Goal: Task Accomplishment & Management: Manage account settings

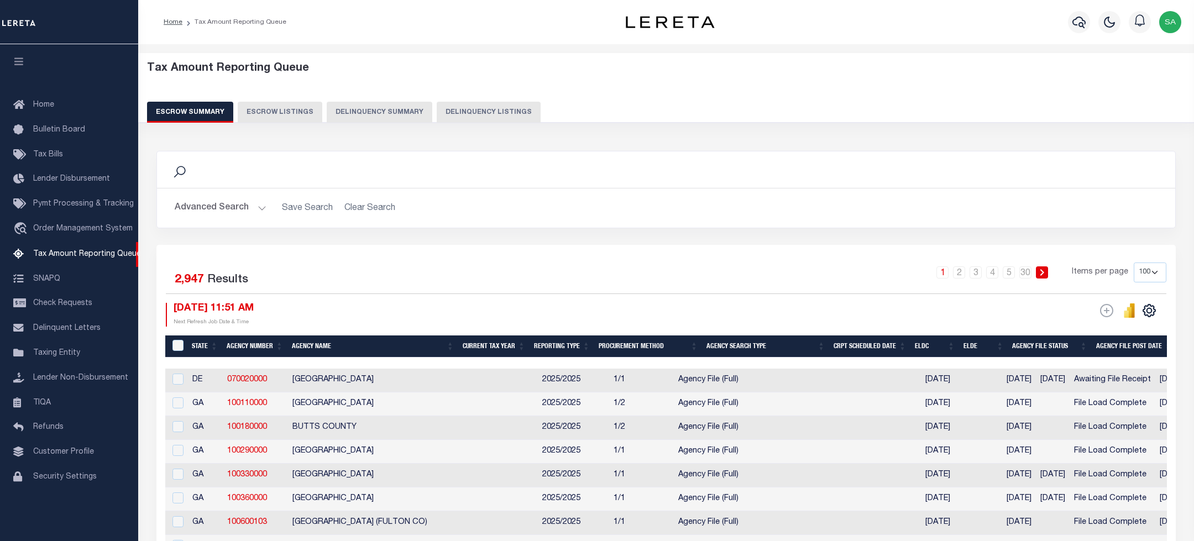
click at [453, 108] on button "Delinquency Listings" at bounding box center [489, 112] width 104 height 21
select select "100"
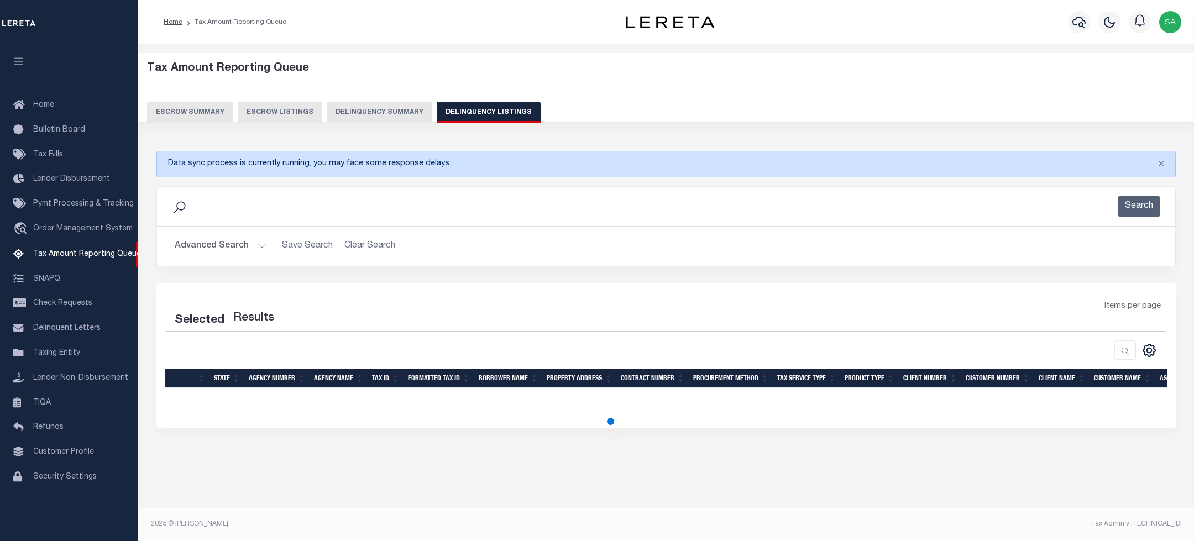
select select "100"
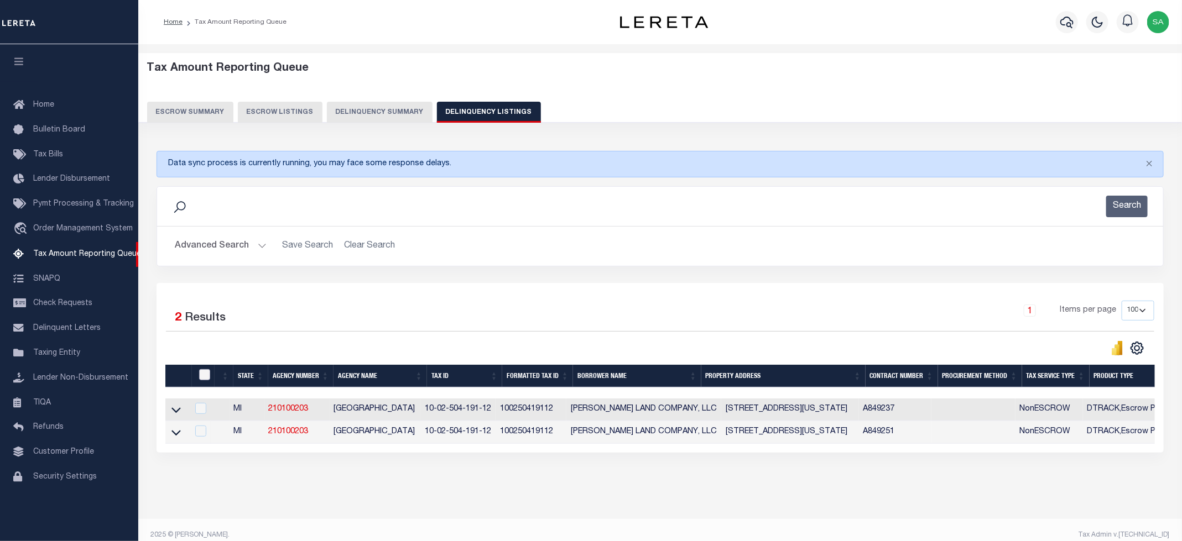
click at [204, 380] on input "checkbox" at bounding box center [204, 374] width 11 height 11
checkbox input "true"
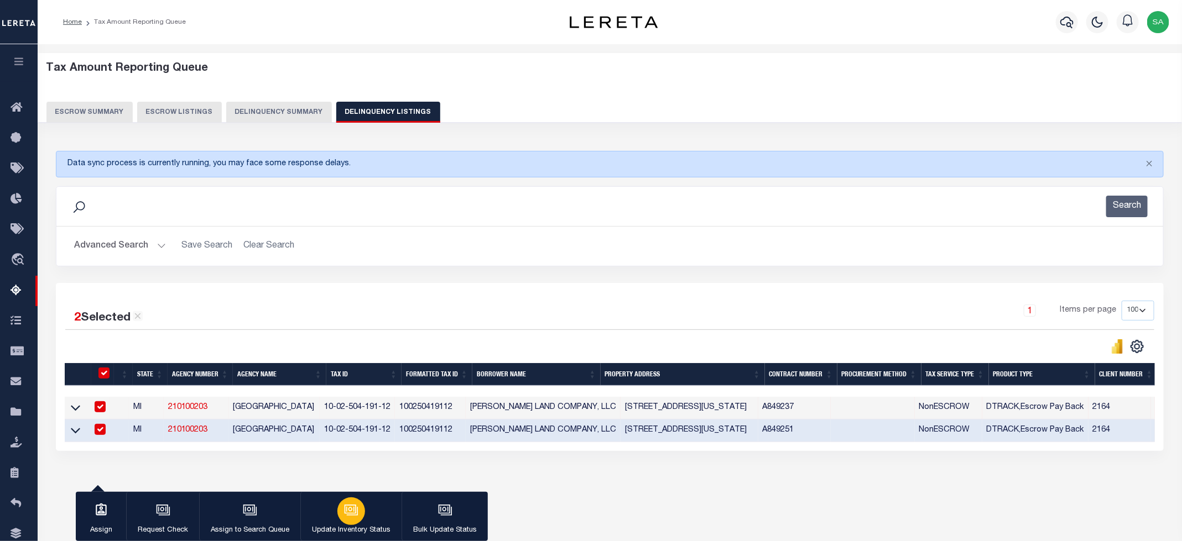
click at [367, 516] on button "Update Inventory Status" at bounding box center [350, 517] width 101 height 50
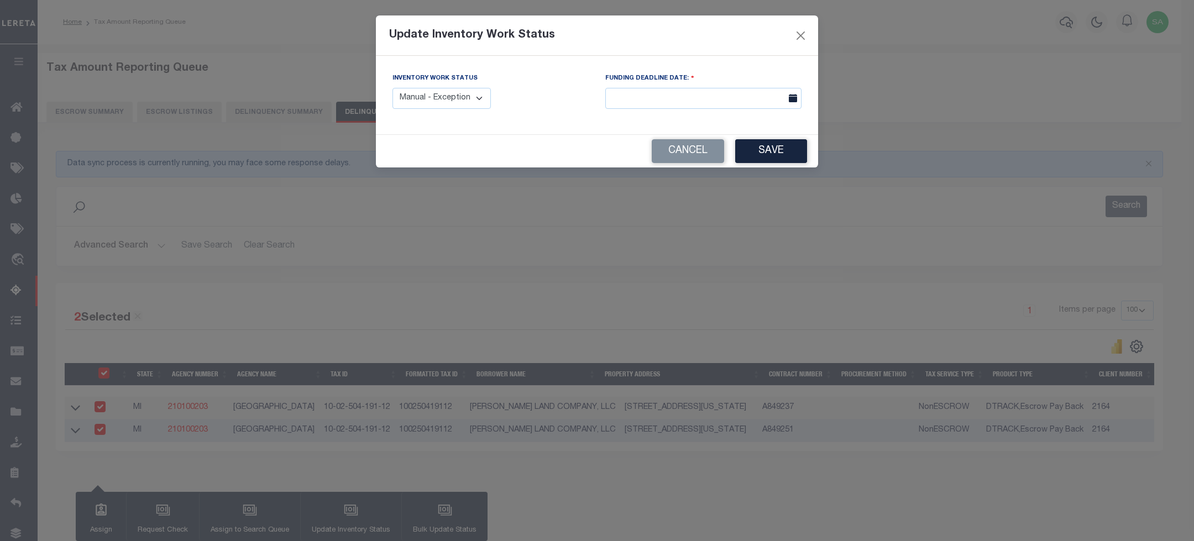
click at [445, 95] on select "Manual - Exception Pended - Awaiting Search Late Add Exception Completed" at bounding box center [442, 99] width 98 height 22
select select "4"
click at [393, 88] on select "Manual - Exception Pended - Awaiting Search Late Add Exception Completed" at bounding box center [442, 99] width 98 height 22
click at [771, 138] on div "Cancel Save" at bounding box center [597, 151] width 442 height 33
click at [761, 160] on button "Save" at bounding box center [771, 151] width 72 height 24
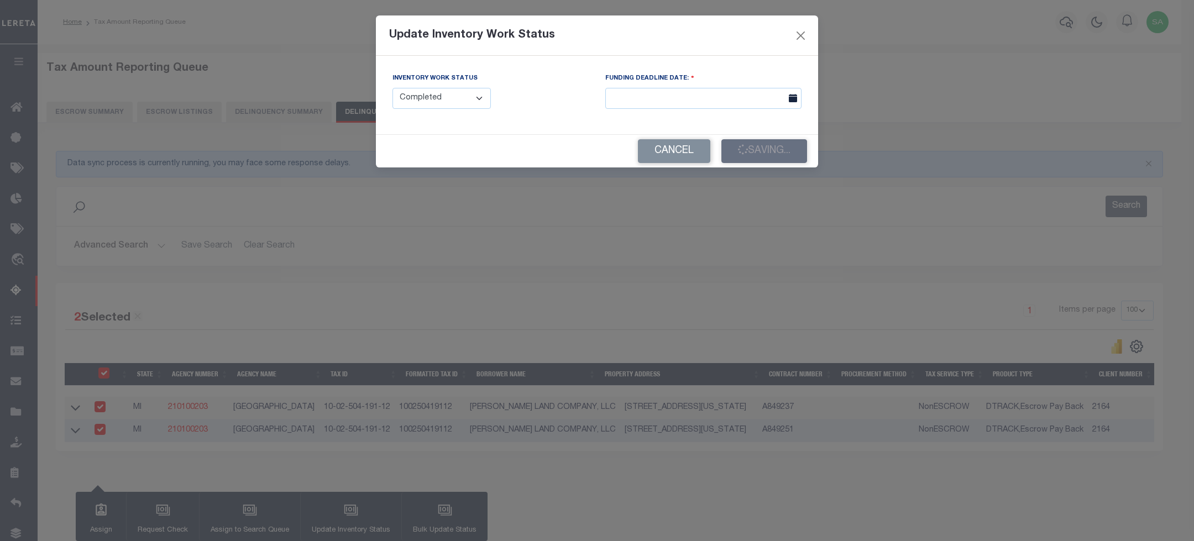
click at [765, 163] on form "Update Inventory Work Status Inventory Work Status Manual - Exception Pended - …" at bounding box center [597, 91] width 442 height 152
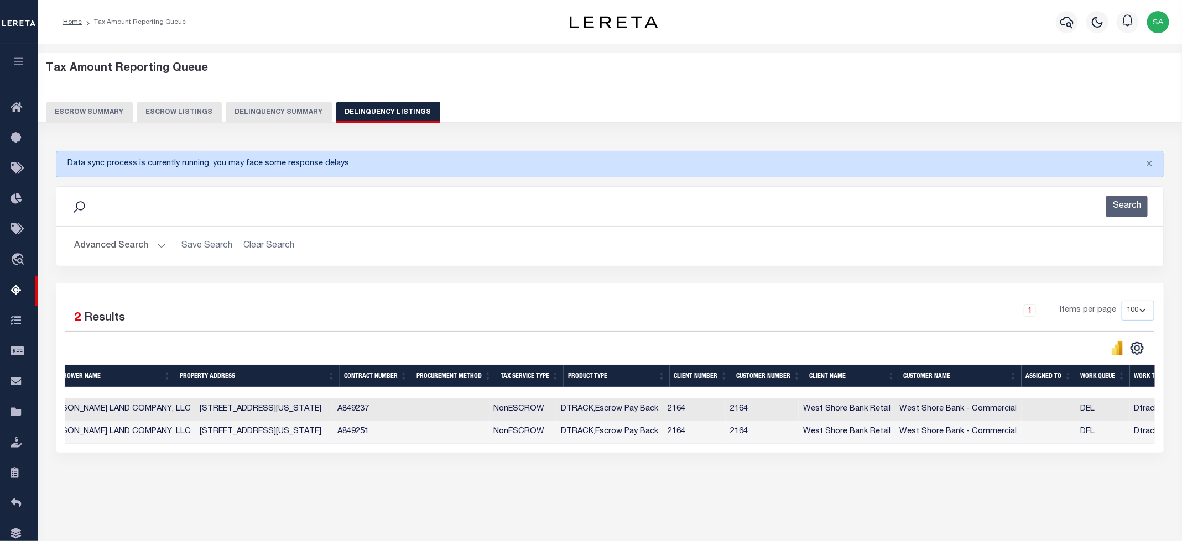
scroll to position [0, 520]
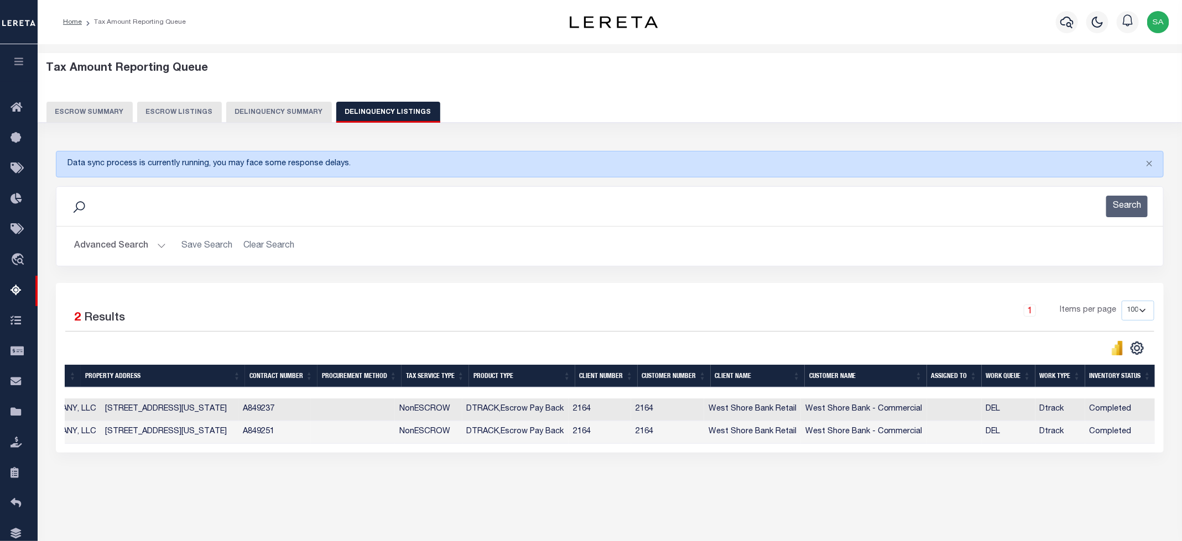
click at [131, 254] on button "Advanced Search" at bounding box center [120, 247] width 92 height 22
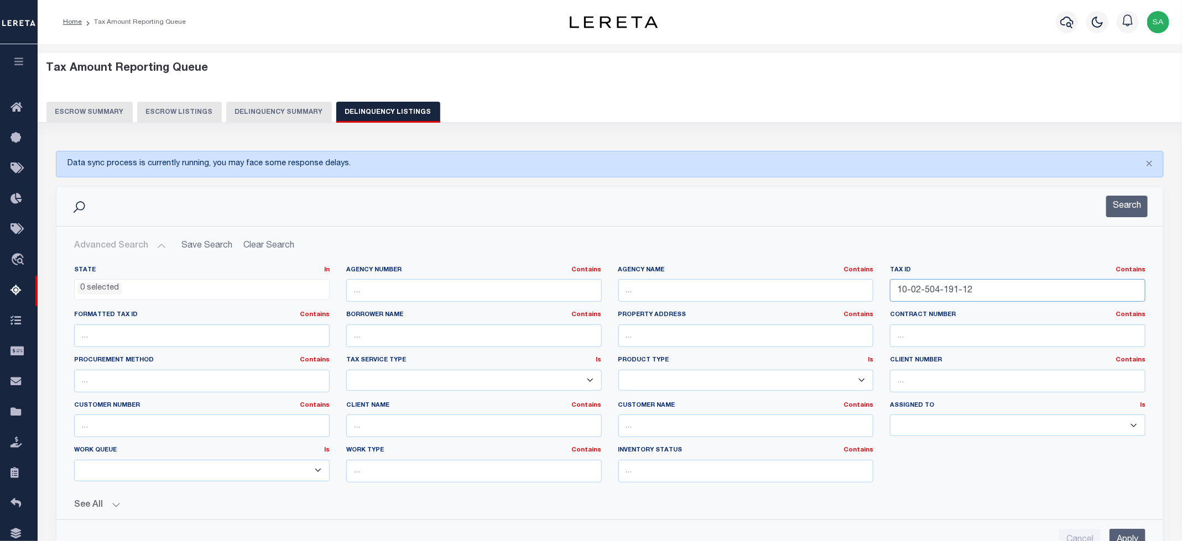
click at [921, 294] on input "10-02-504-191-12" at bounding box center [1017, 290] width 255 height 23
type input "v"
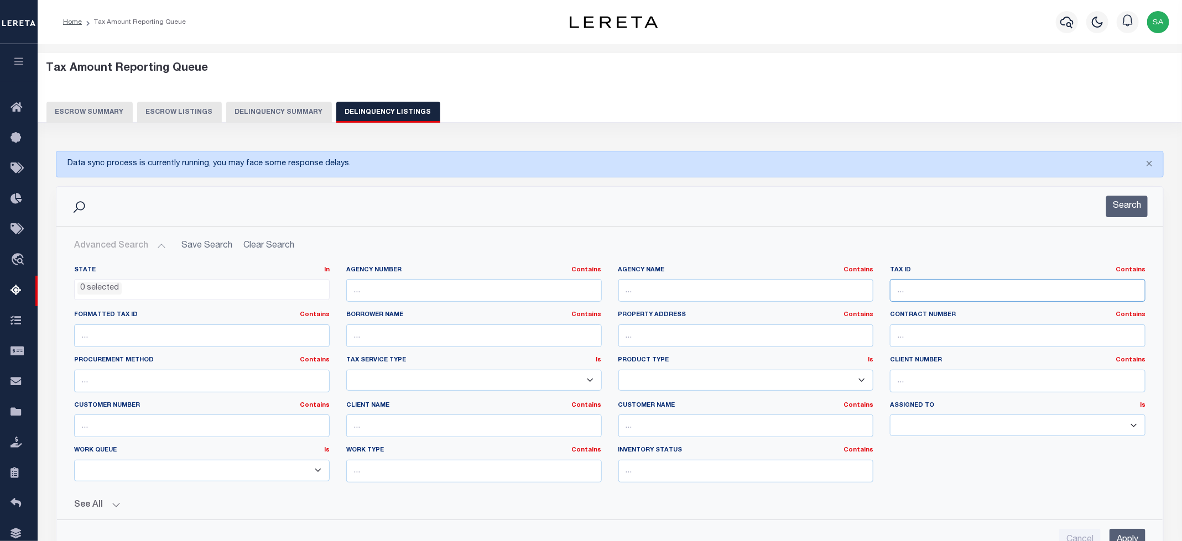
paste input "10-02-506-080-01"
type input "10-02-506-080-01"
click at [1130, 211] on button "Search" at bounding box center [1126, 207] width 41 height 22
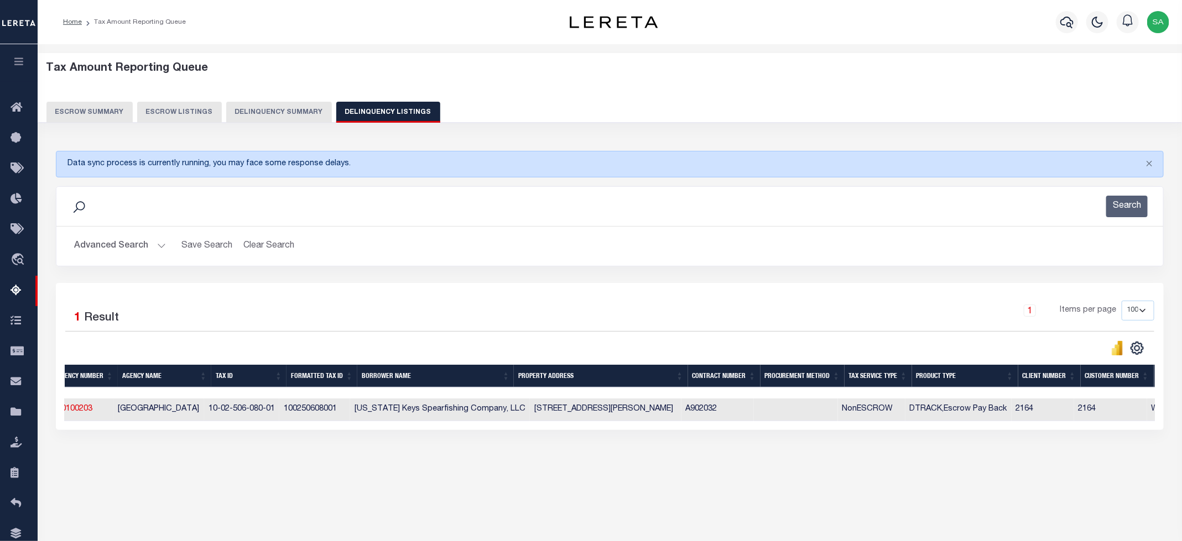
scroll to position [0, 0]
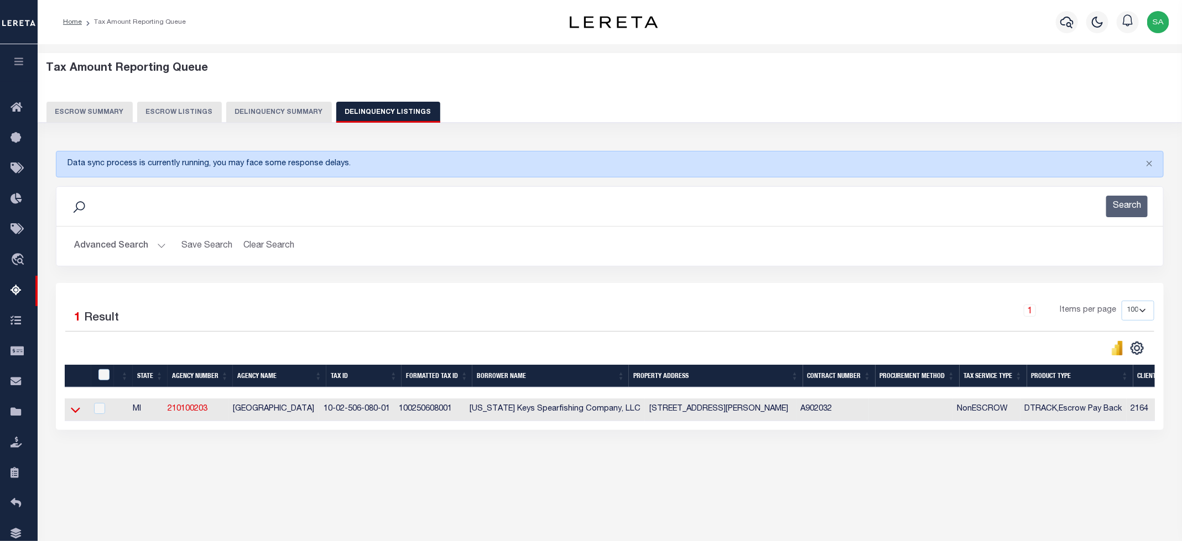
click at [78, 413] on icon at bounding box center [75, 410] width 9 height 6
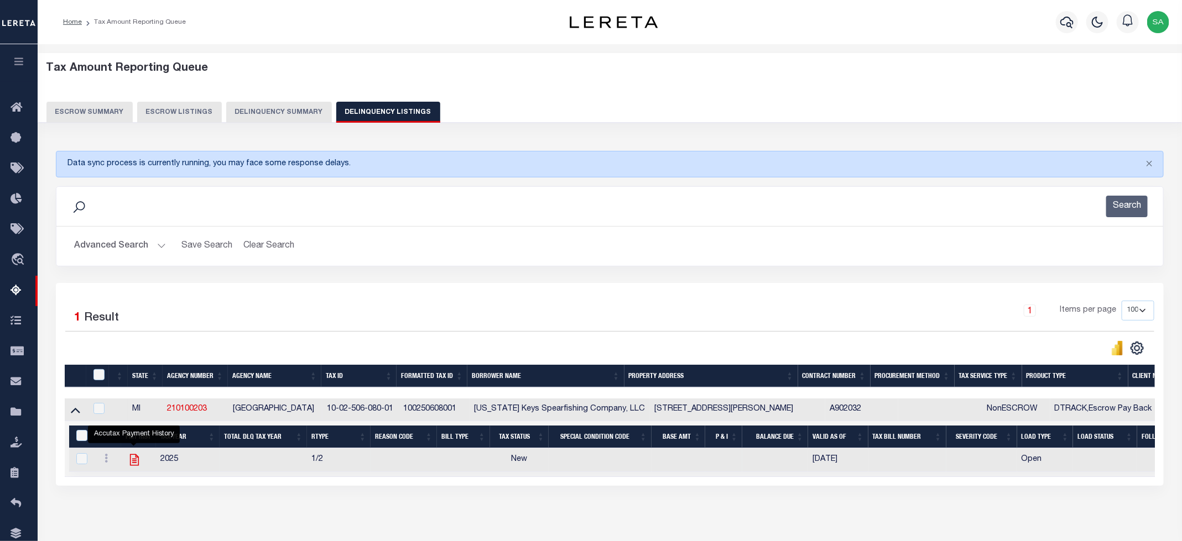
click at [135, 464] on icon "" at bounding box center [134, 460] width 14 height 14
checkbox input "true"
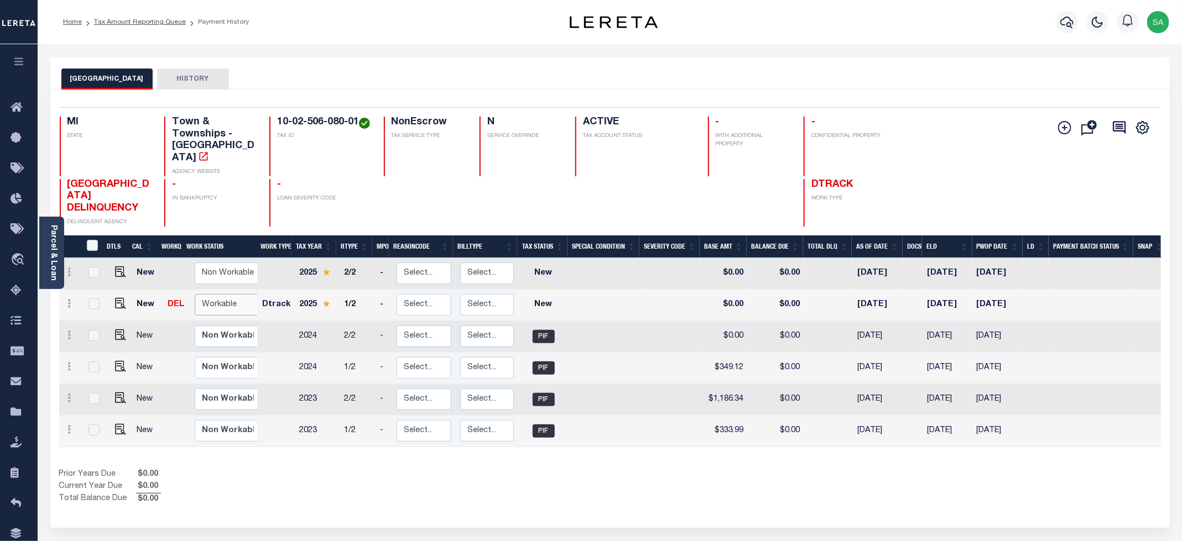
click at [229, 294] on select "Non Workable Workable" at bounding box center [228, 305] width 66 height 22
checkbox input "true"
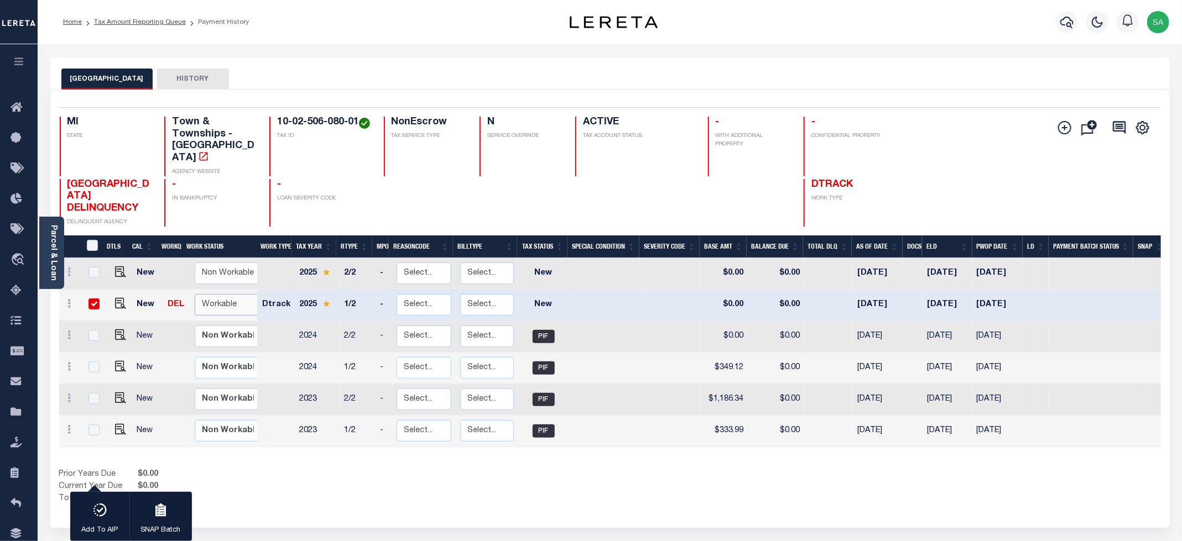
select select "true"
click at [195, 294] on select "Non Workable Workable" at bounding box center [228, 305] width 66 height 22
checkbox input "false"
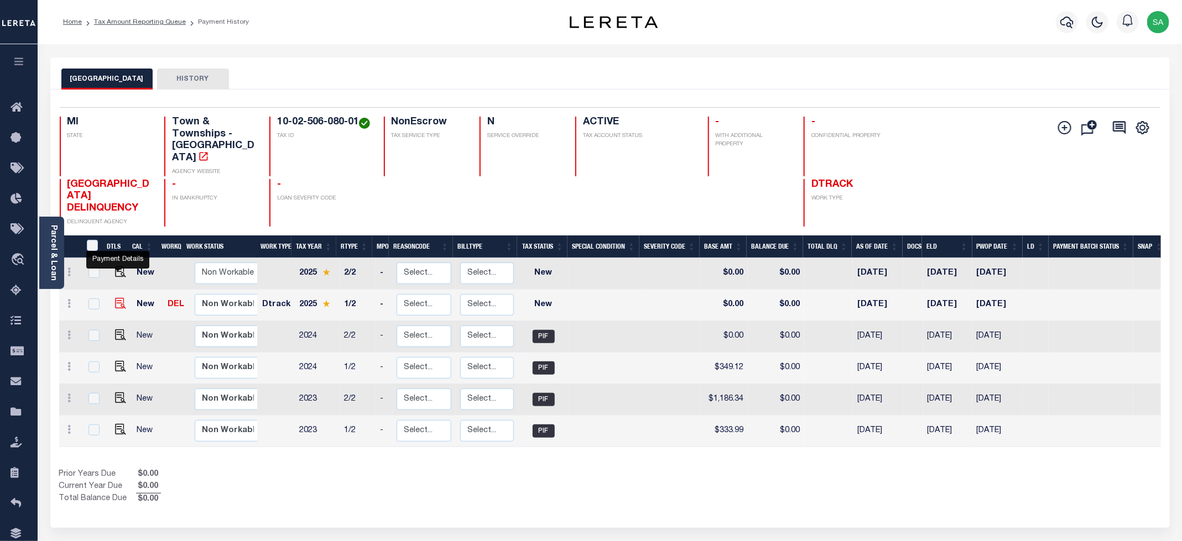
click at [119, 298] on img "" at bounding box center [120, 303] width 11 height 11
checkbox input "true"
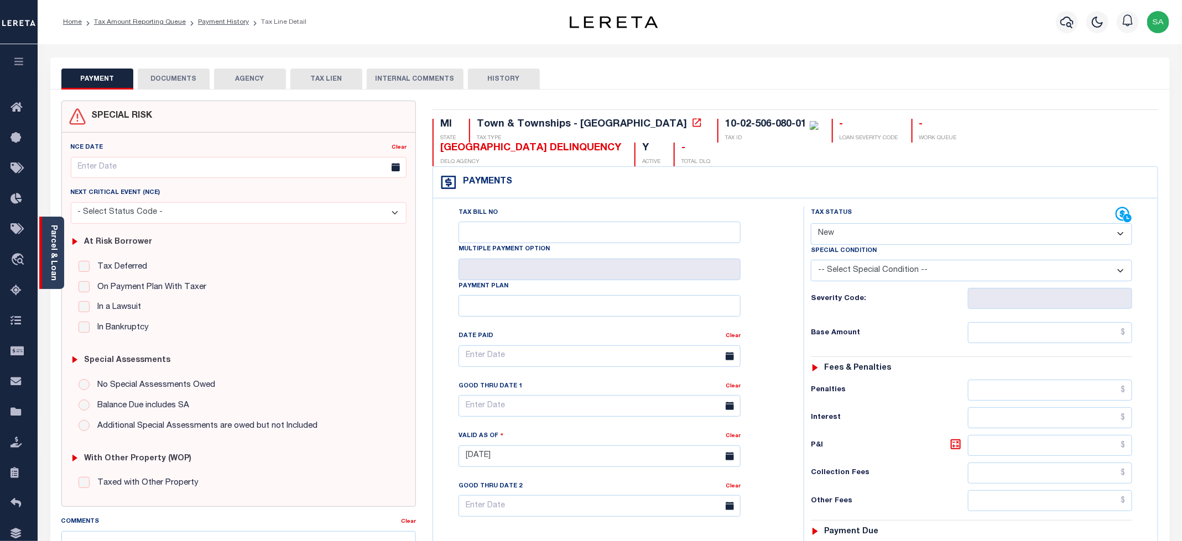
click at [55, 249] on link "Parcel & Loan" at bounding box center [53, 253] width 8 height 56
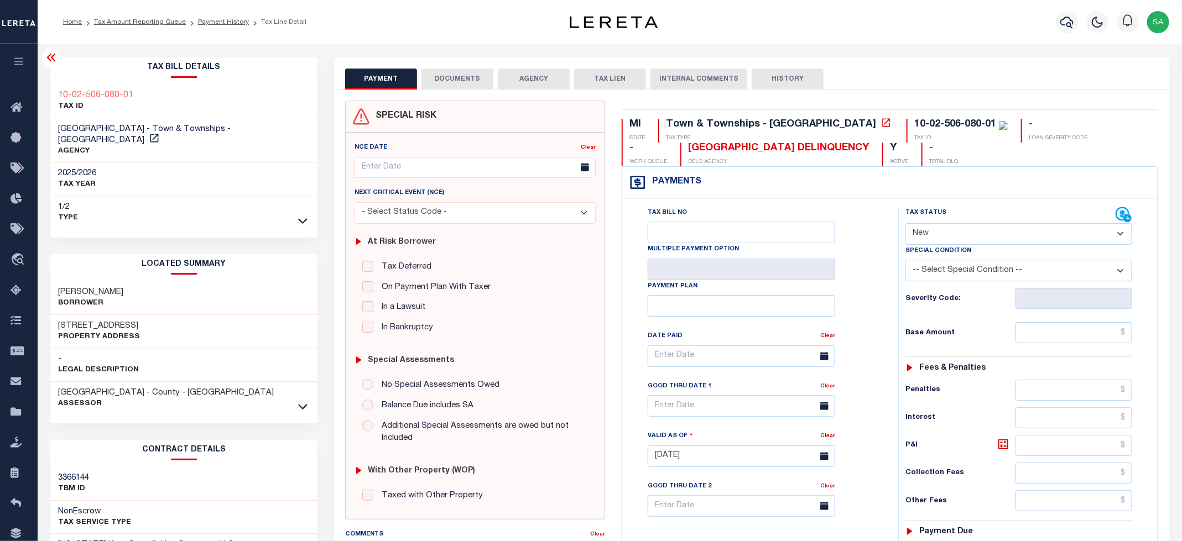
click at [302, 401] on icon at bounding box center [302, 407] width 9 height 12
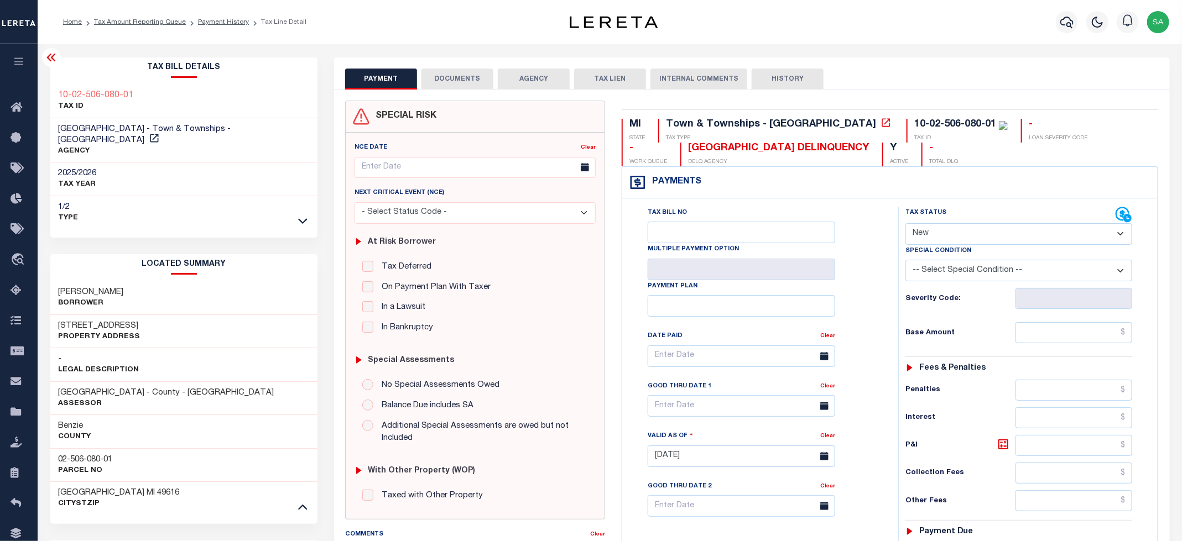
click at [72, 454] on h3 "02-506-080-01" at bounding box center [86, 459] width 54 height 11
click at [100, 454] on h3 "02-506-080-01" at bounding box center [86, 459] width 54 height 11
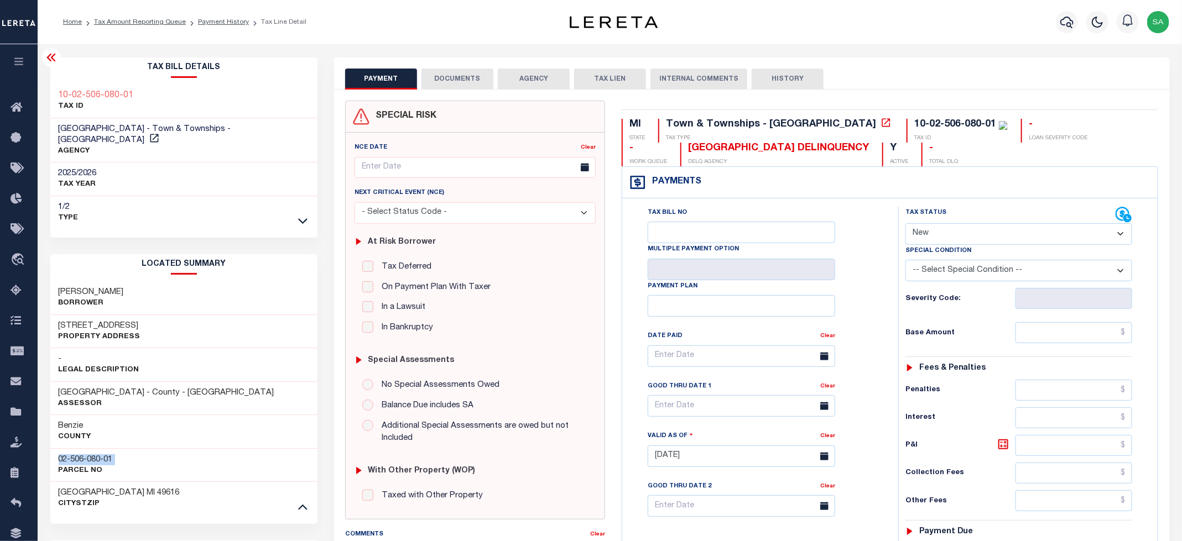
click at [100, 454] on h3 "02-506-080-01" at bounding box center [86, 459] width 54 height 11
copy div "02-506-080-01"
click at [53, 57] on icon at bounding box center [51, 57] width 13 height 13
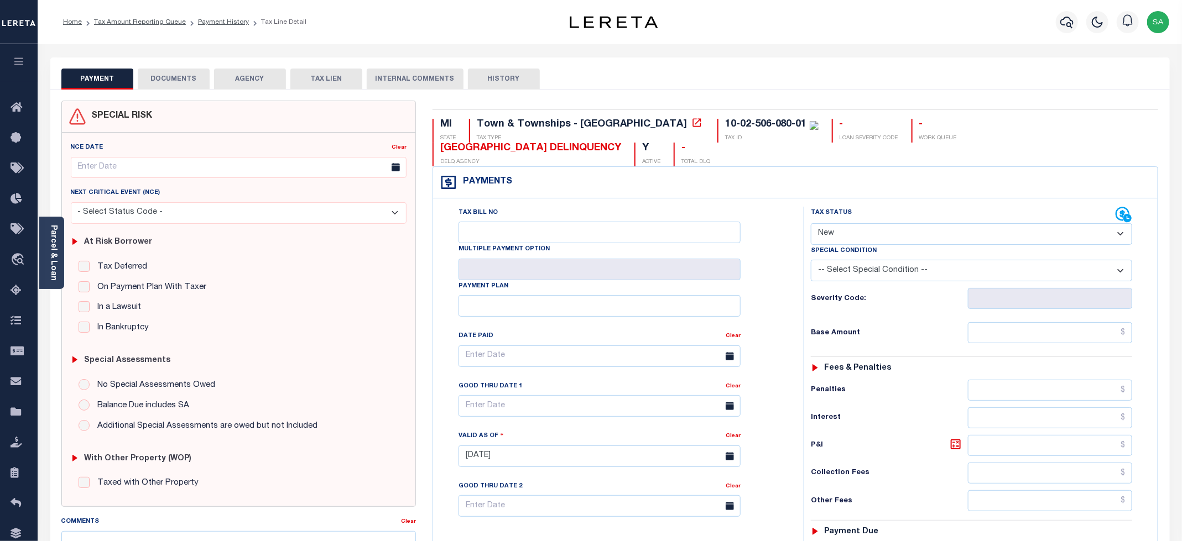
click at [880, 223] on select "- Select Status Code - Open Due/Unpaid Paid Incomplete No Tax Due Internal Refu…" at bounding box center [971, 234] width 321 height 22
click at [855, 223] on select "- Select Status Code - Open Due/Unpaid Paid Incomplete No Tax Due Internal Refu…" at bounding box center [971, 234] width 321 height 22
select select "DUE"
click at [811, 223] on select "- Select Status Code - Open Due/Unpaid Paid Incomplete No Tax Due Internal Refu…" at bounding box center [971, 234] width 321 height 22
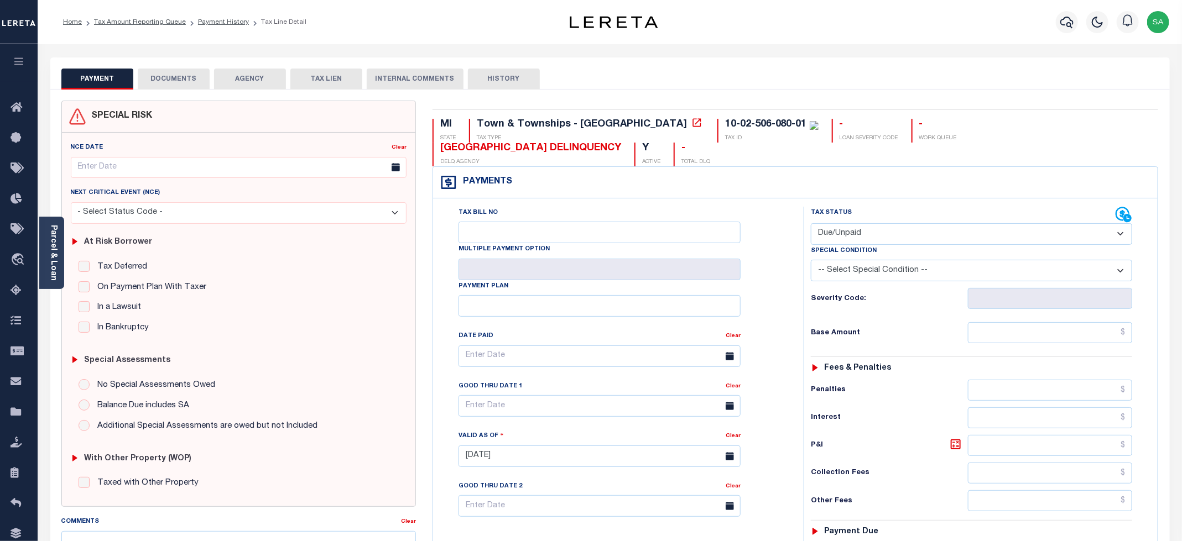
type input "[DATE]"
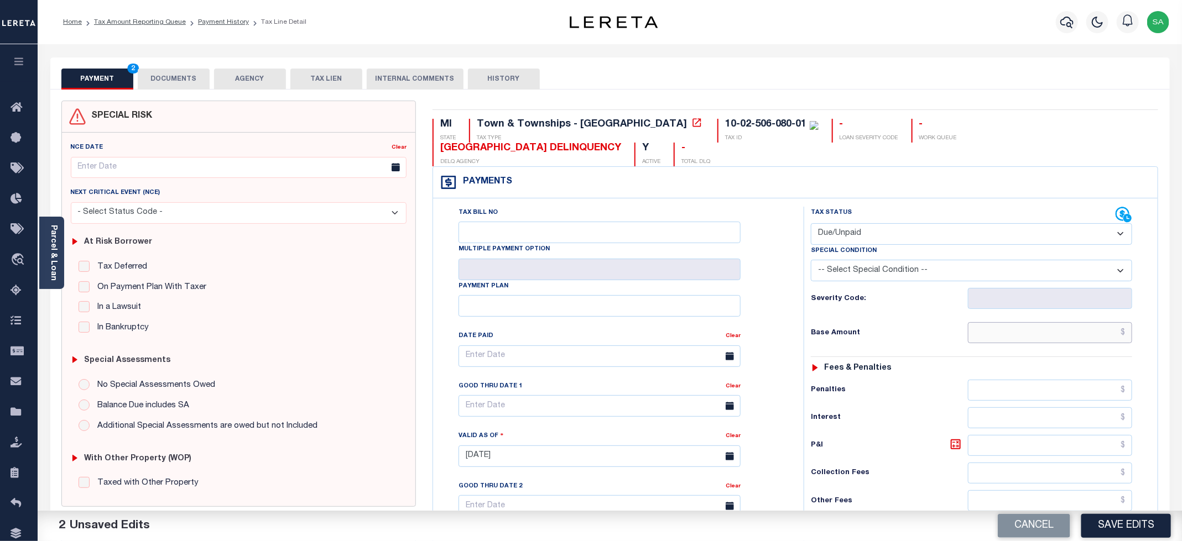
click at [995, 322] on input "text" at bounding box center [1050, 332] width 164 height 21
paste input "922.02"
click at [997, 322] on input "text" at bounding box center [1050, 332] width 164 height 21
type input "$922.02"
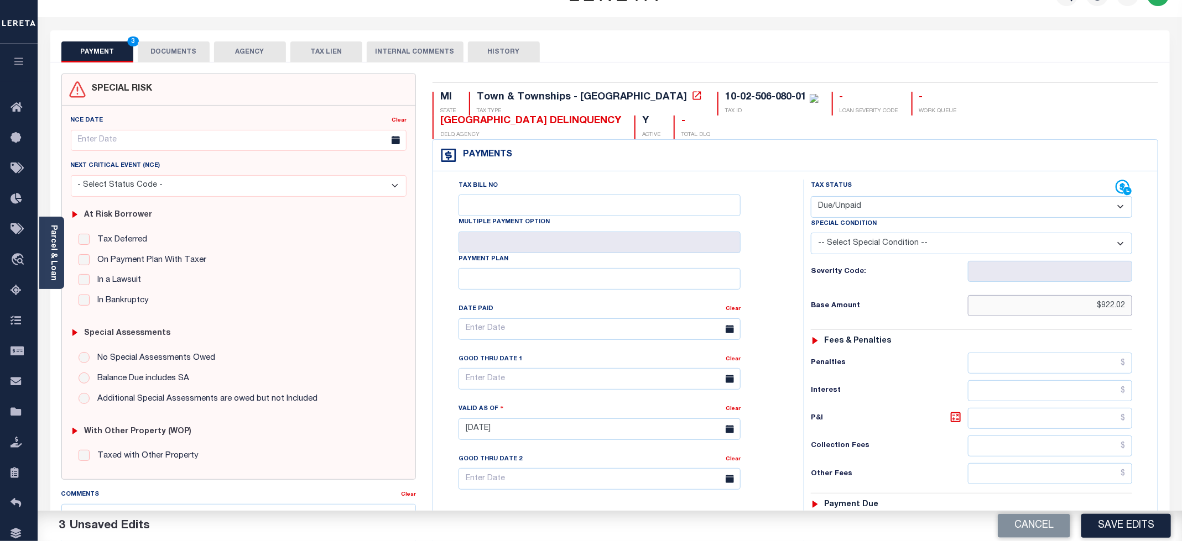
scroll to position [249, 0]
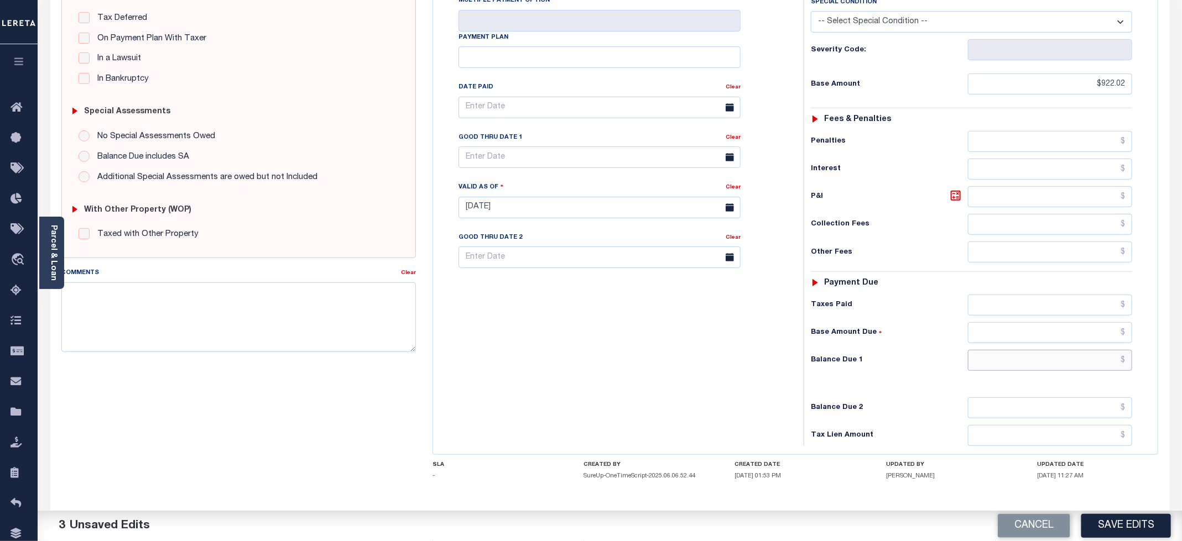
click at [1062, 350] on input "text" at bounding box center [1050, 360] width 164 height 21
paste input "940.46"
type input "$940.46"
click at [949, 189] on icon at bounding box center [955, 195] width 13 height 13
type input "$18.44"
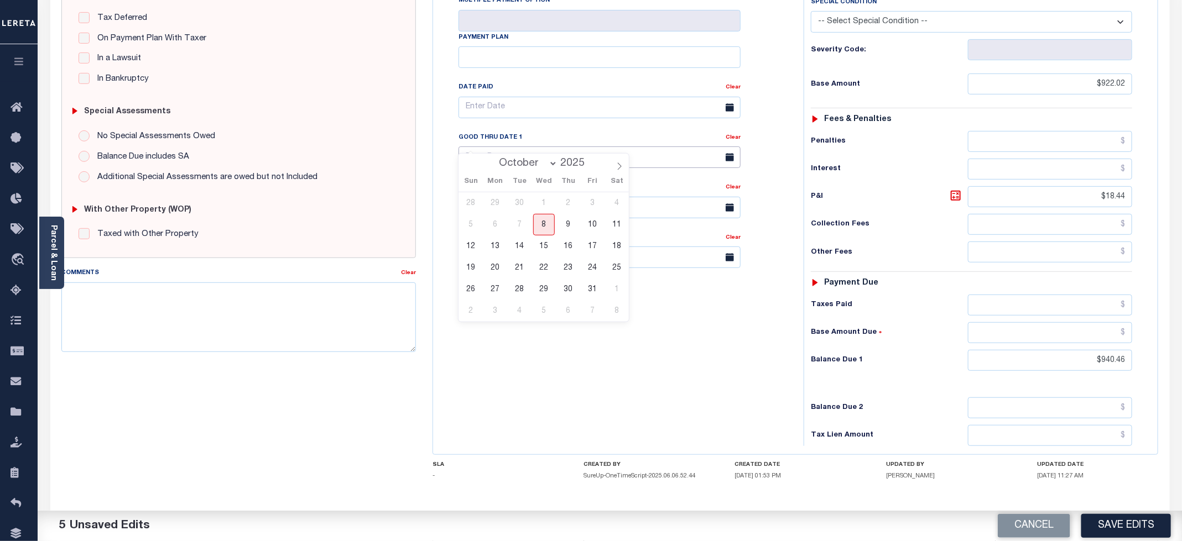
click at [493, 147] on input "text" at bounding box center [599, 158] width 282 height 22
click at [589, 294] on span "31" at bounding box center [593, 290] width 22 height 22
type input "10/31/2025"
click at [559, 341] on div "Tax Bill No Multiple Payment Option Payment Plan Clear" at bounding box center [615, 202] width 359 height 488
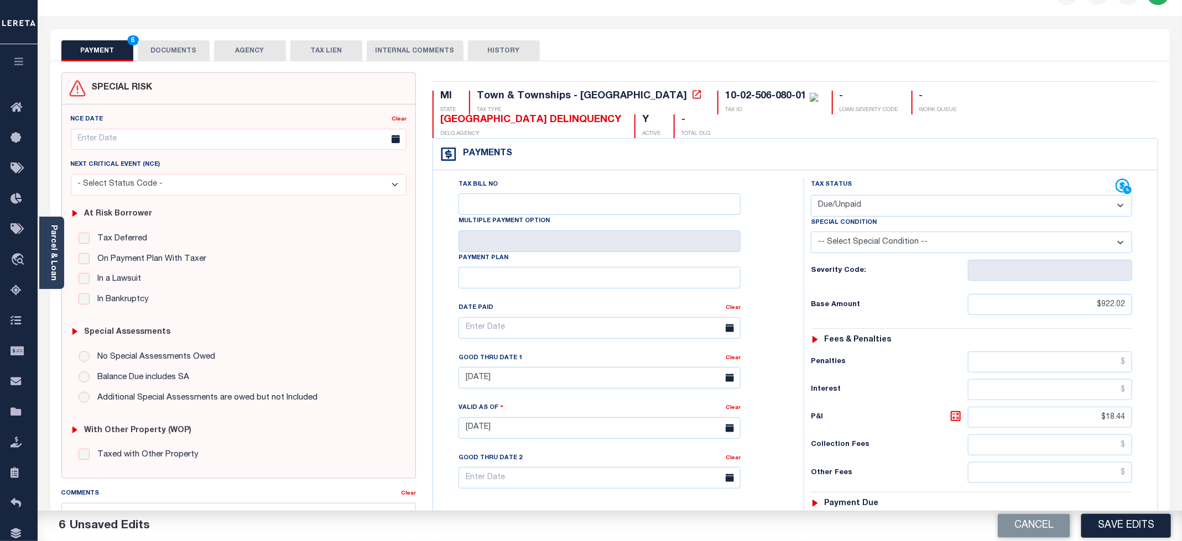
scroll to position [0, 0]
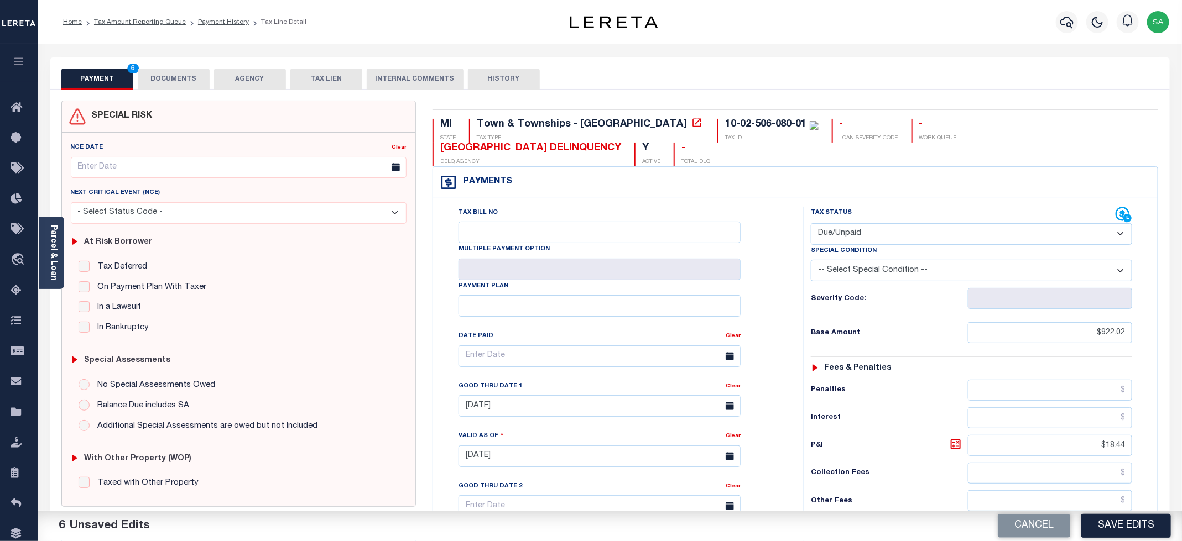
click at [182, 80] on button "DOCUMENTS" at bounding box center [174, 79] width 72 height 21
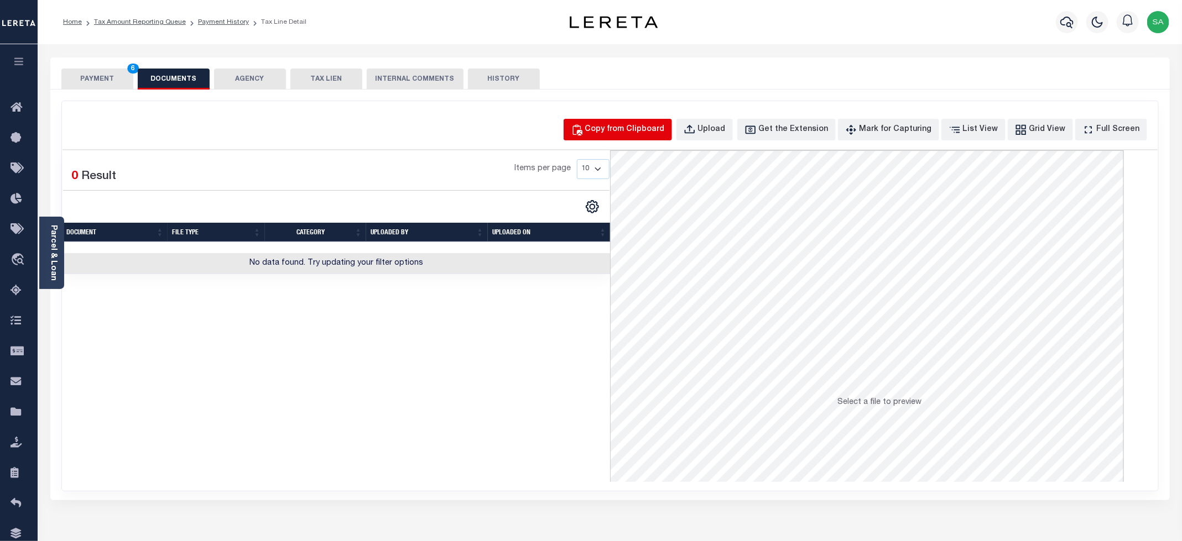
click at [614, 138] on button "Copy from Clipboard" at bounding box center [617, 130] width 108 height 22
select select "POP"
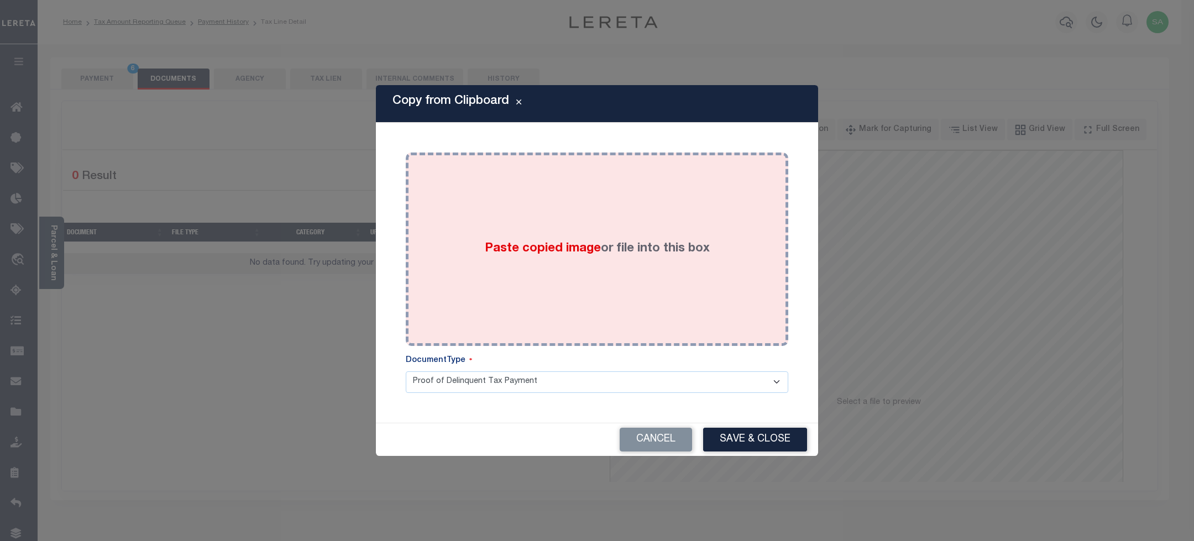
click at [608, 302] on div "Paste copied image or file into this box" at bounding box center [597, 249] width 366 height 177
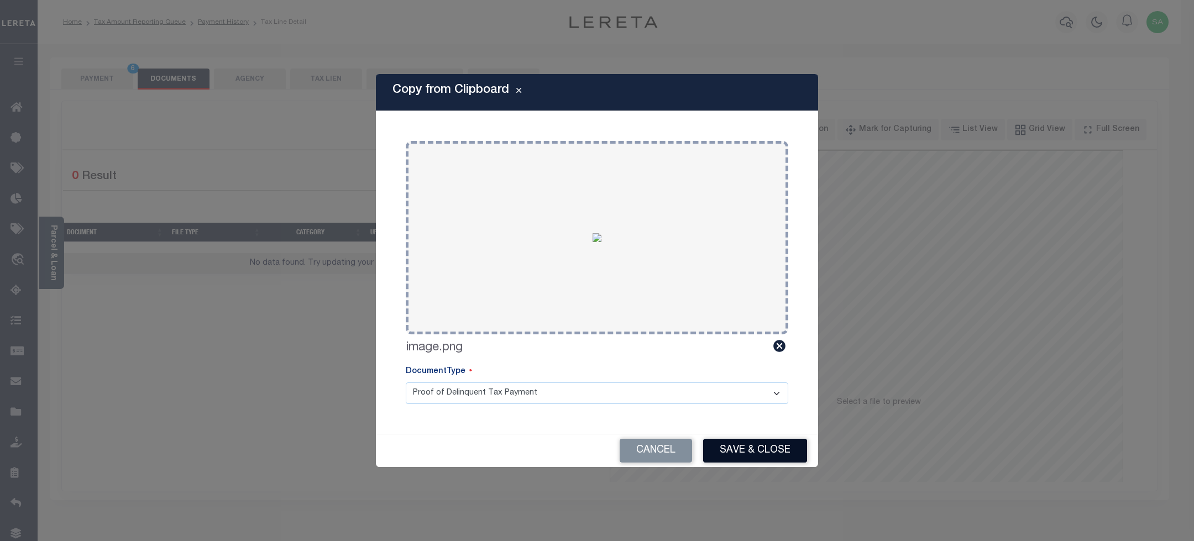
click at [720, 448] on button "Save & Close" at bounding box center [755, 451] width 104 height 24
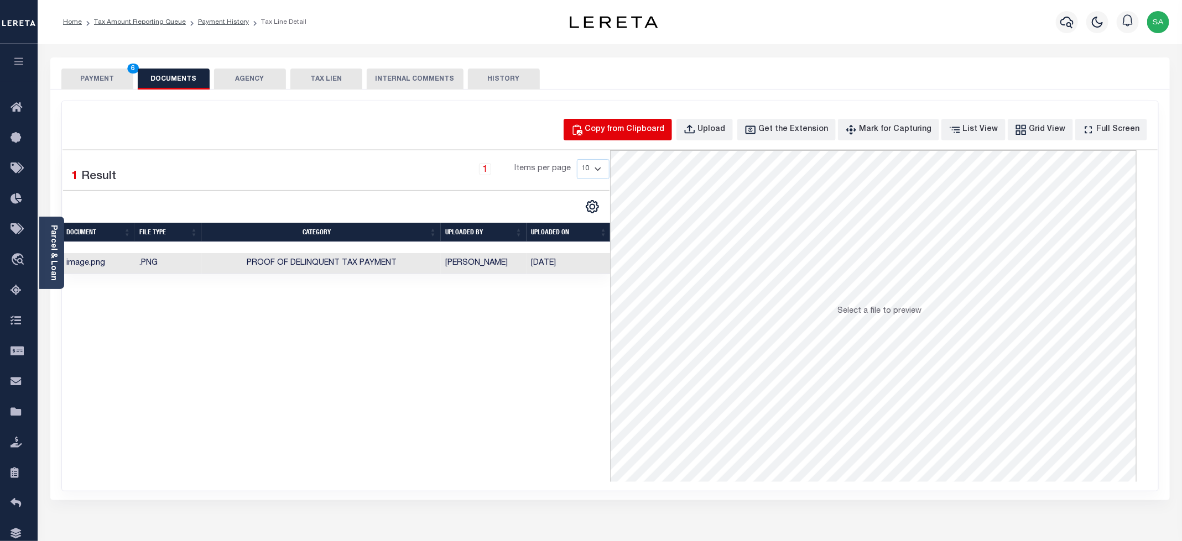
click at [606, 120] on button "Copy from Clipboard" at bounding box center [617, 130] width 108 height 22
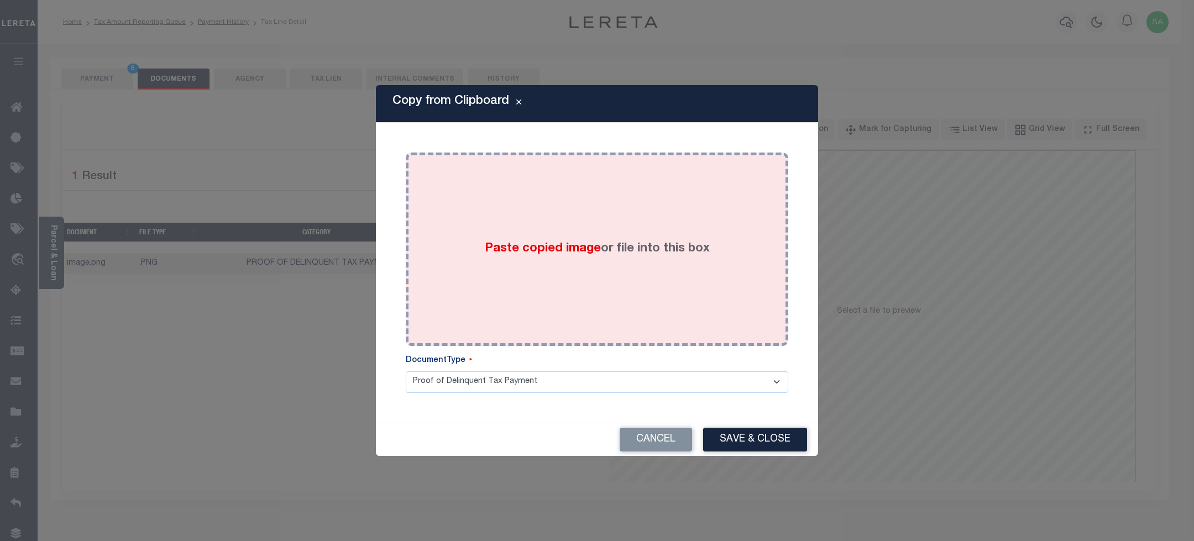
click at [605, 292] on div "Paste copied image or file into this box" at bounding box center [597, 249] width 366 height 177
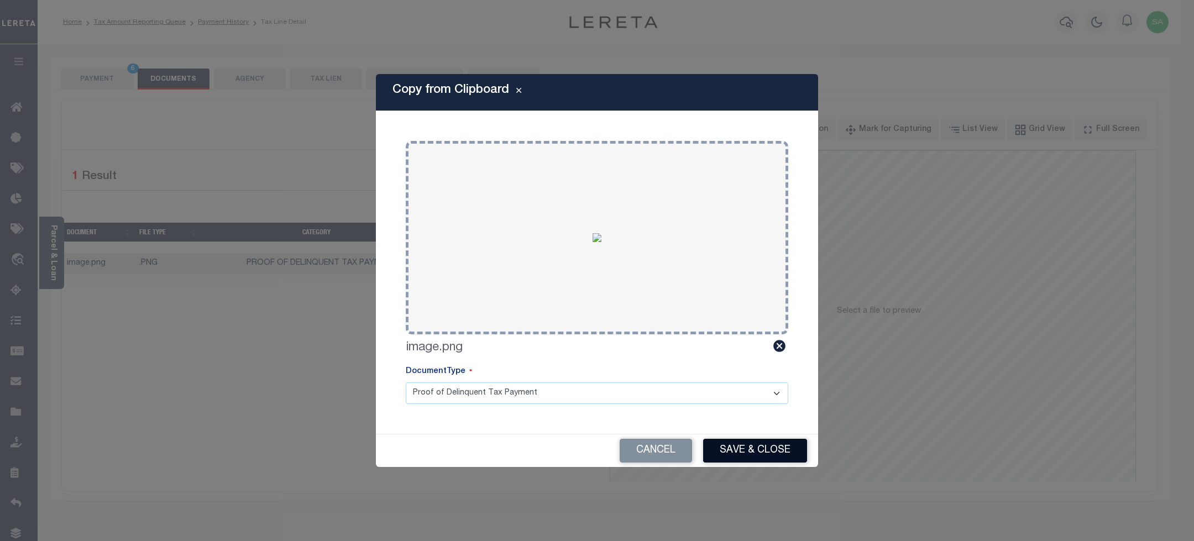
click at [735, 453] on button "Save & Close" at bounding box center [755, 451] width 104 height 24
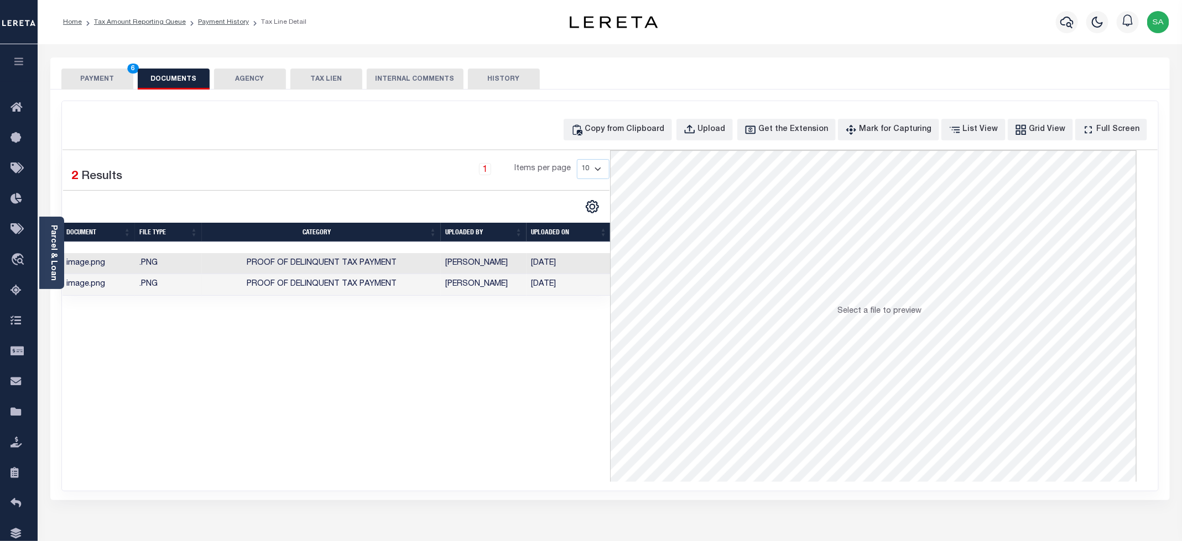
click at [85, 80] on button "PAYMENT 6" at bounding box center [97, 79] width 72 height 21
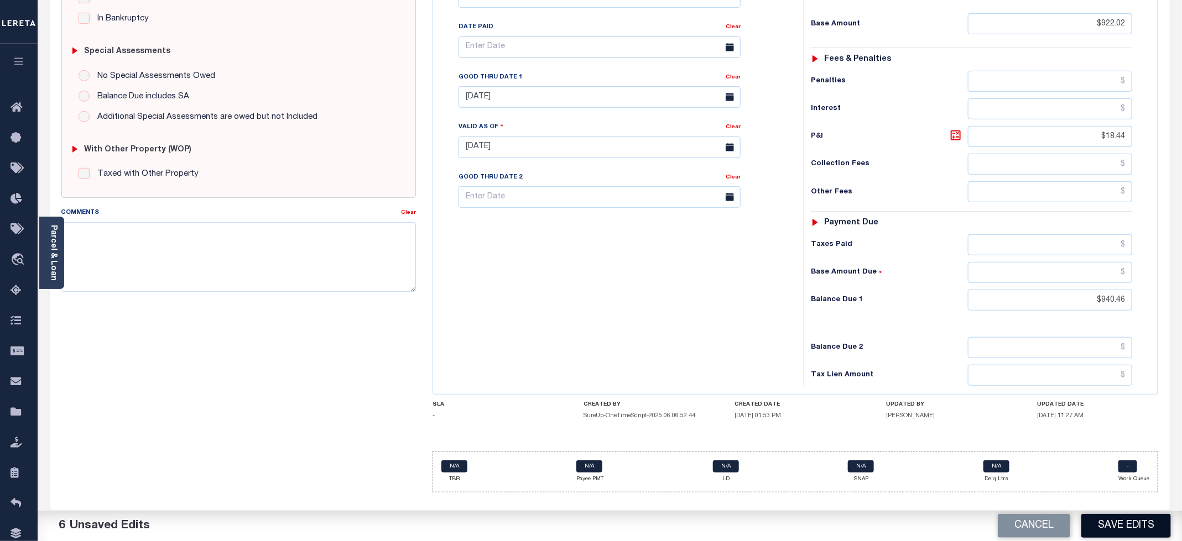
scroll to position [311, 0]
click at [1141, 526] on button "Save Edits" at bounding box center [1126, 526] width 90 height 24
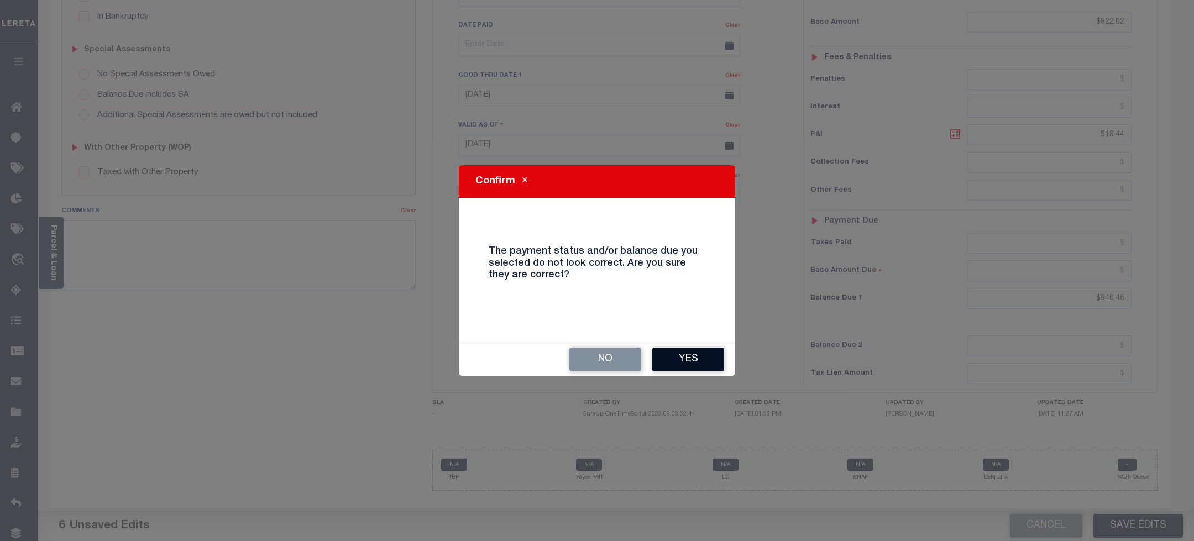
click at [667, 355] on button "Yes" at bounding box center [688, 360] width 72 height 24
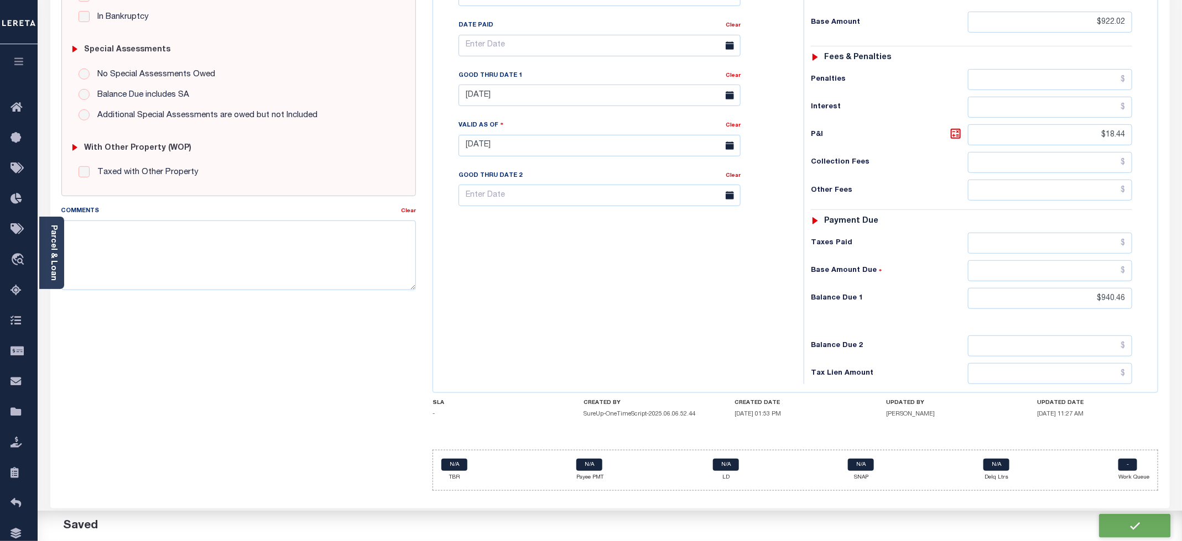
checkbox input "false"
type input "$922.02"
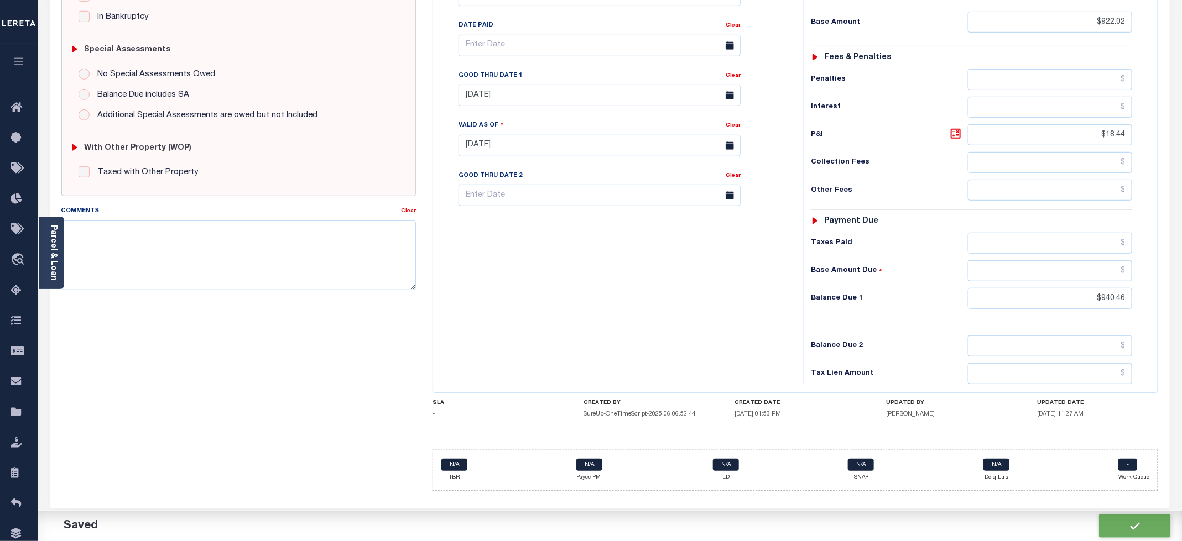
type input "$18.44"
type input "$940.46"
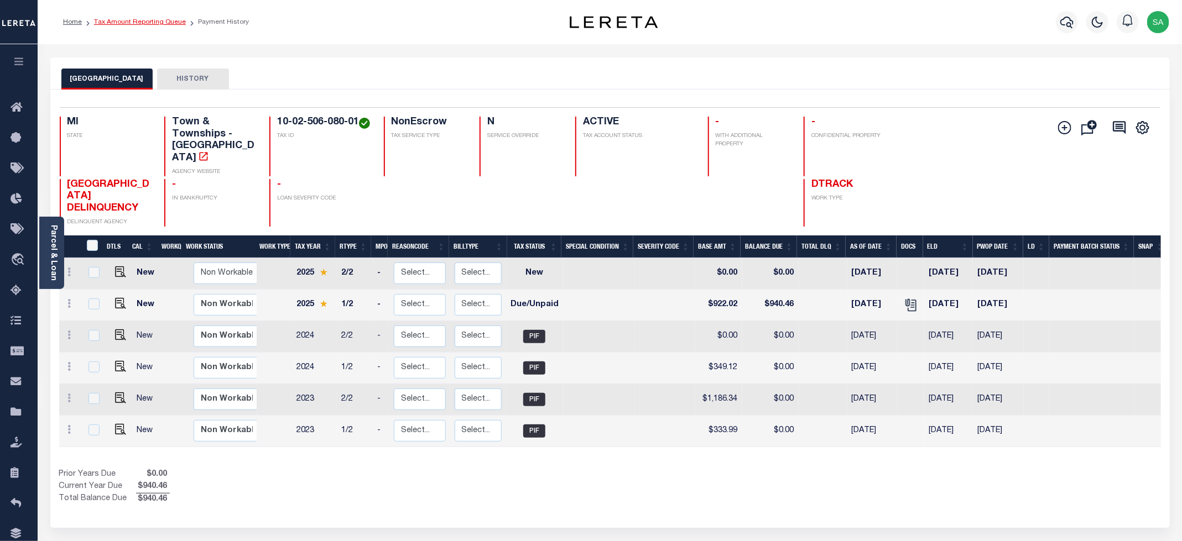
click at [156, 23] on link "Tax Amount Reporting Queue" at bounding box center [140, 22] width 92 height 7
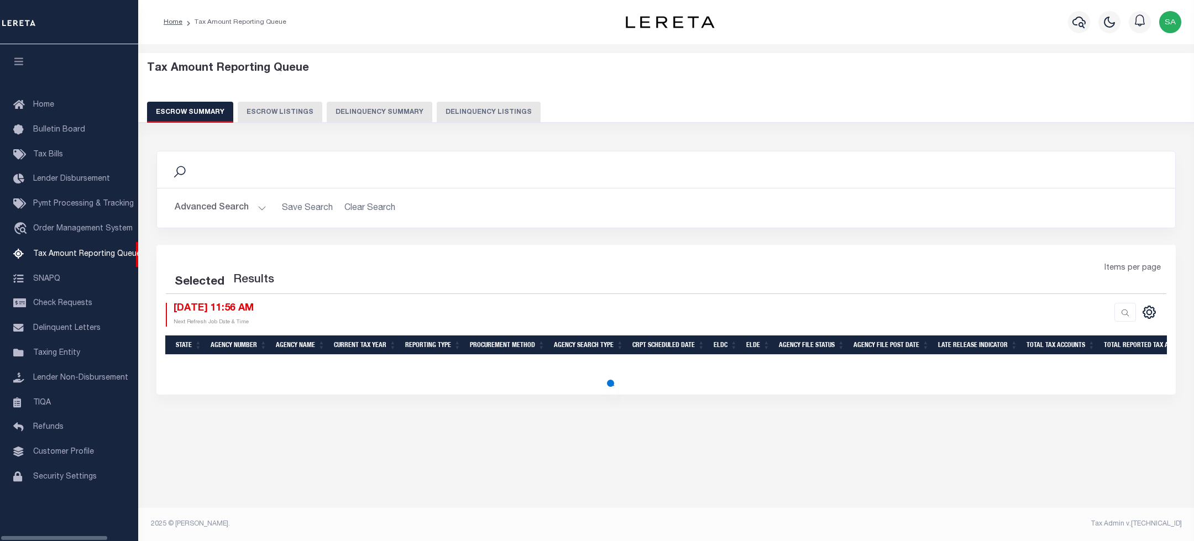
select select "100"
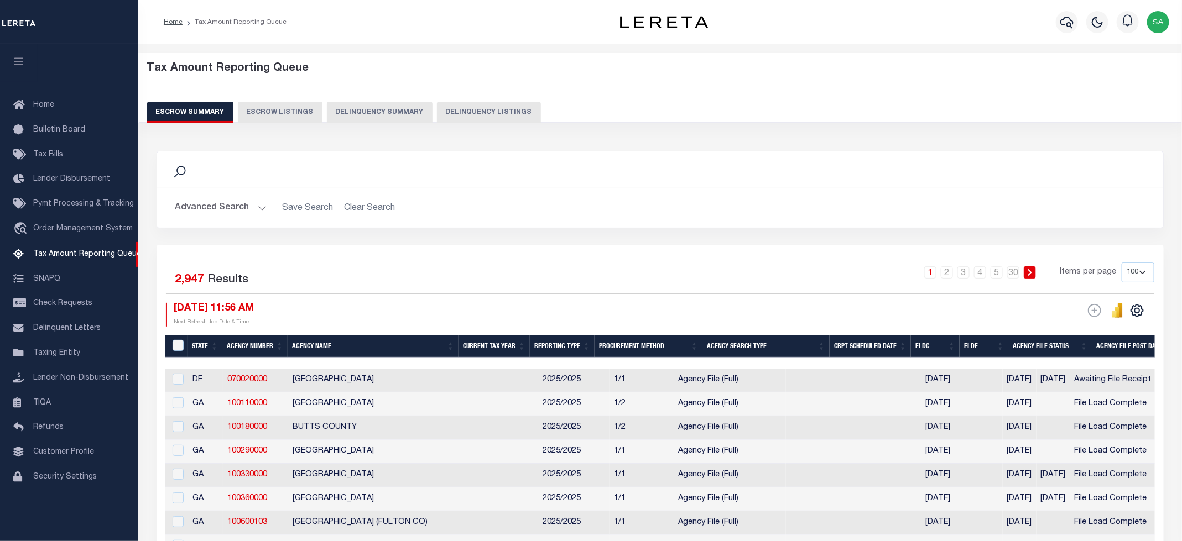
click at [493, 111] on button "Delinquency Listings" at bounding box center [489, 112] width 104 height 21
select select
select select "100"
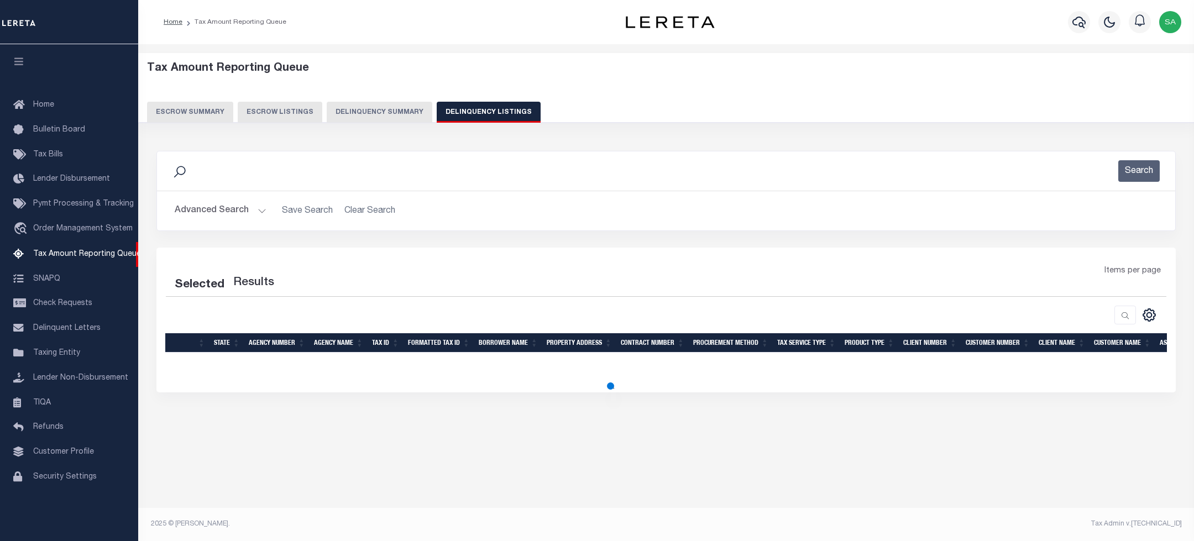
select select "100"
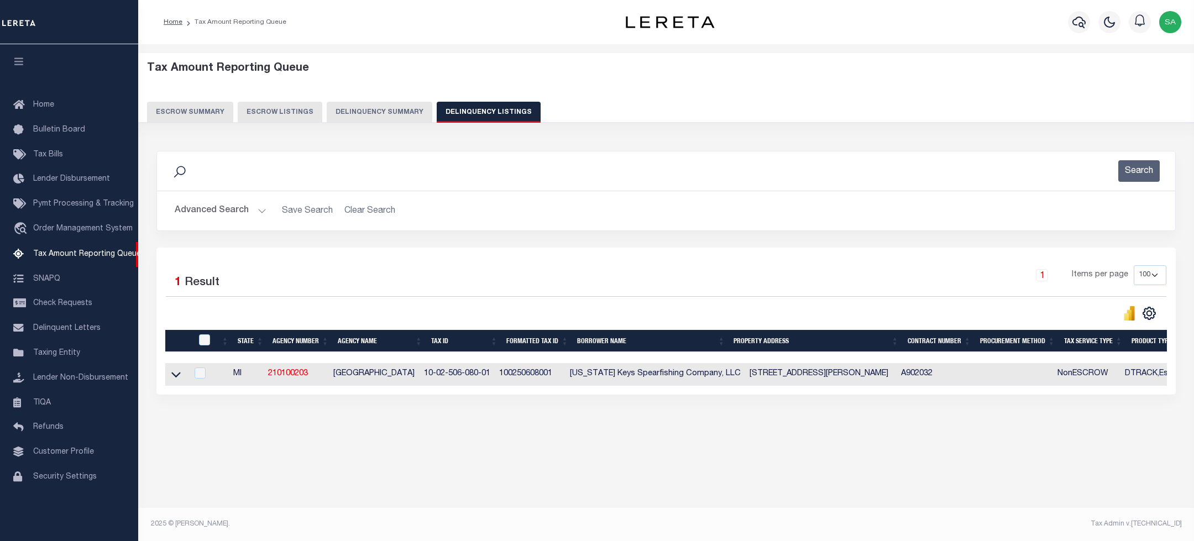
click at [190, 211] on button "Advanced Search" at bounding box center [221, 211] width 92 height 22
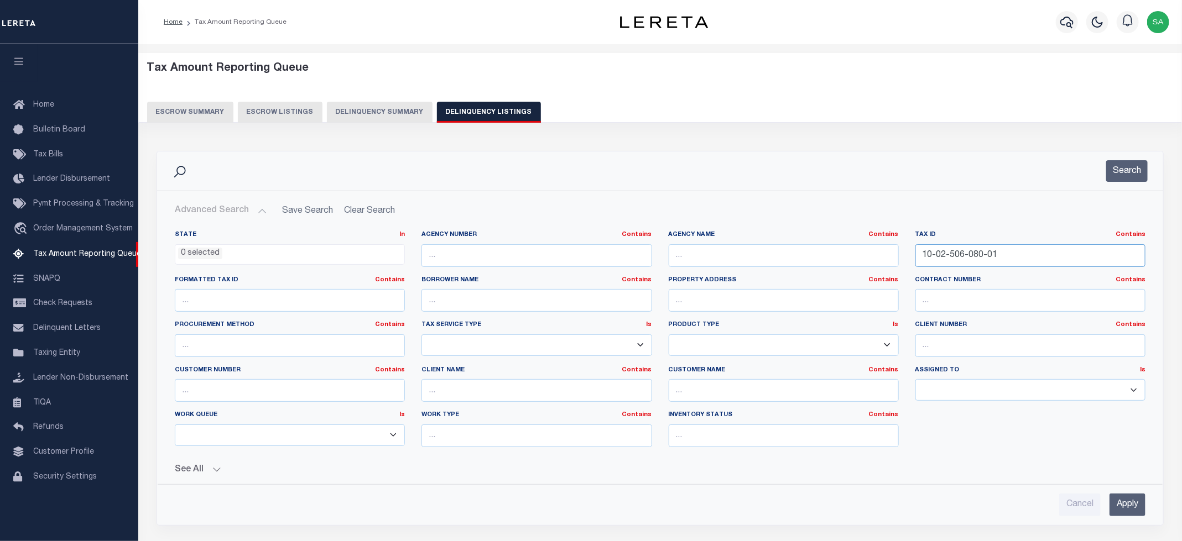
click at [957, 246] on input "10-02-506-080-01" at bounding box center [1030, 255] width 230 height 23
click at [995, 253] on input "10-02-506-080-01" at bounding box center [1030, 255] width 230 height 23
drag, startPoint x: 977, startPoint y: 249, endPoint x: 856, endPoint y: 242, distance: 120.7
click at [856, 242] on div "State In In AK AL AR AZ CA CO CT DC DE FL GA GU HI IA ID IL IN KS KY LA MA MD M…" at bounding box center [659, 344] width 987 height 226
click at [1002, 257] on input "10-02-506-080-01" at bounding box center [1030, 255] width 230 height 23
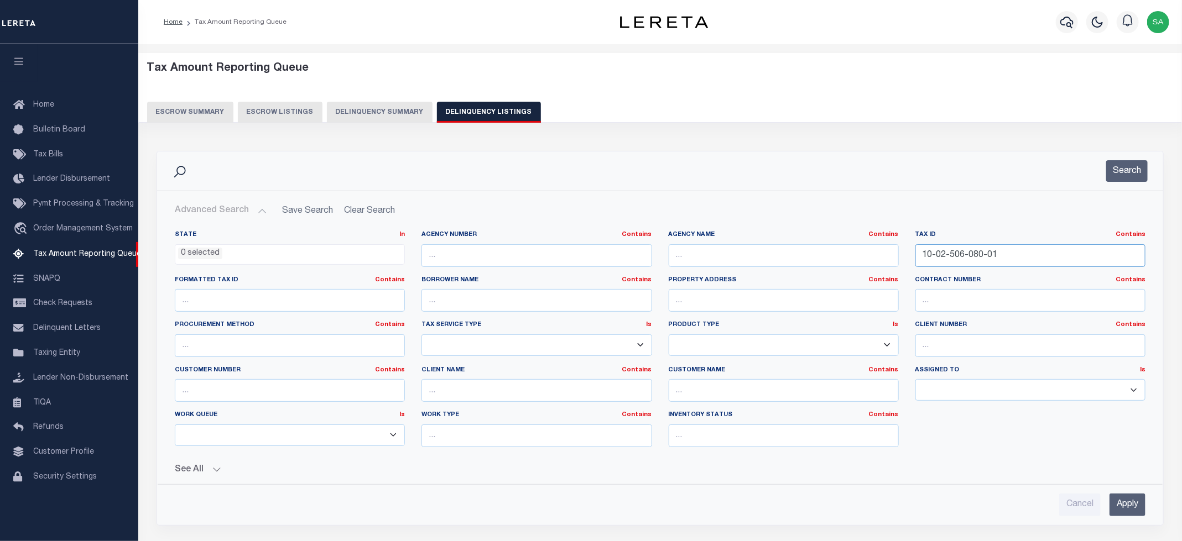
drag, startPoint x: 1002, startPoint y: 257, endPoint x: 824, endPoint y: 262, distance: 178.1
click at [824, 262] on div "State In In AK AL AR AZ CA CO CT DC DE FL GA GU HI IA ID IL IN KS KY LA MA MD M…" at bounding box center [659, 344] width 987 height 226
paste input "20-001-03"
type input "10-02-520-001-03"
click at [1119, 166] on button "Search" at bounding box center [1126, 171] width 41 height 22
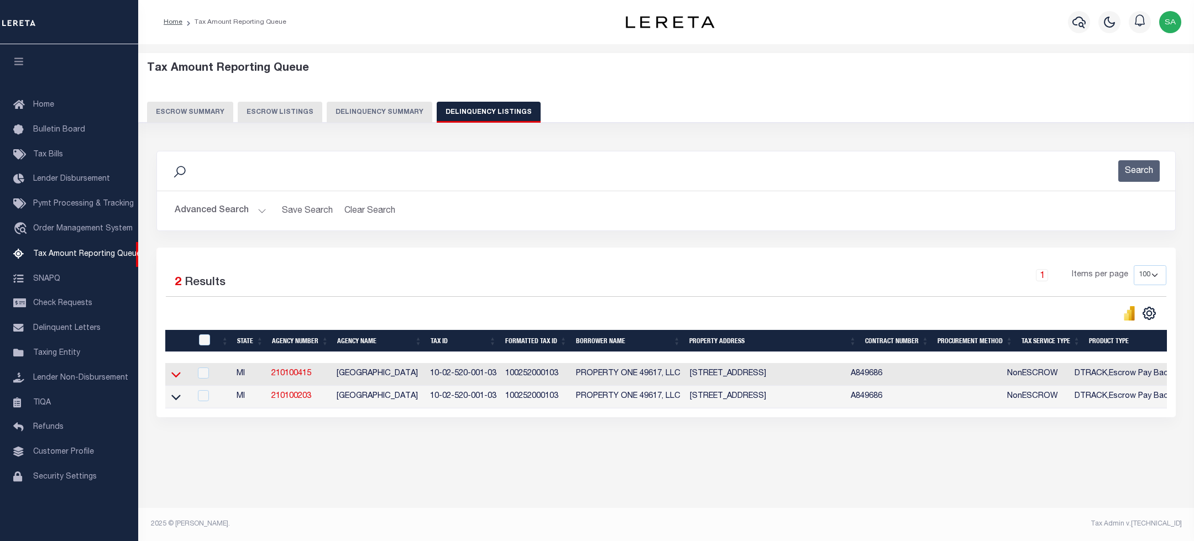
click at [176, 378] on icon at bounding box center [175, 376] width 9 height 6
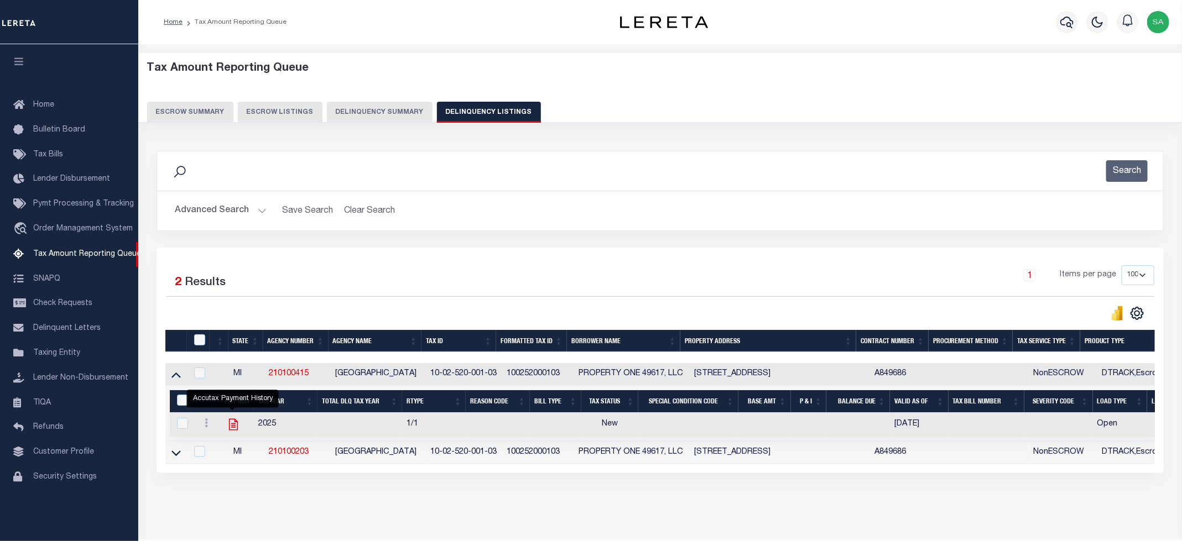
click at [234, 430] on icon "" at bounding box center [233, 425] width 9 height 12
checkbox input "true"
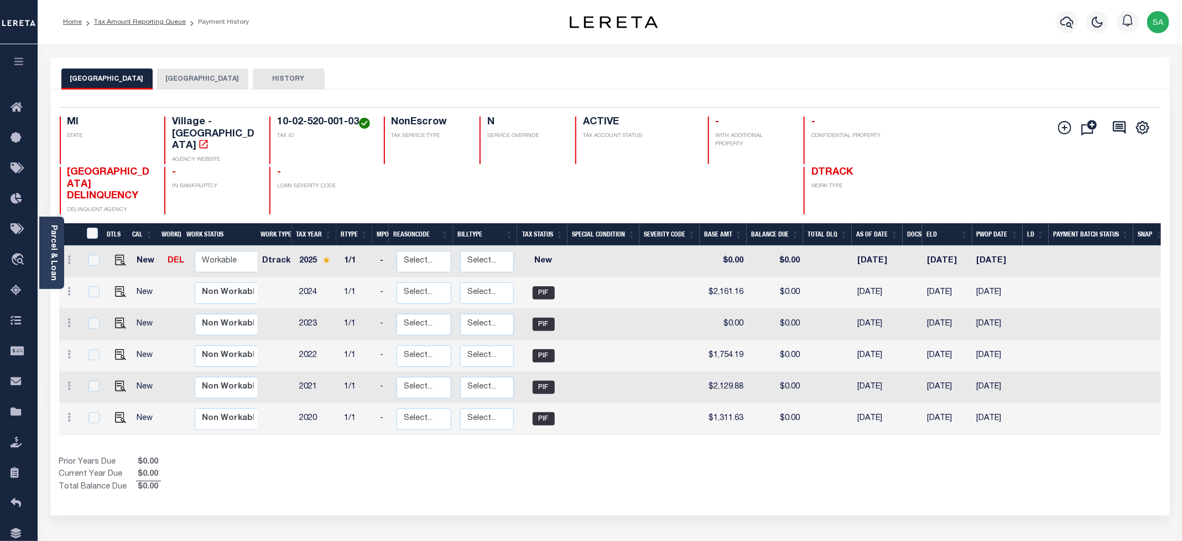
click at [183, 79] on button "[GEOGRAPHIC_DATA]" at bounding box center [202, 79] width 91 height 21
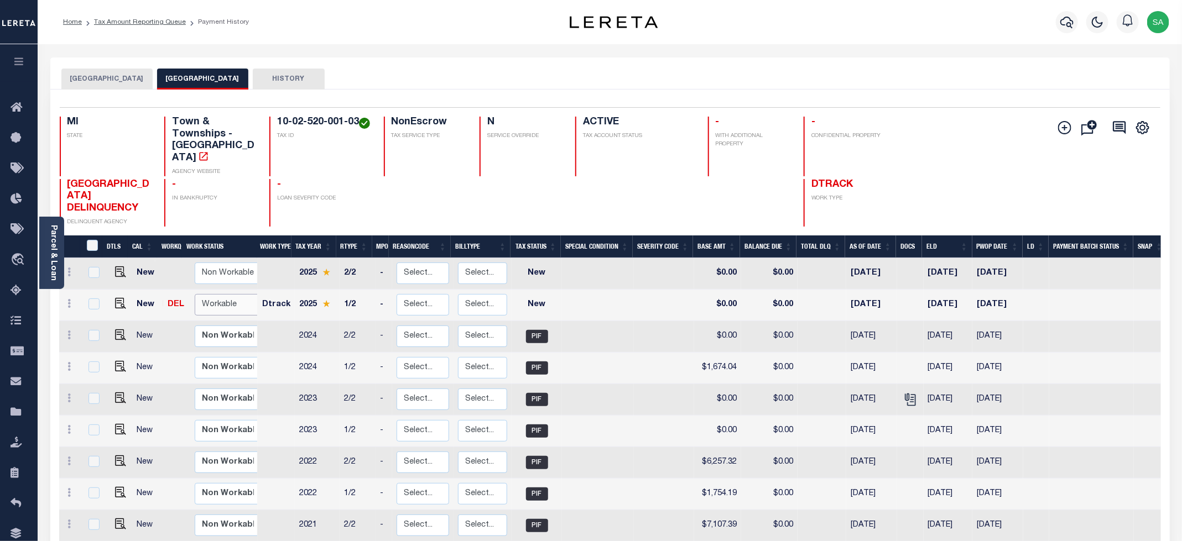
click at [223, 294] on select "Non Workable Workable" at bounding box center [228, 305] width 66 height 22
checkbox input "true"
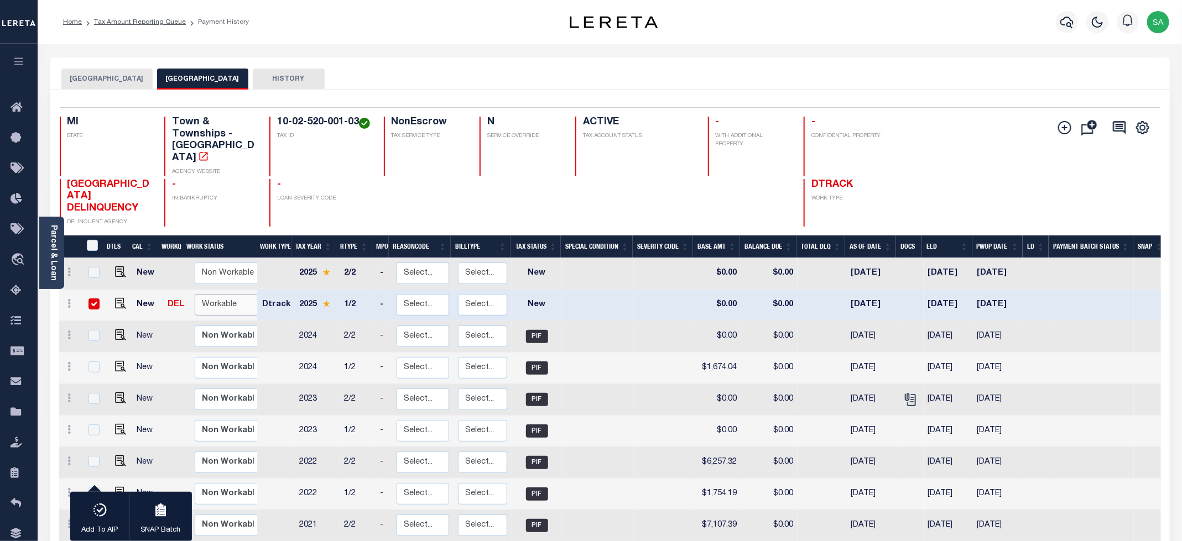
select select "true"
click at [195, 294] on select "Non Workable Workable" at bounding box center [228, 305] width 66 height 22
checkbox input "false"
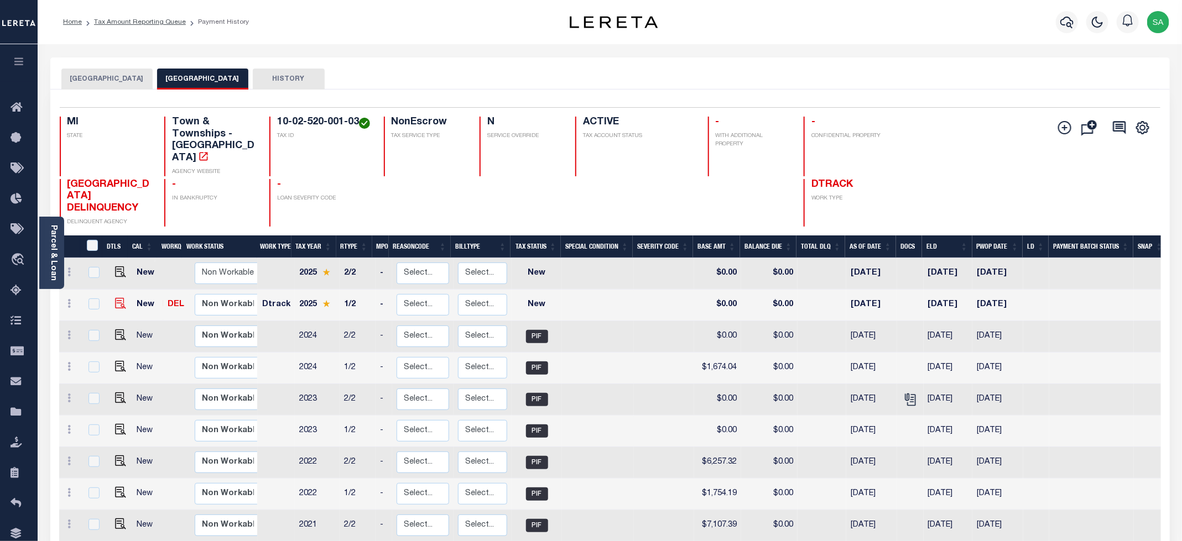
click at [119, 298] on img at bounding box center [120, 303] width 11 height 11
checkbox input "true"
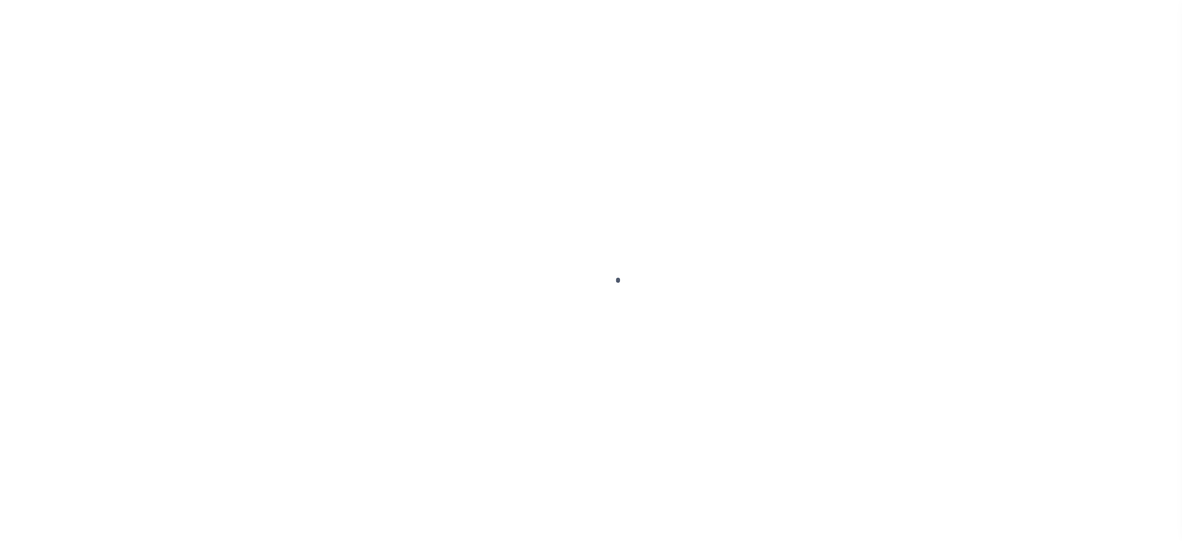
checkbox input "false"
type input "[DATE]"
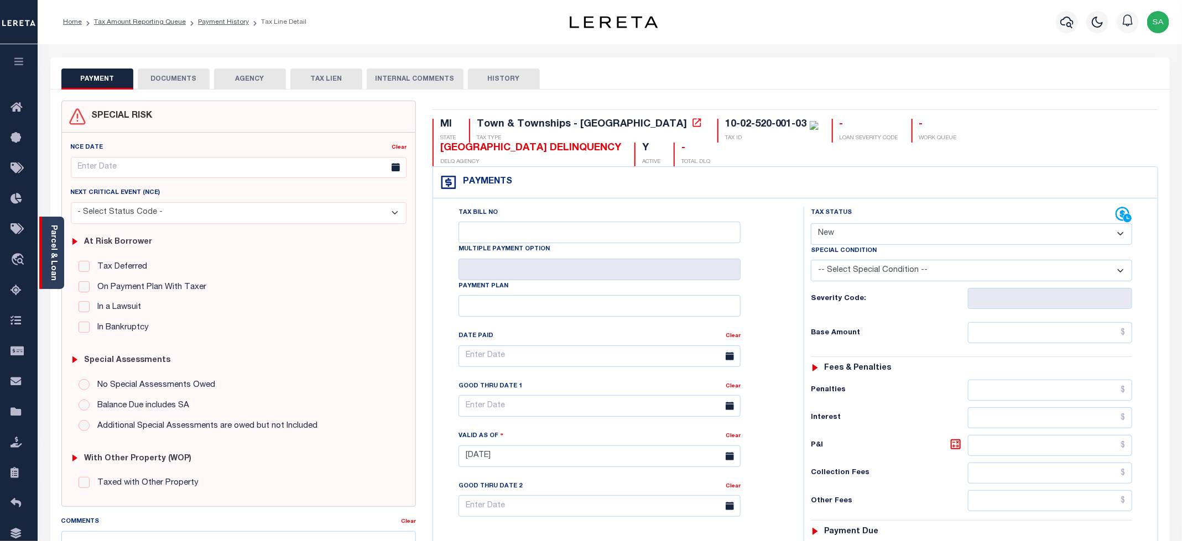
click at [52, 279] on div "Parcel & Loan" at bounding box center [51, 253] width 25 height 72
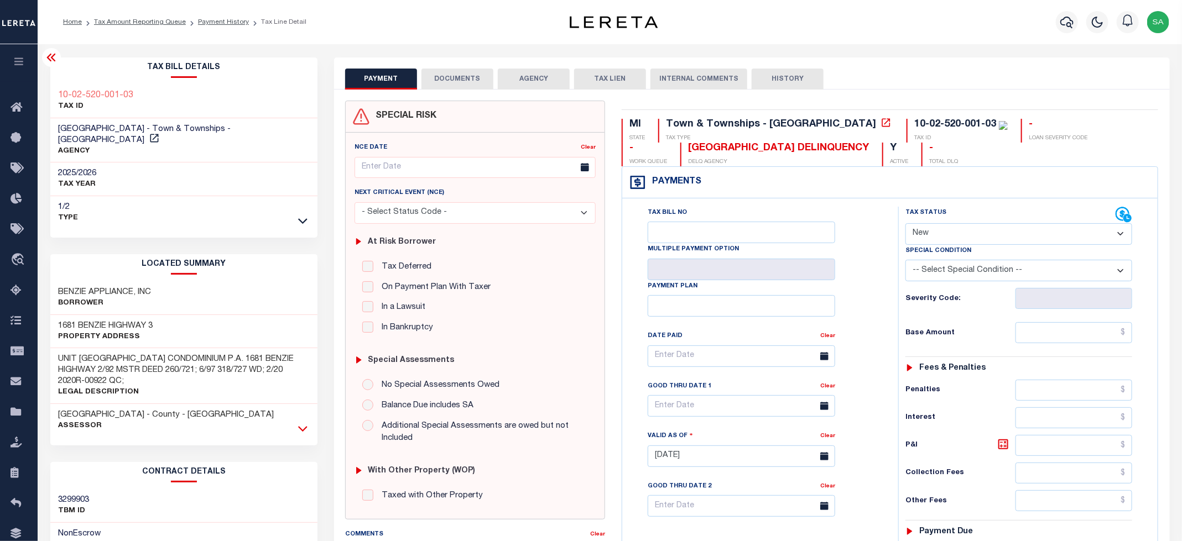
click at [304, 423] on icon at bounding box center [302, 429] width 9 height 12
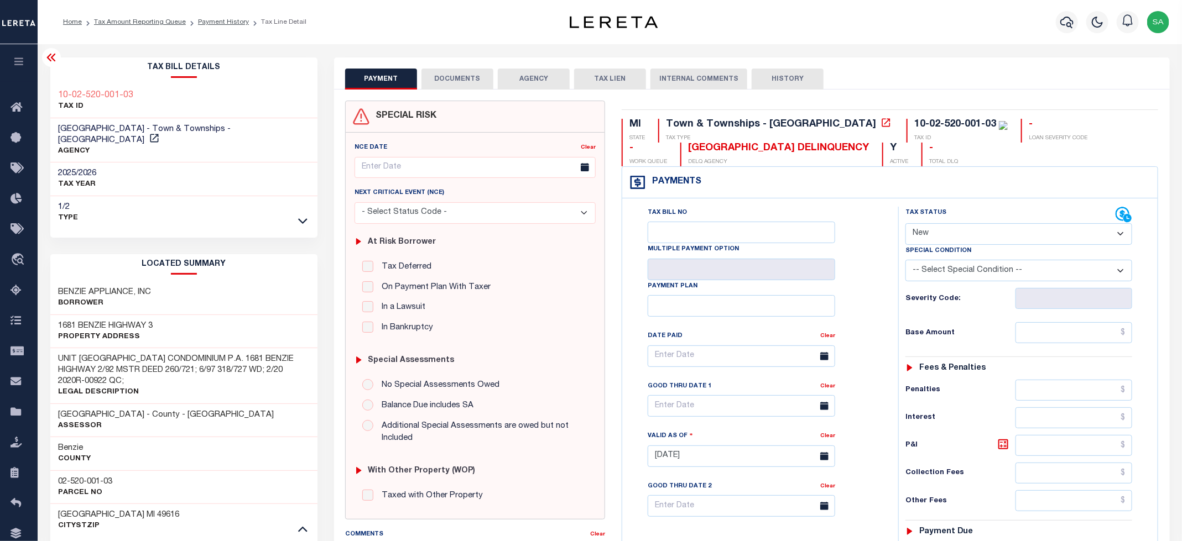
click at [85, 477] on h3 "02-520-001-03" at bounding box center [86, 482] width 54 height 11
copy div "02-520-001-03"
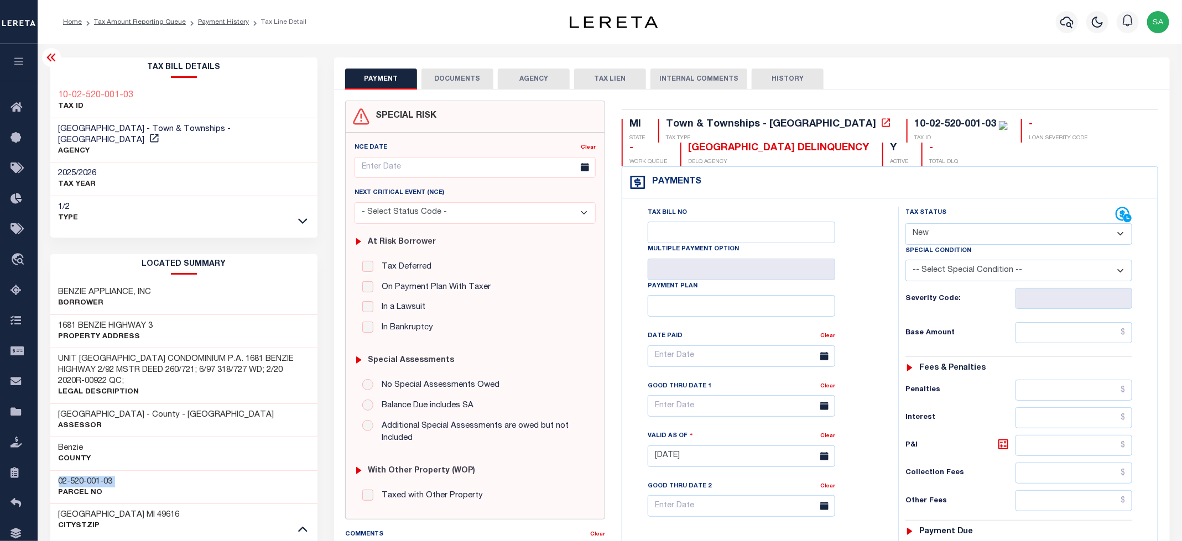
click at [960, 233] on select "- Select Status Code - Open Due/Unpaid Paid Incomplete No Tax Due Internal Refu…" at bounding box center [1018, 234] width 227 height 22
select select "PYD"
click at [906, 224] on select "- Select Status Code - Open Due/Unpaid Paid Incomplete No Tax Due Internal Refu…" at bounding box center [1018, 234] width 227 height 22
type input "[DATE]"
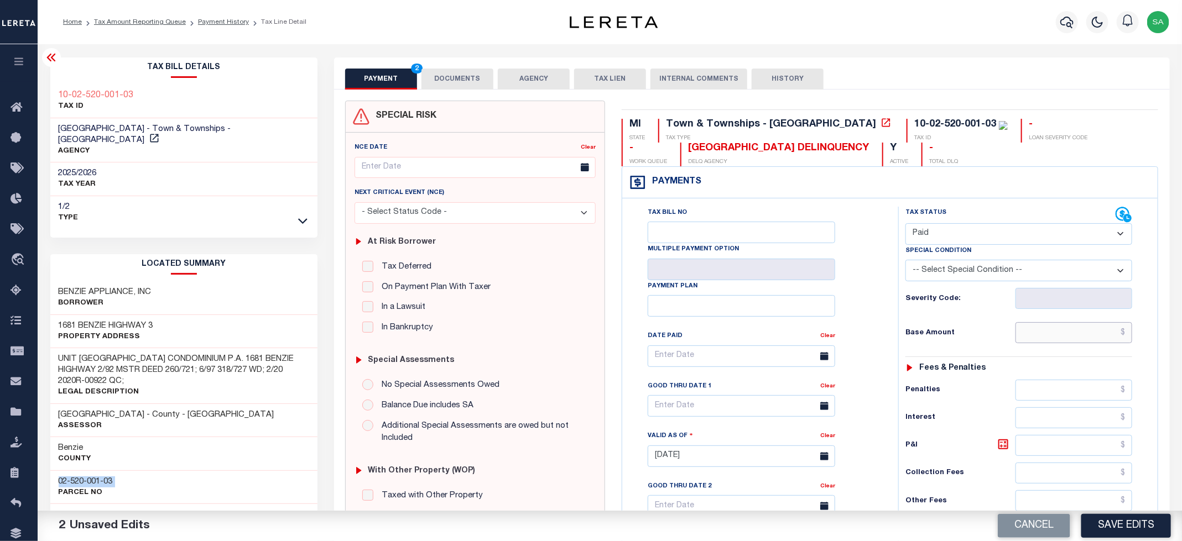
click at [1034, 336] on input "text" at bounding box center [1073, 332] width 117 height 21
type input "$0.00"
click at [871, 291] on div "Tax Bill No Multiple Payment Option Payment Plan Clear" at bounding box center [757, 362] width 248 height 310
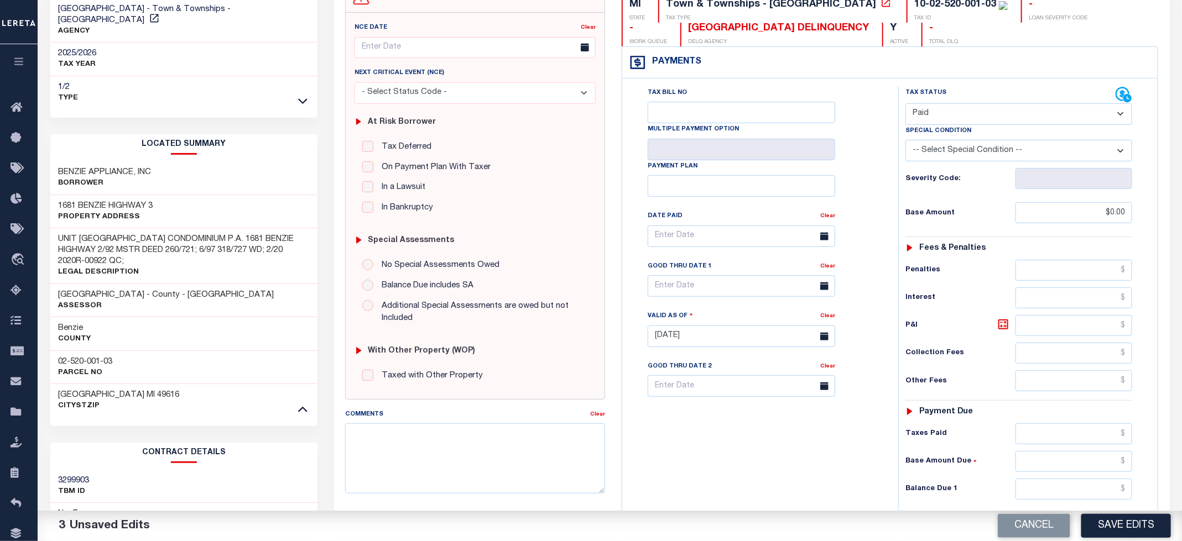
scroll to position [166, 0]
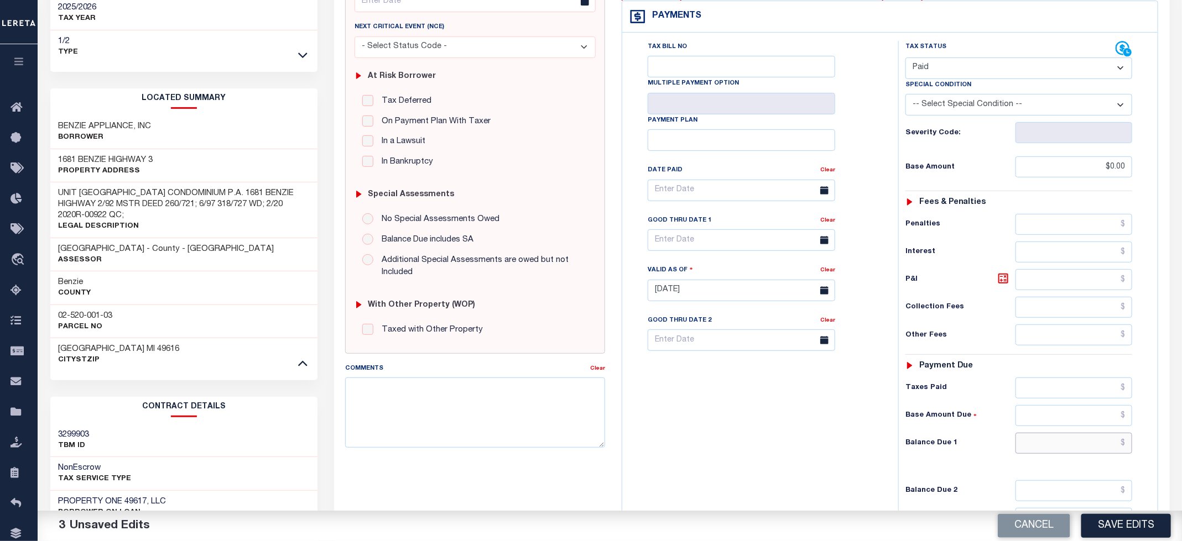
click at [1043, 451] on input "text" at bounding box center [1073, 443] width 117 height 21
type input "$0.00"
click at [805, 479] on div "Tax Bill No Multiple Payment Option Payment Plan Clear" at bounding box center [757, 285] width 265 height 488
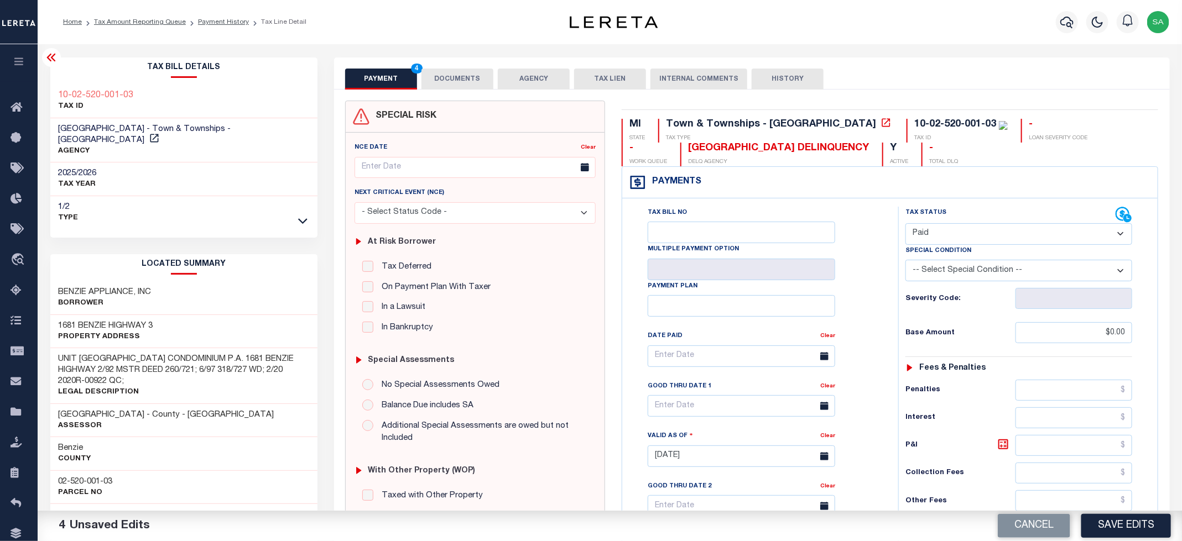
click at [468, 80] on button "DOCUMENTS" at bounding box center [457, 79] width 72 height 21
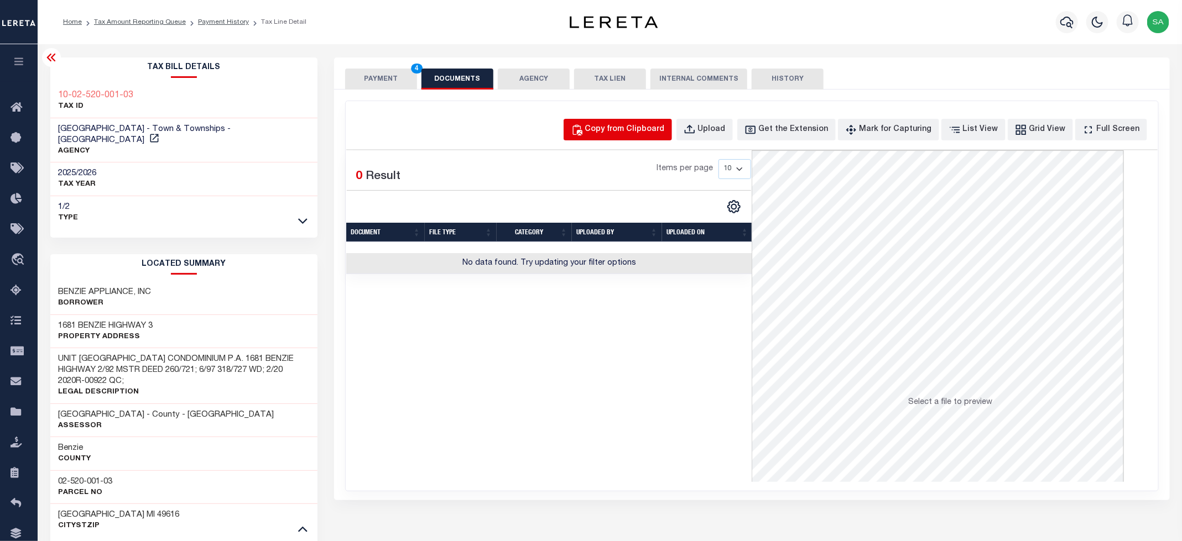
click at [639, 129] on div "Copy from Clipboard" at bounding box center [625, 130] width 80 height 12
select select "POP"
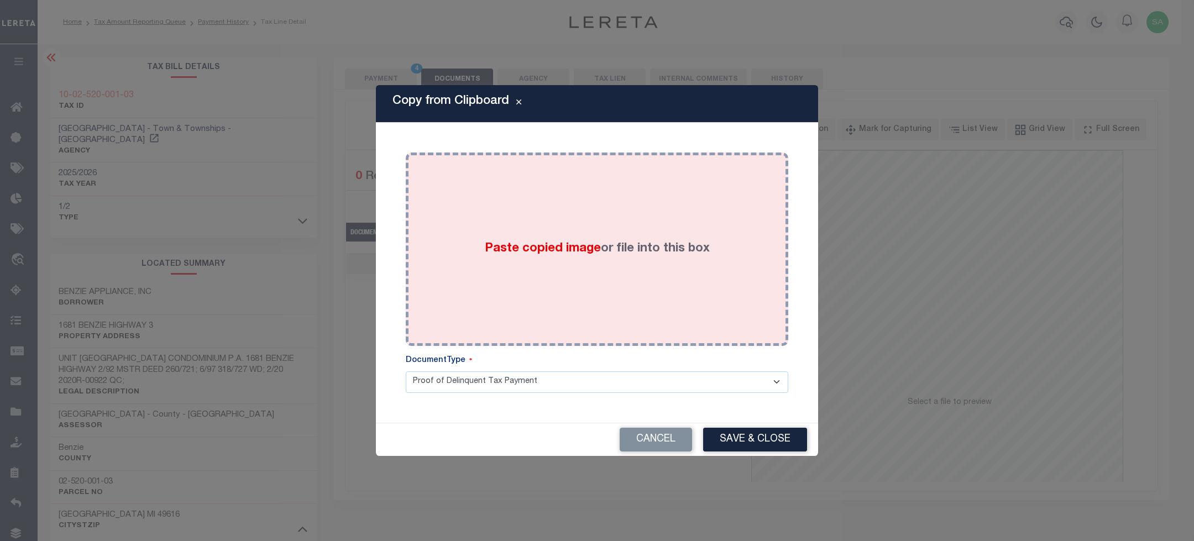
click at [627, 269] on div "Paste copied image or file into this box" at bounding box center [597, 249] width 366 height 177
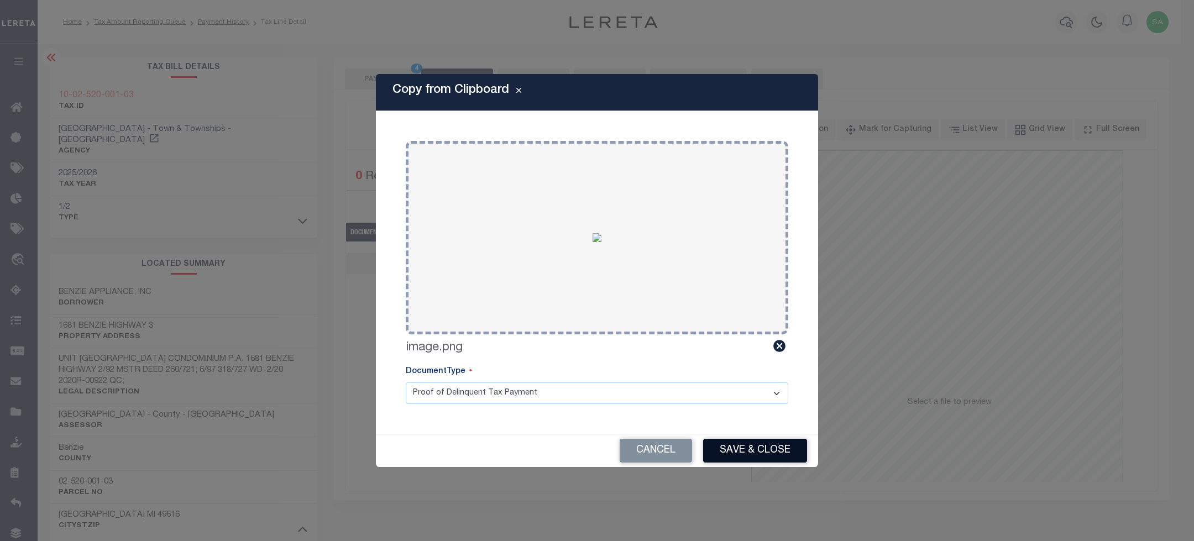
click at [757, 451] on button "Save & Close" at bounding box center [755, 451] width 104 height 24
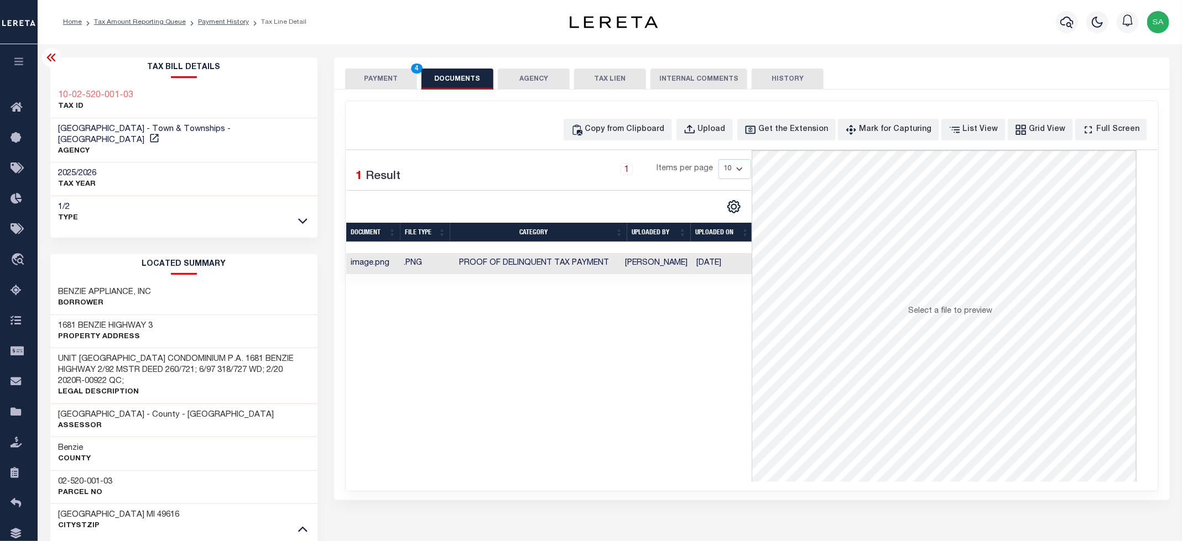
click at [382, 78] on button "PAYMENT 4" at bounding box center [381, 79] width 72 height 21
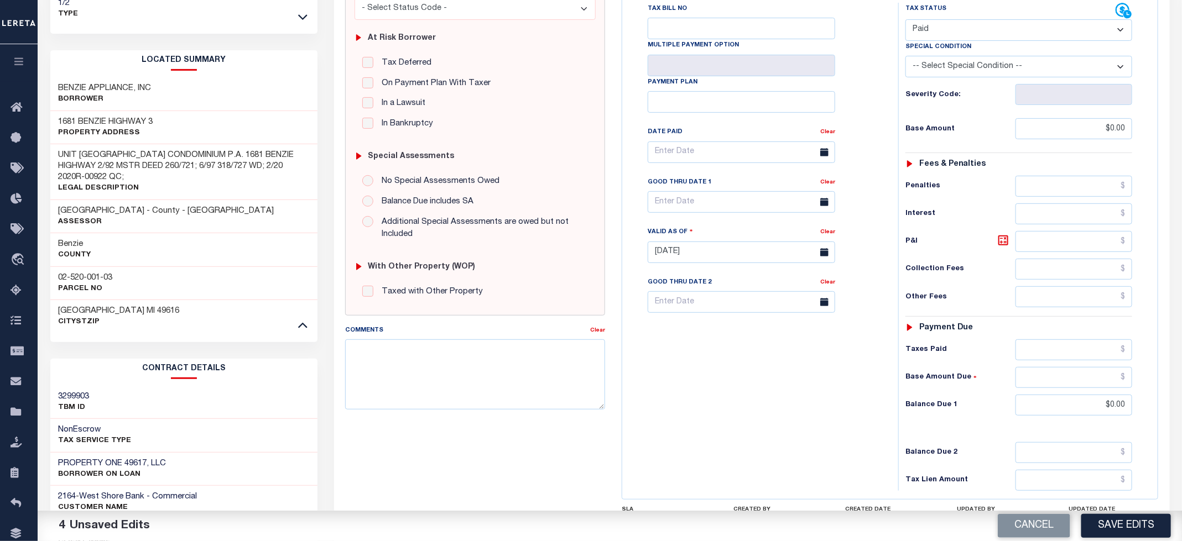
scroll to position [332, 0]
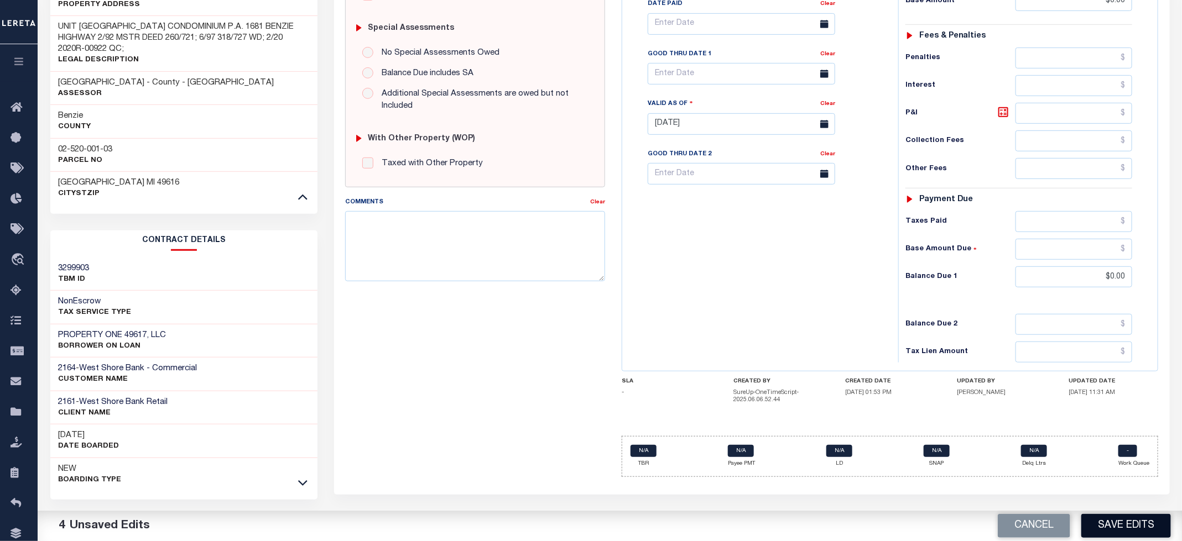
click at [1105, 524] on button "Save Edits" at bounding box center [1126, 526] width 90 height 24
checkbox input "false"
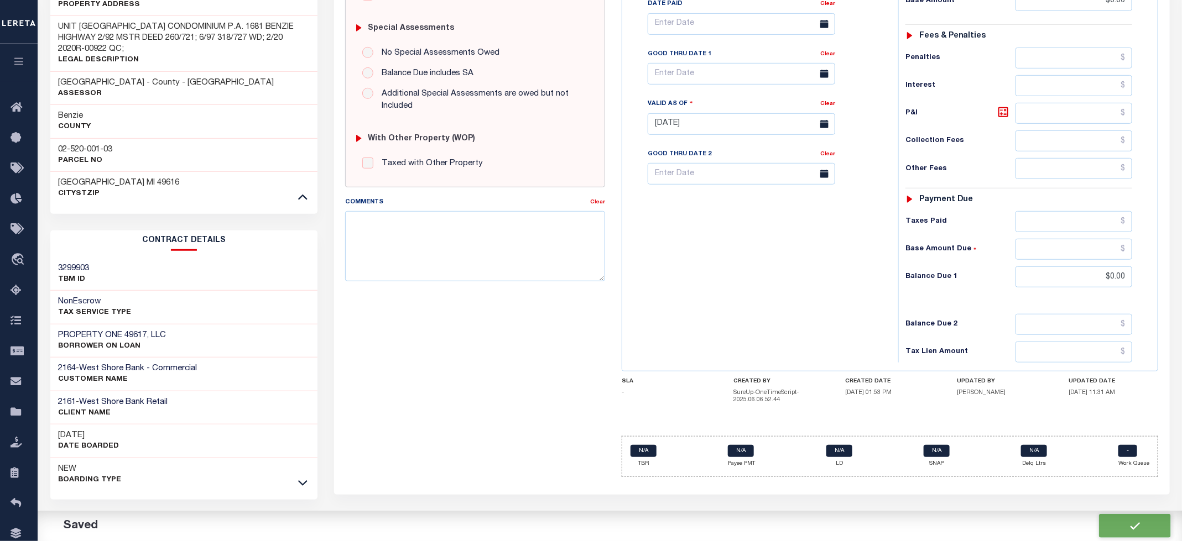
type input "$0"
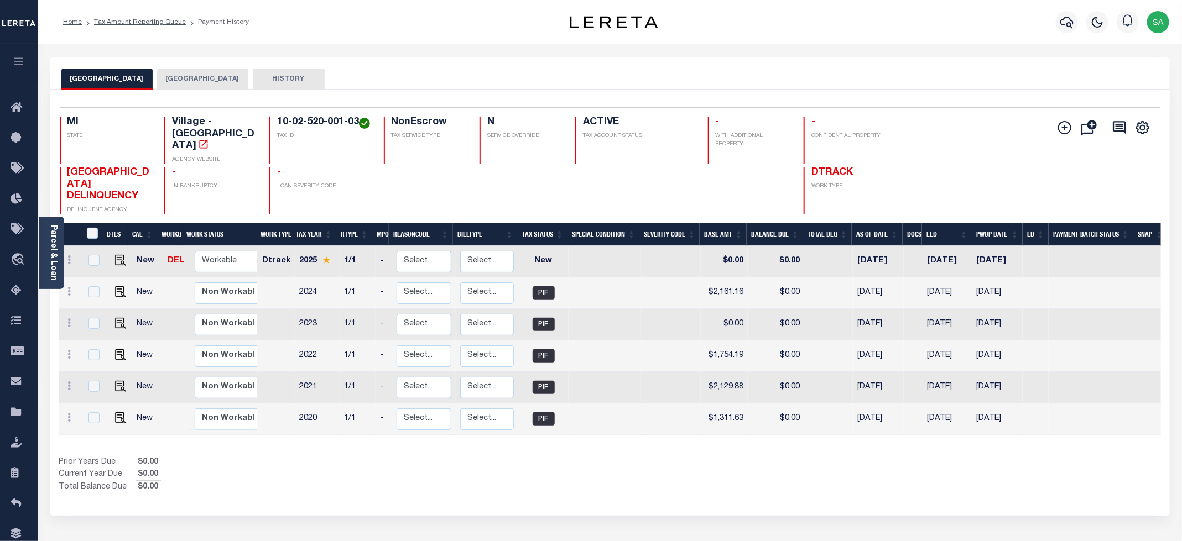
click at [185, 83] on button "[GEOGRAPHIC_DATA]" at bounding box center [202, 79] width 91 height 21
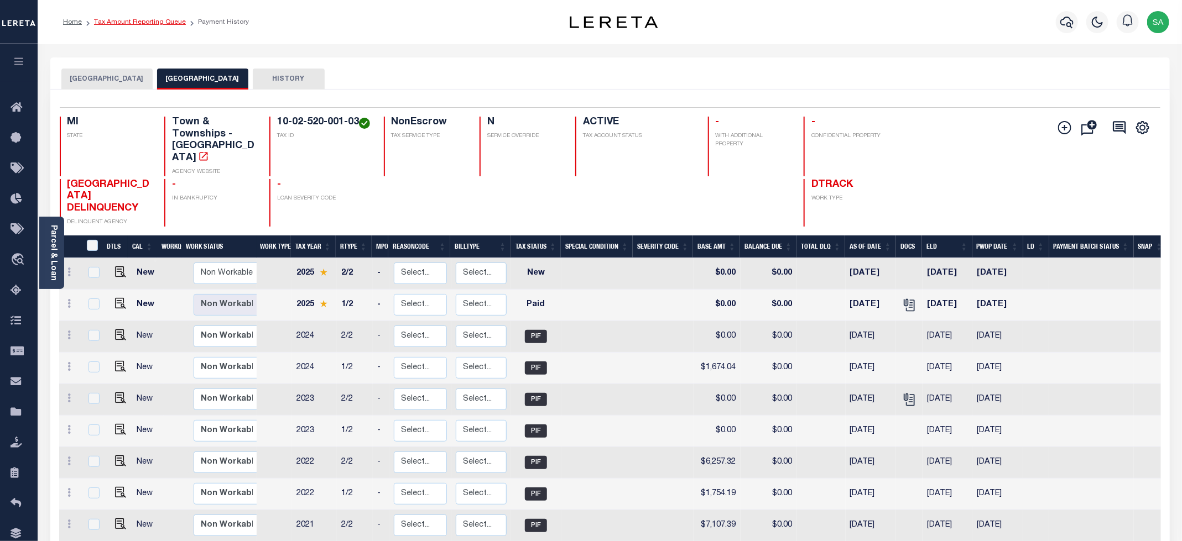
click at [141, 24] on link "Tax Amount Reporting Queue" at bounding box center [140, 22] width 92 height 7
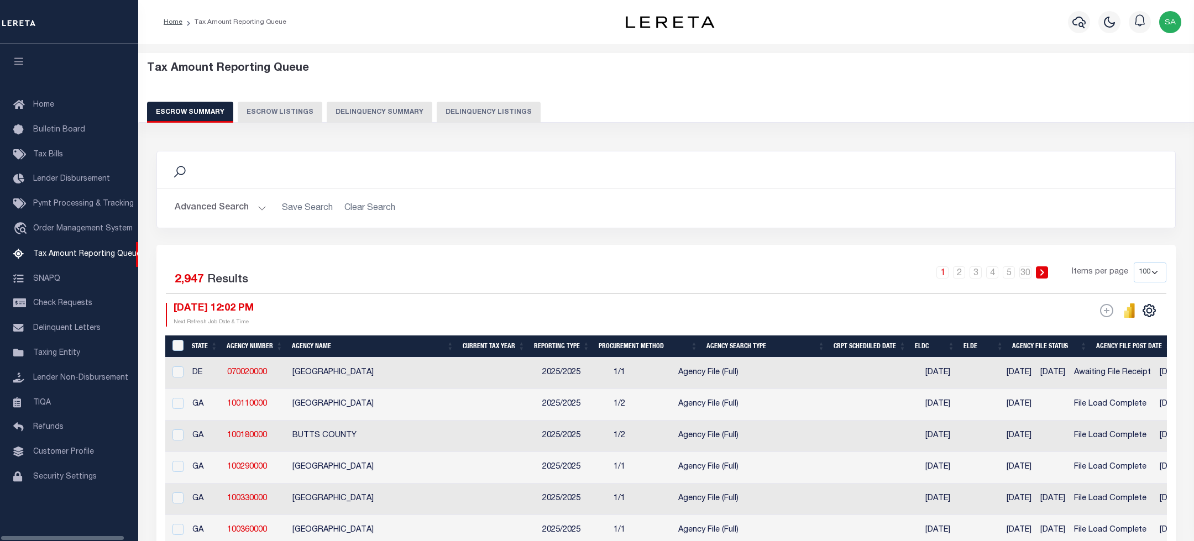
select select "100"
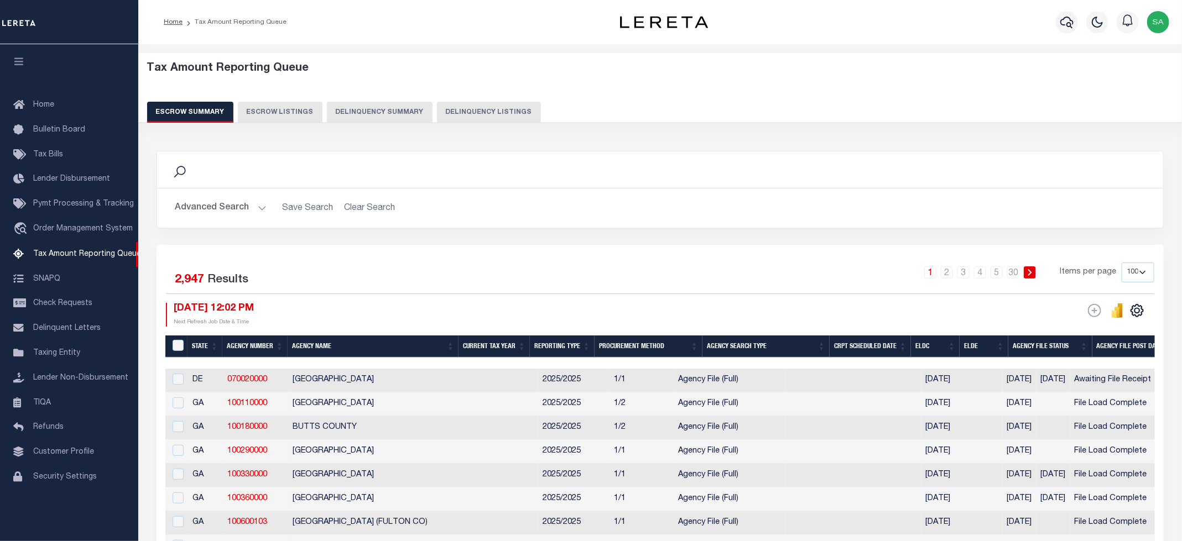
click at [487, 118] on button "Delinquency Listings" at bounding box center [489, 112] width 104 height 21
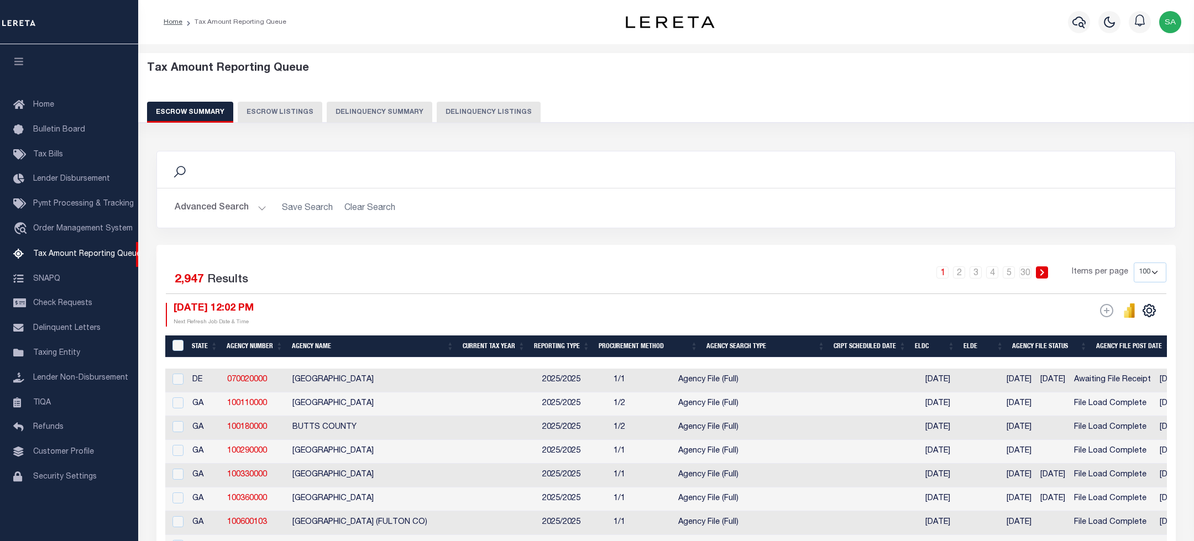
select select
select select "100"
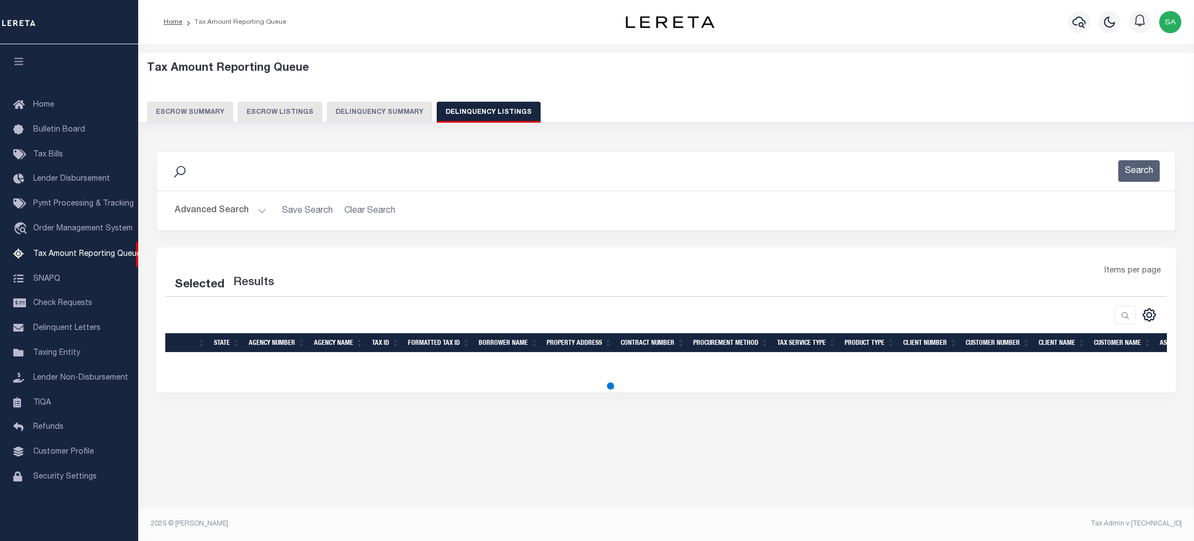
select select "100"
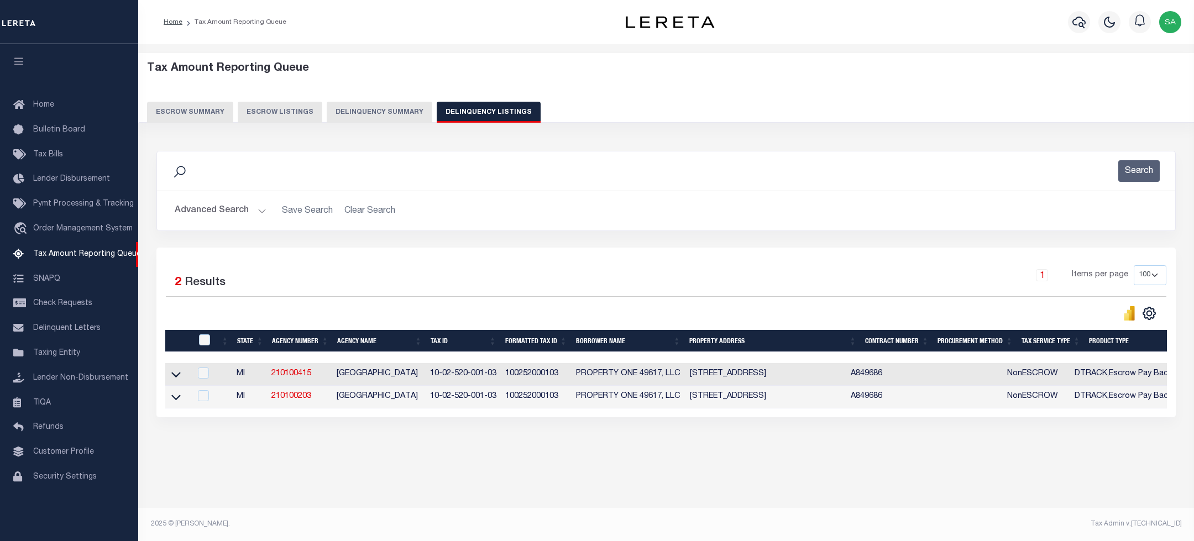
click at [221, 216] on button "Advanced Search" at bounding box center [221, 211] width 92 height 22
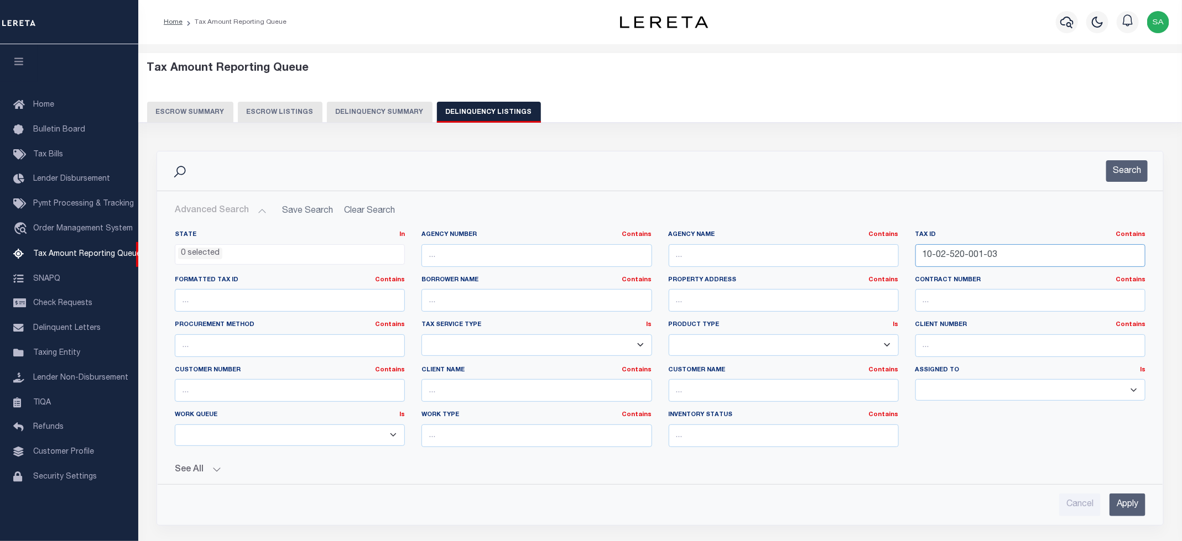
click at [963, 259] on input "10-02-520-001-03" at bounding box center [1030, 255] width 230 height 23
paste input "4"
type input "10-02-520-001-04"
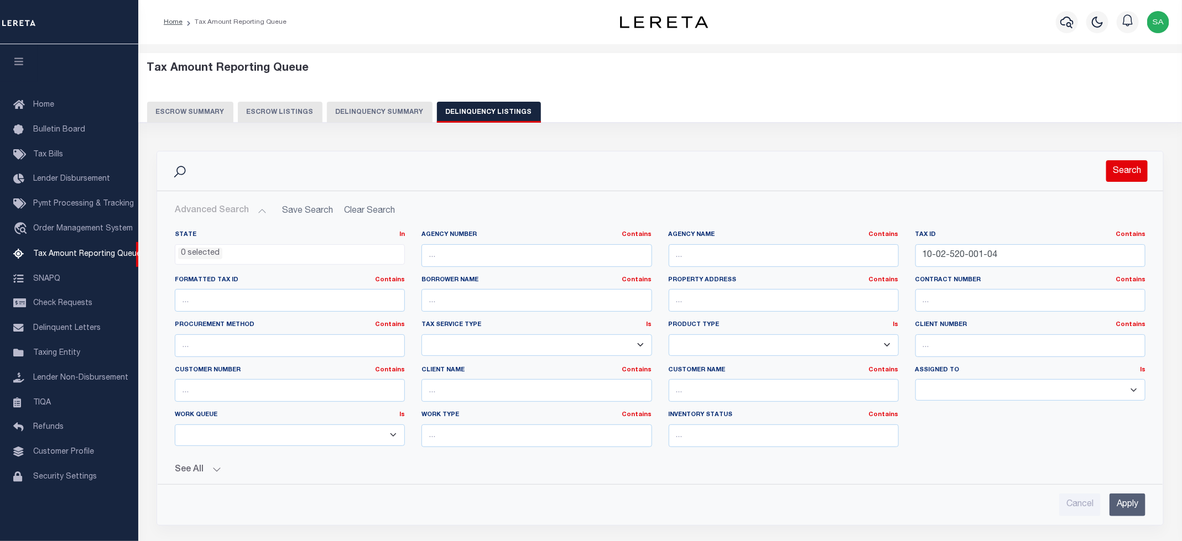
click at [1119, 171] on button "Search" at bounding box center [1126, 171] width 41 height 22
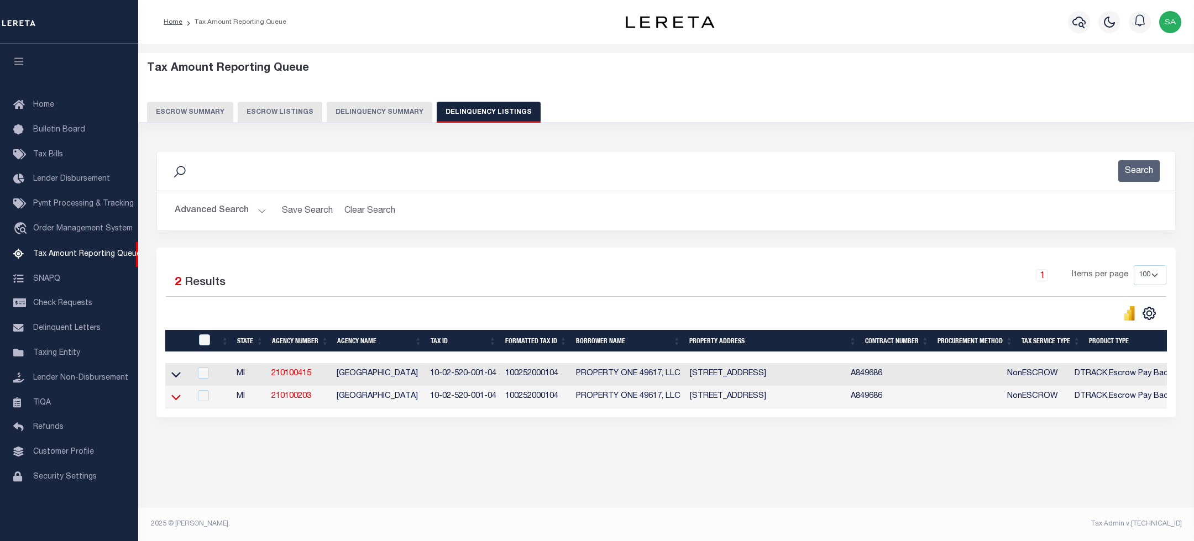
click at [176, 403] on icon at bounding box center [175, 397] width 9 height 12
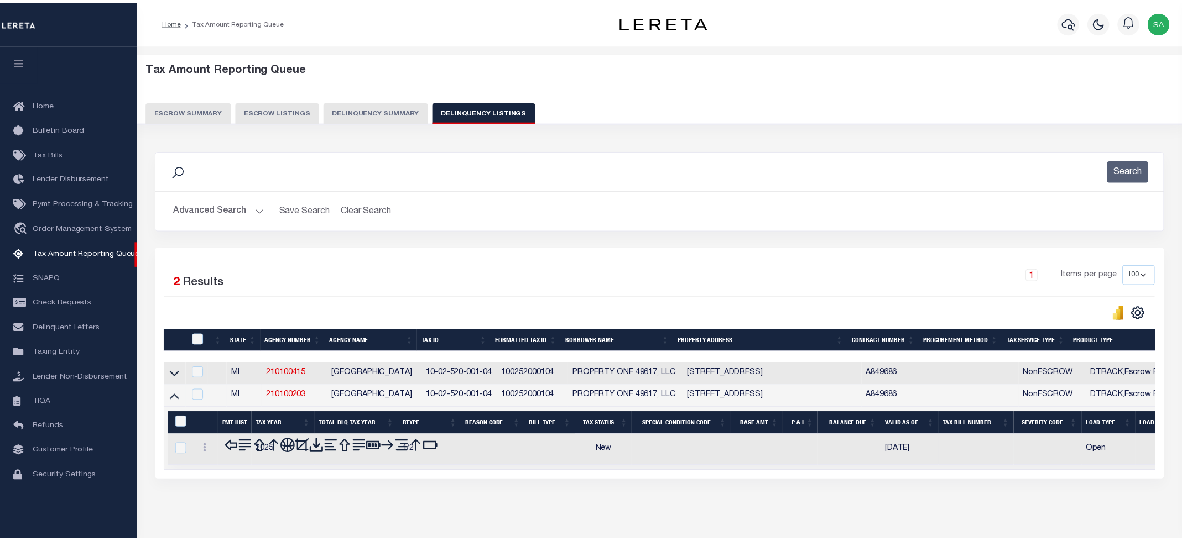
scroll to position [44, 0]
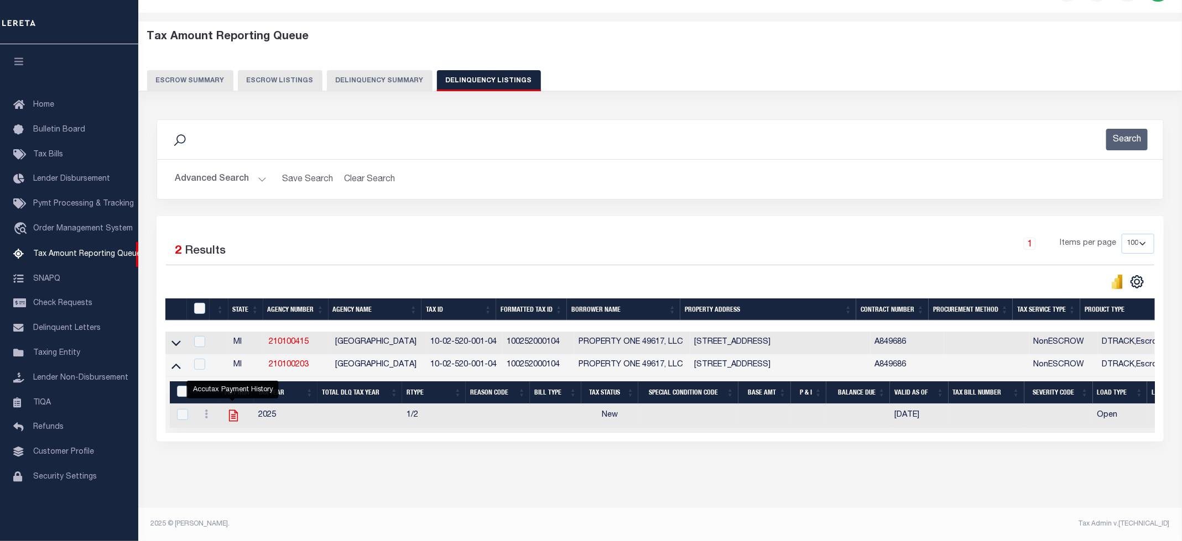
click at [232, 410] on icon "" at bounding box center [233, 416] width 9 height 12
checkbox input "true"
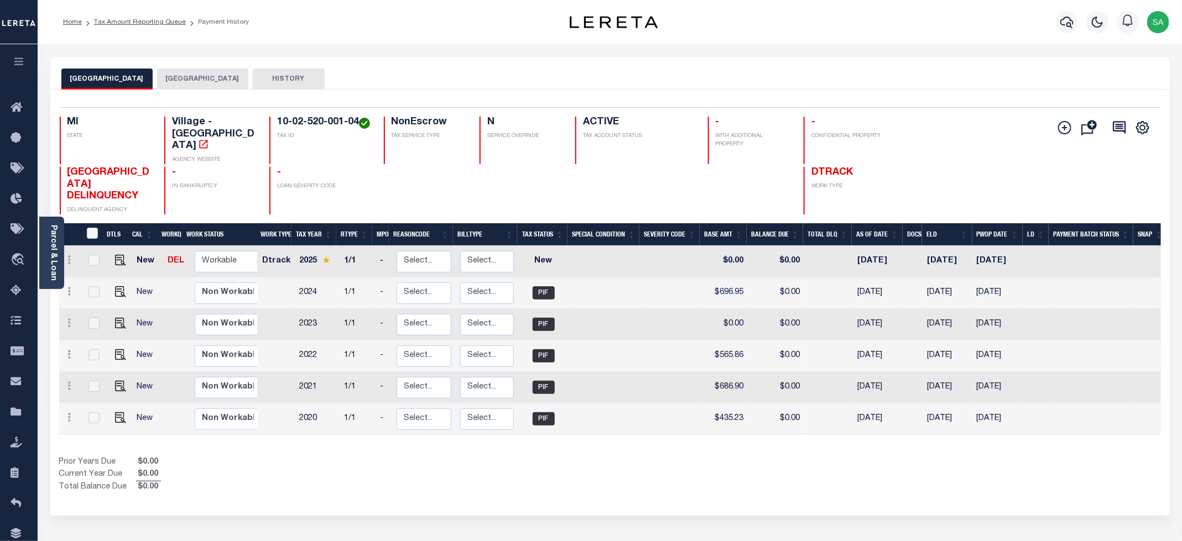
click at [203, 85] on button "[GEOGRAPHIC_DATA]" at bounding box center [202, 79] width 91 height 21
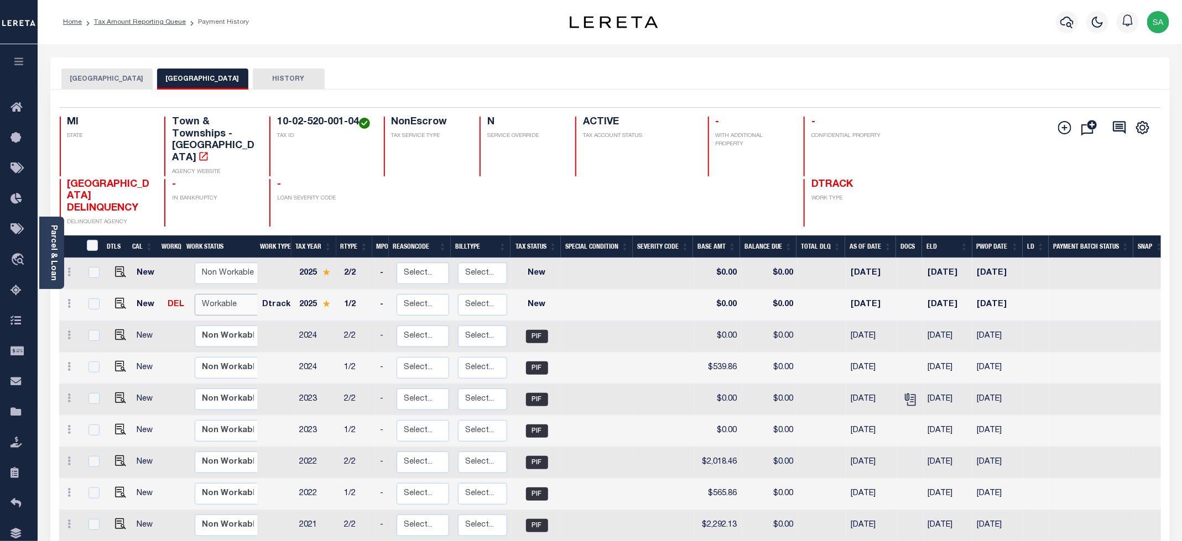
click at [236, 294] on select "Non Workable Workable" at bounding box center [228, 305] width 66 height 22
checkbox input "true"
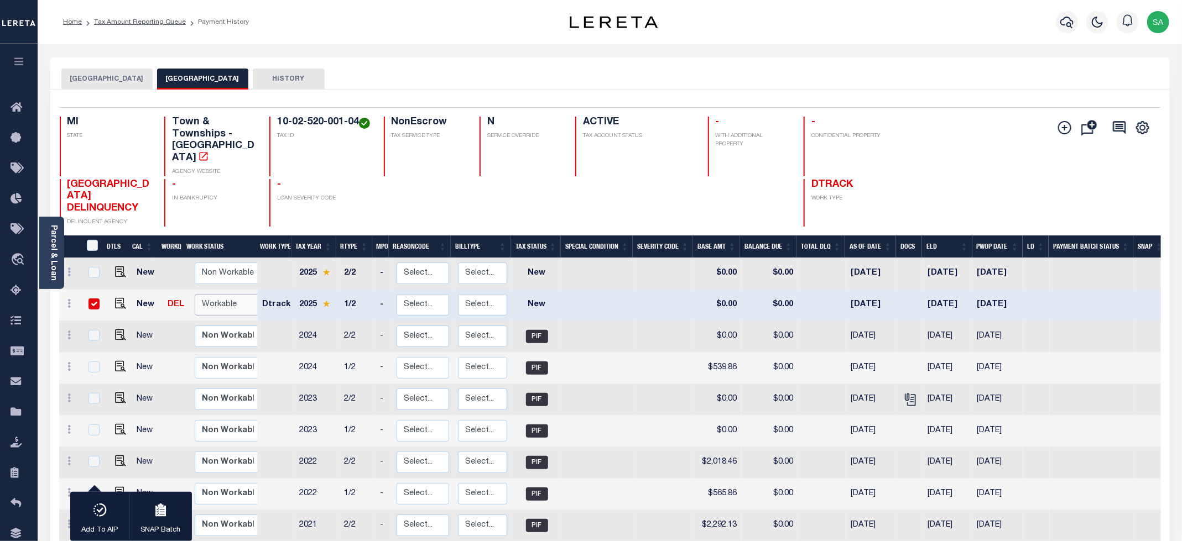
select select "true"
click at [195, 294] on select "Non Workable Workable" at bounding box center [228, 305] width 66 height 22
checkbox input "false"
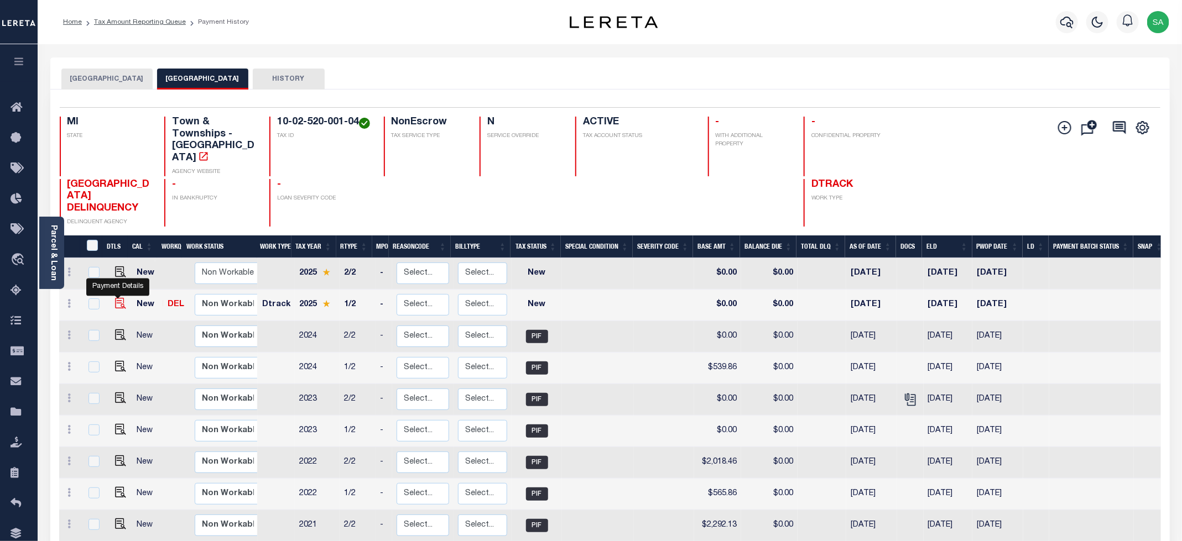
click at [116, 298] on img "" at bounding box center [120, 303] width 11 height 11
checkbox input "true"
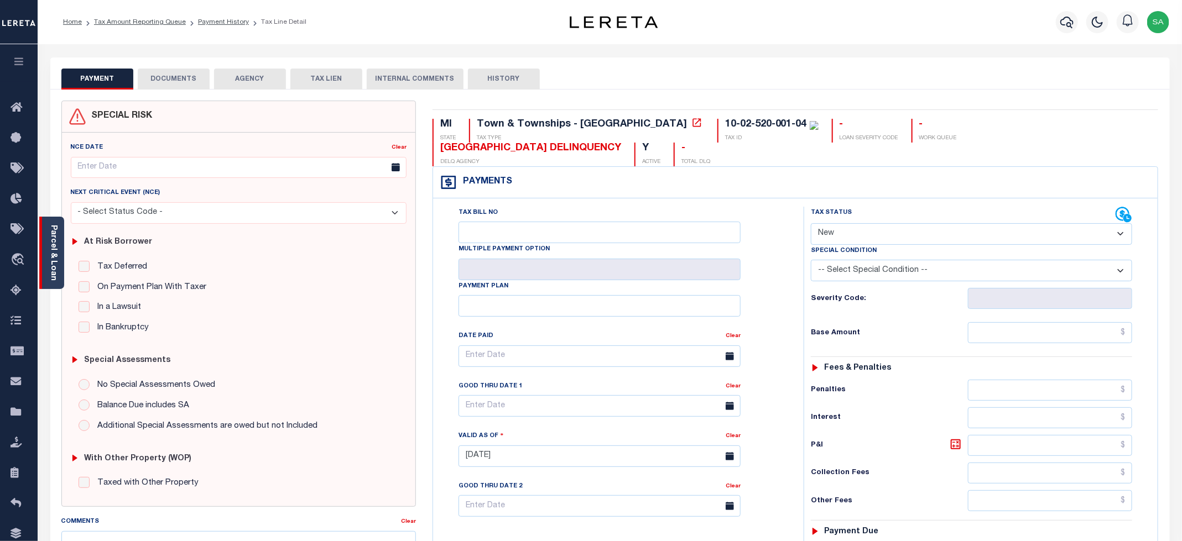
click at [56, 271] on link "Parcel & Loan" at bounding box center [53, 253] width 8 height 56
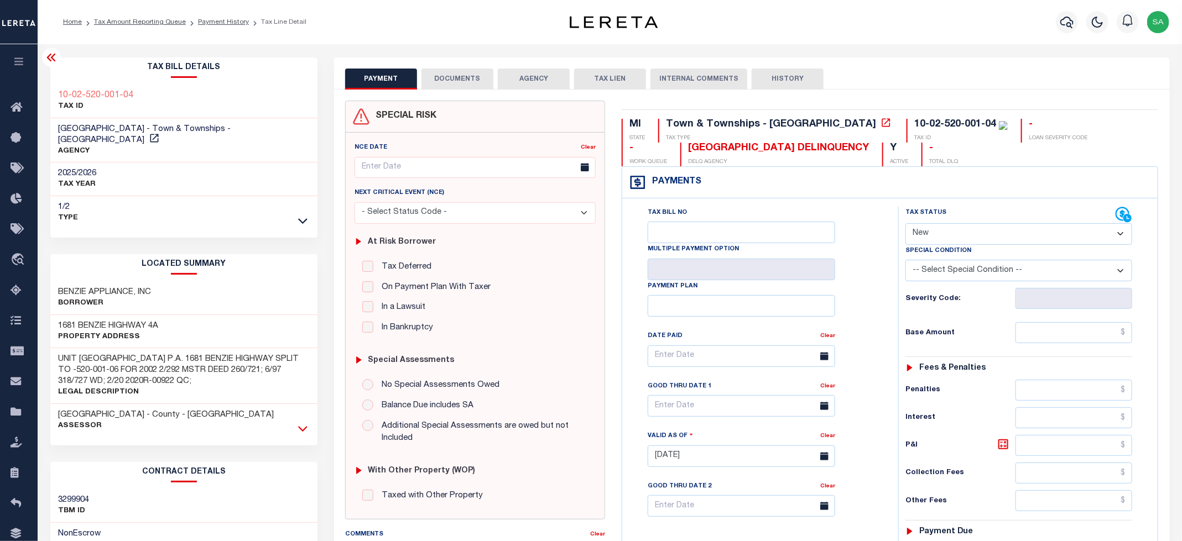
click at [307, 426] on icon at bounding box center [302, 429] width 9 height 6
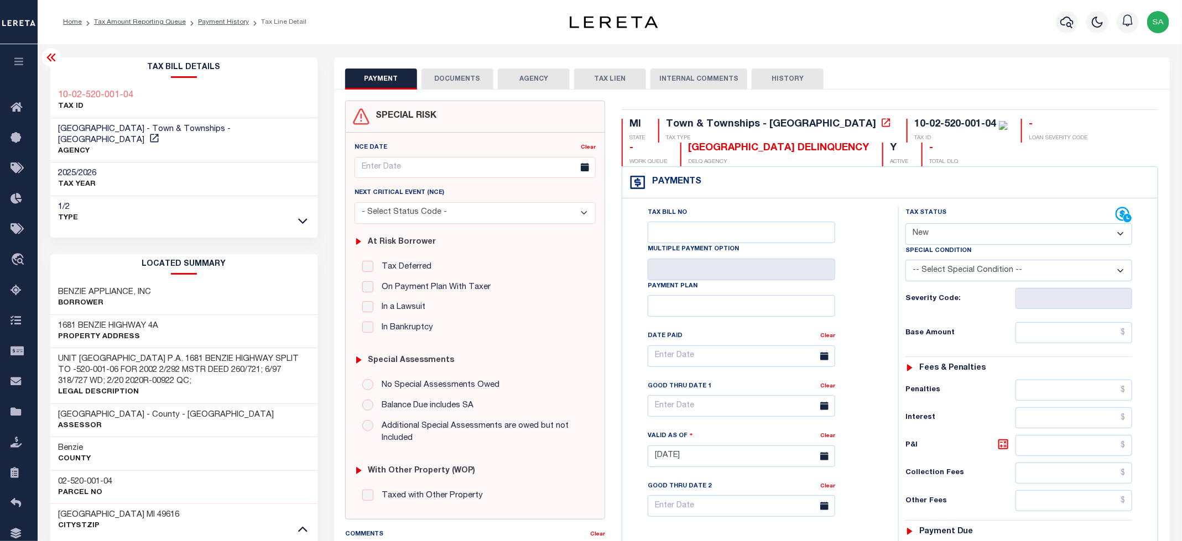
click at [76, 477] on h3 "02-520-001-04" at bounding box center [86, 482] width 54 height 11
copy div "02-520-001-04"
click at [944, 232] on select "- Select Status Code - Open Due/Unpaid Paid Incomplete No Tax Due Internal Refu…" at bounding box center [1018, 234] width 227 height 22
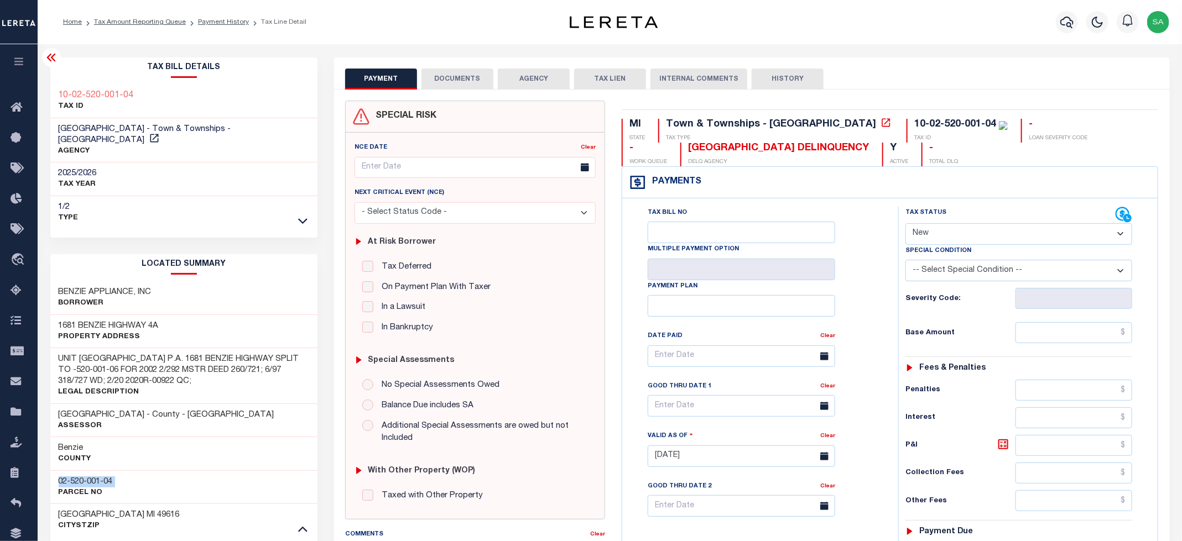
select select "PYD"
click at [906, 224] on select "- Select Status Code - Open Due/Unpaid Paid Incomplete No Tax Due Internal Refu…" at bounding box center [1018, 234] width 227 height 22
type input "[DATE]"
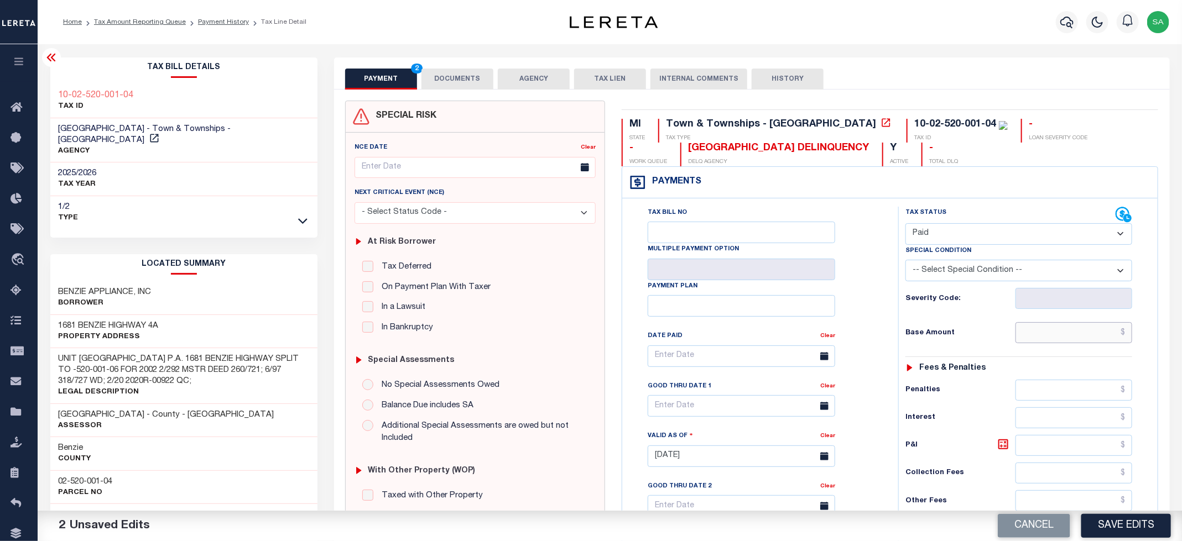
click at [1032, 343] on input "text" at bounding box center [1073, 332] width 117 height 21
type input "$0.00"
click at [889, 279] on div "Tax Bill No Multiple Payment Option Payment Plan Clear" at bounding box center [757, 451] width 265 height 488
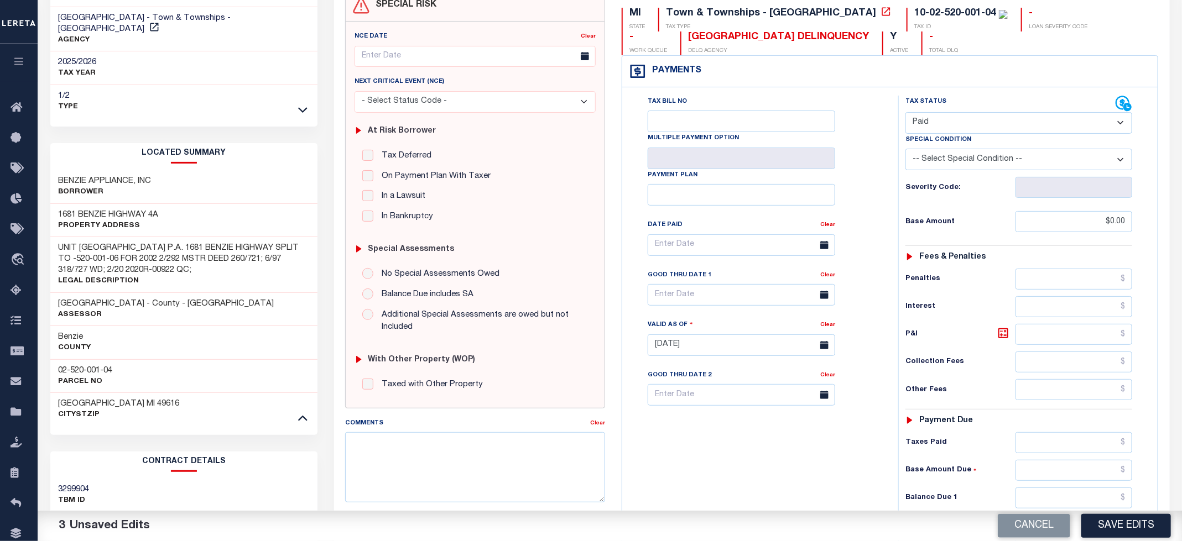
scroll to position [166, 0]
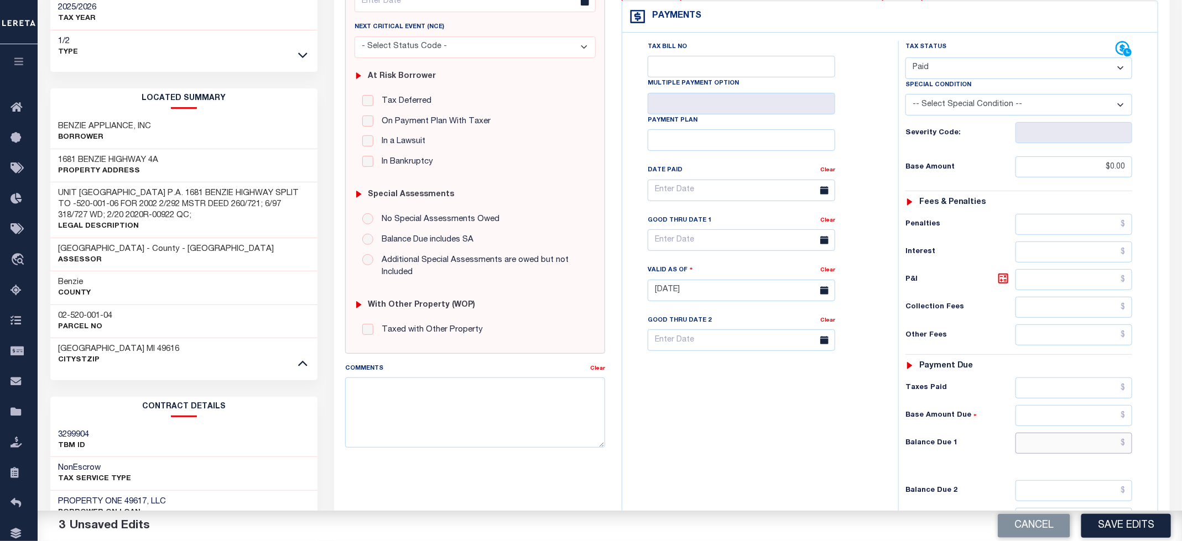
click at [1048, 448] on input "text" at bounding box center [1073, 443] width 117 height 21
type input "$0.00"
click at [828, 420] on div "Tax Bill No Multiple Payment Option Payment Plan Clear" at bounding box center [757, 285] width 265 height 488
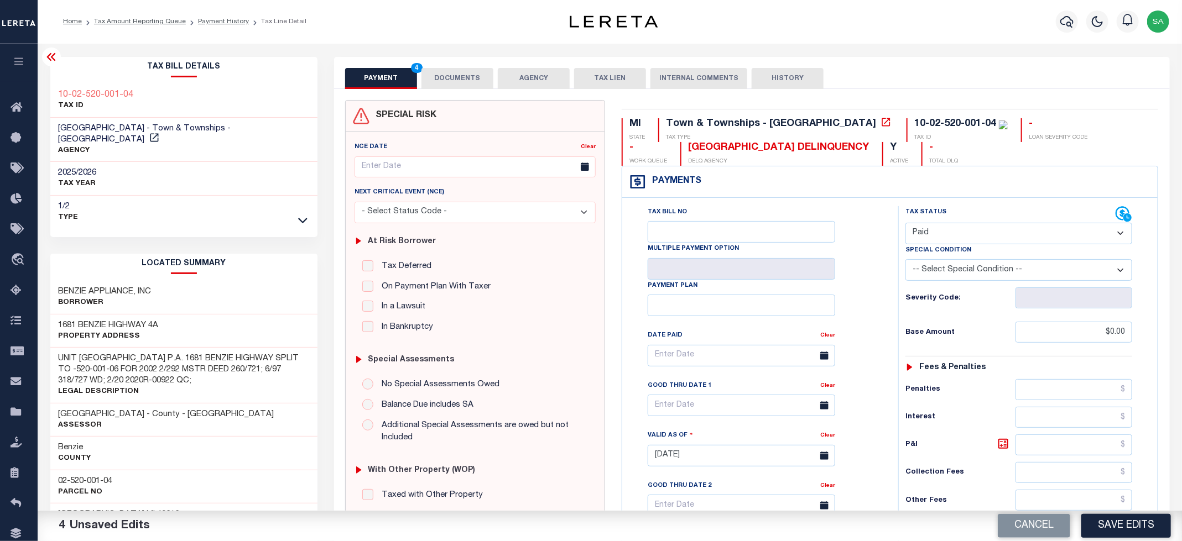
scroll to position [0, 0]
click at [454, 76] on button "DOCUMENTS" at bounding box center [457, 79] width 72 height 21
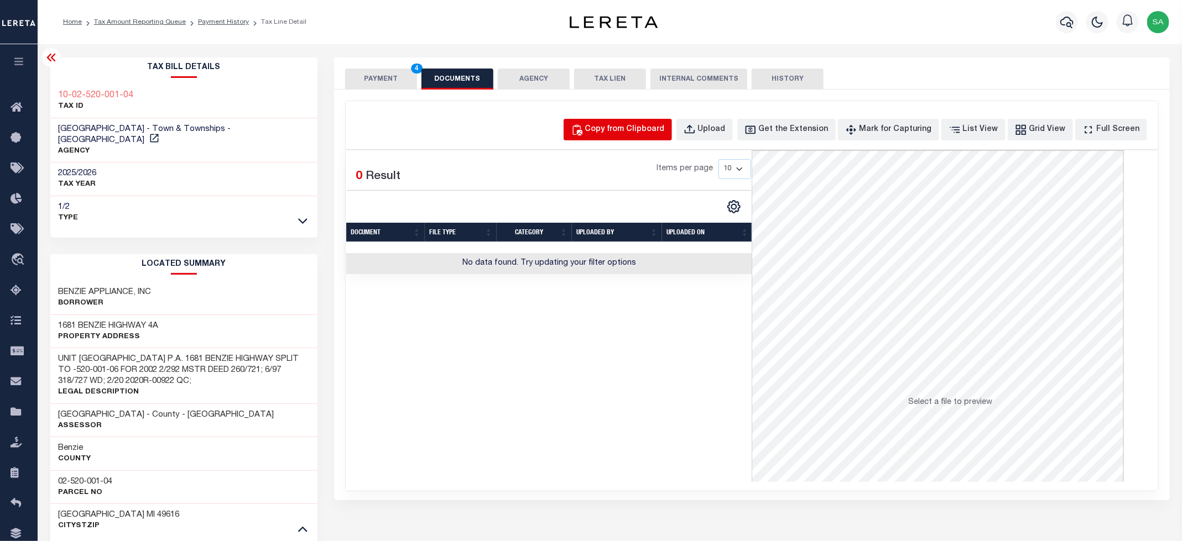
click at [636, 129] on div "Copy from Clipboard" at bounding box center [625, 130] width 80 height 12
select select "POP"
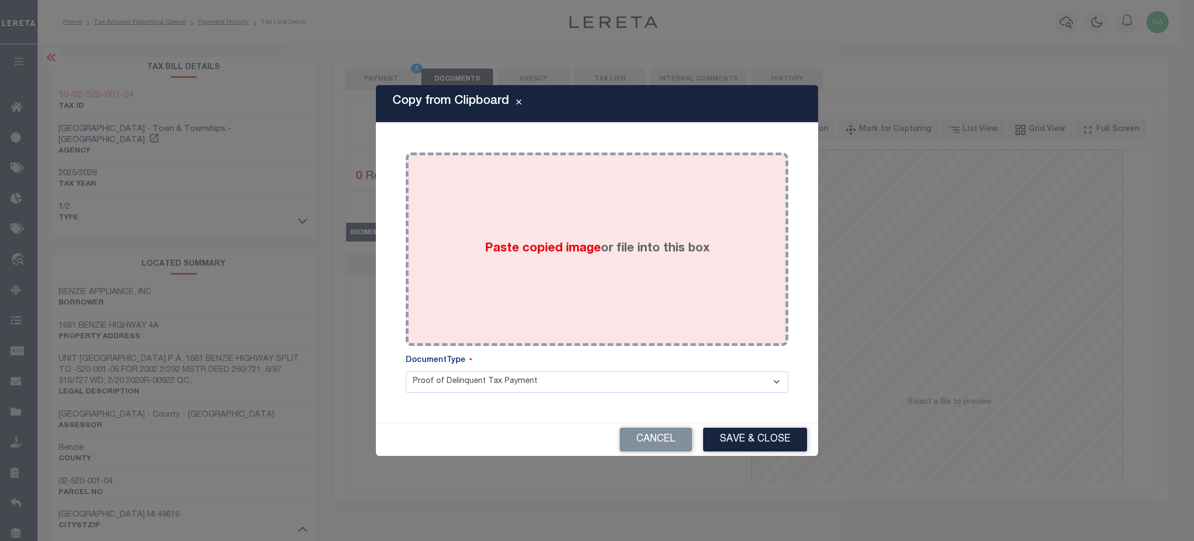
click at [613, 274] on div "Paste copied image or file into this box" at bounding box center [597, 249] width 366 height 177
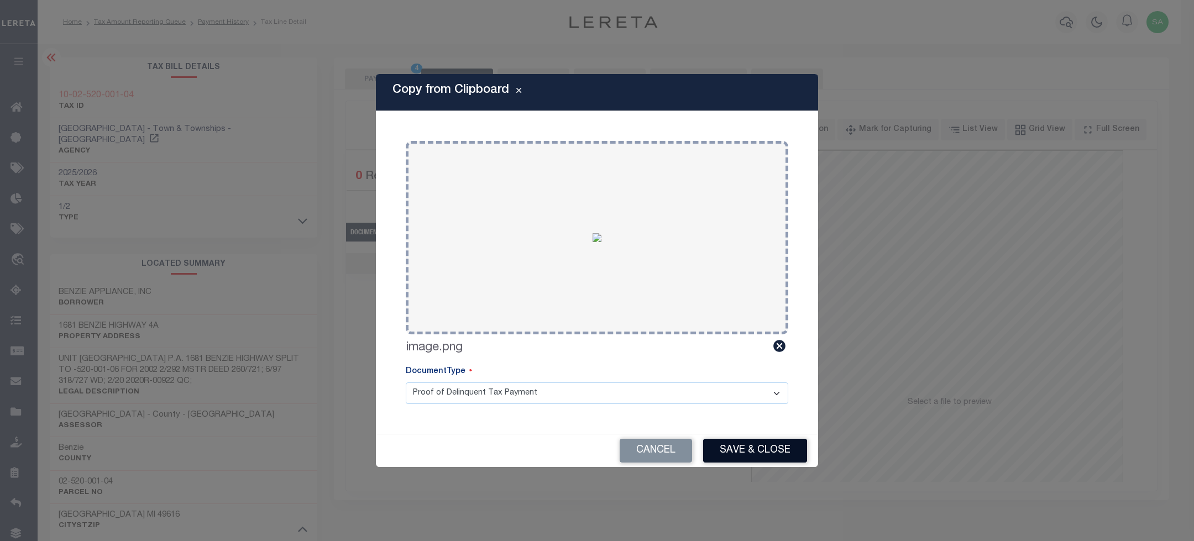
click at [751, 451] on button "Save & Close" at bounding box center [755, 451] width 104 height 24
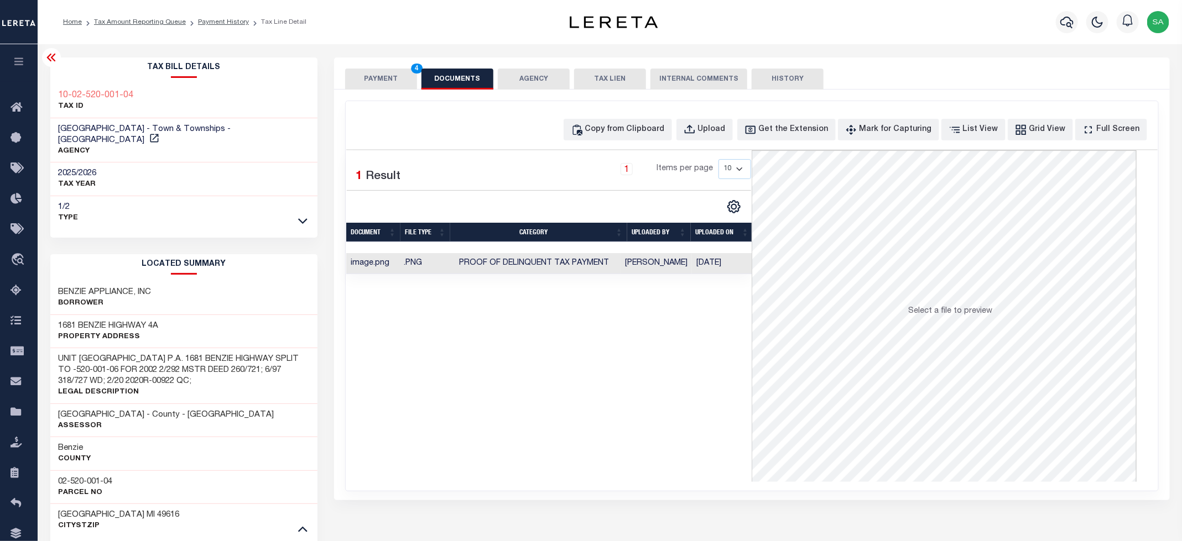
click at [377, 82] on button "PAYMENT 4" at bounding box center [381, 79] width 72 height 21
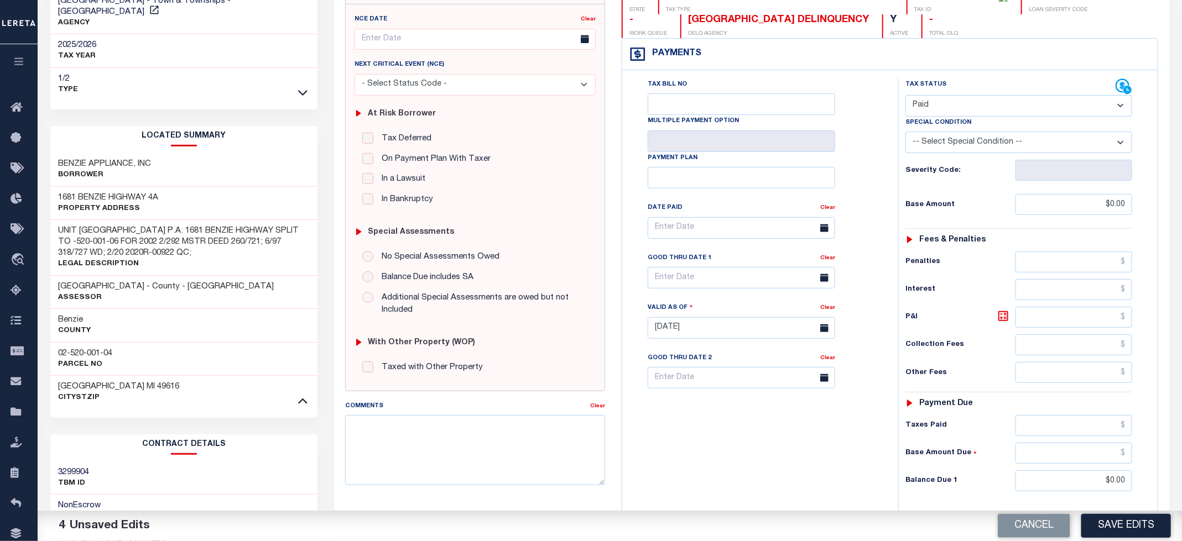
scroll to position [332, 0]
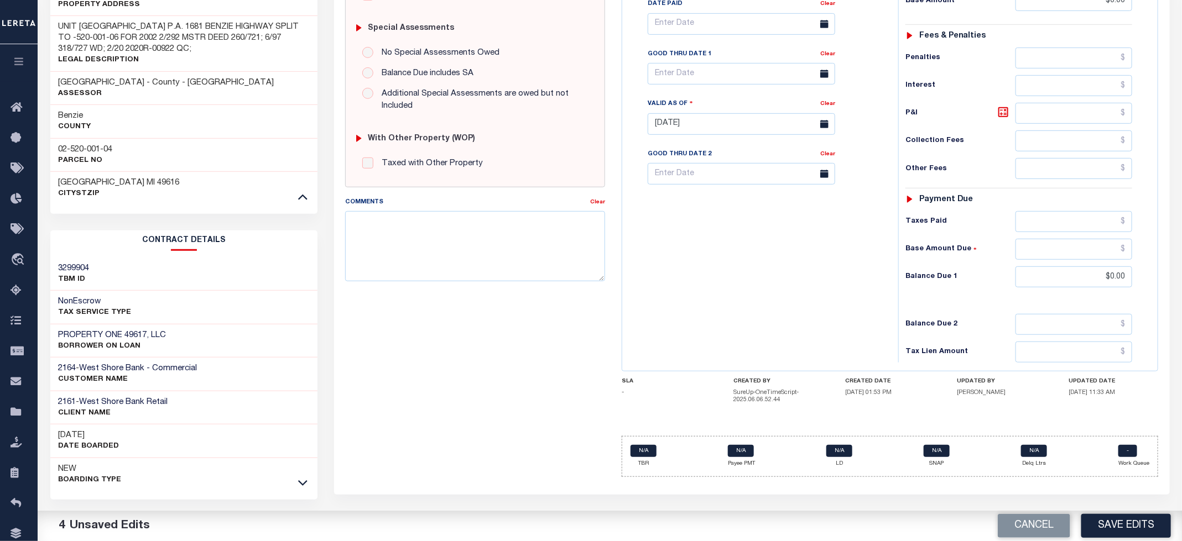
click at [1112, 529] on button "Save Edits" at bounding box center [1126, 526] width 90 height 24
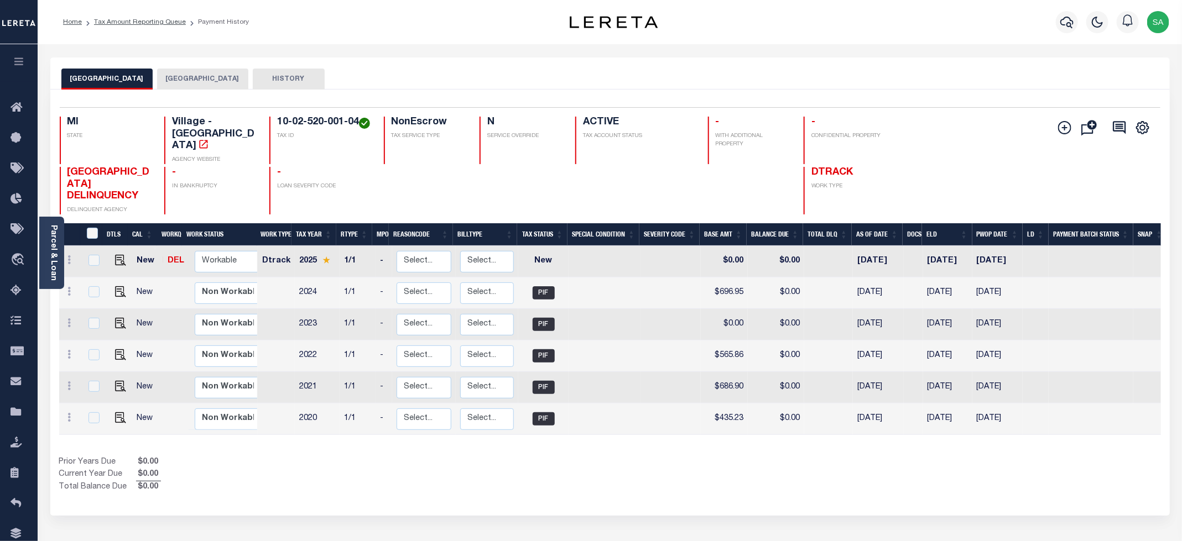
click at [190, 79] on button "[GEOGRAPHIC_DATA]" at bounding box center [202, 79] width 91 height 21
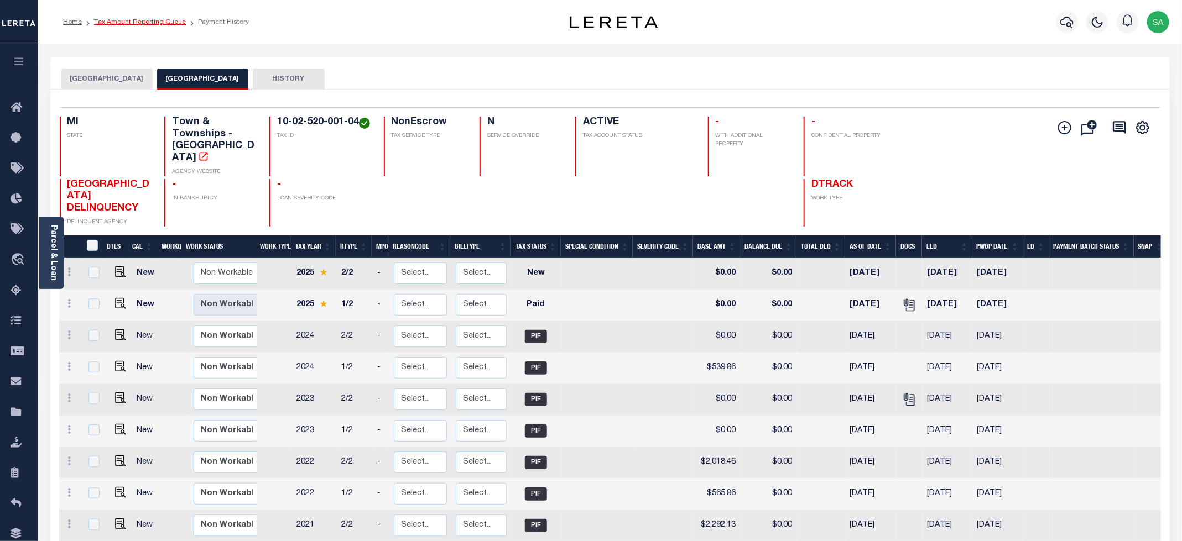
click at [171, 20] on link "Tax Amount Reporting Queue" at bounding box center [140, 22] width 92 height 7
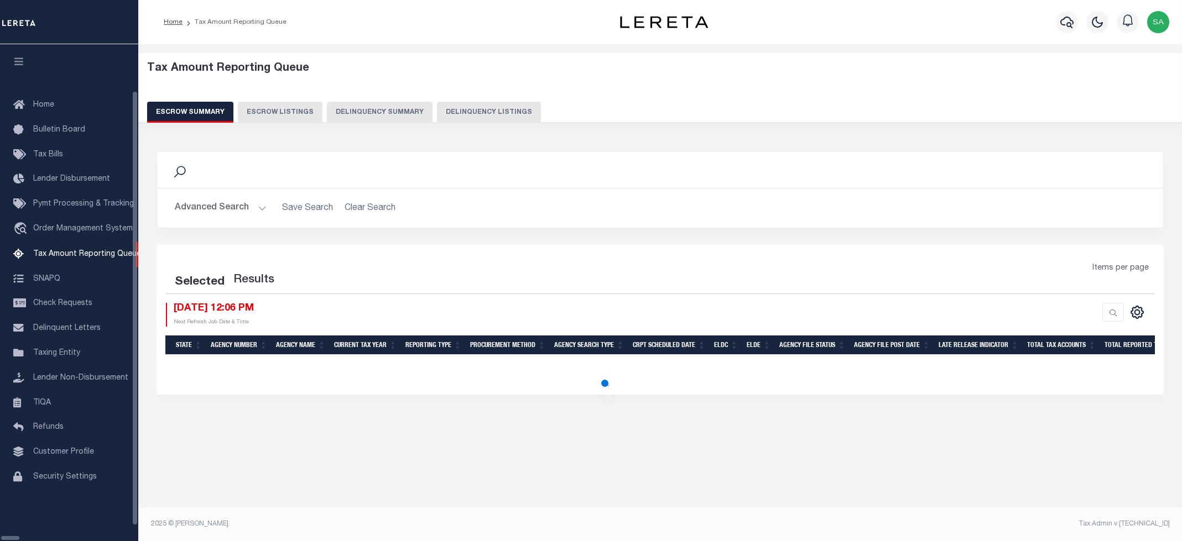
select select "100"
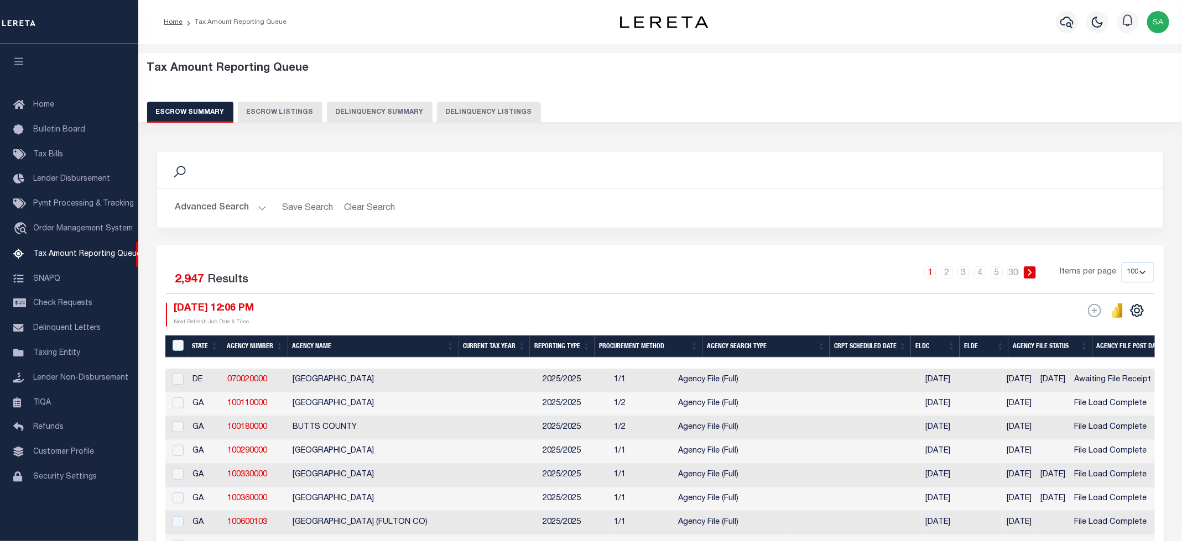
click at [454, 113] on button "Delinquency Listings" at bounding box center [489, 112] width 104 height 21
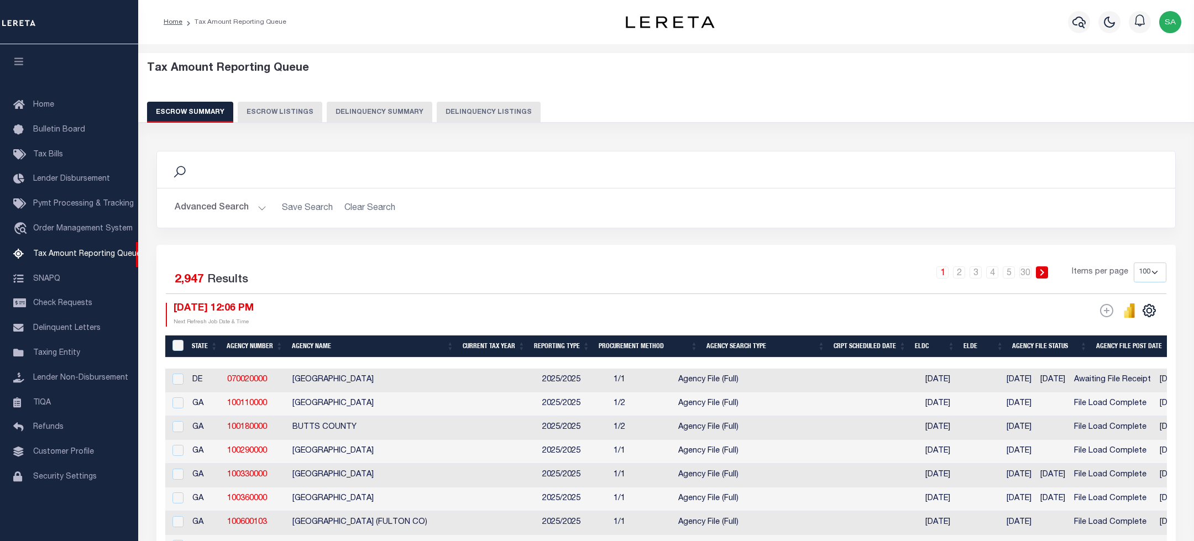
select select "100"
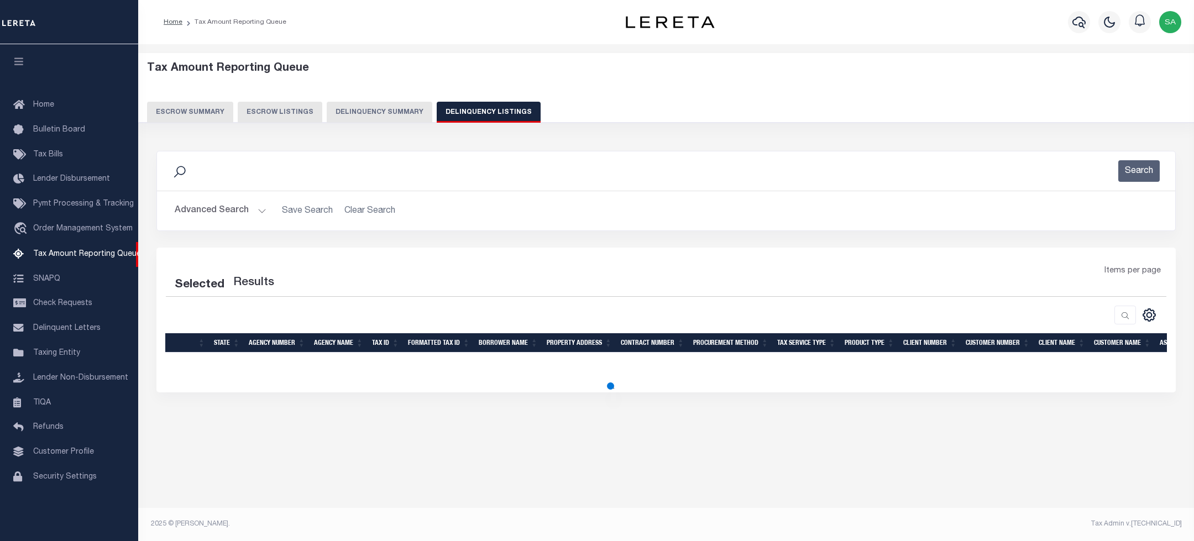
select select "100"
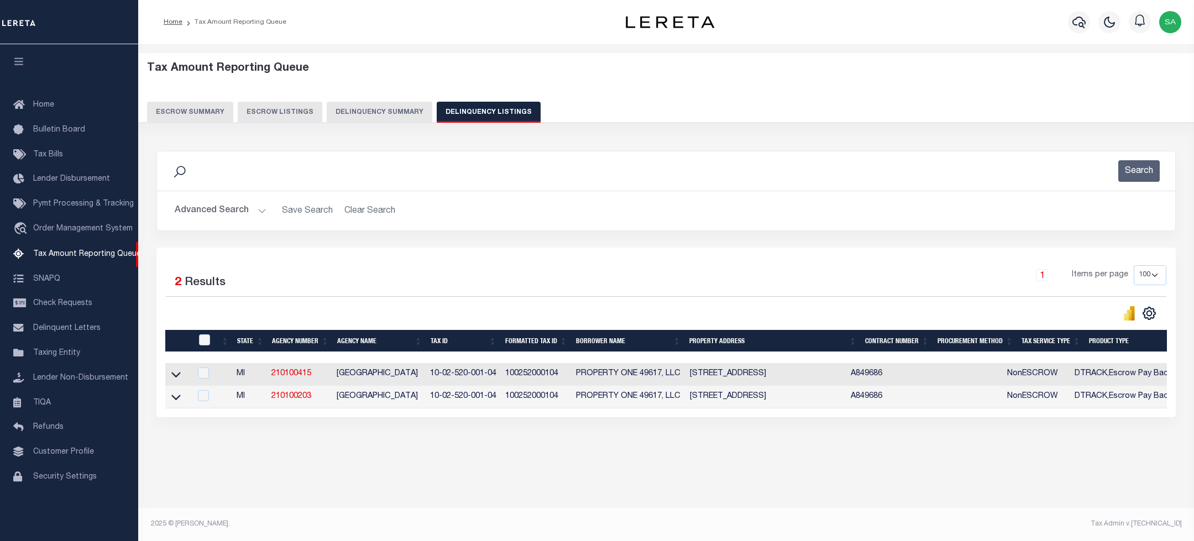
click at [234, 216] on button "Advanced Search" at bounding box center [221, 211] width 92 height 22
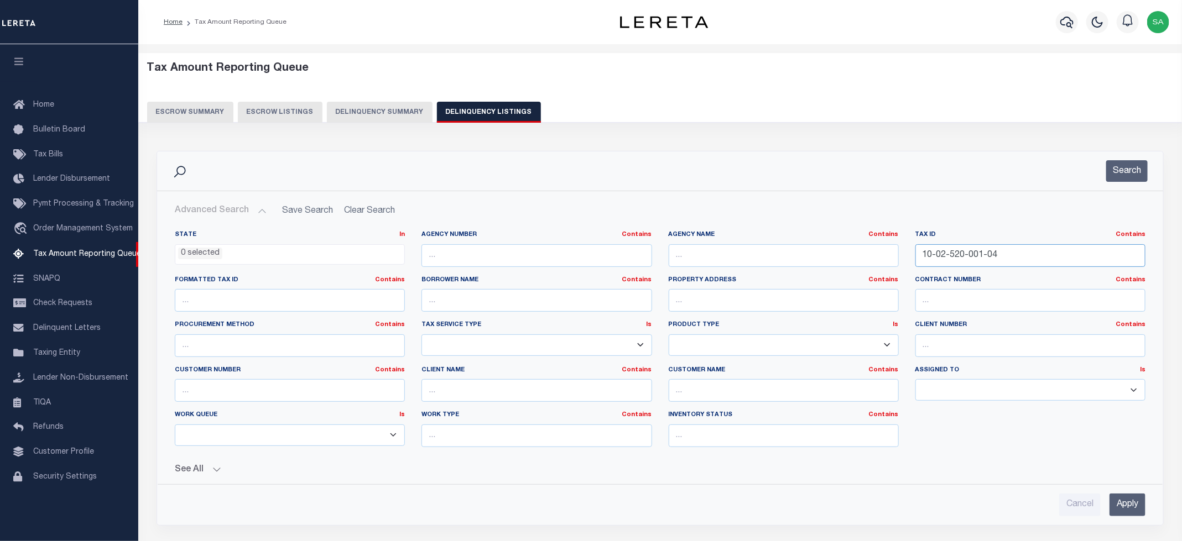
click at [942, 255] on input "10-02-520-001-04" at bounding box center [1030, 255] width 230 height 23
paste input "001-007-001-50"
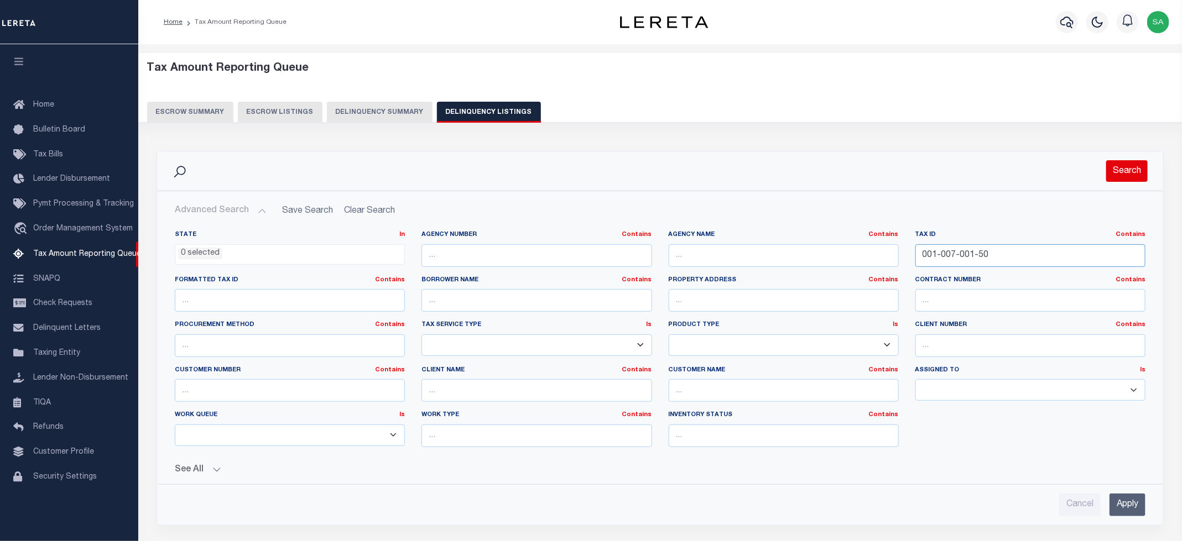
type input "001-007-001-50"
click at [1136, 166] on button "Search" at bounding box center [1126, 171] width 41 height 22
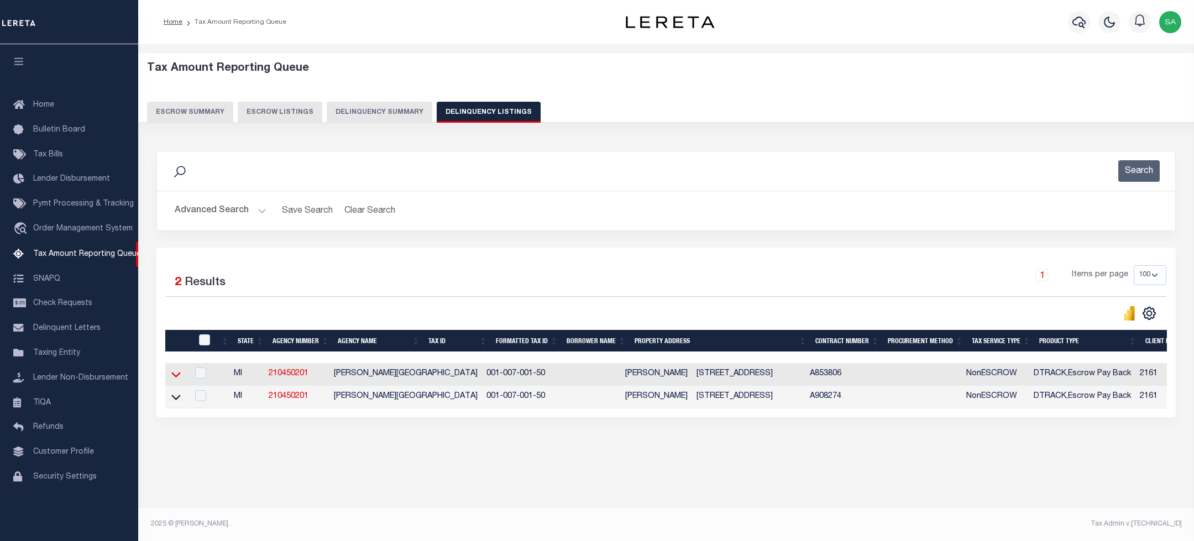
click at [175, 379] on icon at bounding box center [175, 375] width 9 height 12
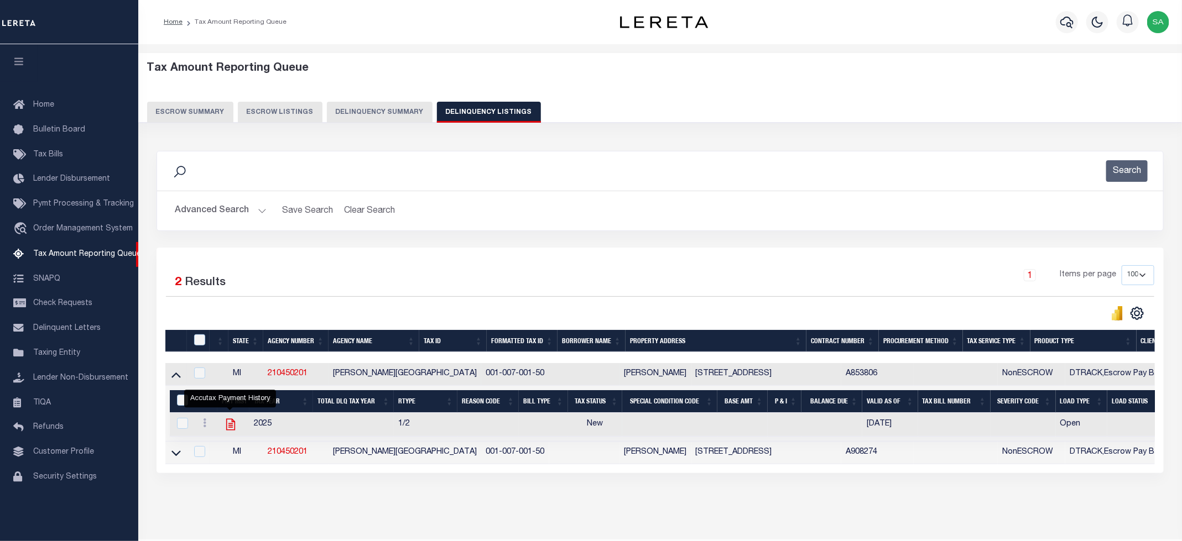
click at [229, 430] on icon "" at bounding box center [230, 425] width 9 height 12
checkbox input "true"
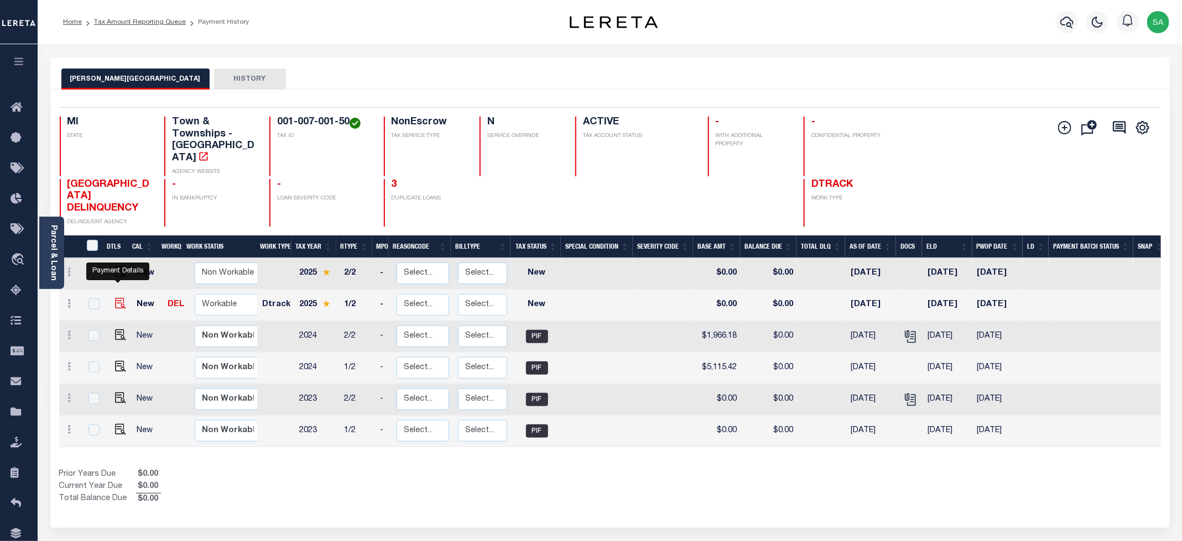
click at [116, 298] on img "" at bounding box center [120, 303] width 11 height 11
checkbox input "true"
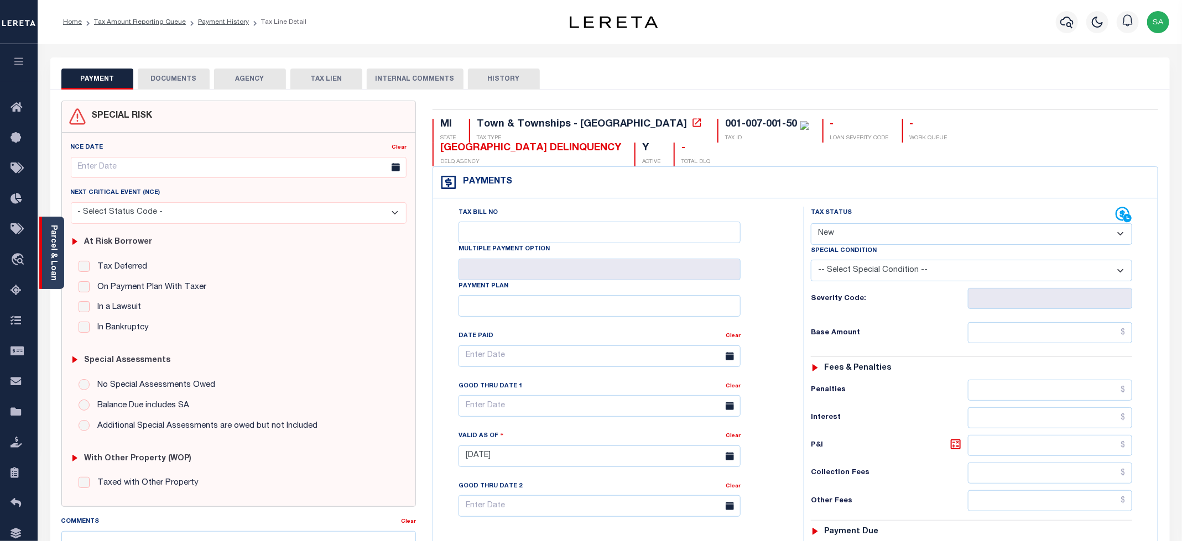
click at [60, 262] on div "Parcel & Loan" at bounding box center [51, 253] width 25 height 72
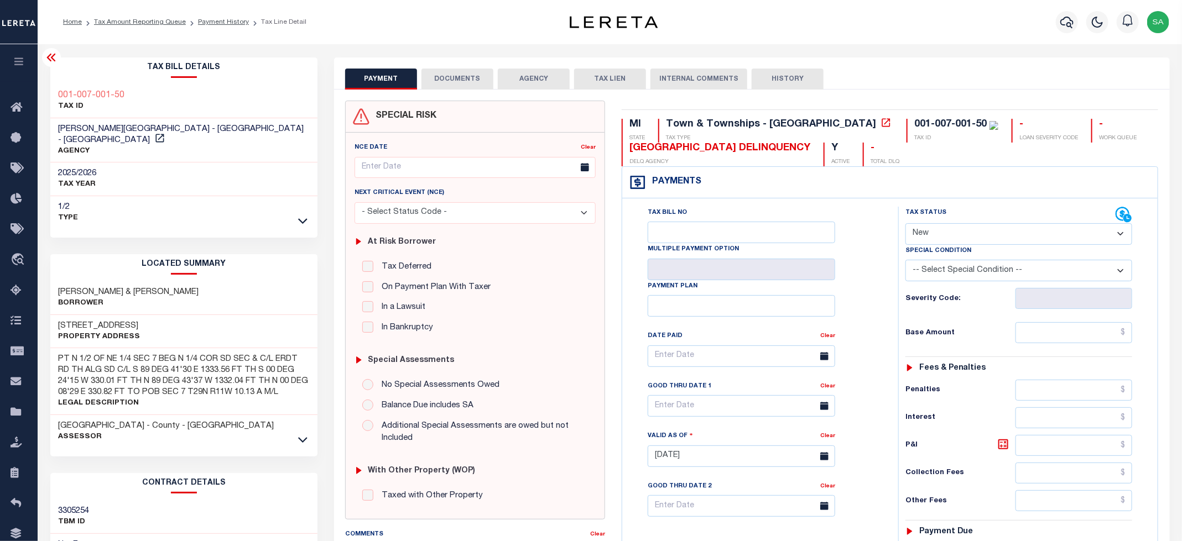
click at [80, 128] on span "[PERSON_NAME][GEOGRAPHIC_DATA] - [GEOGRAPHIC_DATA] - [GEOGRAPHIC_DATA]" at bounding box center [181, 134] width 245 height 19
copy span "[PERSON_NAME]"
click at [302, 434] on icon at bounding box center [302, 440] width 9 height 12
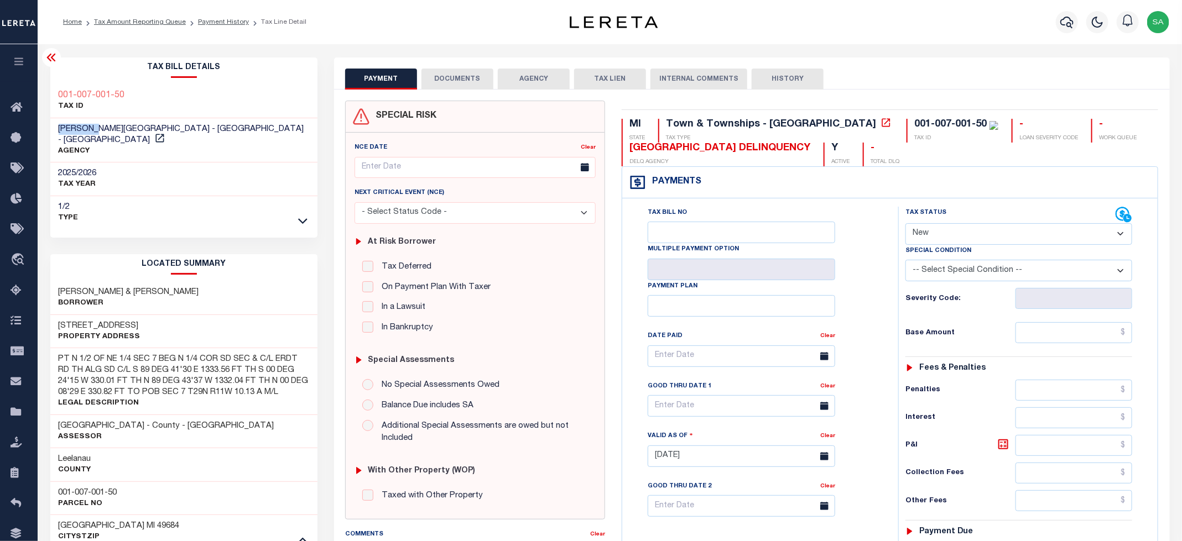
click at [73, 488] on h3 "001-007-001-50" at bounding box center [88, 493] width 59 height 11
copy div "001-007-001-50"
click at [926, 234] on select "- Select Status Code - Open Due/Unpaid Paid Incomplete No Tax Due Internal Refu…" at bounding box center [1018, 234] width 227 height 22
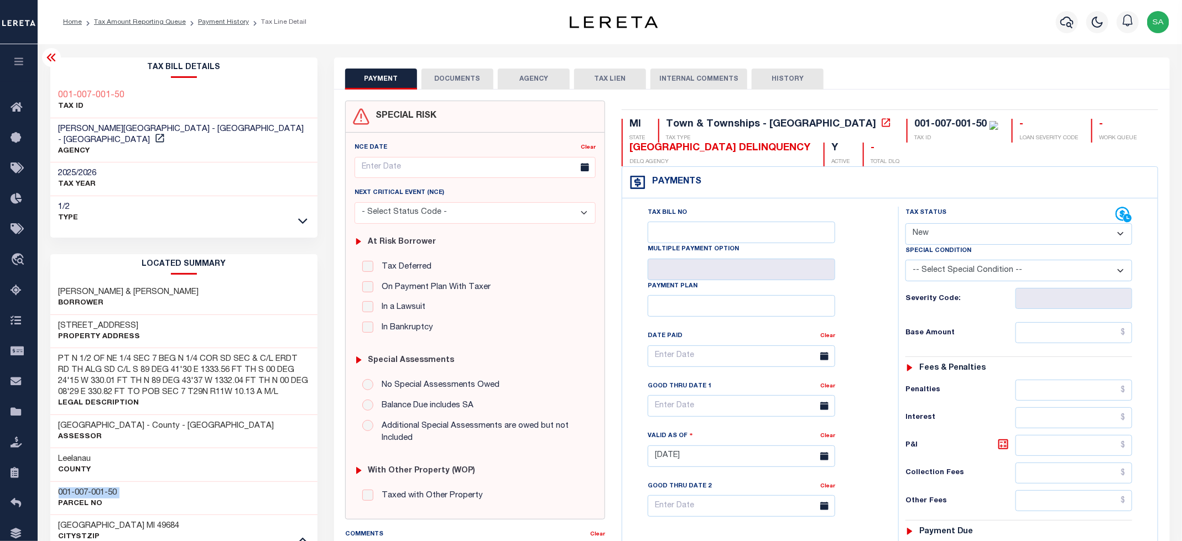
select select "PYD"
click at [906, 224] on select "- Select Status Code - Open Due/Unpaid Paid Incomplete No Tax Due Internal Refu…" at bounding box center [1018, 234] width 227 height 22
type input "[DATE]"
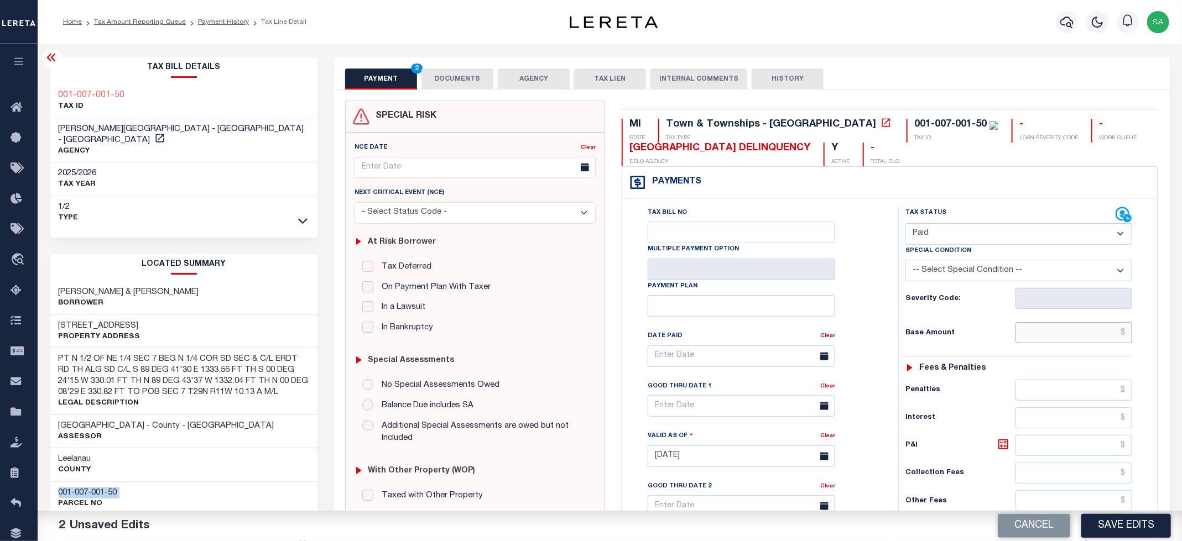
click at [1049, 340] on input "text" at bounding box center [1073, 332] width 117 height 21
type input "$0.00"
click at [833, 292] on div "Payment Plan" at bounding box center [740, 298] width 187 height 36
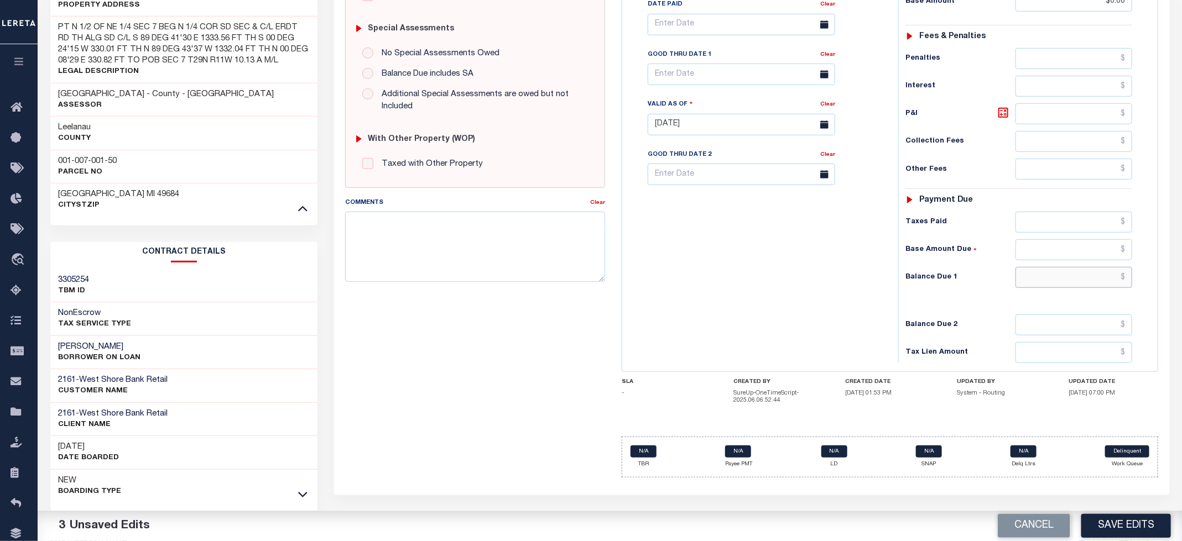
click at [1059, 288] on input "text" at bounding box center [1073, 277] width 117 height 21
type input "$0.00"
click at [705, 287] on div "Tax Bill No Multiple Payment Option Payment Plan Clear" at bounding box center [757, 119] width 265 height 488
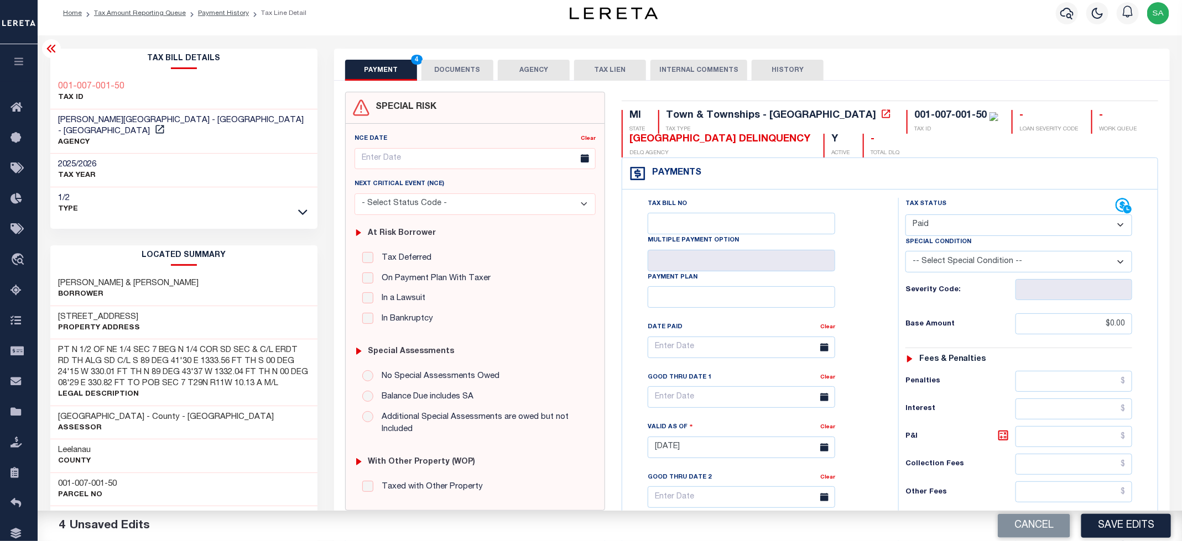
scroll to position [0, 0]
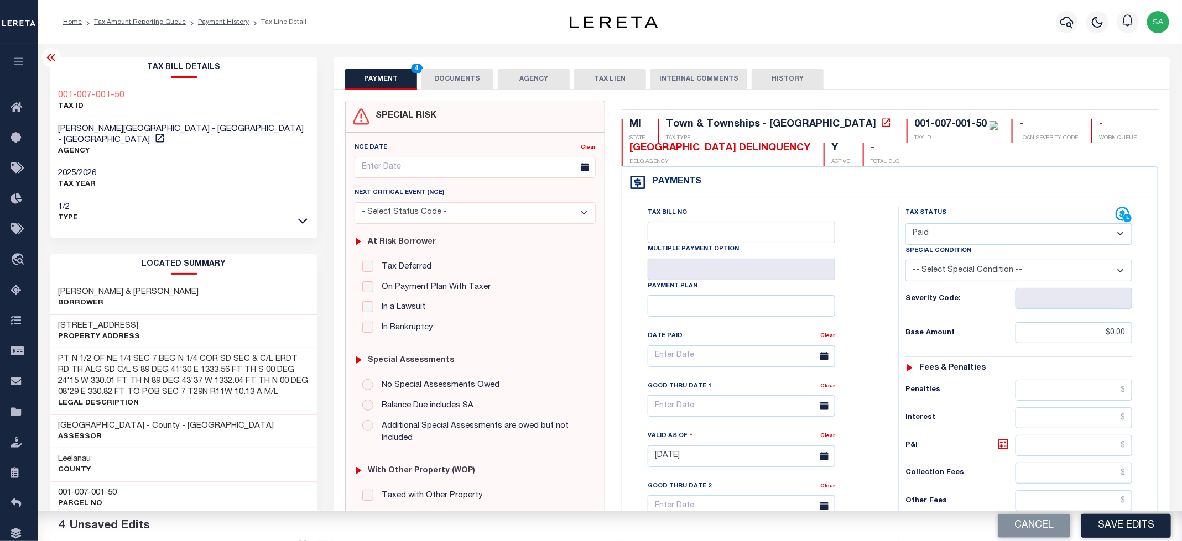
click at [459, 80] on button "DOCUMENTS" at bounding box center [457, 79] width 72 height 21
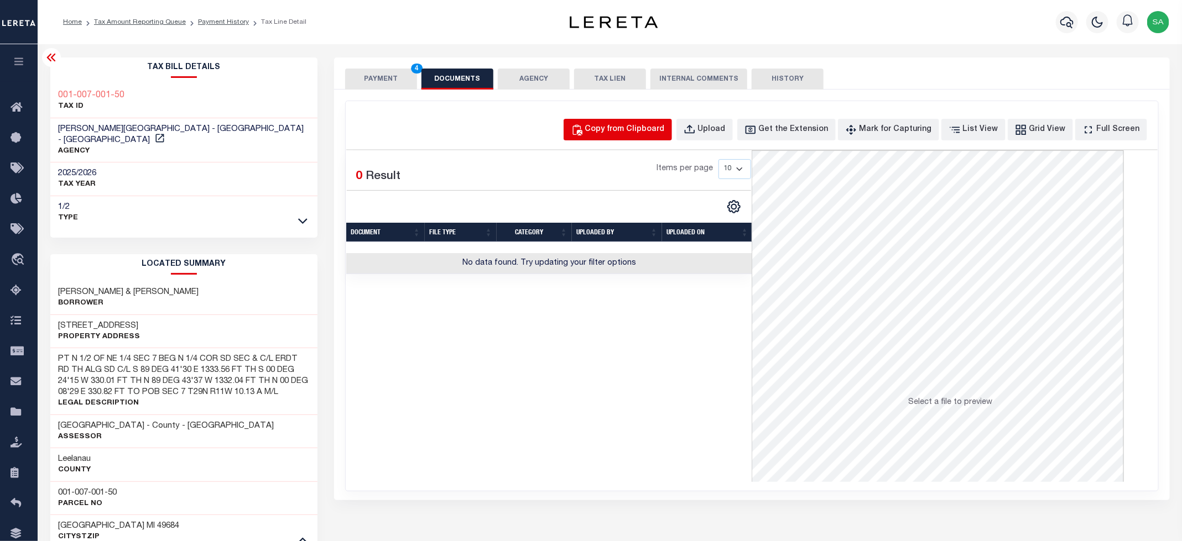
click at [664, 131] on div "Copy from Clipboard" at bounding box center [625, 130] width 80 height 12
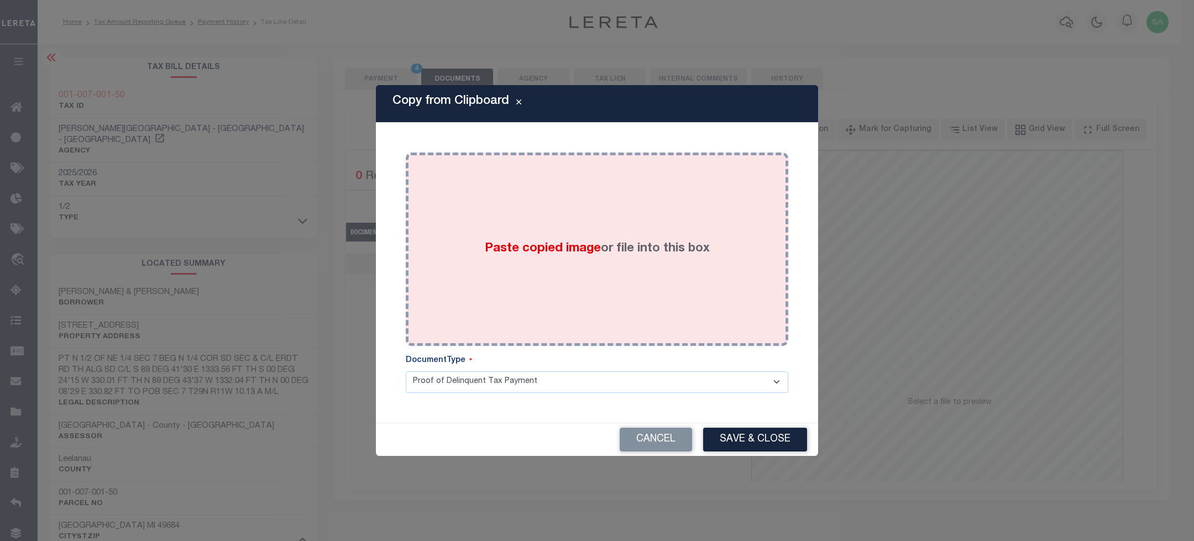
click at [665, 243] on label "Paste copied image or file into this box" at bounding box center [597, 249] width 225 height 18
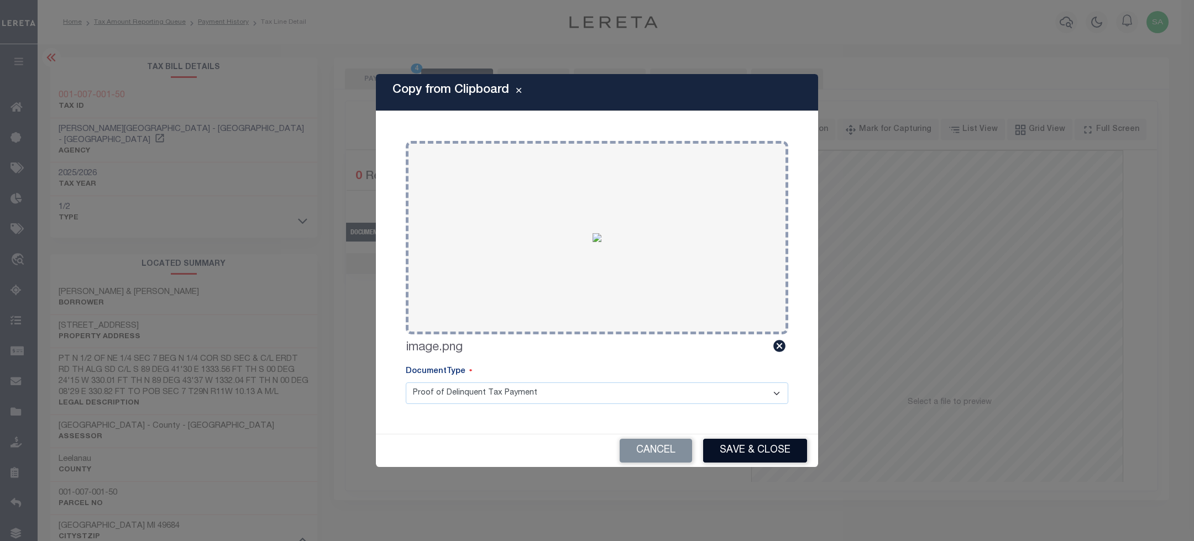
click at [727, 451] on button "Save & Close" at bounding box center [755, 451] width 104 height 24
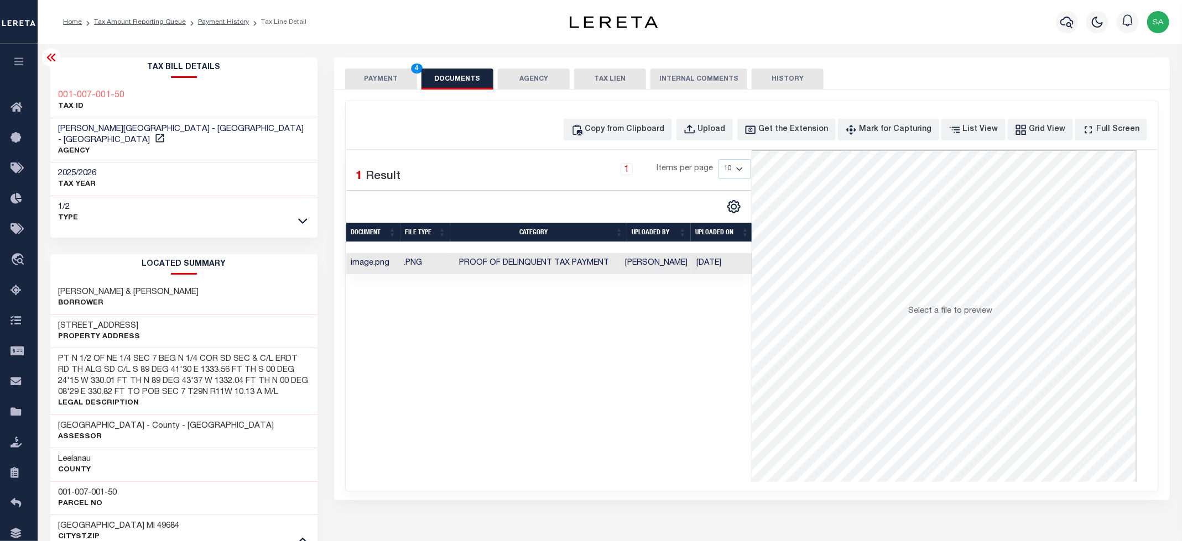
click at [370, 85] on button "PAYMENT 4" at bounding box center [381, 79] width 72 height 21
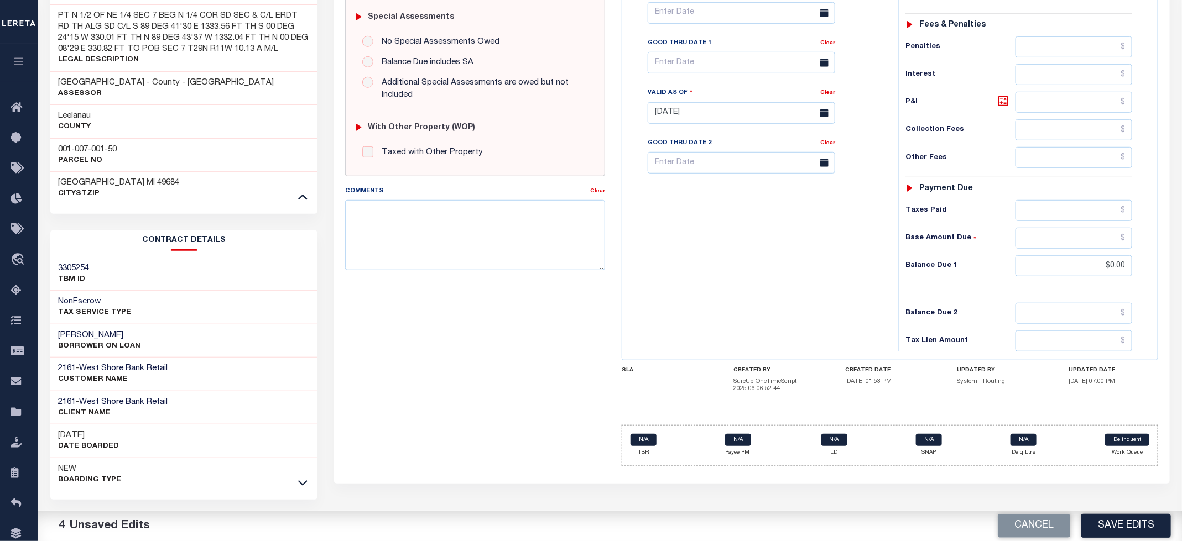
scroll to position [344, 0]
click at [1122, 528] on button "Save Edits" at bounding box center [1126, 526] width 90 height 24
checkbox input "false"
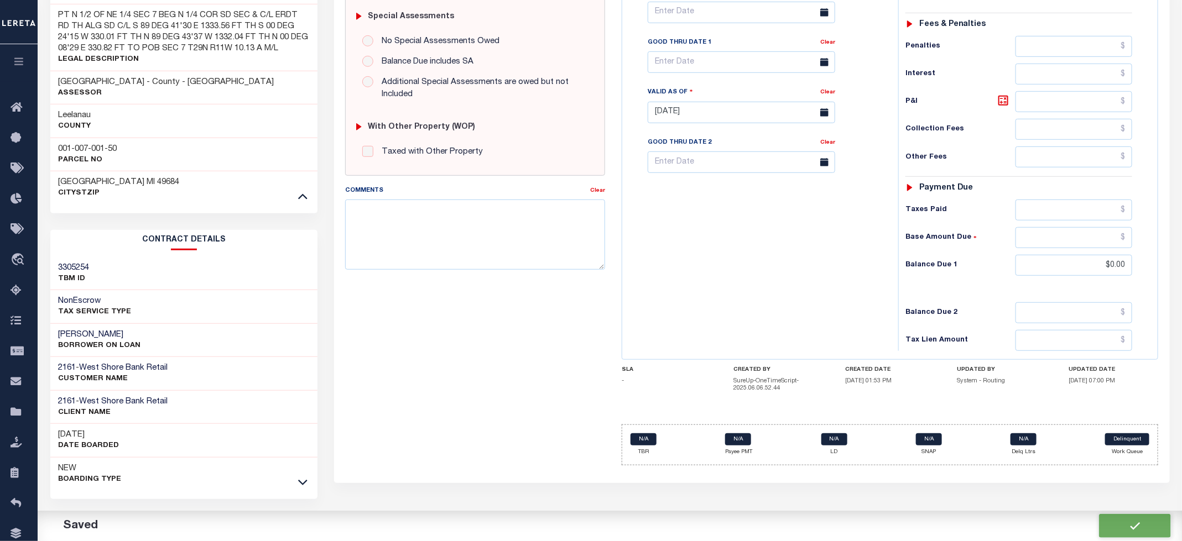
checkbox input "false"
type input "$0"
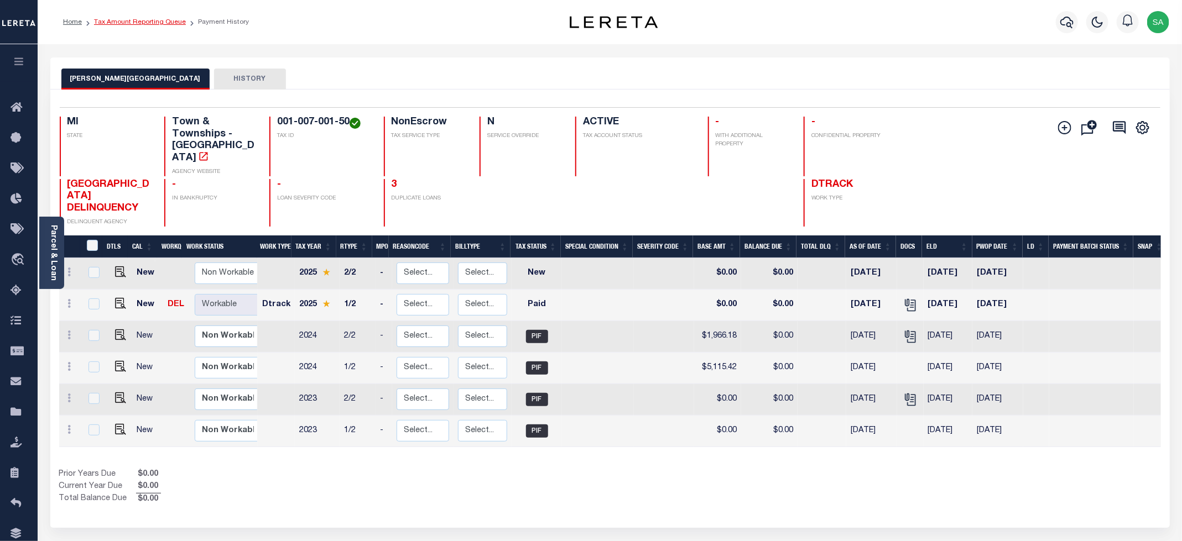
click at [168, 24] on link "Tax Amount Reporting Queue" at bounding box center [140, 22] width 92 height 7
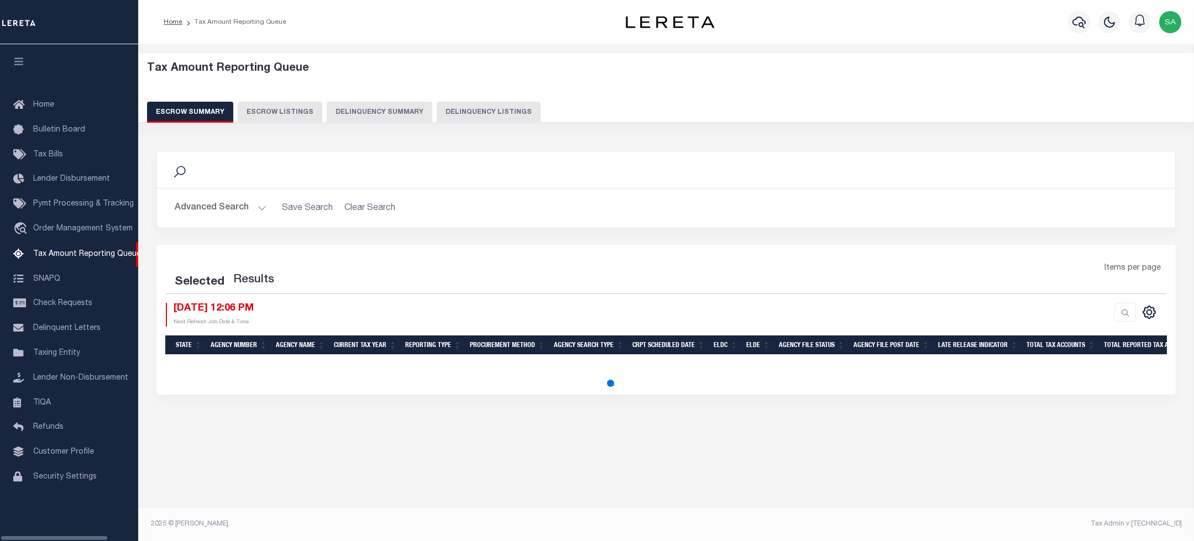
select select "100"
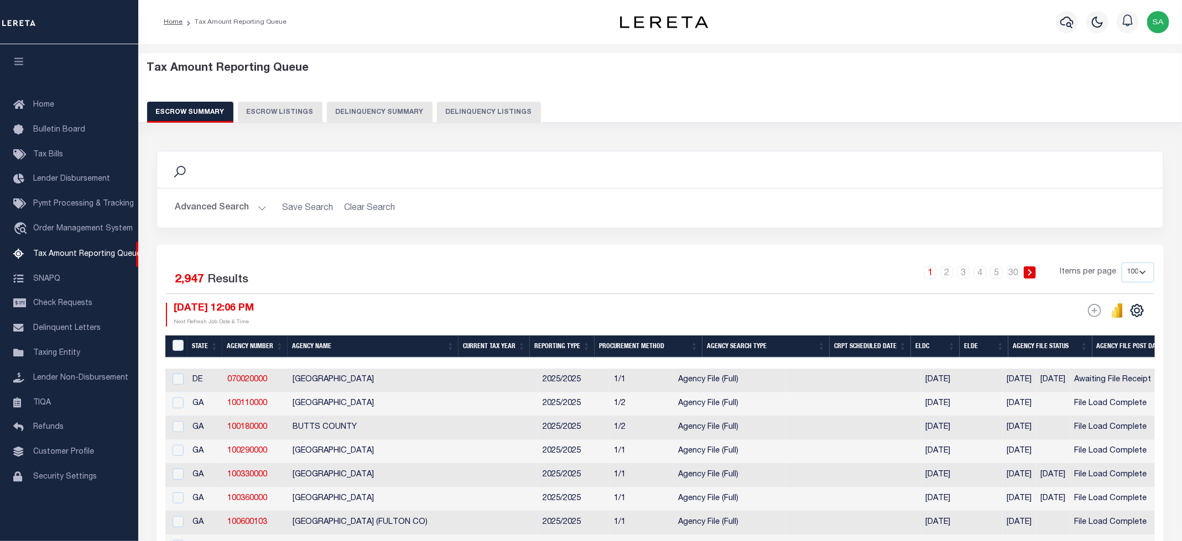
click at [492, 109] on button "Delinquency Listings" at bounding box center [489, 112] width 104 height 21
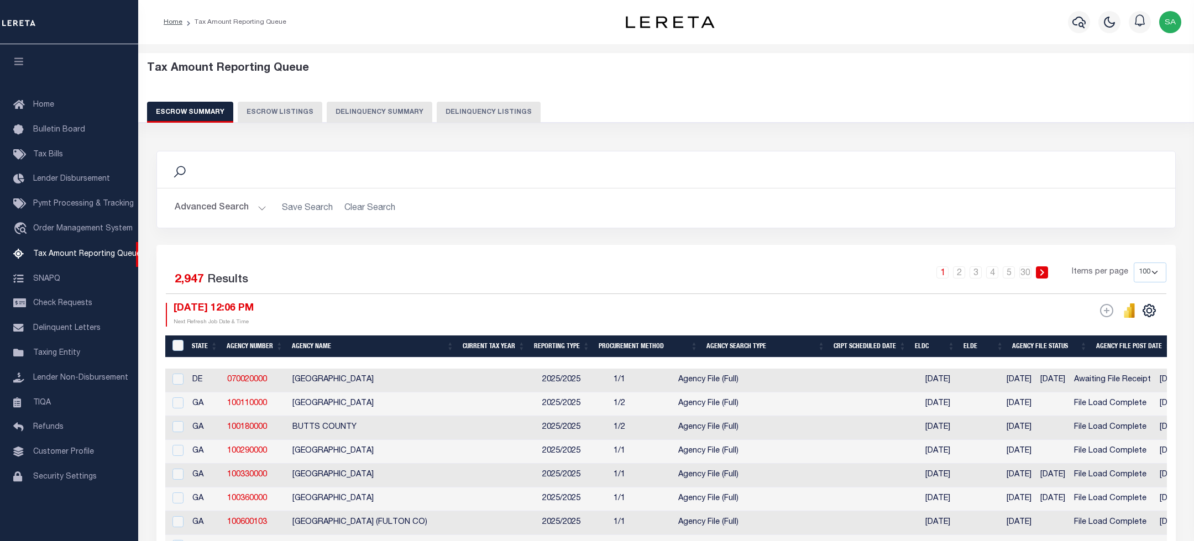
select select "100"
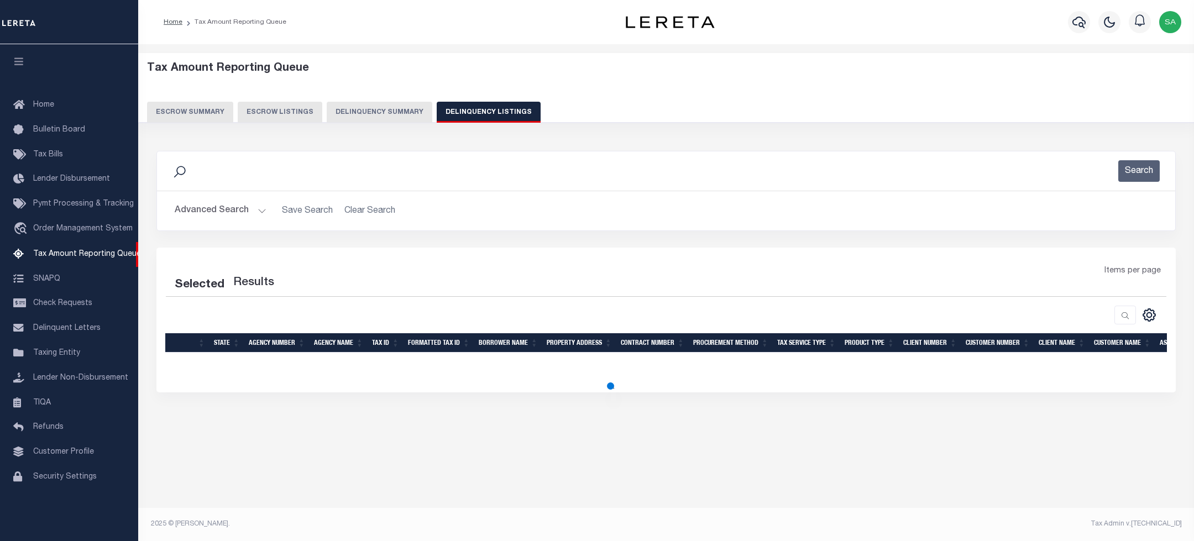
select select "100"
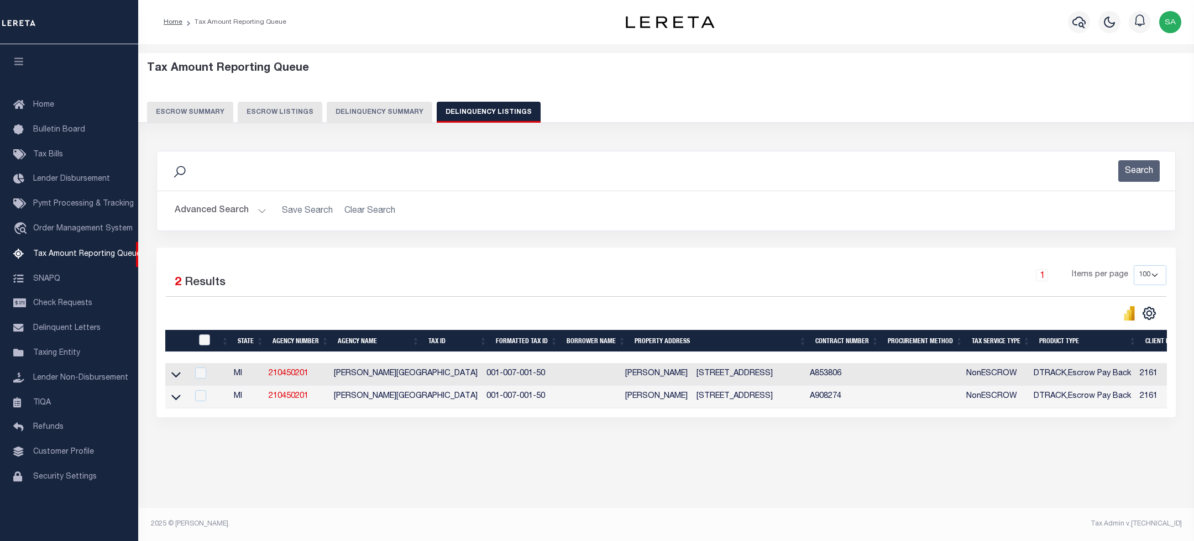
click at [204, 342] on input "checkbox" at bounding box center [204, 340] width 11 height 11
checkbox input "true"
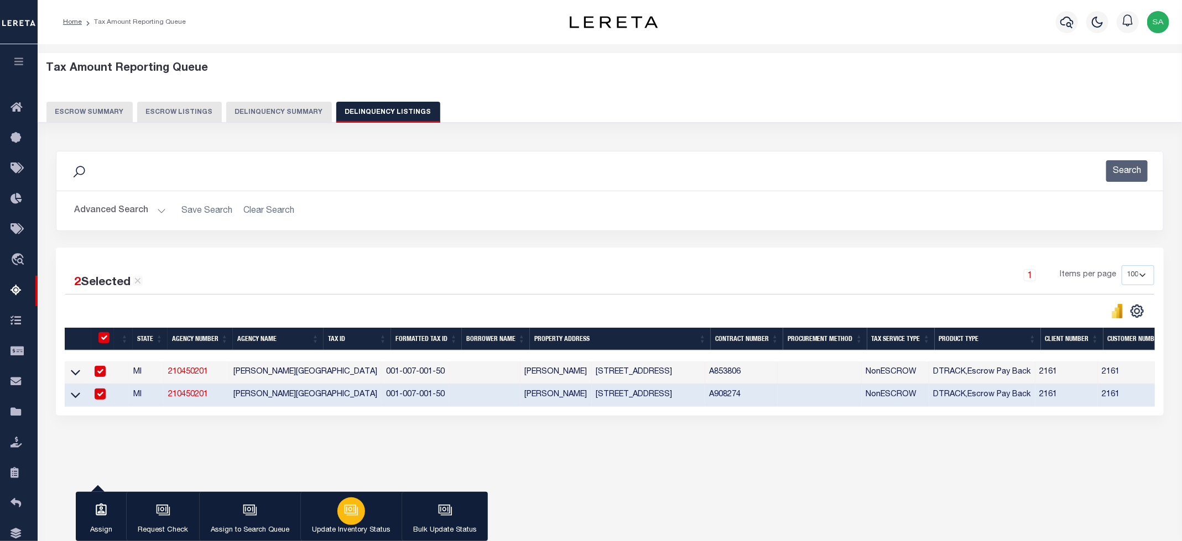
click at [357, 521] on div "button" at bounding box center [351, 512] width 28 height 28
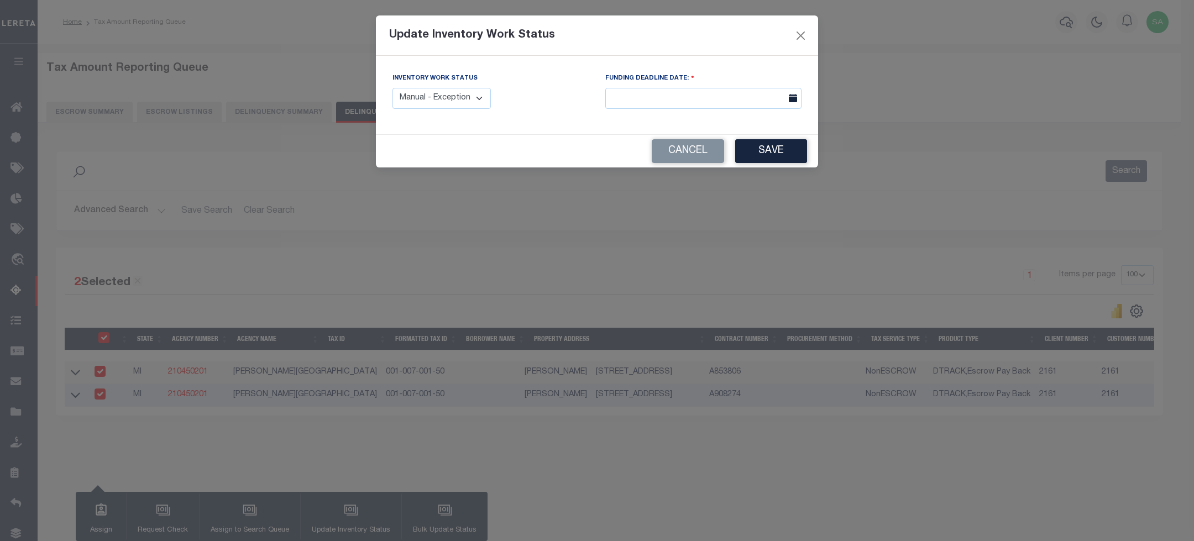
click at [465, 101] on select "Manual - Exception Pended - Awaiting Search Late Add Exception Completed" at bounding box center [442, 99] width 98 height 22
select select "4"
click at [393, 88] on select "Manual - Exception Pended - Awaiting Search Late Add Exception Completed" at bounding box center [442, 99] width 98 height 22
click at [747, 156] on button "Save" at bounding box center [771, 151] width 72 height 24
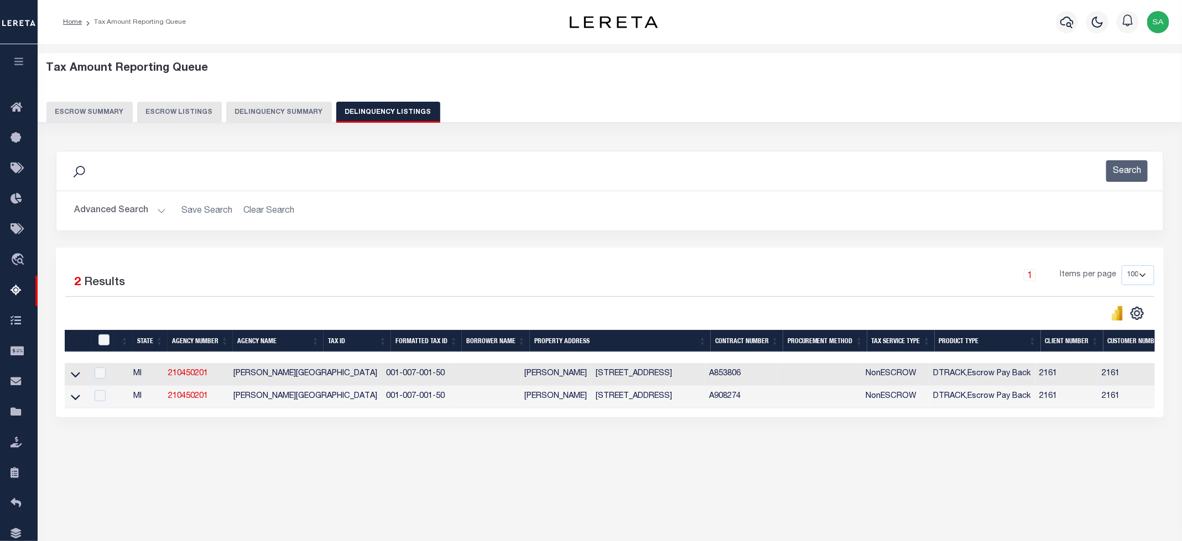
click at [132, 212] on button "Advanced Search" at bounding box center [120, 211] width 92 height 22
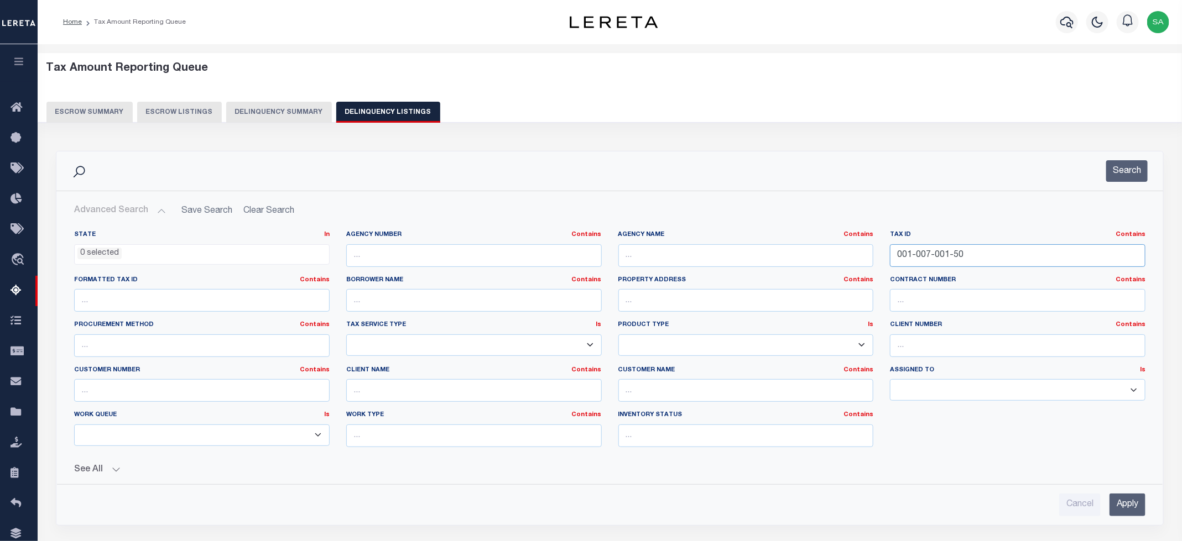
click at [915, 253] on input "001-007-001-50" at bounding box center [1017, 255] width 255 height 23
click at [980, 256] on input "001-007-001-50" at bounding box center [1017, 255] width 255 height 23
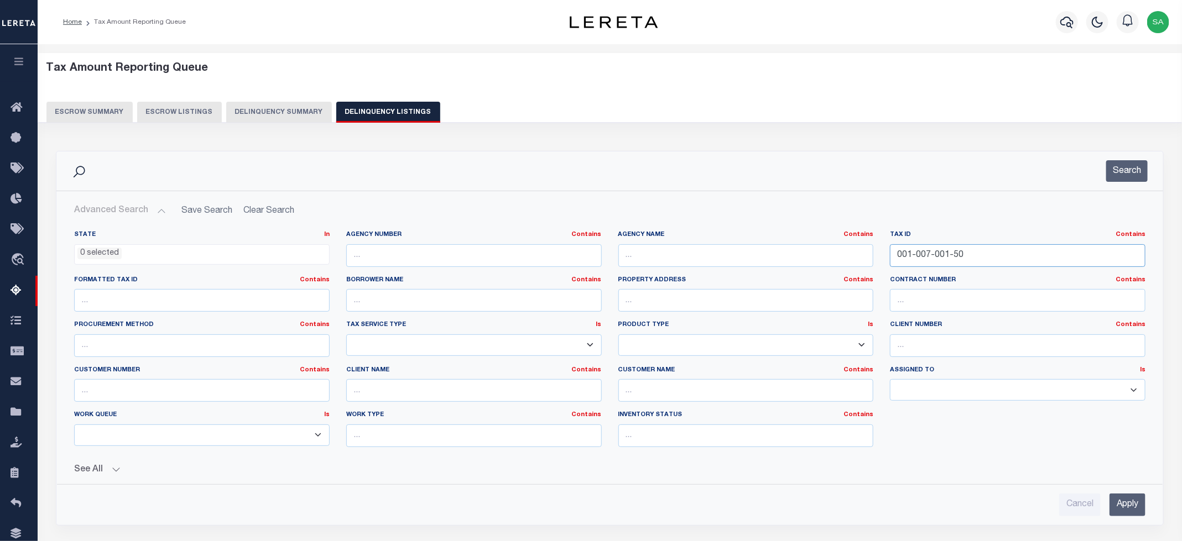
drag, startPoint x: 980, startPoint y: 256, endPoint x: 828, endPoint y: 246, distance: 152.4
click at [828, 246] on div "State In In AK AL AR AZ CA CO CT DC DE FL GA GU HI IA ID IL IN KS KY LA MA MD M…" at bounding box center [610, 344] width 1088 height 226
paste input "45-001-029-009-01"
type input "45-001-029-009-01"
click at [1138, 178] on button "Search" at bounding box center [1126, 171] width 41 height 22
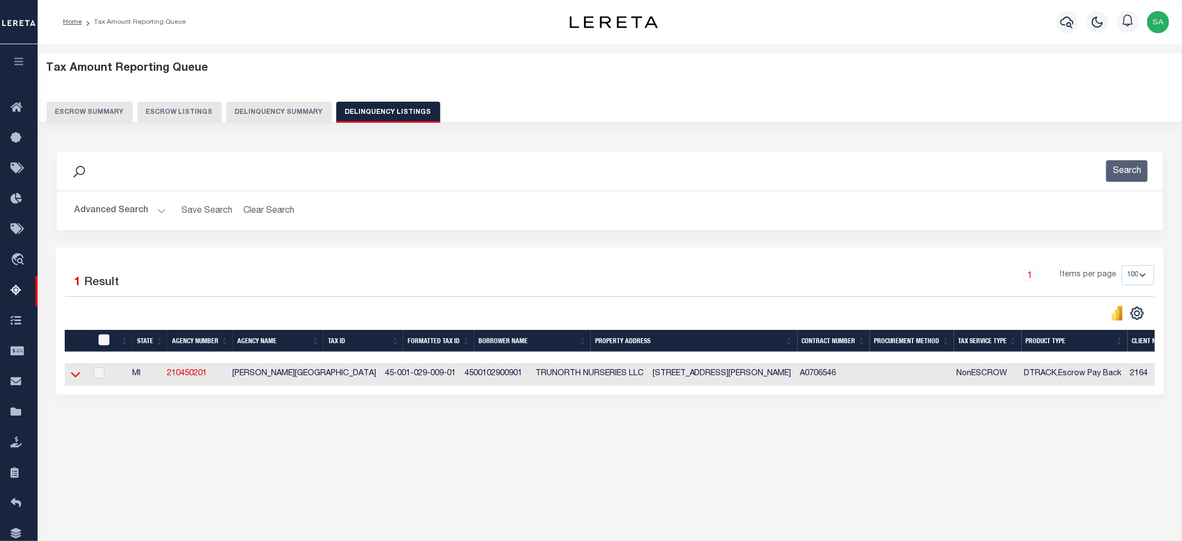
click at [77, 379] on icon at bounding box center [75, 375] width 9 height 12
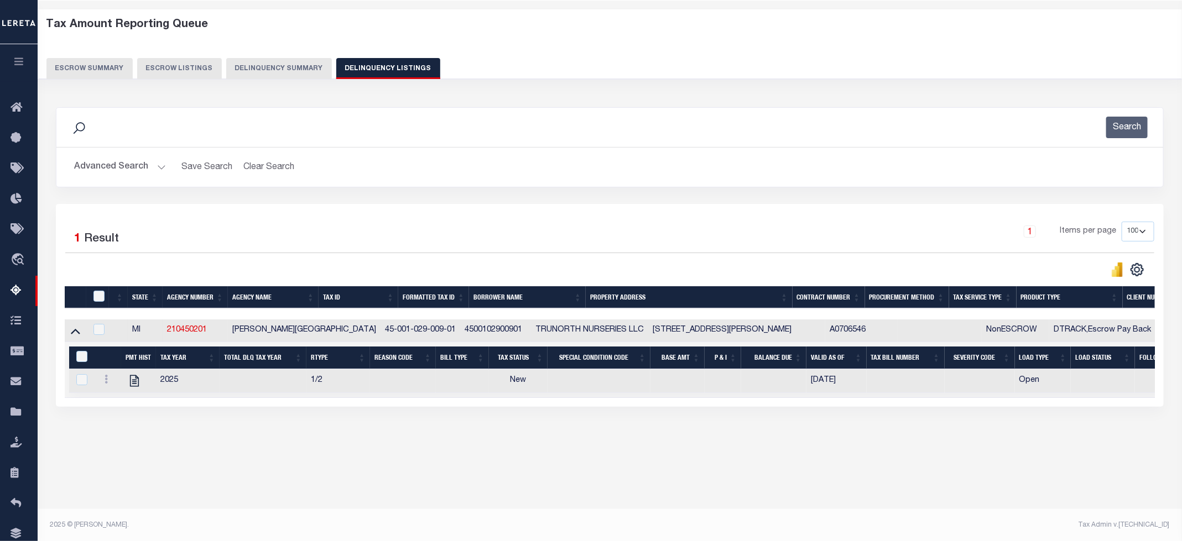
scroll to position [45, 0]
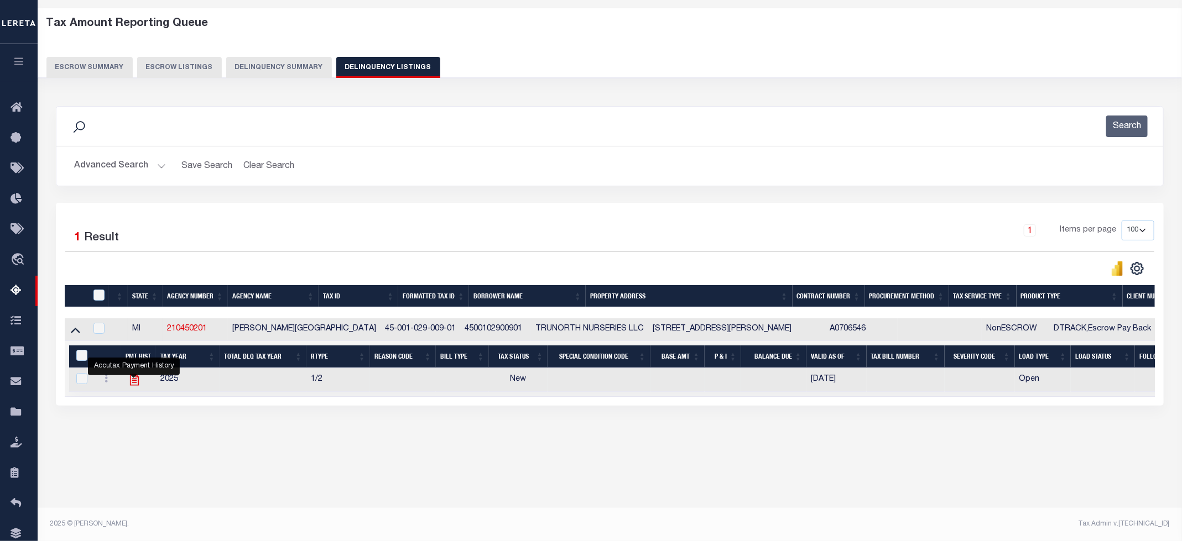
click at [133, 386] on icon "" at bounding box center [134, 380] width 9 height 12
checkbox input "true"
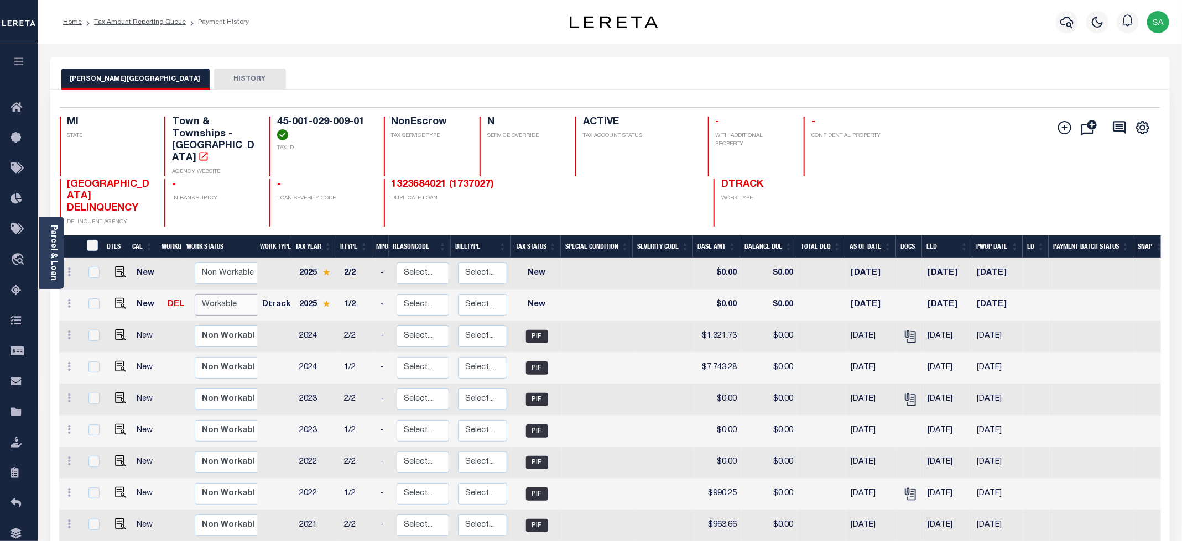
click at [246, 294] on select "Non Workable Workable" at bounding box center [228, 305] width 66 height 22
checkbox input "true"
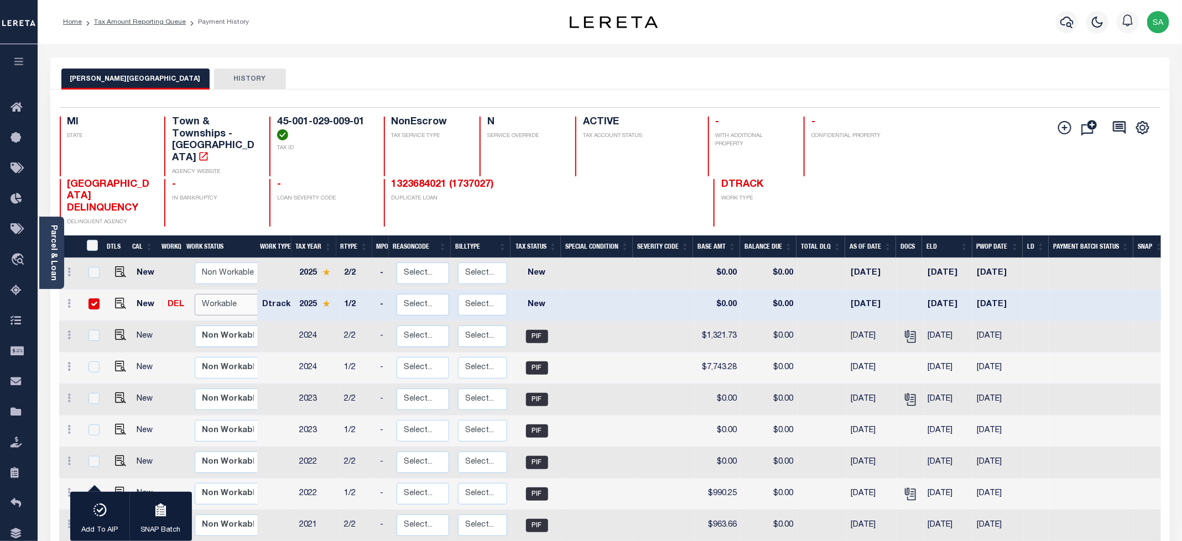
select select "true"
click at [195, 294] on select "Non Workable Workable" at bounding box center [228, 305] width 66 height 22
checkbox input "false"
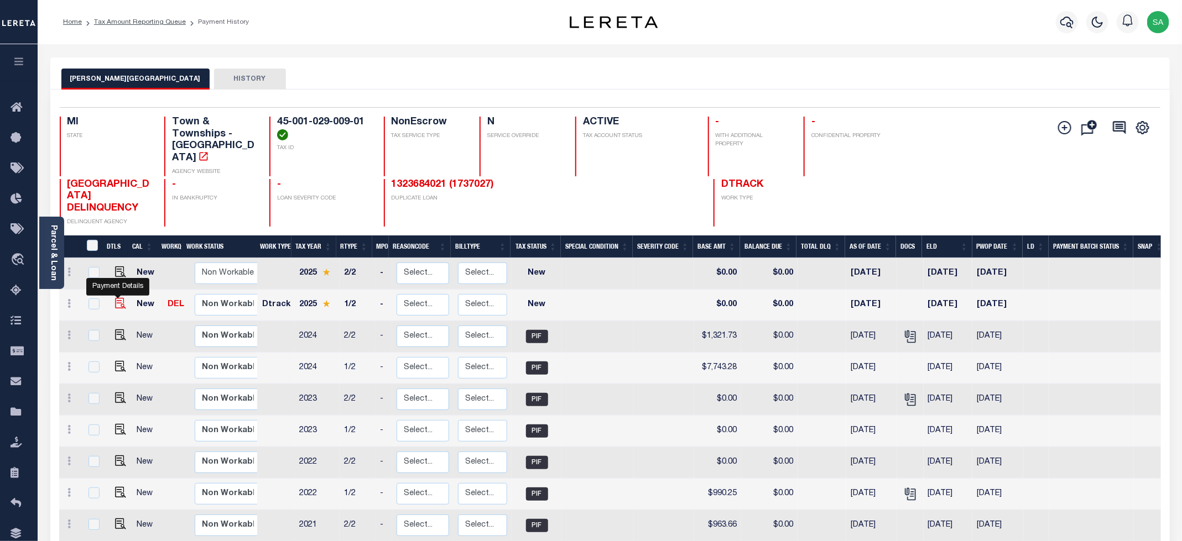
click at [118, 298] on img "" at bounding box center [120, 303] width 11 height 11
checkbox input "true"
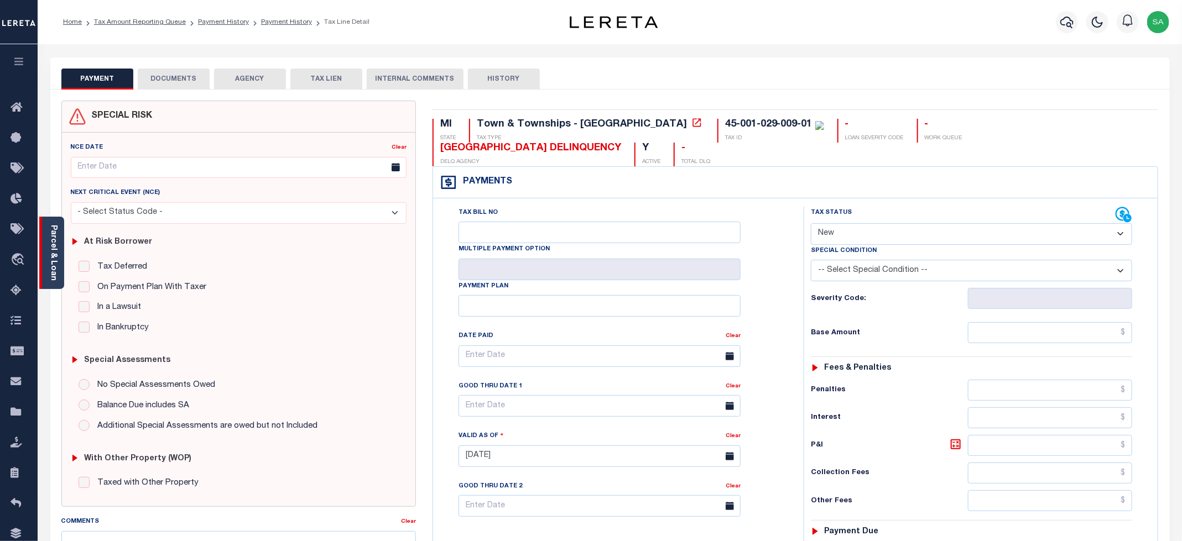
click at [59, 274] on div "Parcel & Loan" at bounding box center [51, 253] width 25 height 72
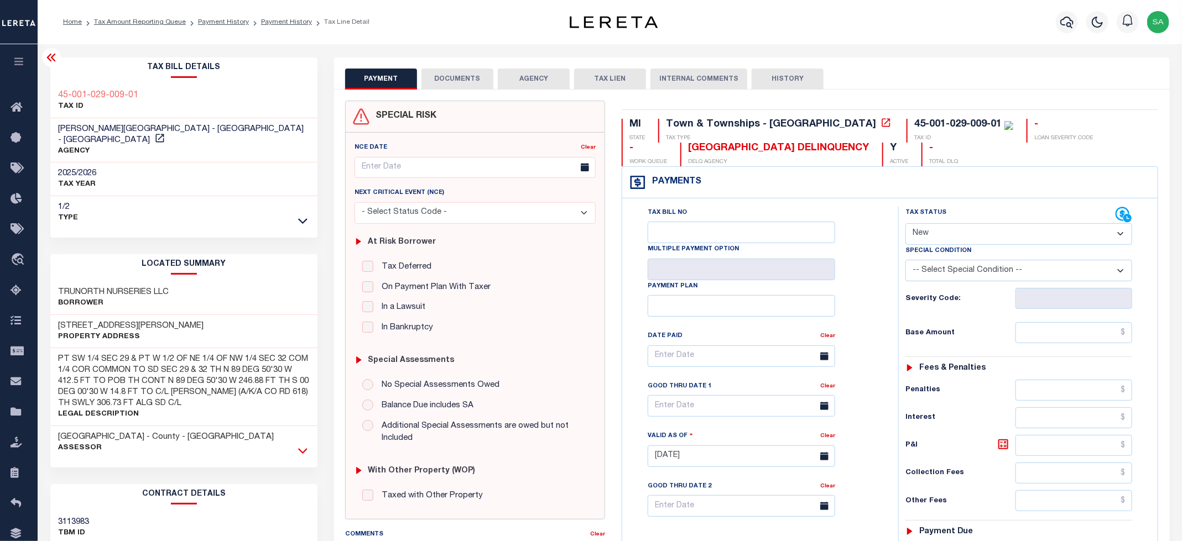
click at [300, 448] on icon at bounding box center [302, 451] width 9 height 6
click at [100, 499] on h3 "001-029-009-01" at bounding box center [88, 504] width 59 height 11
click at [101, 499] on h3 "001-029-009-01" at bounding box center [88, 504] width 59 height 11
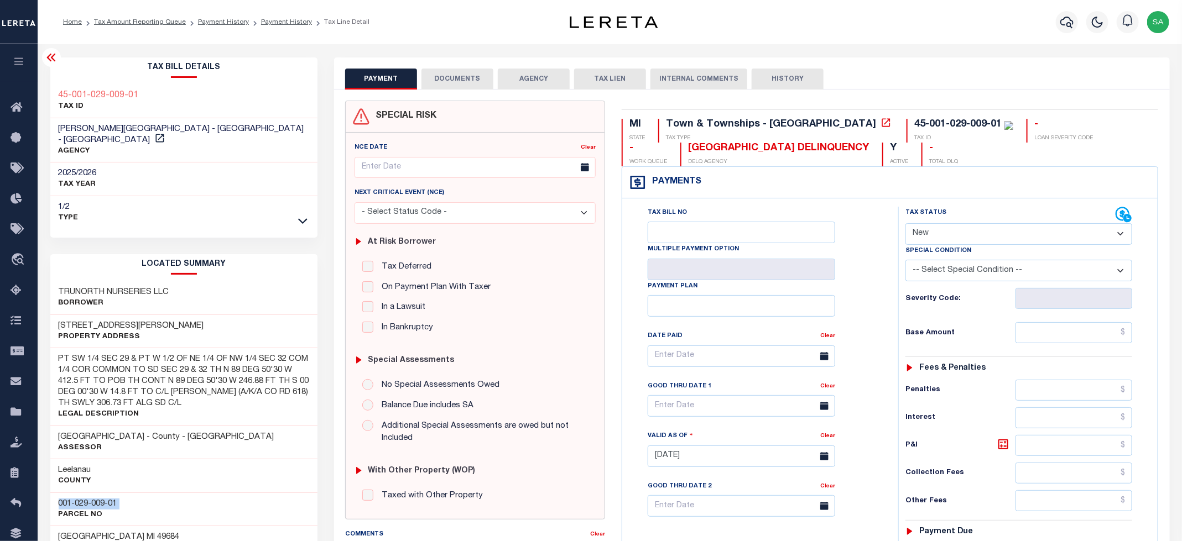
copy div "001-029-009-01"
click at [938, 238] on select "- Select Status Code - Open Due/Unpaid Paid Incomplete No Tax Due Internal Refu…" at bounding box center [1018, 234] width 227 height 22
select select "PYD"
click at [906, 224] on select "- Select Status Code - Open Due/Unpaid Paid Incomplete No Tax Due Internal Refu…" at bounding box center [1018, 234] width 227 height 22
type input "[DATE]"
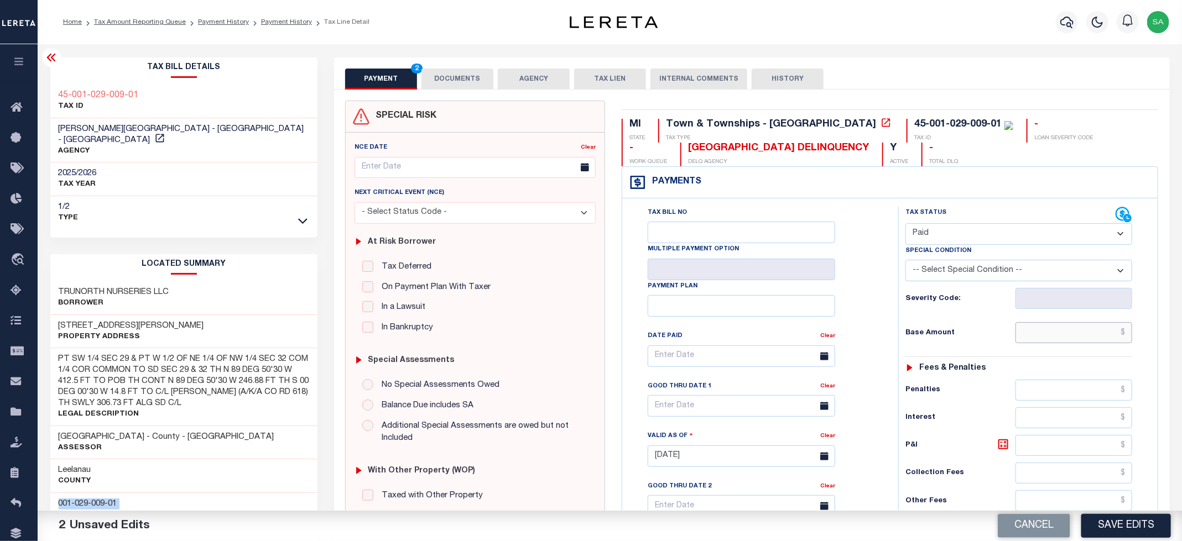
click at [1027, 337] on input "text" at bounding box center [1073, 332] width 117 height 21
type input "$0.00"
click at [860, 269] on div "Tax Bill No Multiple Payment Option Payment Plan Clear" at bounding box center [757, 362] width 248 height 310
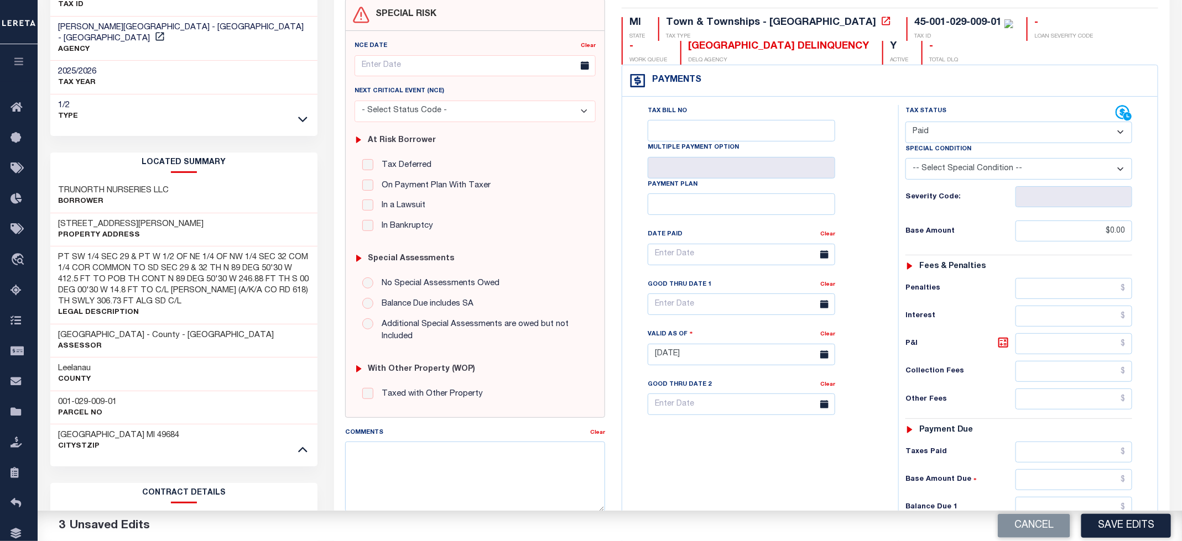
scroll to position [166, 0]
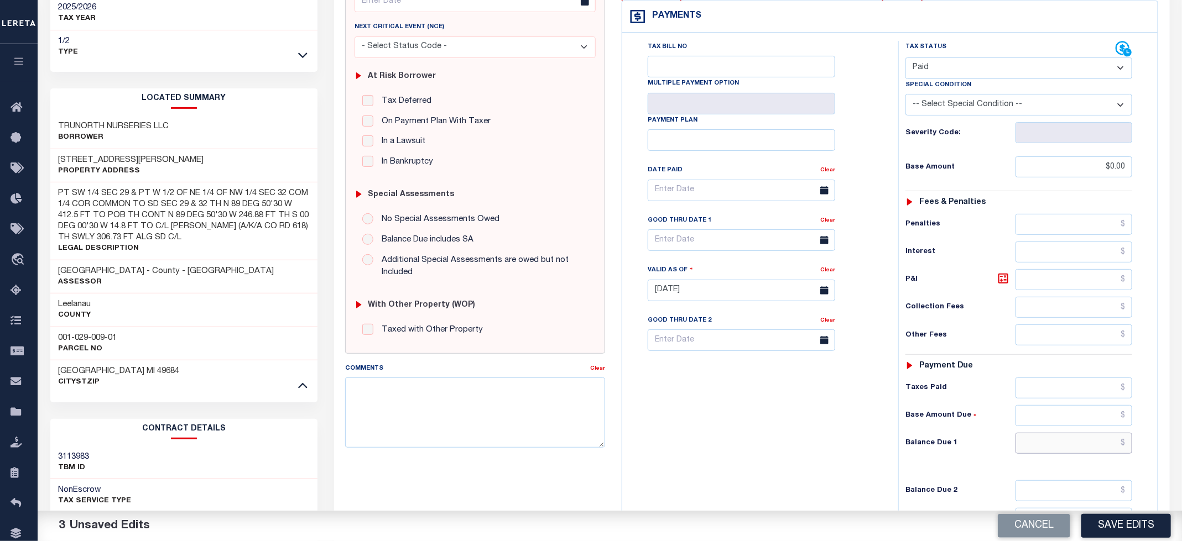
click at [1047, 453] on input "text" at bounding box center [1073, 443] width 117 height 21
click at [1037, 448] on input "text" at bounding box center [1073, 443] width 117 height 21
type input "$0.00"
click at [778, 469] on div "Tax Bill No Multiple Payment Option Payment Plan Clear" at bounding box center [757, 285] width 265 height 488
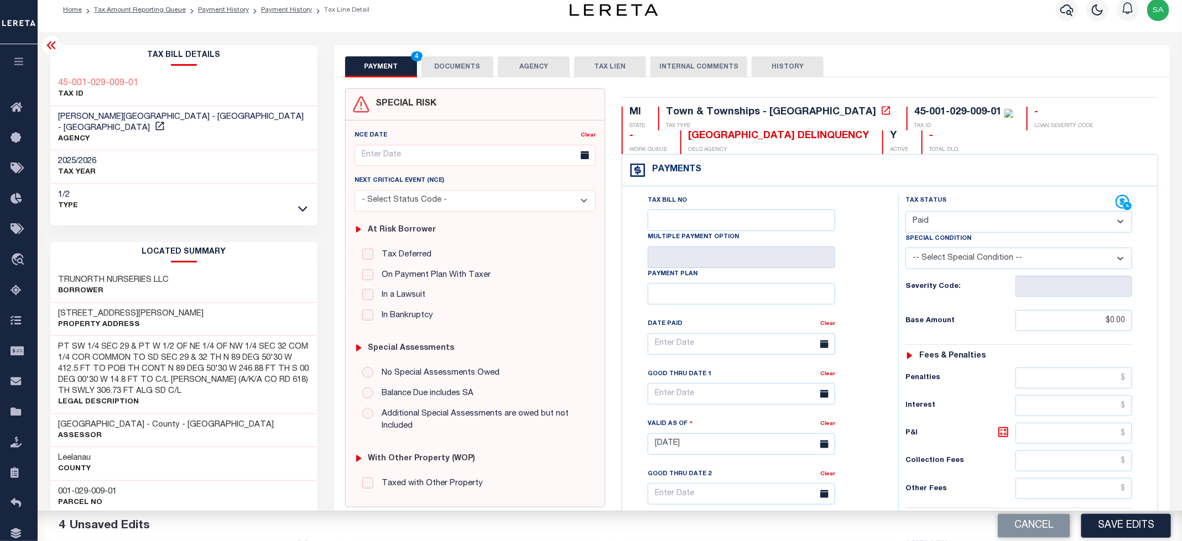
scroll to position [0, 0]
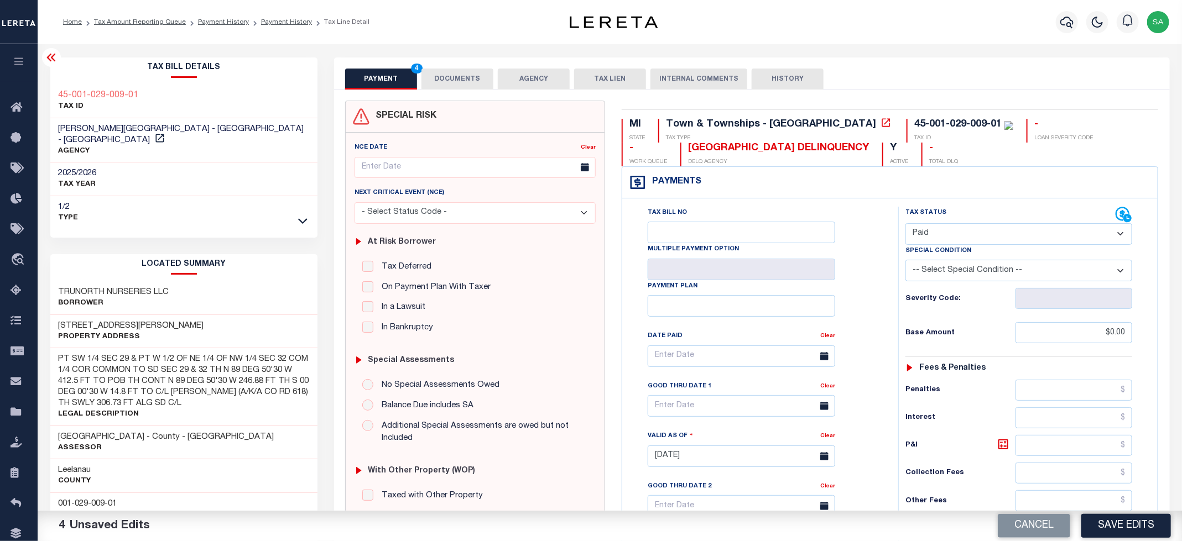
click at [474, 82] on button "DOCUMENTS" at bounding box center [457, 79] width 72 height 21
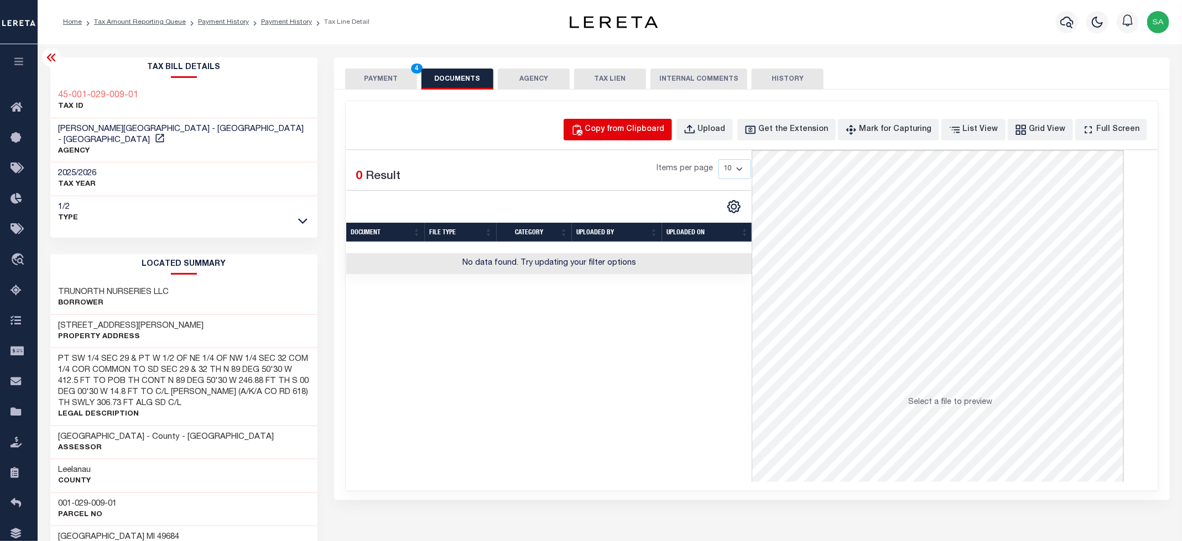
click at [622, 133] on div "Copy from Clipboard" at bounding box center [625, 130] width 80 height 12
select select "POP"
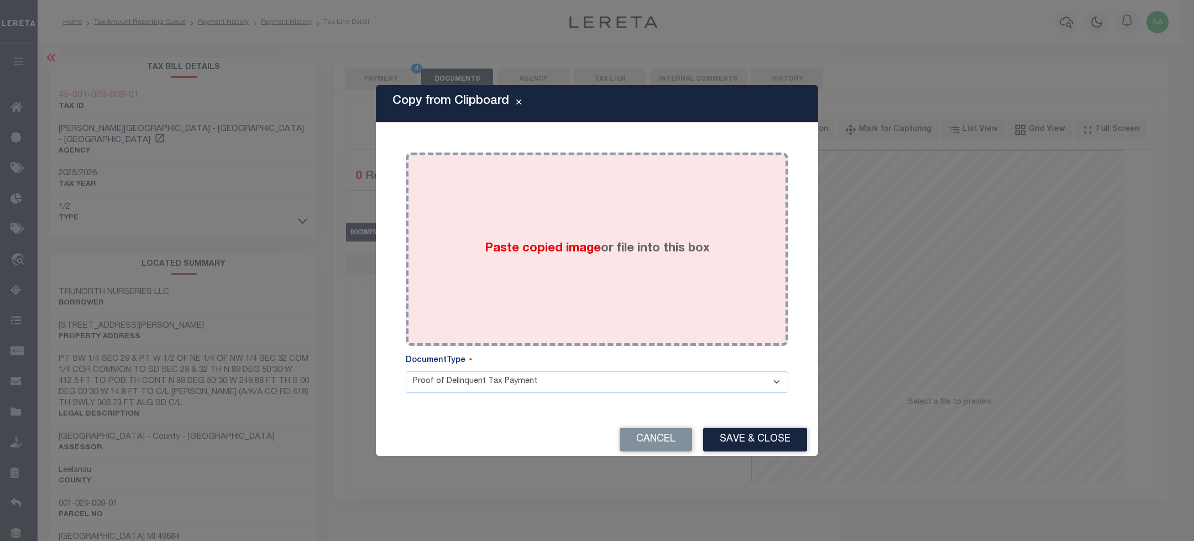
click at [639, 231] on div "Paste copied image or file into this box" at bounding box center [597, 249] width 366 height 177
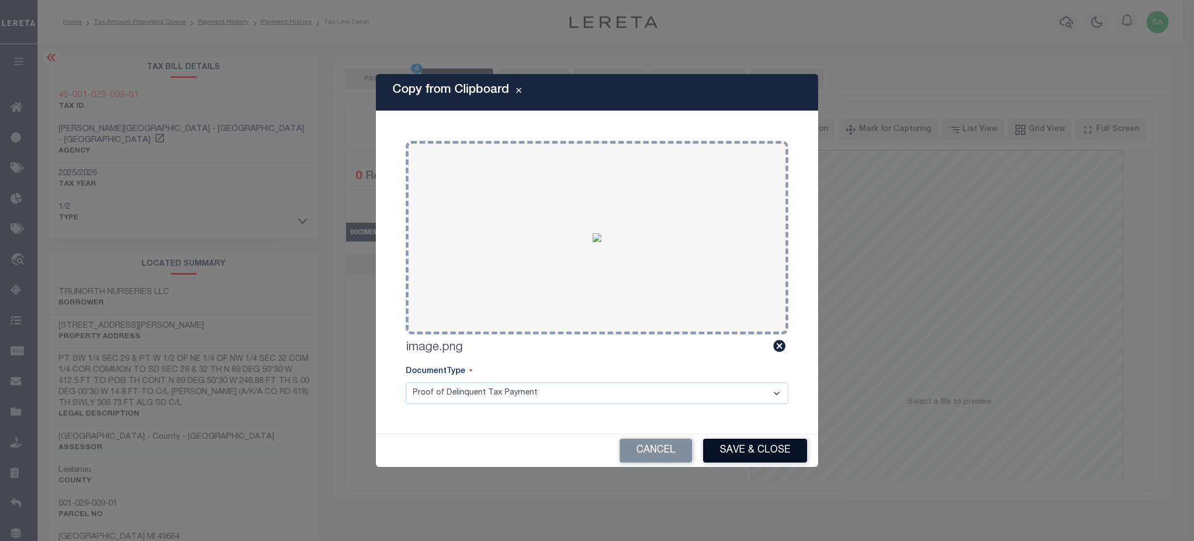
click at [750, 452] on button "Save & Close" at bounding box center [755, 451] width 104 height 24
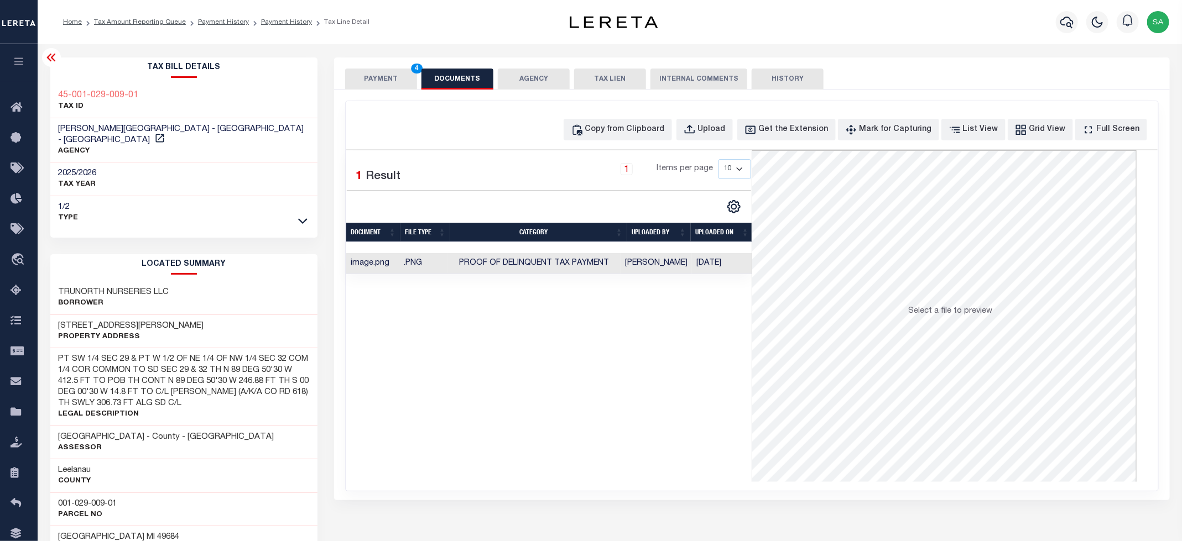
click at [368, 79] on button "PAYMENT 4" at bounding box center [381, 79] width 72 height 21
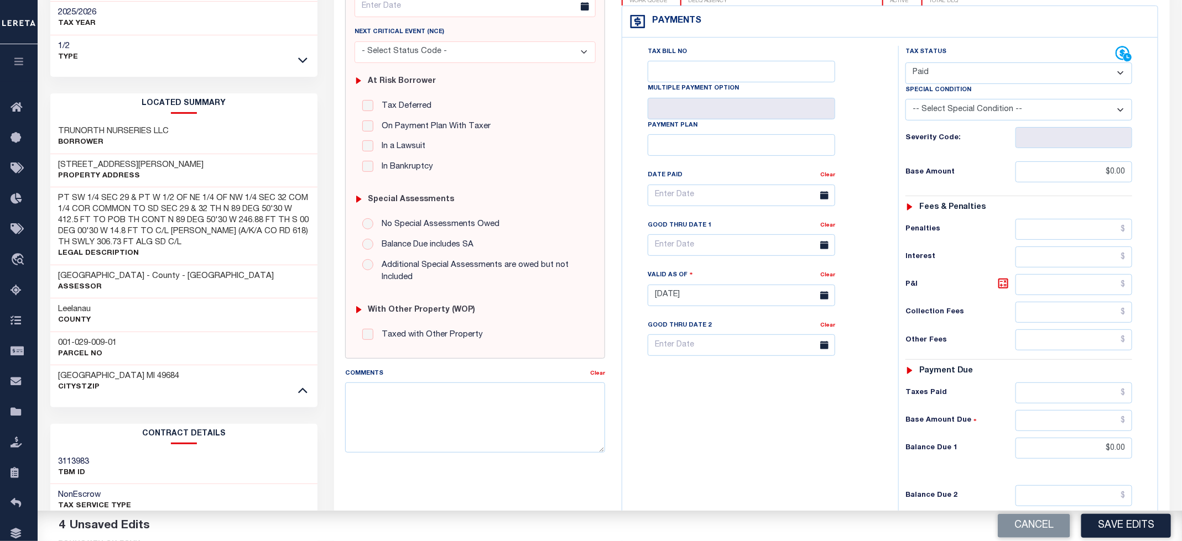
scroll to position [249, 0]
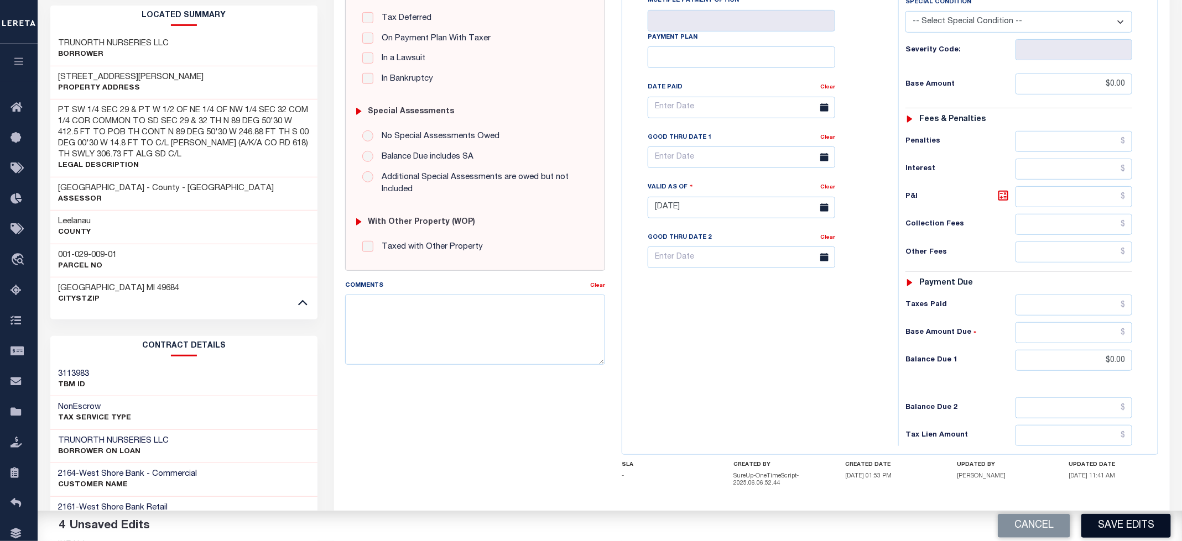
click at [1110, 522] on button "Save Edits" at bounding box center [1126, 526] width 90 height 24
checkbox input "false"
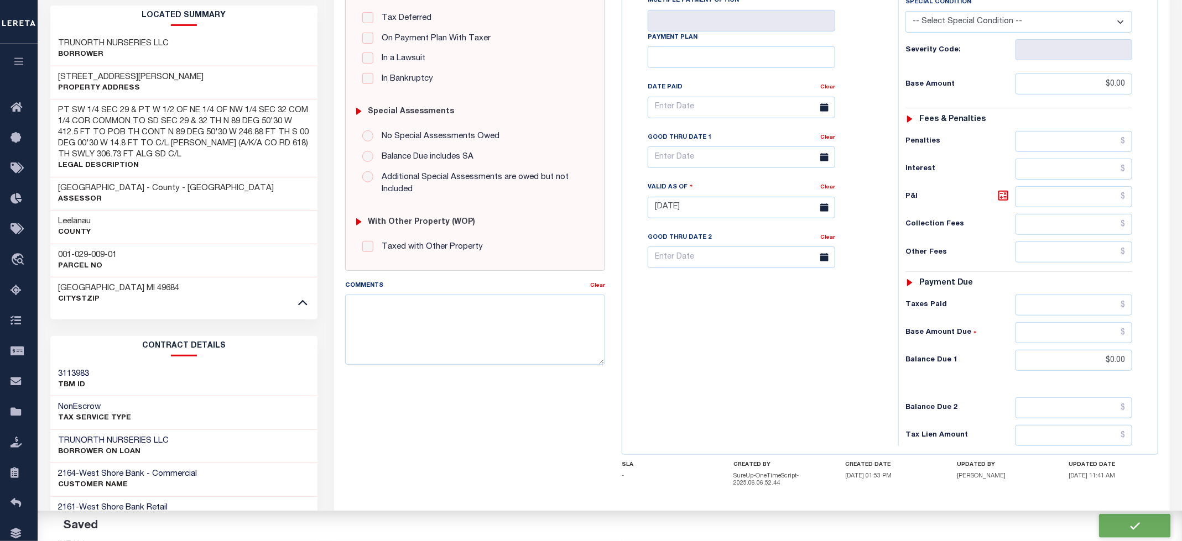
type input "$0"
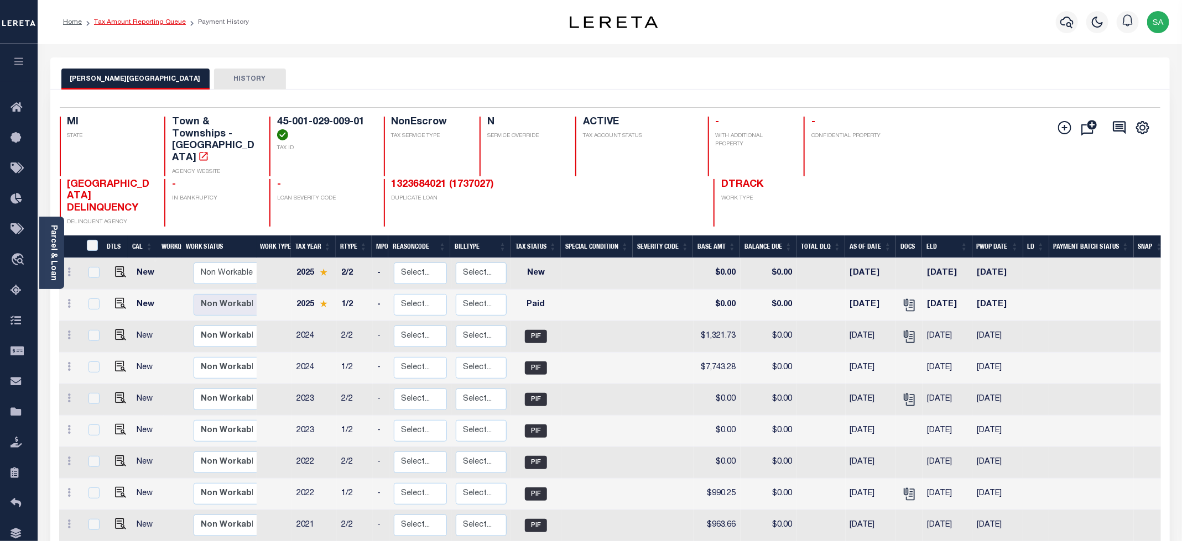
click at [139, 22] on link "Tax Amount Reporting Queue" at bounding box center [140, 22] width 92 height 7
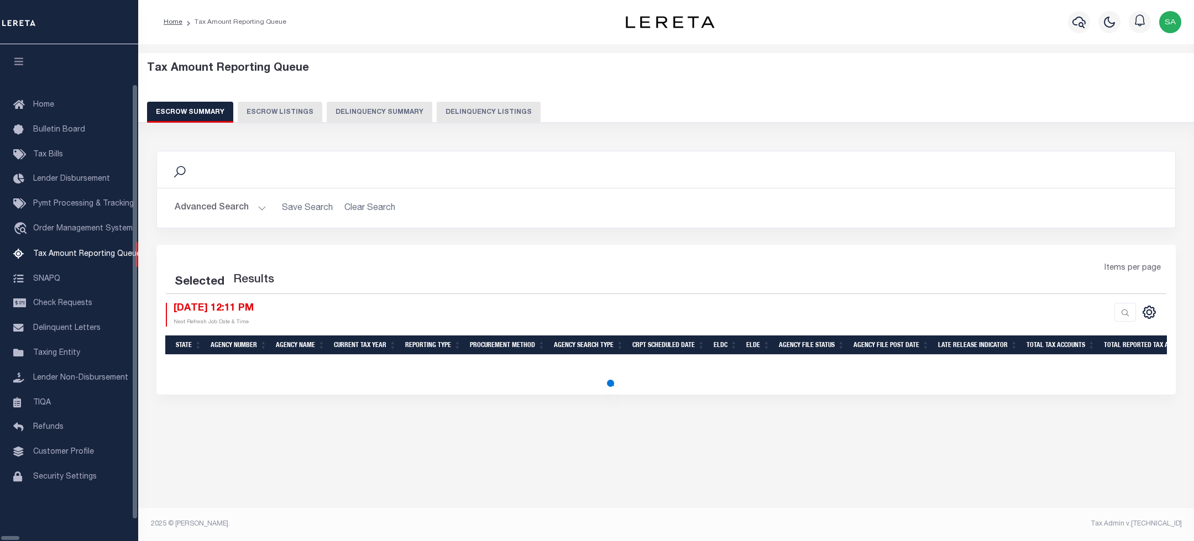
select select "100"
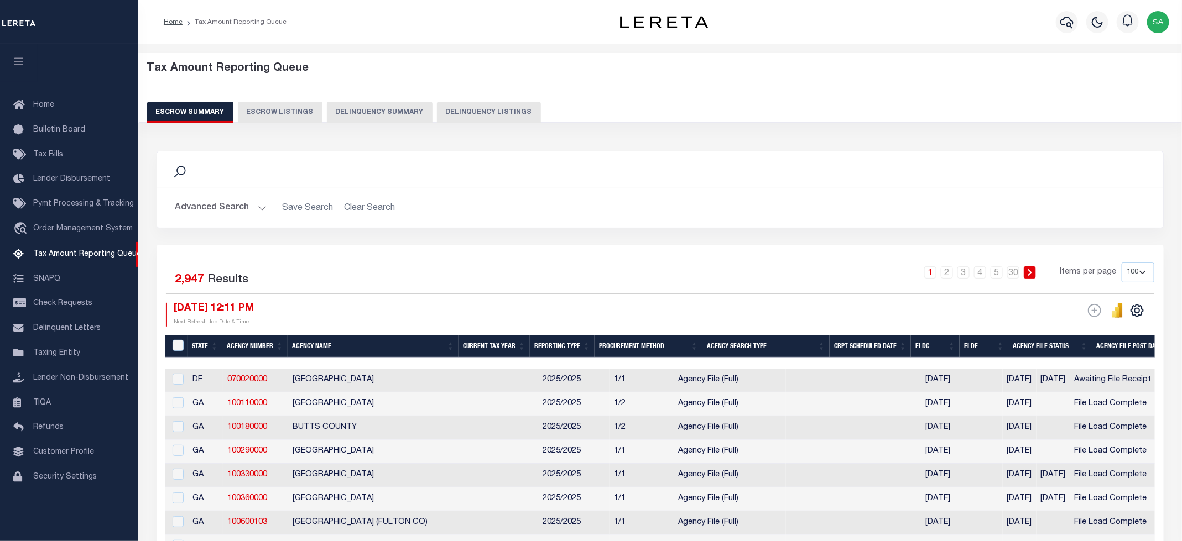
click at [437, 115] on button "Delinquency Listings" at bounding box center [489, 112] width 104 height 21
select select "100"
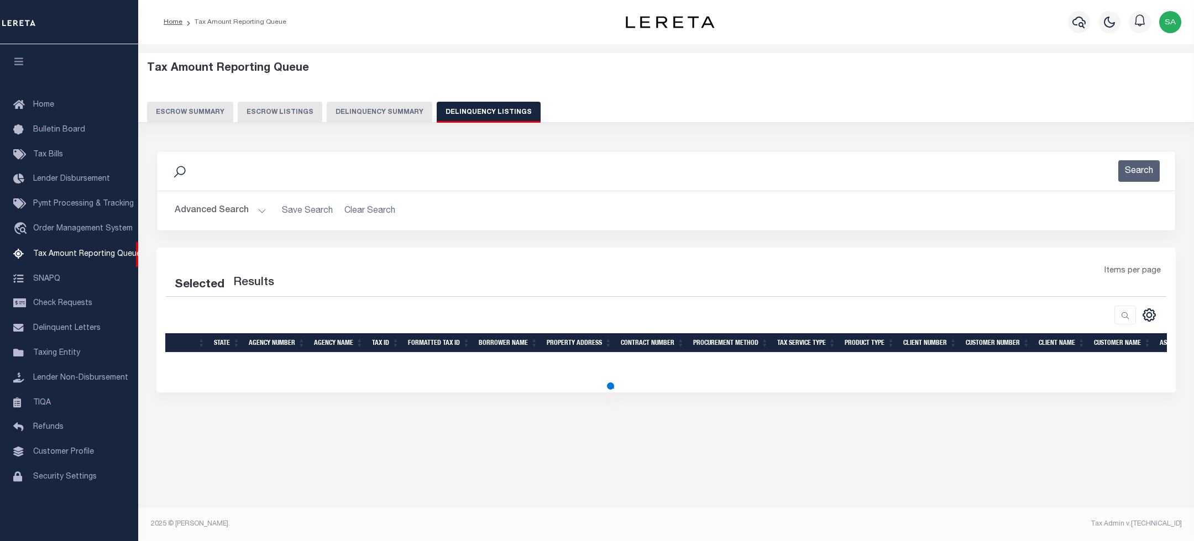
select select "100"
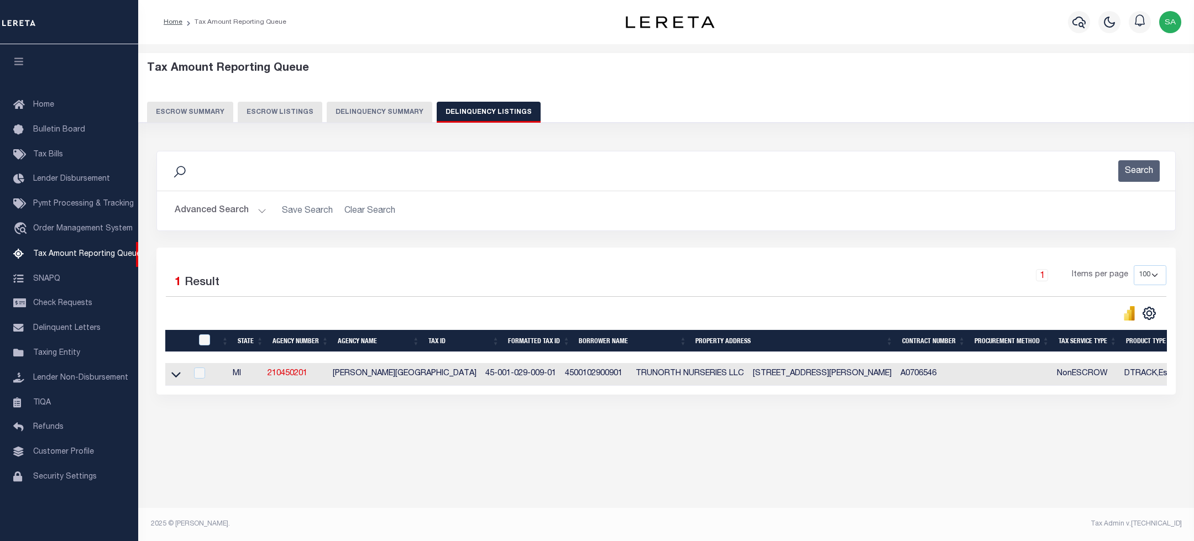
click at [249, 213] on button "Advanced Search" at bounding box center [221, 211] width 92 height 22
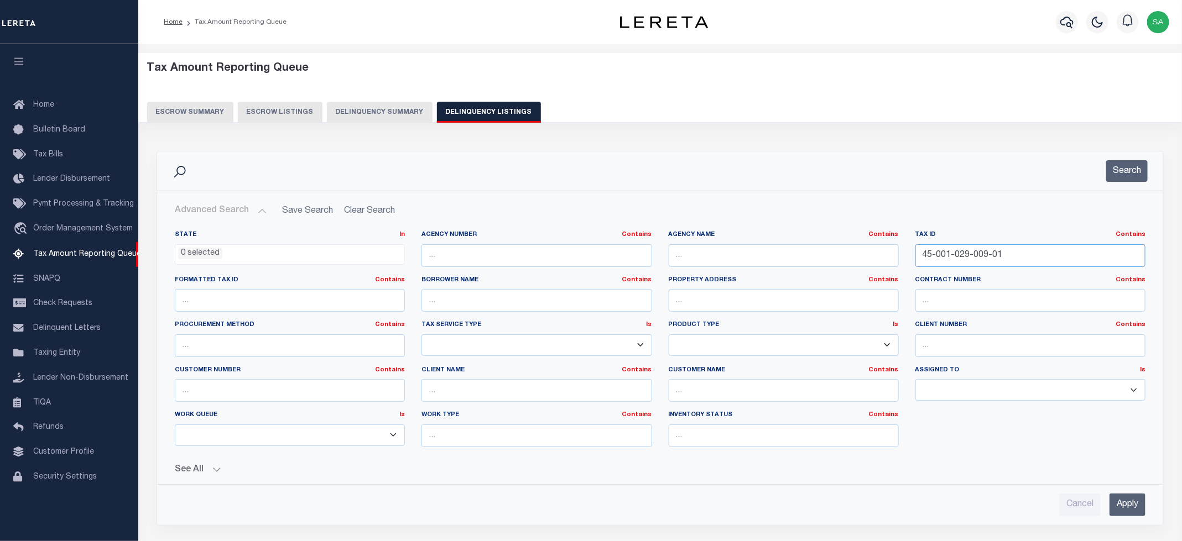
click at [929, 248] on input "45-001-029-009-01" at bounding box center [1030, 255] width 230 height 23
drag, startPoint x: 1004, startPoint y: 256, endPoint x: 878, endPoint y: 249, distance: 125.7
click at [878, 249] on div "State In In AK AL AR AZ CA CO CT DC DE FL GA GU HI IA ID IL IN KS [GEOGRAPHIC_D…" at bounding box center [659, 344] width 987 height 226
paste input "32-006-1"
type input "45-001-032-006-11"
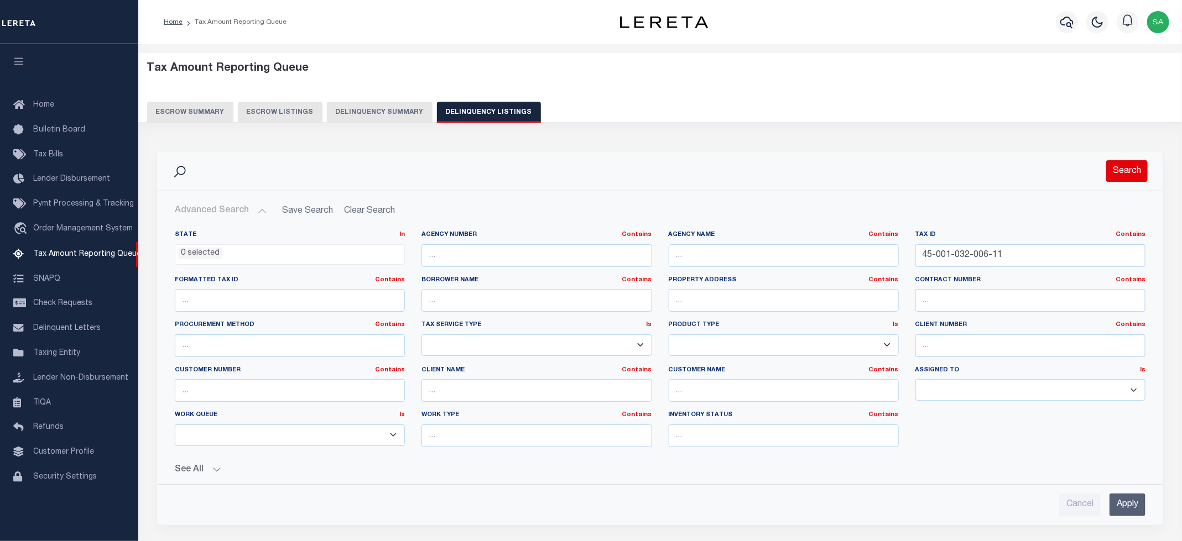
click at [1112, 174] on button "Search" at bounding box center [1126, 171] width 41 height 22
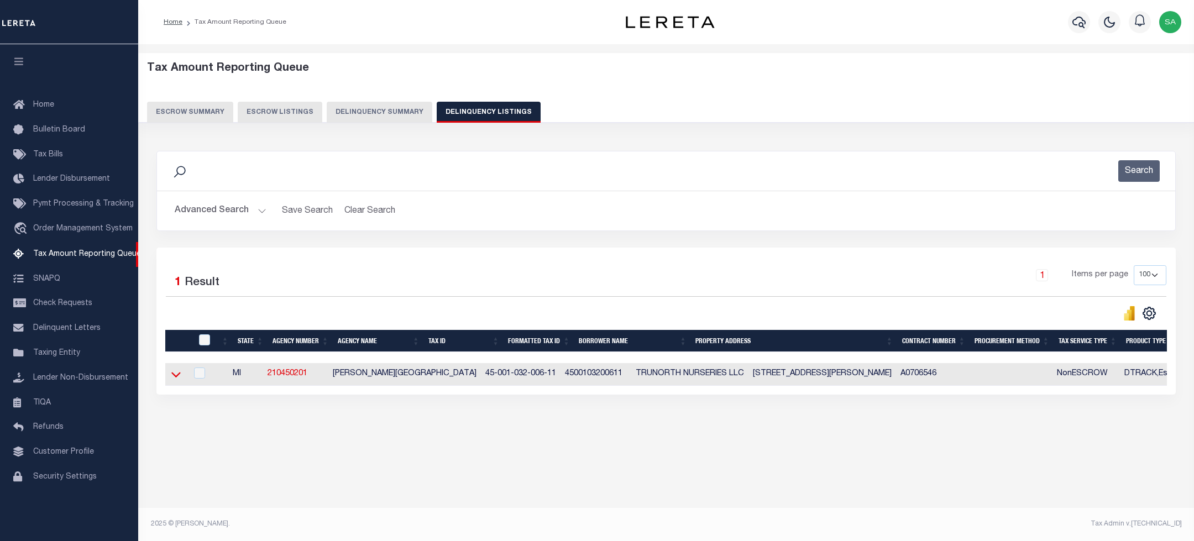
click at [176, 379] on icon at bounding box center [175, 375] width 9 height 12
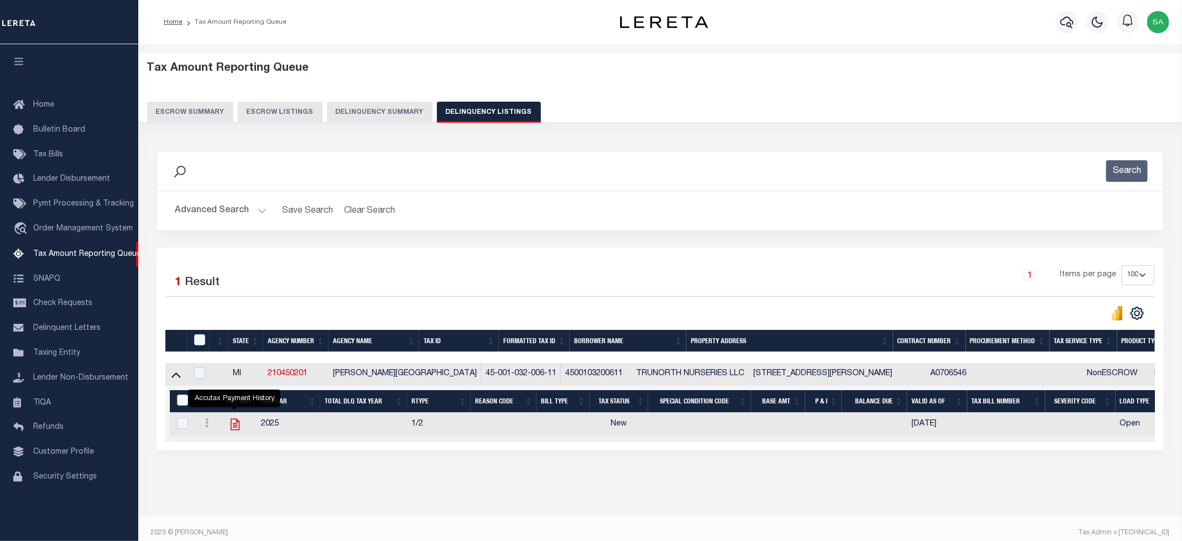
click at [234, 430] on icon "" at bounding box center [235, 424] width 14 height 14
checkbox input "true"
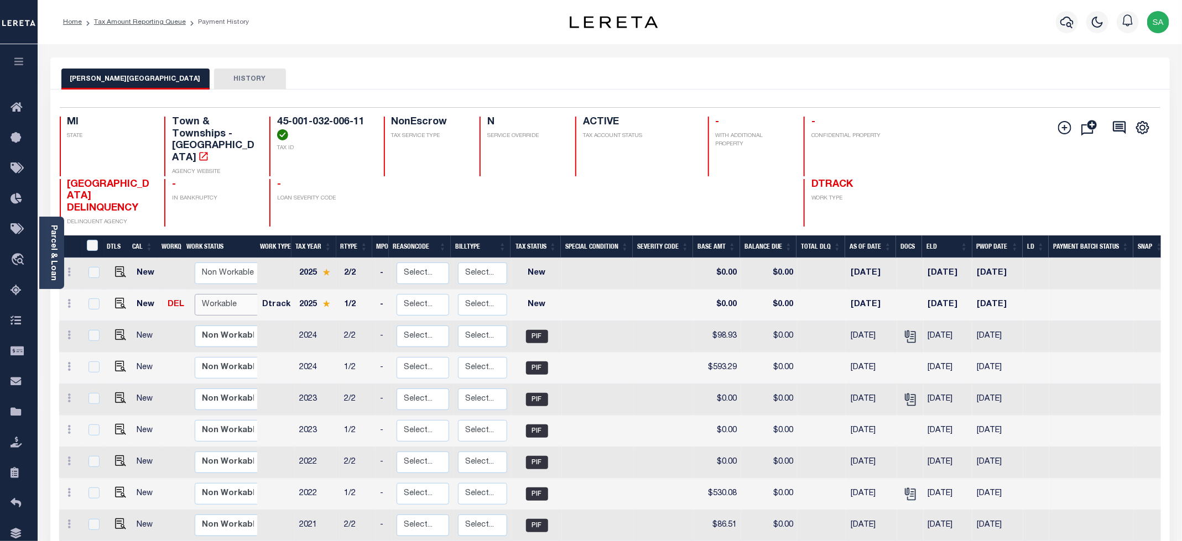
click at [206, 295] on select "Non Workable Workable" at bounding box center [228, 305] width 66 height 22
checkbox input "true"
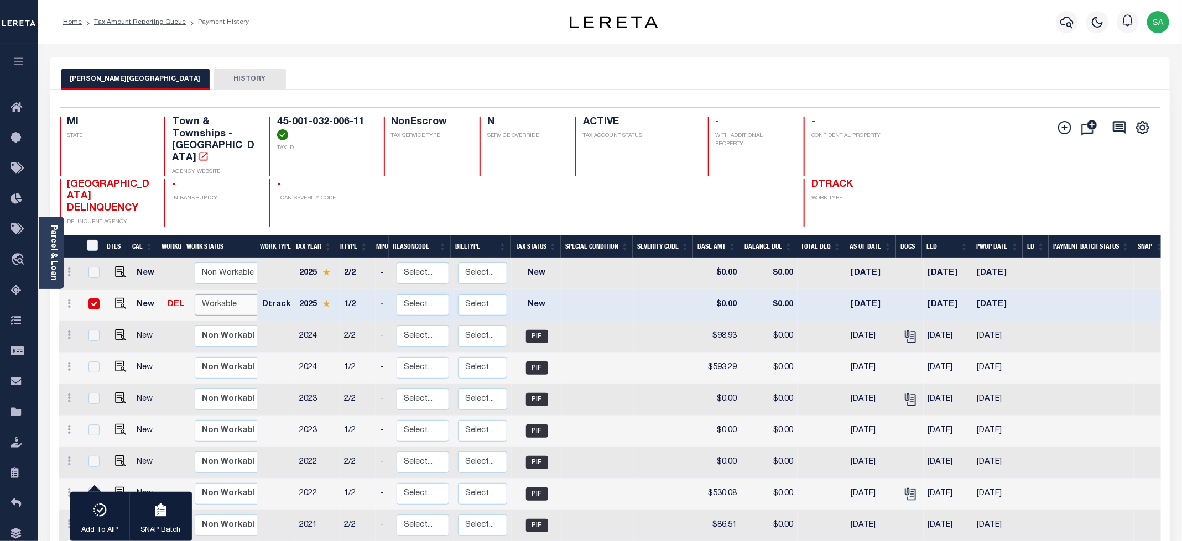
select select "true"
click at [195, 294] on select "Non Workable Workable" at bounding box center [228, 305] width 66 height 22
checkbox input "false"
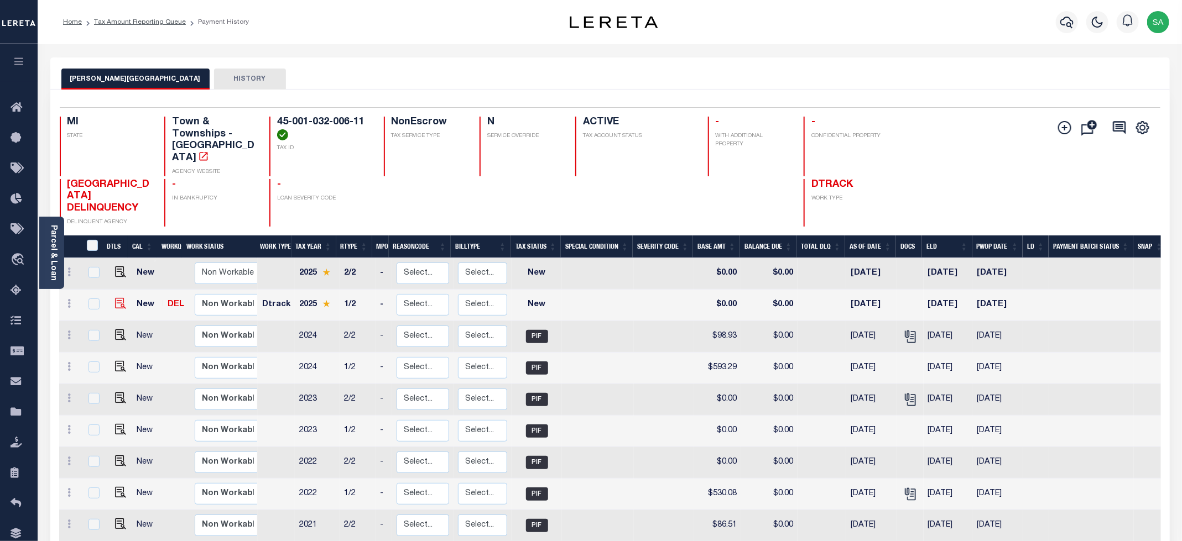
click at [121, 298] on img at bounding box center [120, 303] width 11 height 11
checkbox input "true"
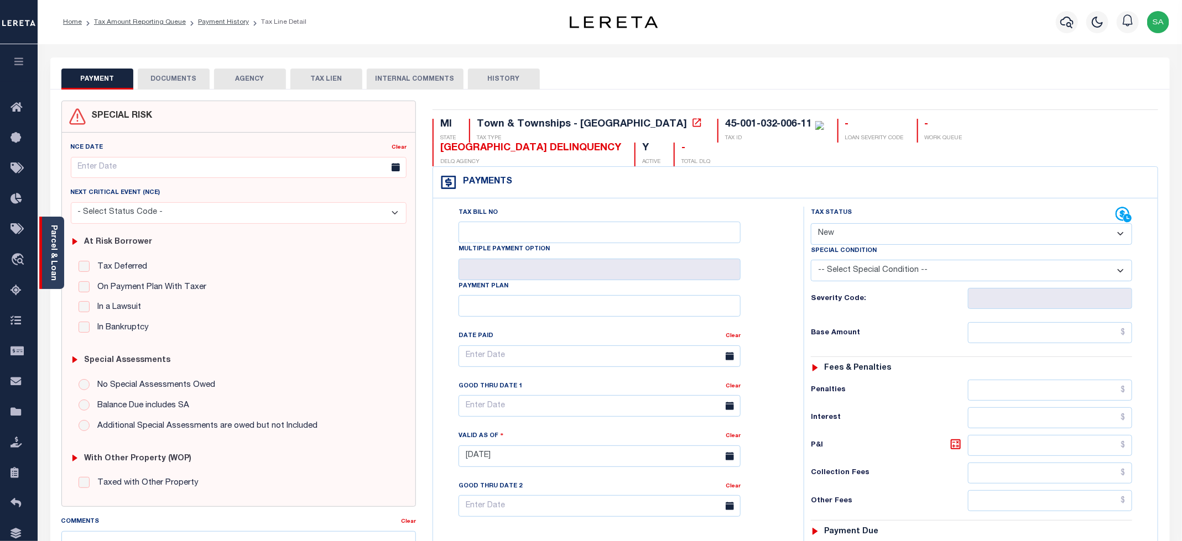
click at [61, 269] on div "Parcel & Loan" at bounding box center [51, 253] width 25 height 72
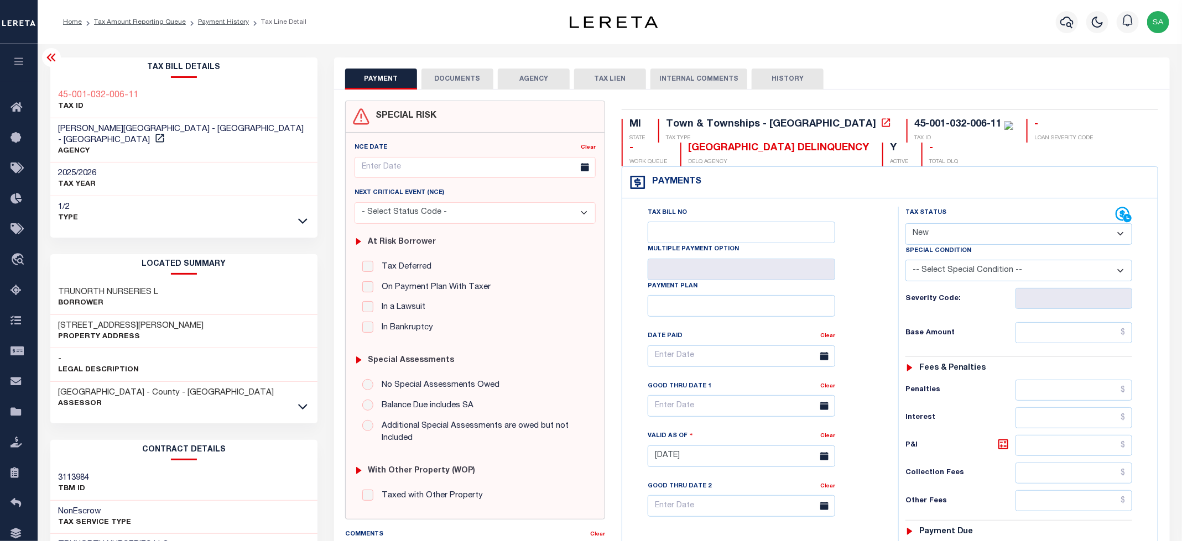
click at [300, 401] on icon at bounding box center [302, 407] width 9 height 12
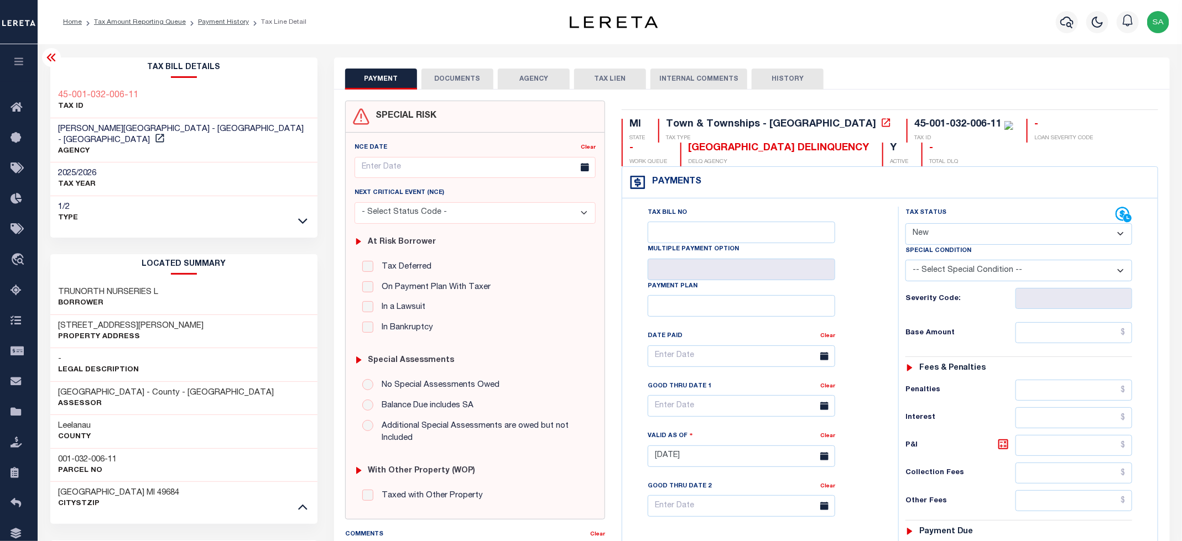
drag, startPoint x: 57, startPoint y: 448, endPoint x: 124, endPoint y: 445, distance: 67.5
click at [125, 448] on div "001-032-006-11 Parcel No" at bounding box center [184, 465] width 268 height 34
copy h3 "001-032-006-11"
click at [953, 241] on select "- Select Status Code - Open Due/Unpaid Paid Incomplete No Tax Due Internal Refu…" at bounding box center [1018, 234] width 227 height 22
select select "PYD"
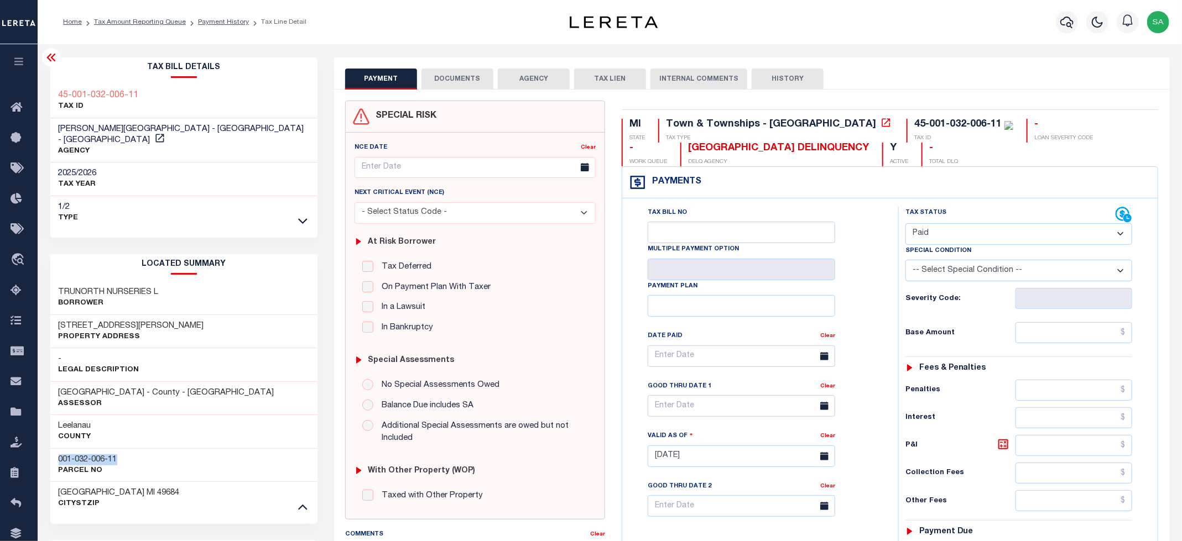
click at [906, 224] on select "- Select Status Code - Open Due/Unpaid Paid Incomplete No Tax Due Internal Refu…" at bounding box center [1018, 234] width 227 height 22
type input "[DATE]"
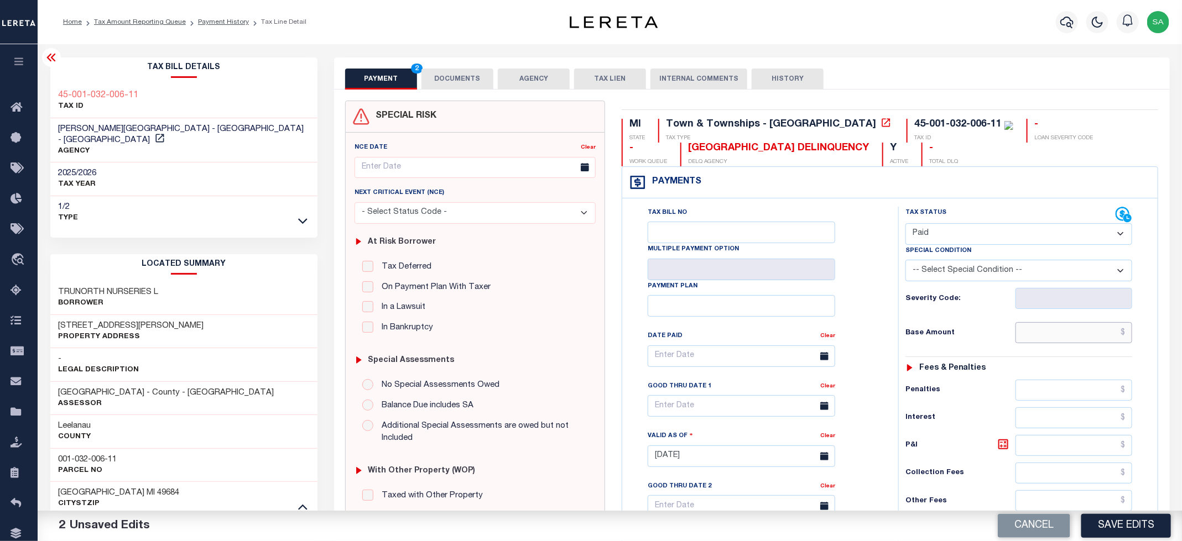
click at [1042, 334] on input "text" at bounding box center [1073, 332] width 117 height 21
type input "$0.00"
click at [868, 294] on div "Tax Bill No Multiple Payment Option Payment Plan Clear" at bounding box center [757, 362] width 248 height 310
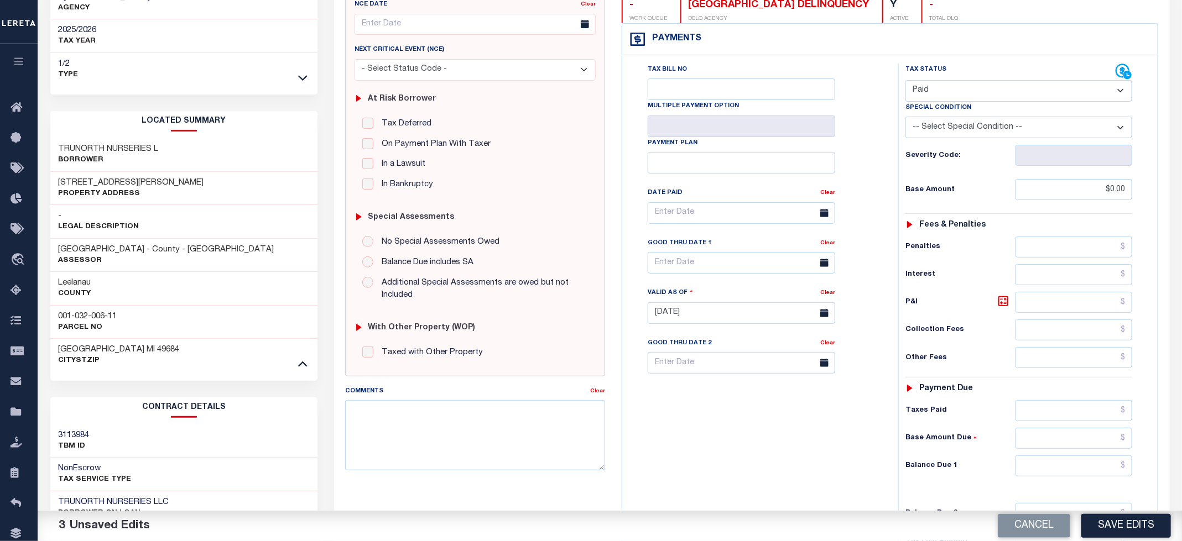
scroll to position [249, 0]
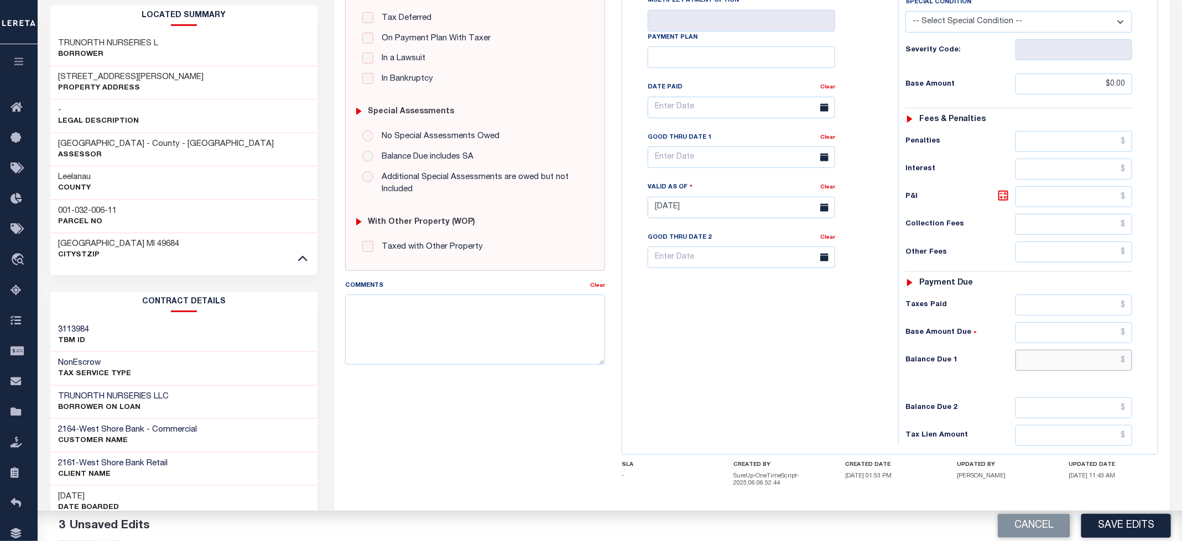
click at [1032, 365] on input "text" at bounding box center [1073, 360] width 117 height 21
type input "$0.00"
click at [840, 325] on div "Tax Bill No Multiple Payment Option Payment Plan Clear" at bounding box center [757, 202] width 265 height 488
click at [770, 372] on div "Tax Bill No Multiple Payment Option Payment Plan Clear" at bounding box center [757, 202] width 265 height 488
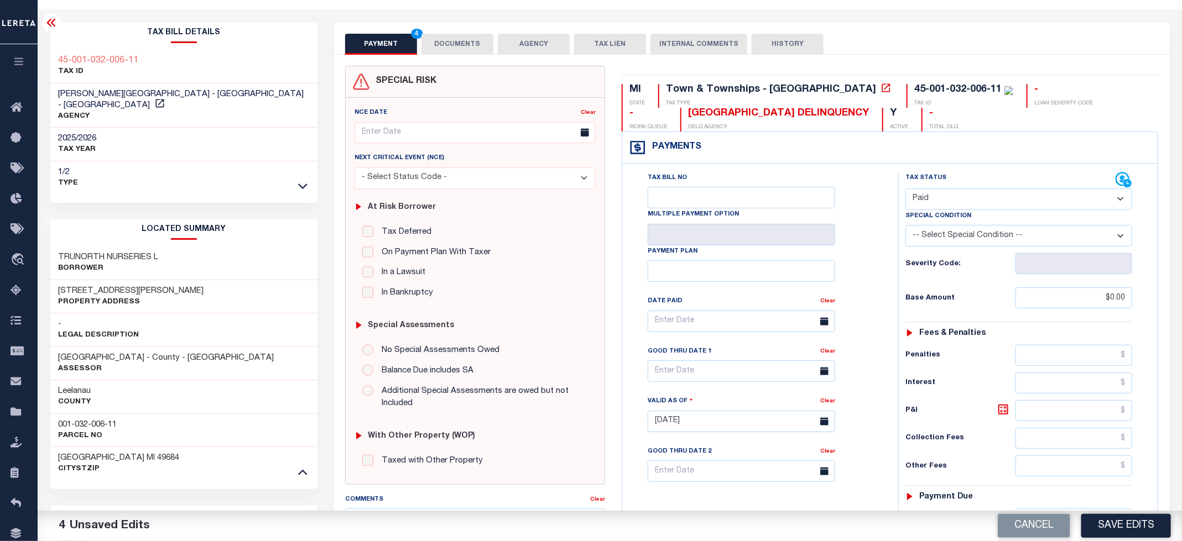
scroll to position [0, 0]
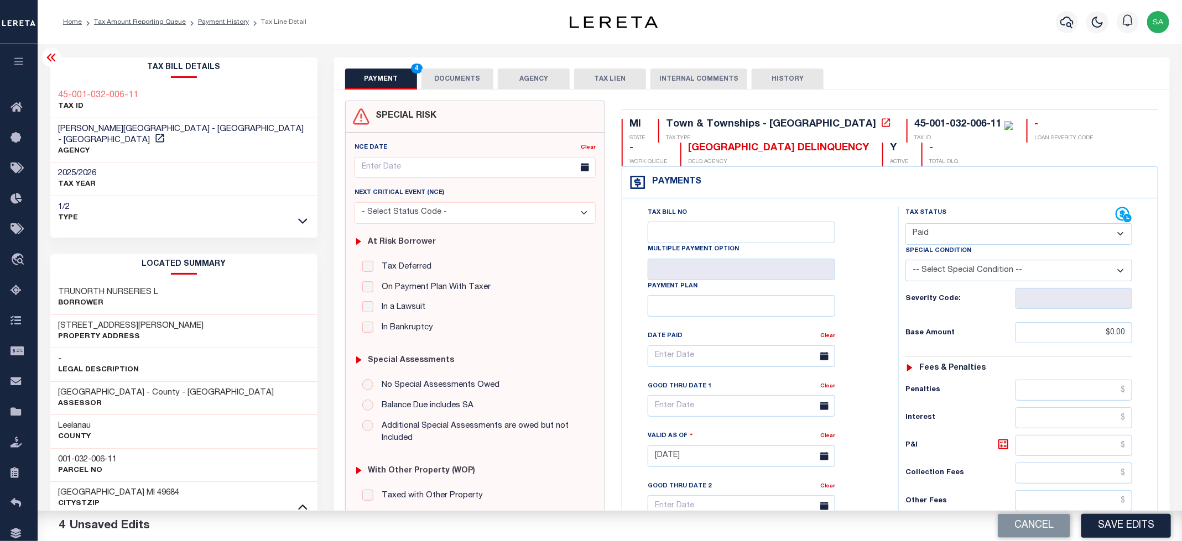
click at [452, 72] on button "DOCUMENTS" at bounding box center [457, 79] width 72 height 21
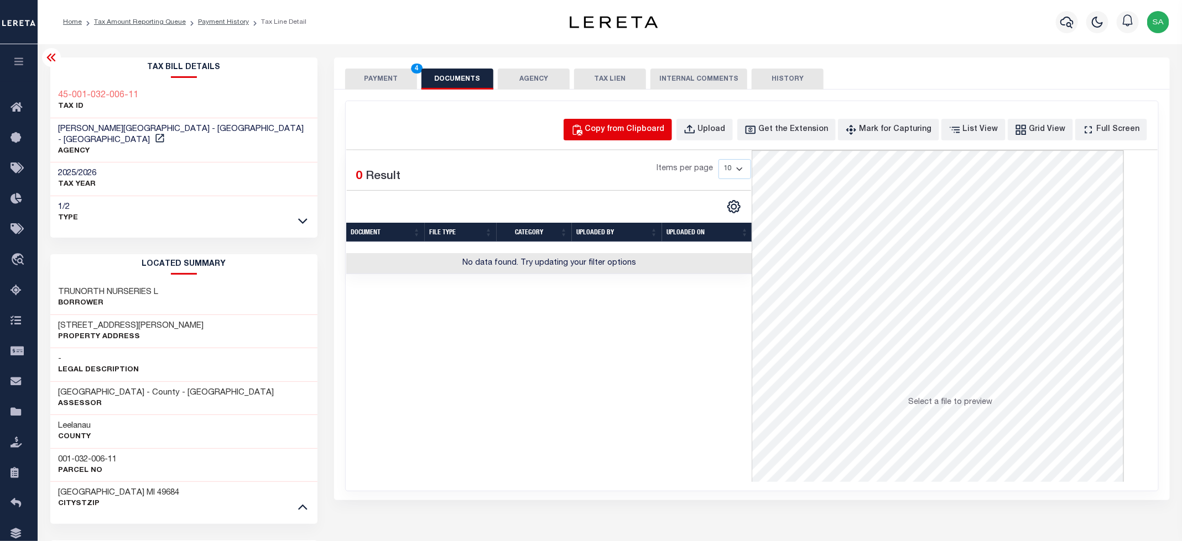
click at [657, 134] on div "Copy from Clipboard" at bounding box center [625, 130] width 80 height 12
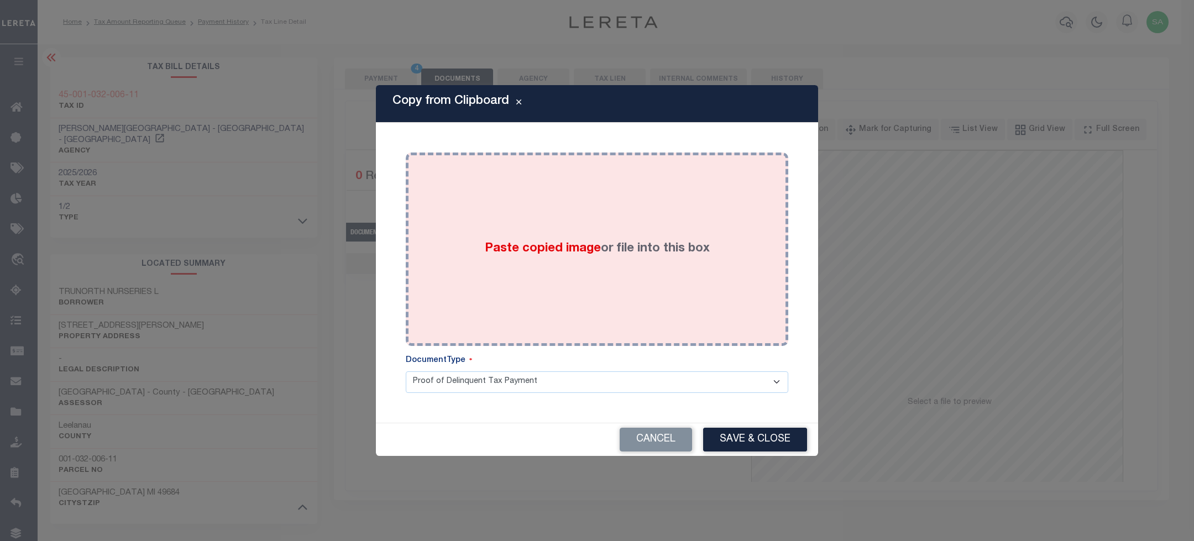
click at [675, 284] on div "Paste copied image or file into this box" at bounding box center [597, 249] width 366 height 177
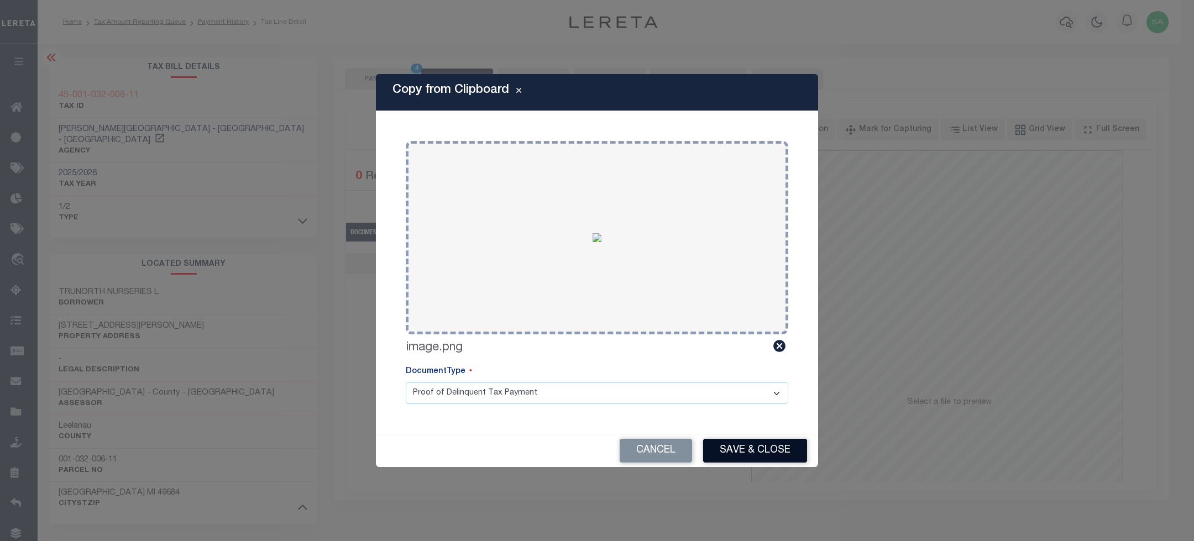
click at [745, 456] on button "Save & Close" at bounding box center [755, 451] width 104 height 24
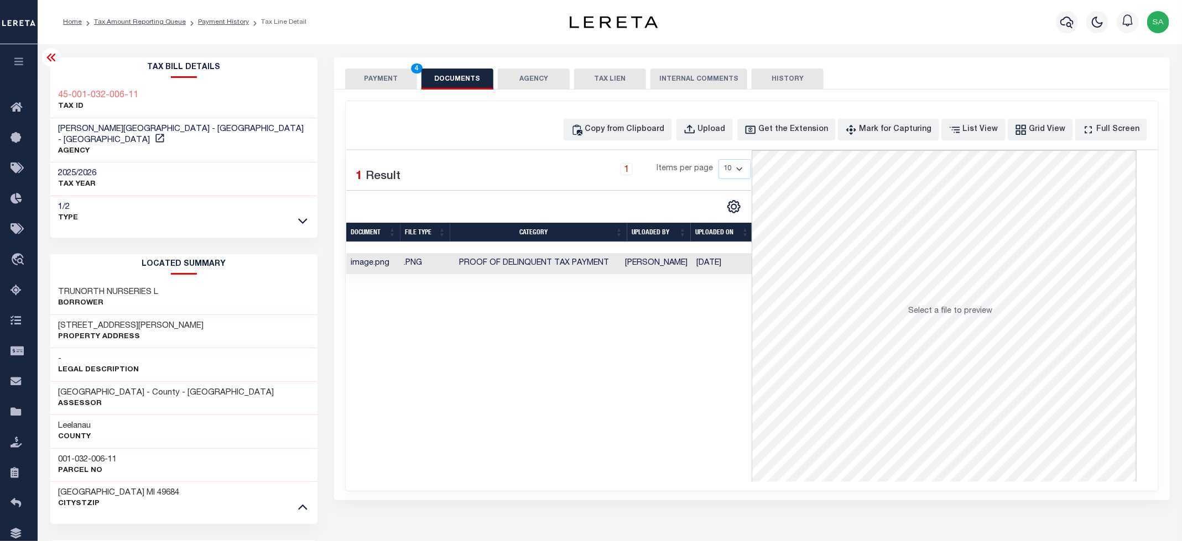
click at [385, 79] on button "PAYMENT 4" at bounding box center [381, 79] width 72 height 21
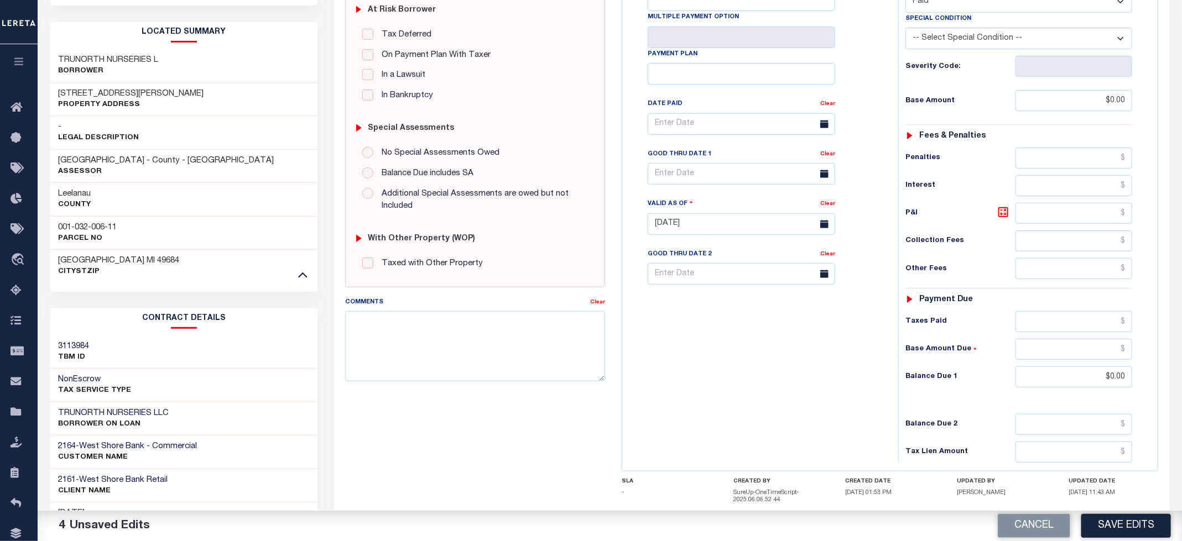
scroll to position [311, 0]
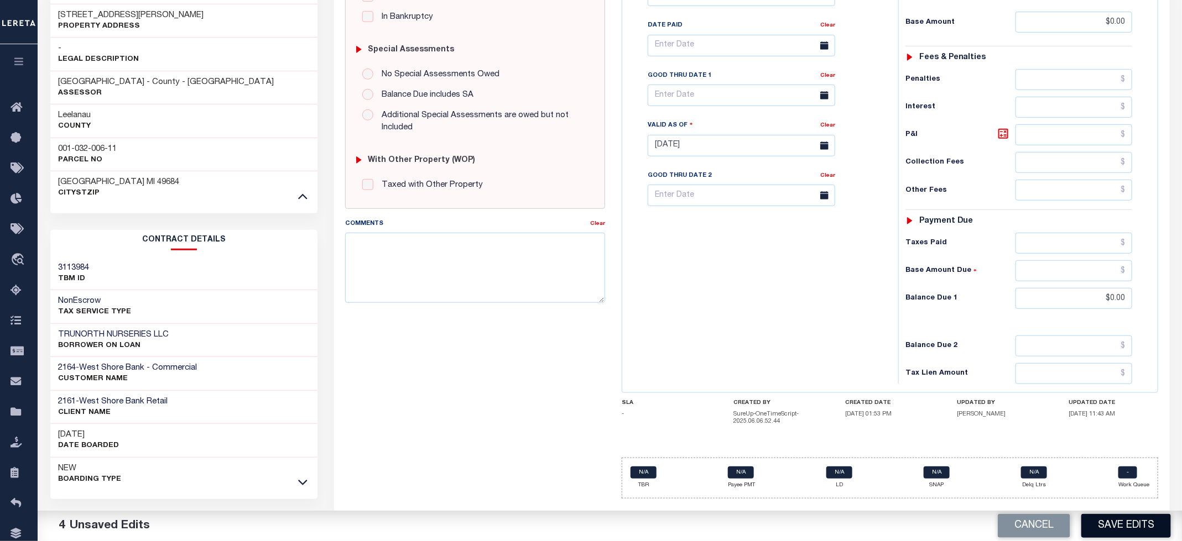
click at [1111, 526] on button "Save Edits" at bounding box center [1126, 526] width 90 height 24
checkbox input "false"
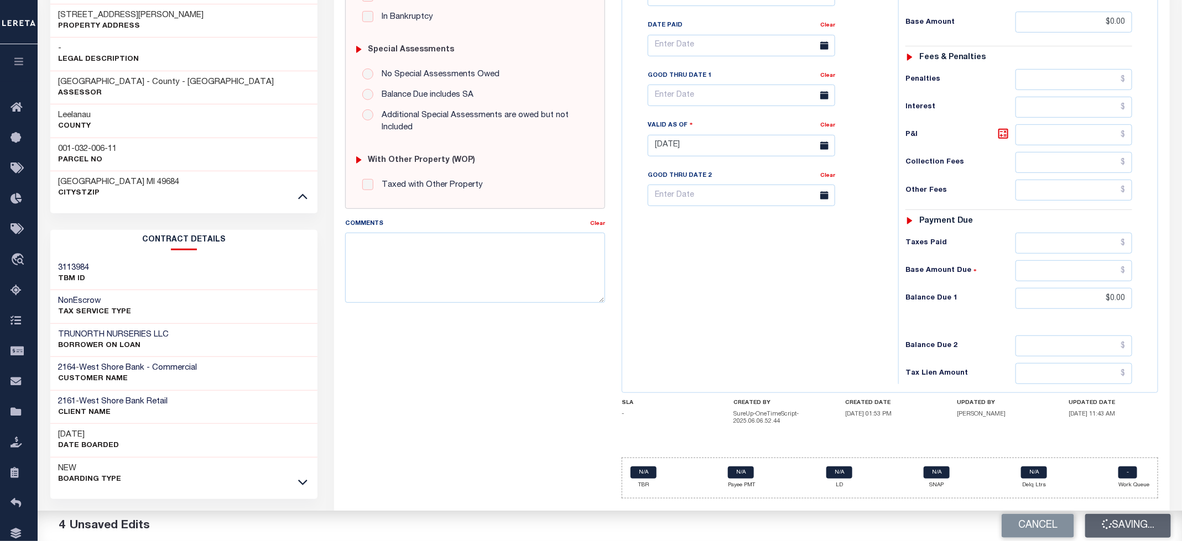
type input "$0"
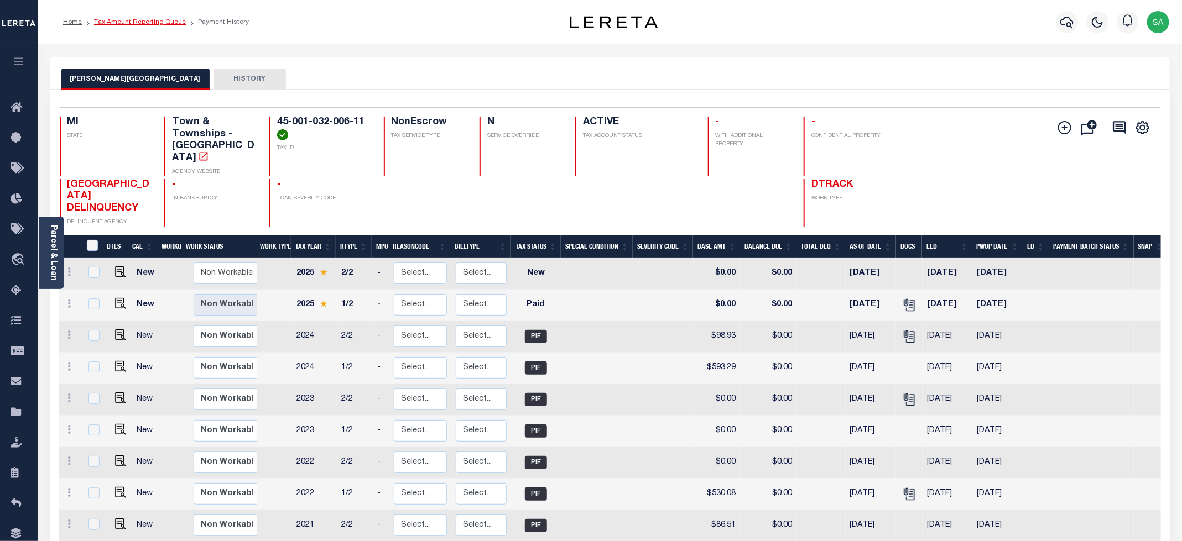
click at [161, 22] on link "Tax Amount Reporting Queue" at bounding box center [140, 22] width 92 height 7
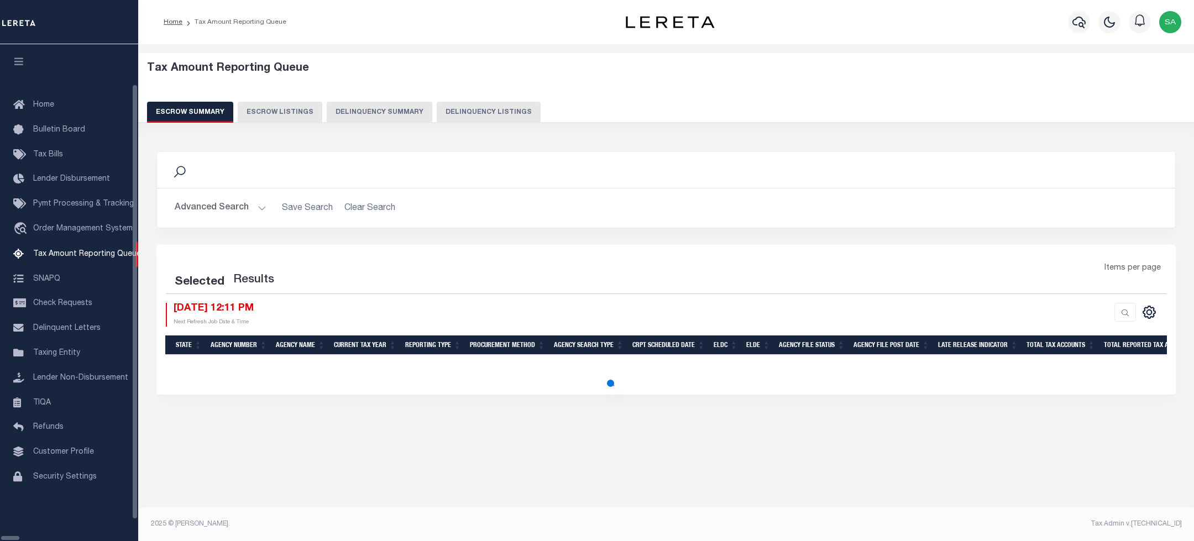
select select "100"
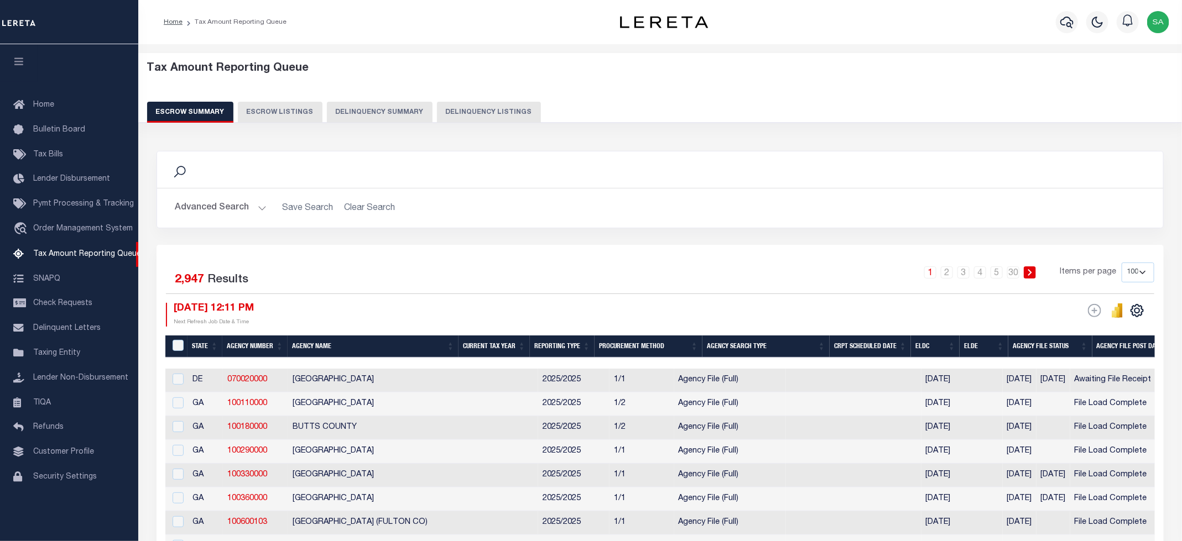
click at [462, 117] on button "Delinquency Listings" at bounding box center [489, 112] width 104 height 21
select select "100"
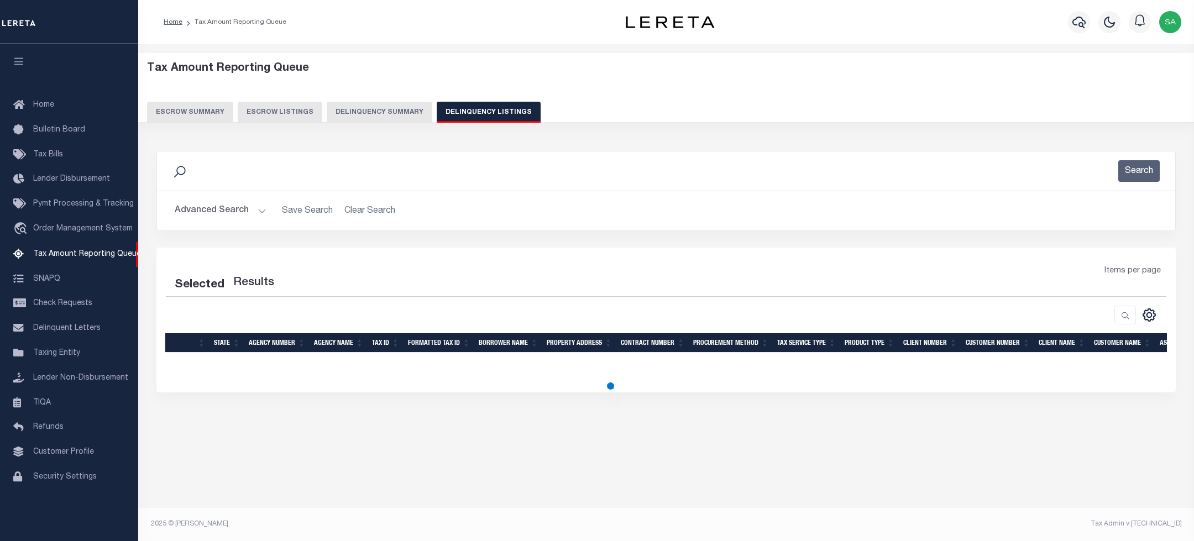
select select "100"
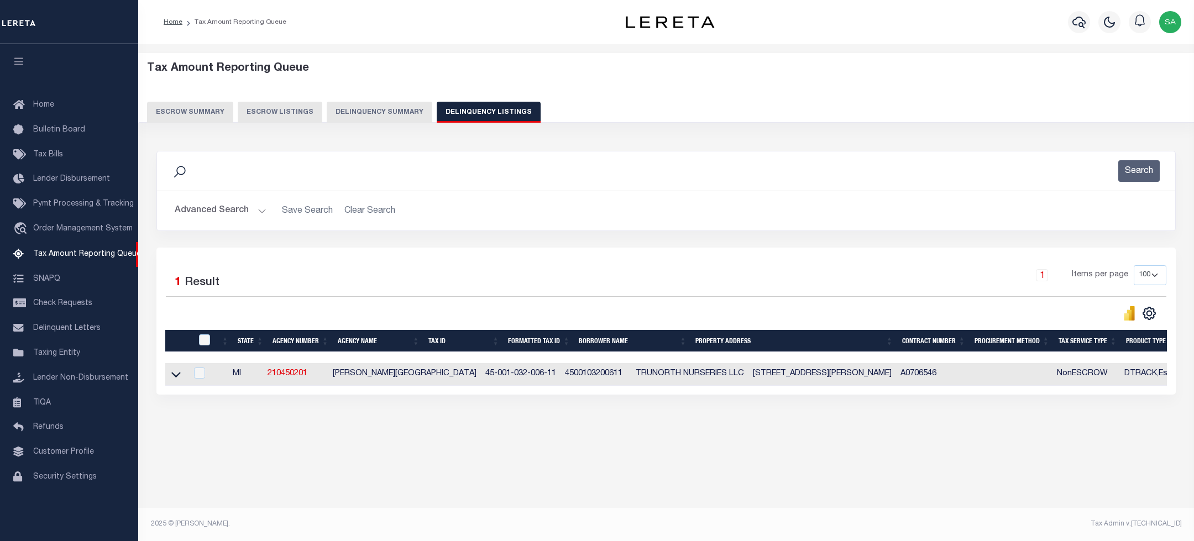
click at [204, 220] on button "Advanced Search" at bounding box center [221, 211] width 92 height 22
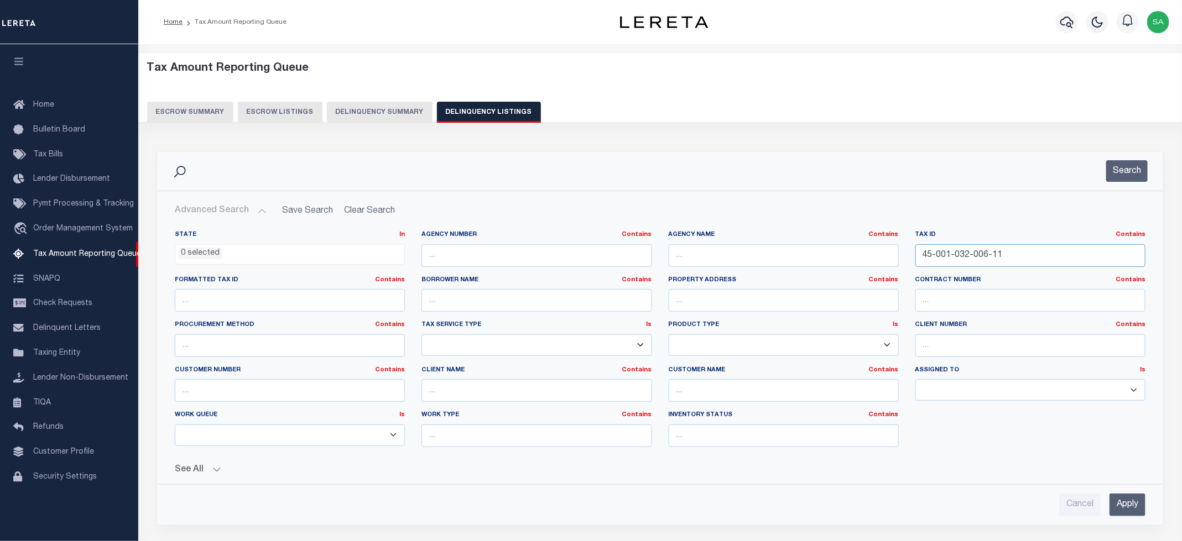
click at [938, 259] on input "45-001-032-006-11" at bounding box center [1030, 255] width 230 height 23
drag, startPoint x: 896, startPoint y: 253, endPoint x: 994, endPoint y: 256, distance: 97.4
click at [868, 253] on div "State In In AK AL AR AZ CA CO CT DC DE FL GA GU HI IA ID IL IN KS [GEOGRAPHIC_D…" at bounding box center [659, 344] width 987 height 226
paste input "[PHONE_NUMBER]"
type input "45-001-124-006-01"
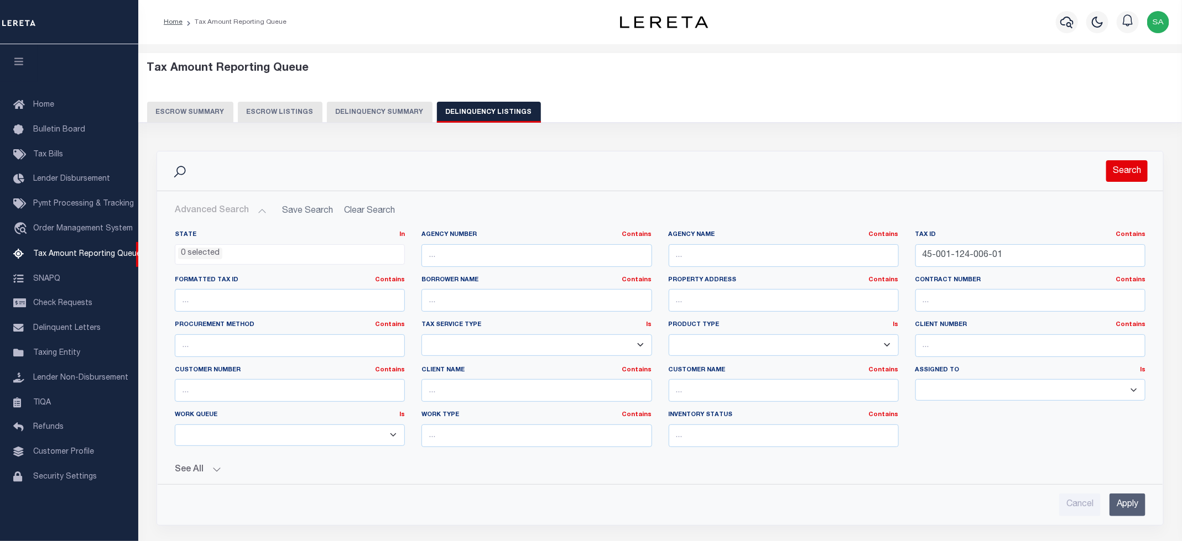
click at [1121, 177] on button "Search" at bounding box center [1126, 171] width 41 height 22
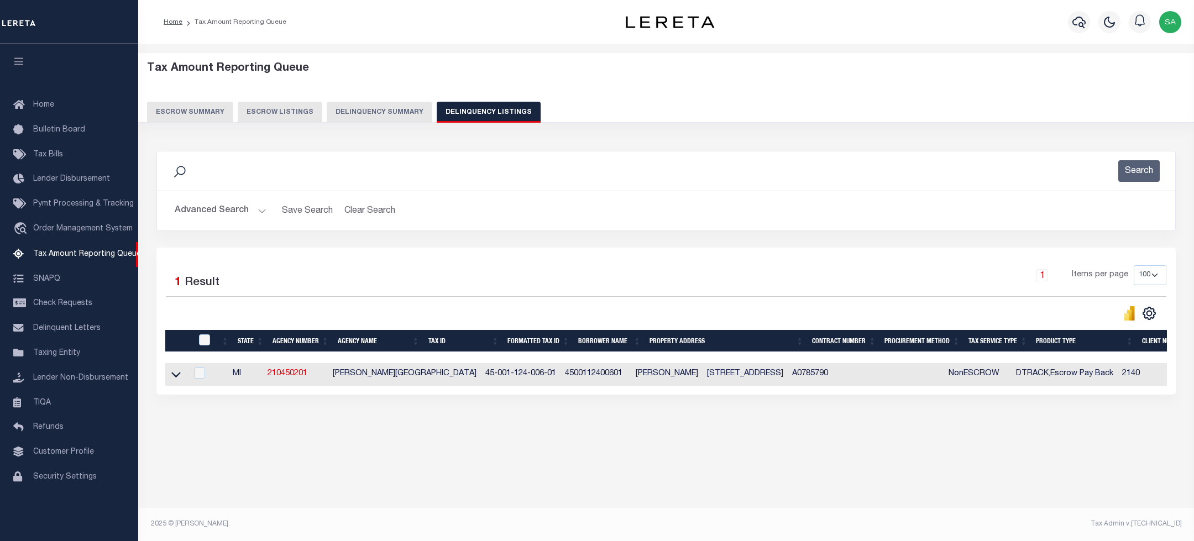
click at [178, 378] on icon at bounding box center [175, 375] width 9 height 12
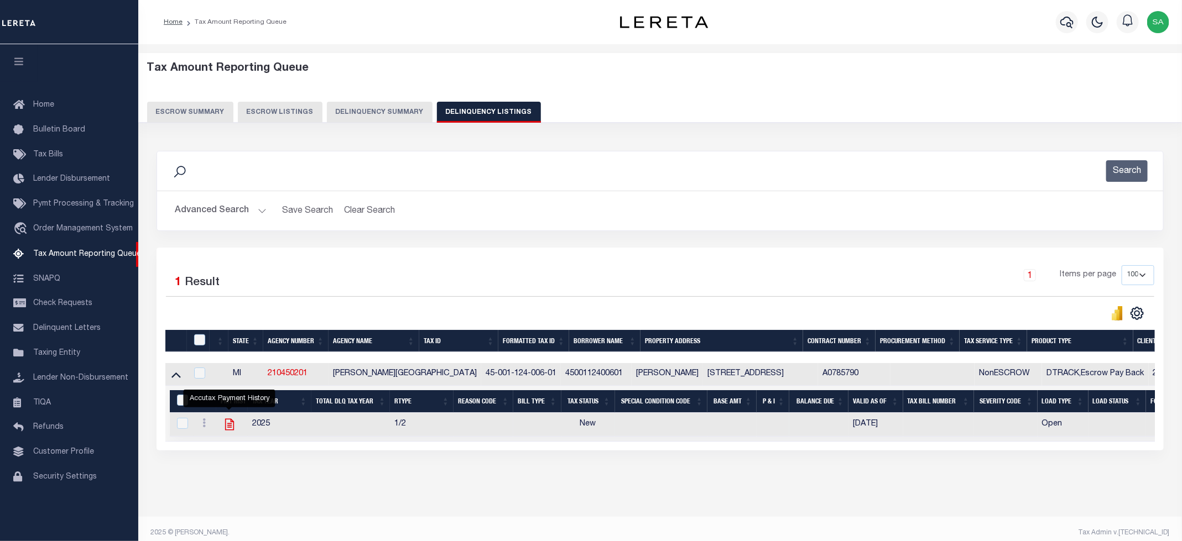
click at [229, 429] on icon "" at bounding box center [229, 424] width 14 height 14
checkbox input "true"
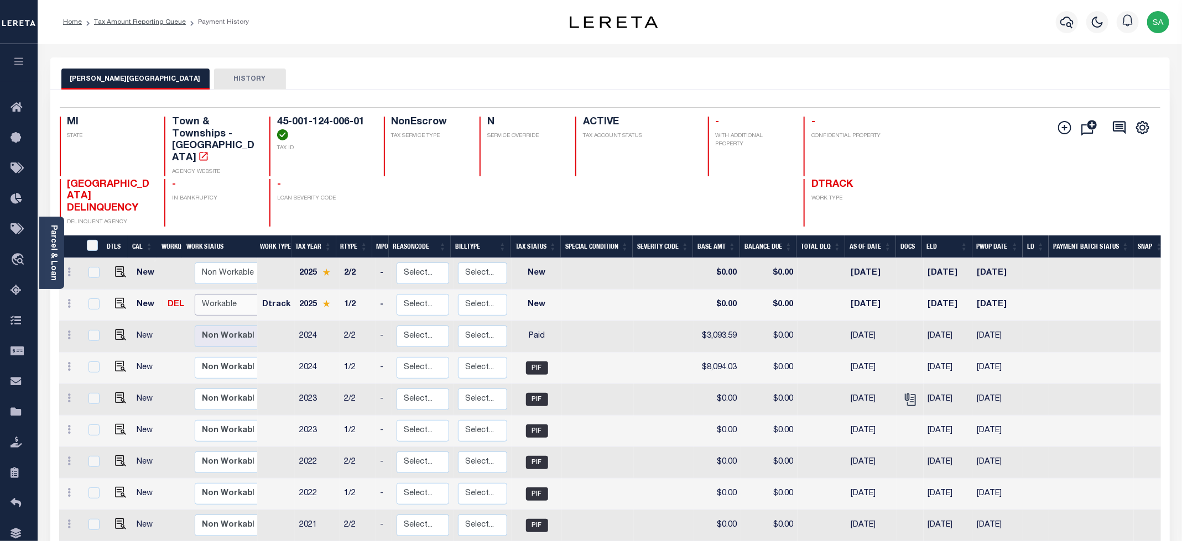
click at [217, 294] on select "Non Workable Workable" at bounding box center [228, 305] width 66 height 22
checkbox input "true"
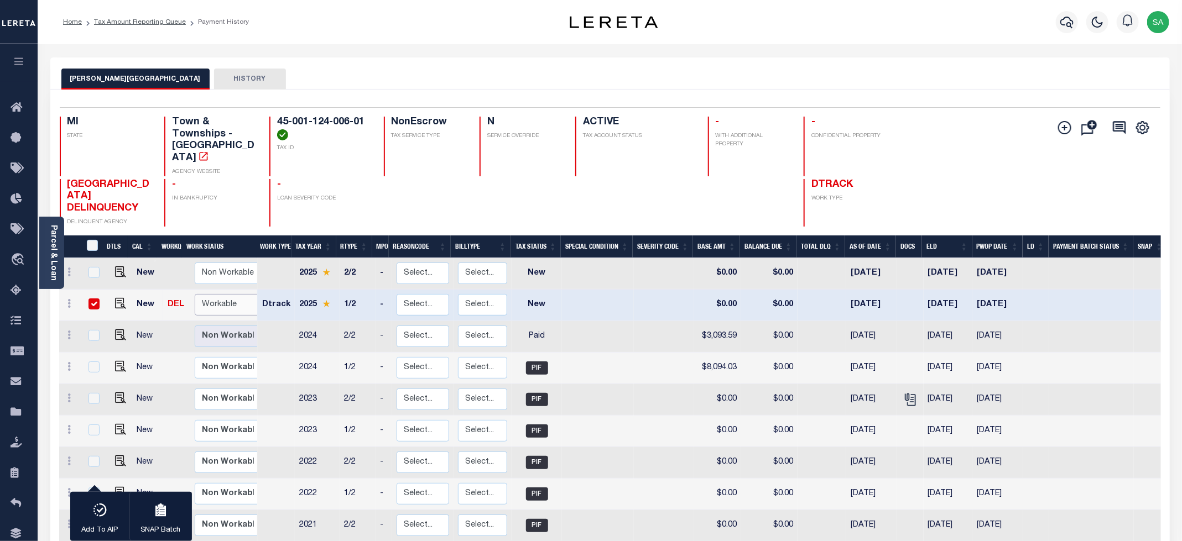
select select "true"
click at [195, 294] on select "Non Workable Workable" at bounding box center [228, 305] width 66 height 22
checkbox input "false"
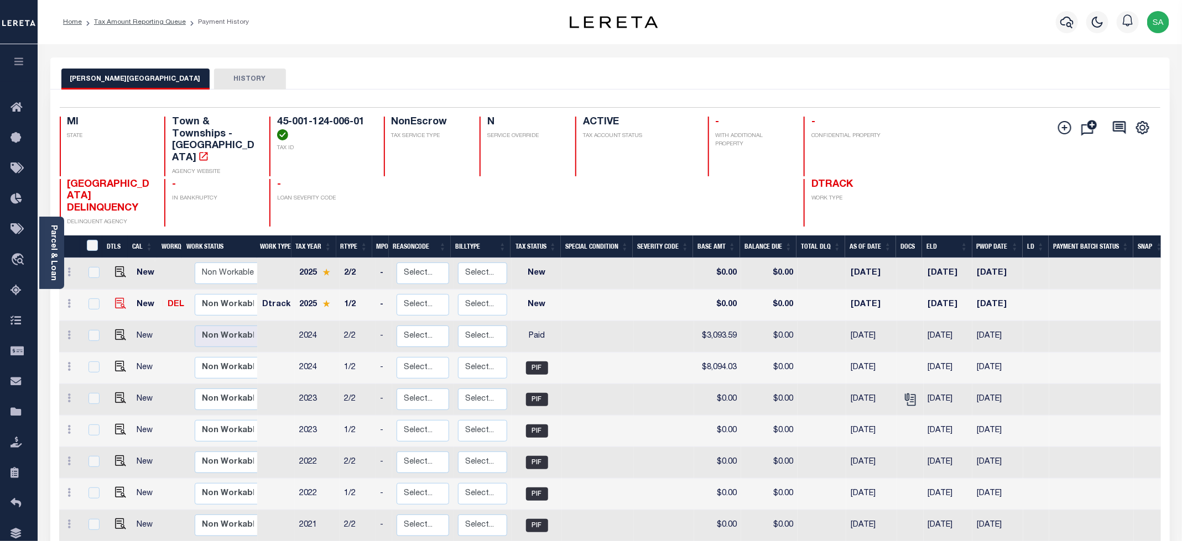
click at [116, 298] on img at bounding box center [120, 303] width 11 height 11
checkbox input "true"
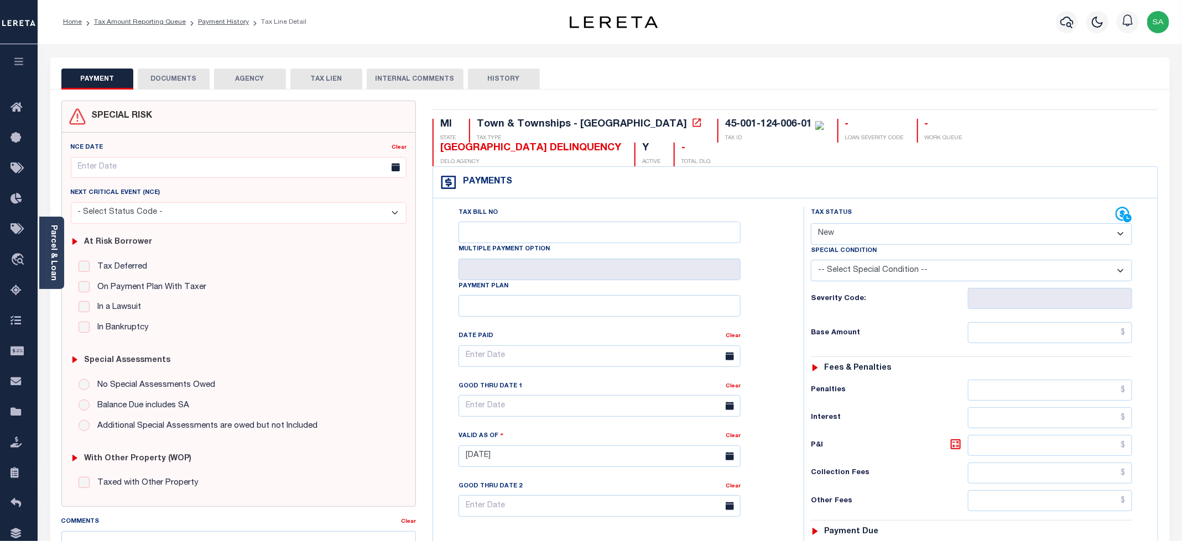
click at [58, 264] on div "Parcel & Loan" at bounding box center [51, 253] width 25 height 72
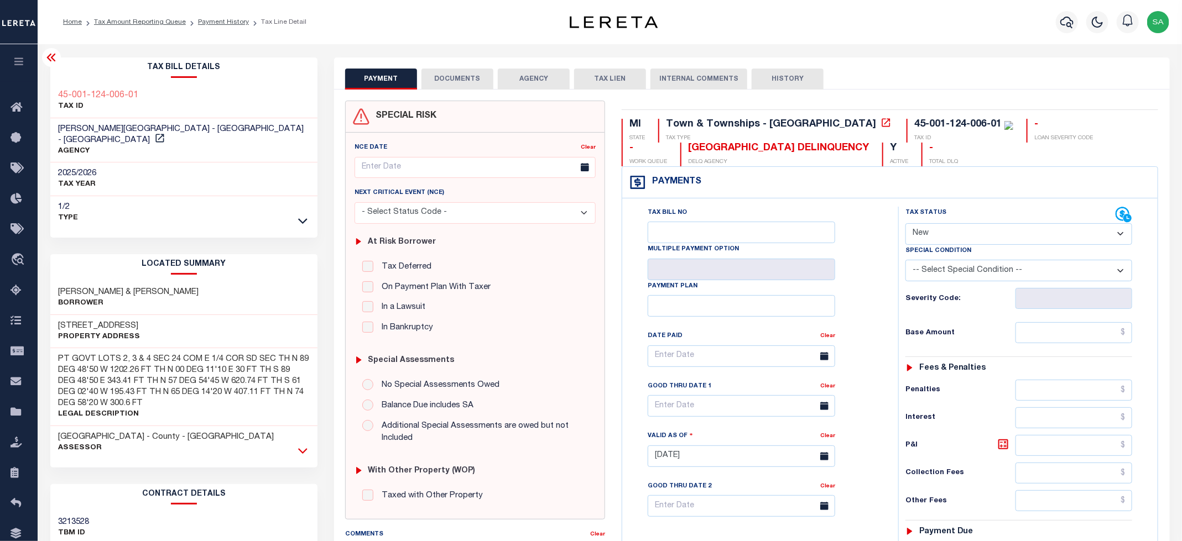
click at [301, 445] on icon at bounding box center [302, 451] width 9 height 12
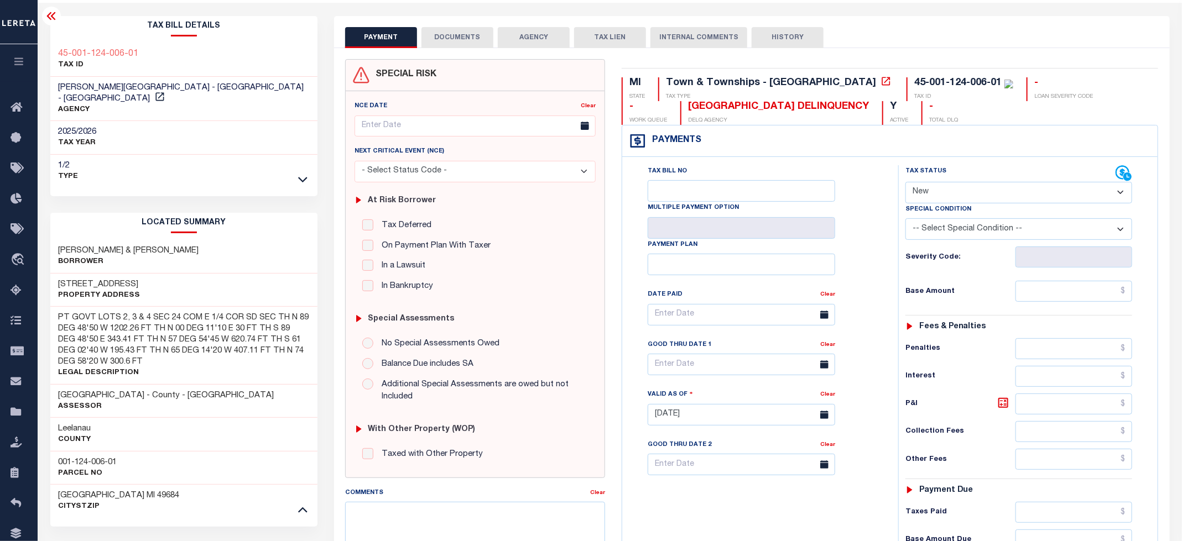
scroll to position [83, 0]
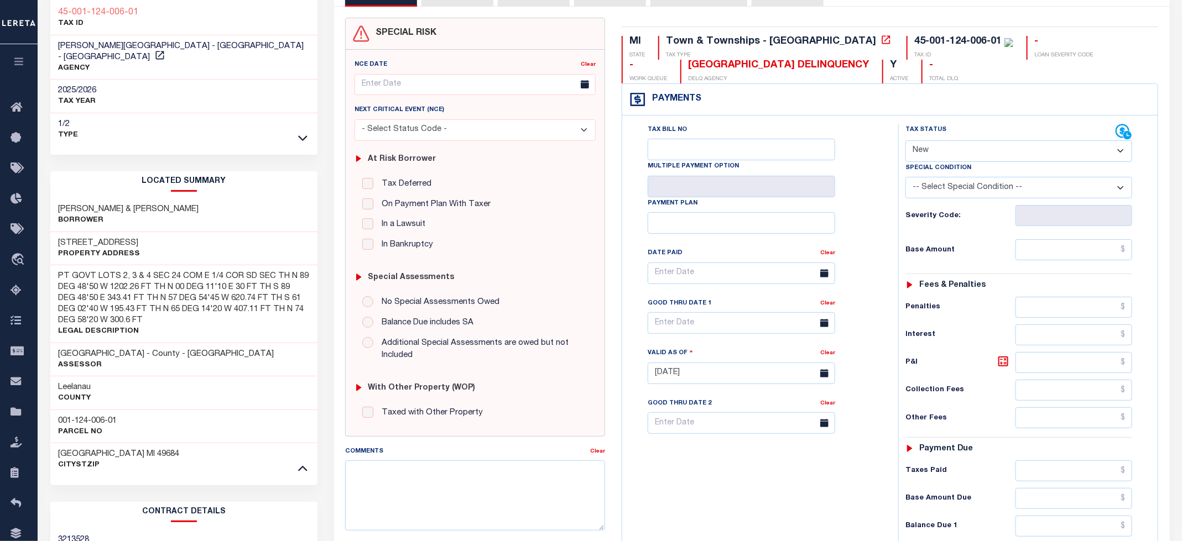
click at [104, 416] on h3 "001-124-006-01" at bounding box center [88, 421] width 59 height 11
drag, startPoint x: 58, startPoint y: 410, endPoint x: 119, endPoint y: 413, distance: 61.4
click at [119, 413] on div "001-124-006-01 Parcel No" at bounding box center [184, 427] width 268 height 34
copy h3 "001-124-006-01"
click at [956, 153] on select "- Select Status Code - Open Due/Unpaid Paid Incomplete No Tax Due Internal Refu…" at bounding box center [1018, 151] width 227 height 22
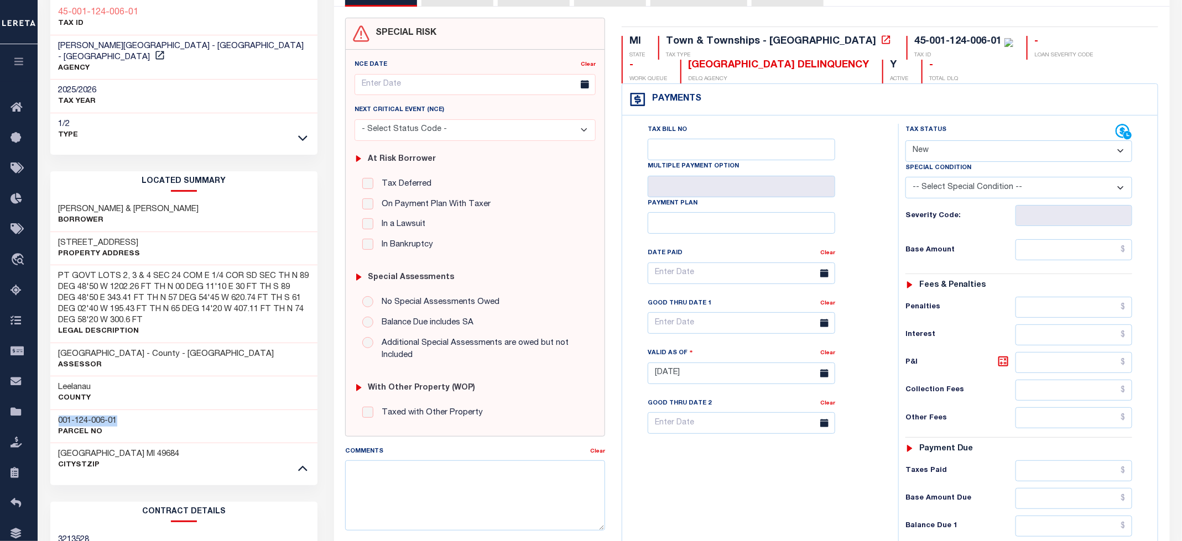
select select "PYD"
click at [906, 142] on select "- Select Status Code - Open Due/Unpaid Paid Incomplete No Tax Due Internal Refu…" at bounding box center [1018, 151] width 227 height 22
type input "[DATE]"
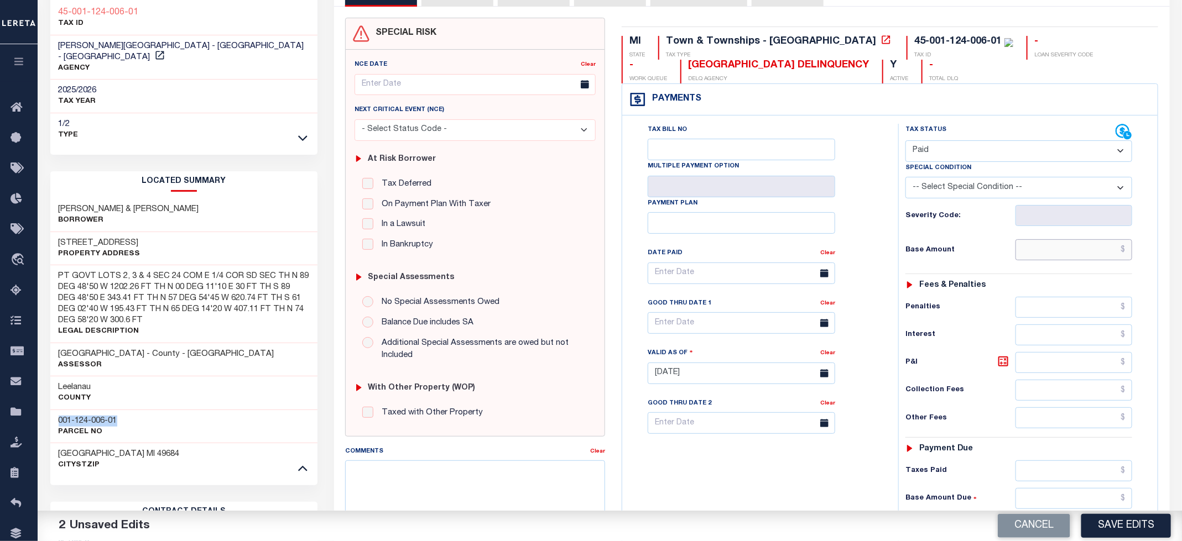
click at [1052, 249] on input "text" at bounding box center [1073, 249] width 117 height 21
type input "$0.00"
click at [829, 484] on div "Tax Bill No Multiple Payment Option Payment Plan Clear" at bounding box center [757, 368] width 265 height 488
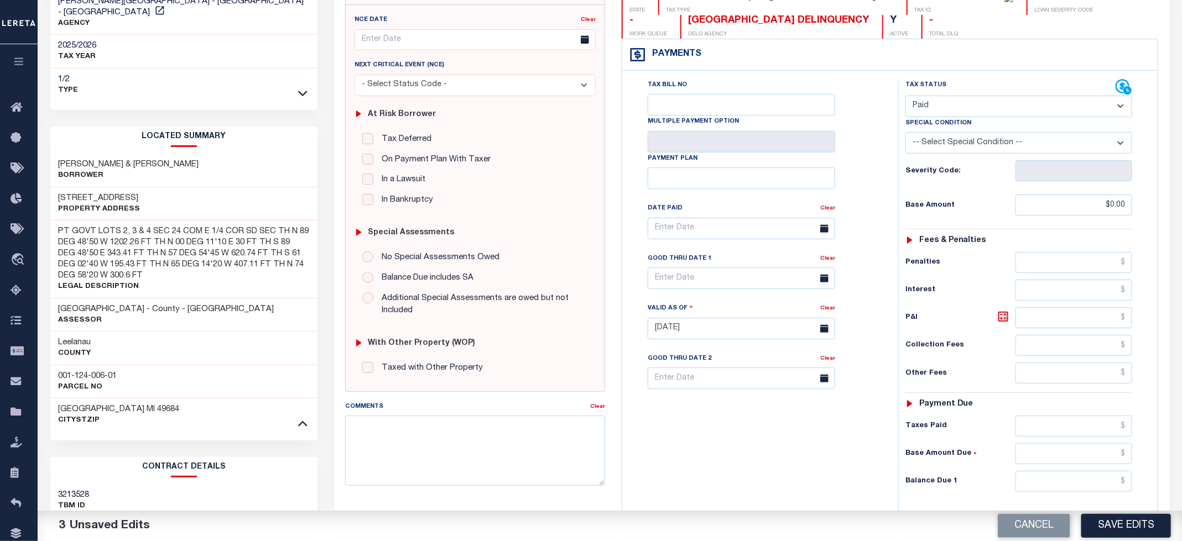
scroll to position [166, 0]
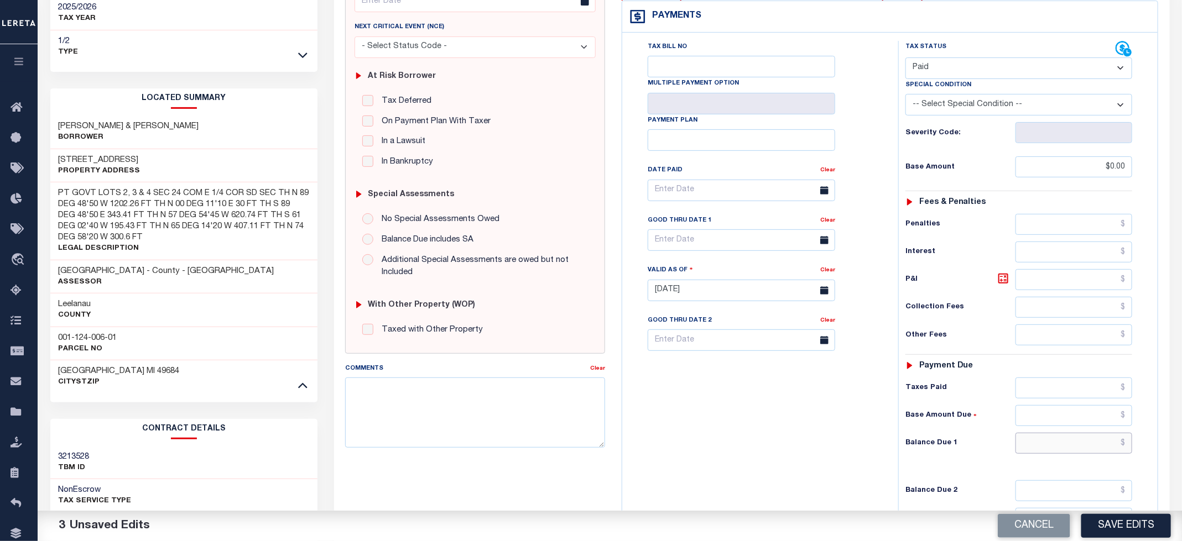
click at [1049, 453] on input "text" at bounding box center [1073, 443] width 117 height 21
type input "$0.00"
click at [735, 437] on div "Tax Bill No Multiple Payment Option Payment Plan Clear" at bounding box center [757, 285] width 265 height 488
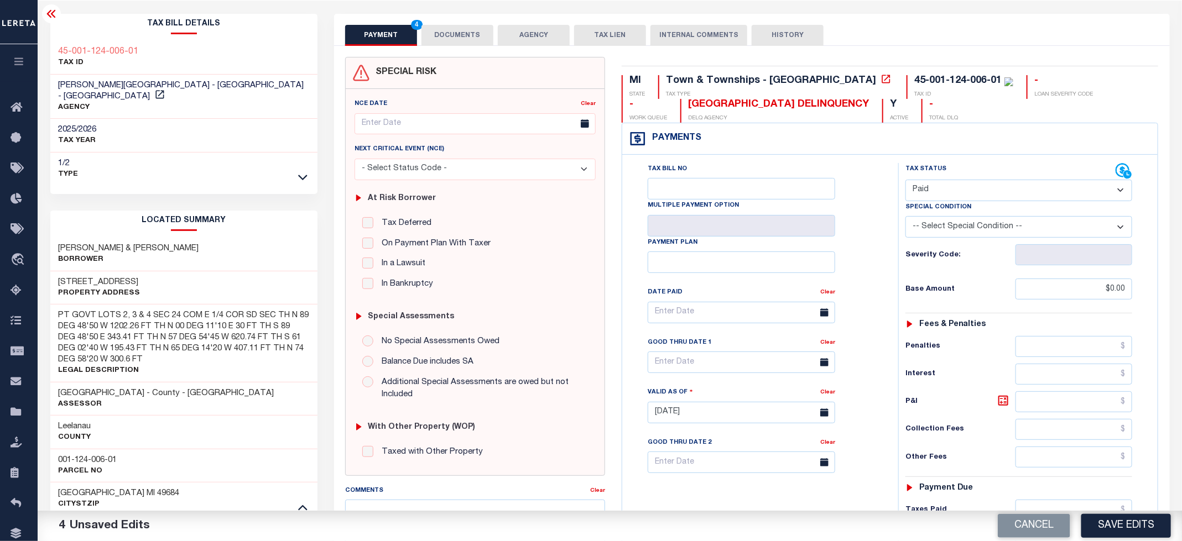
scroll to position [0, 0]
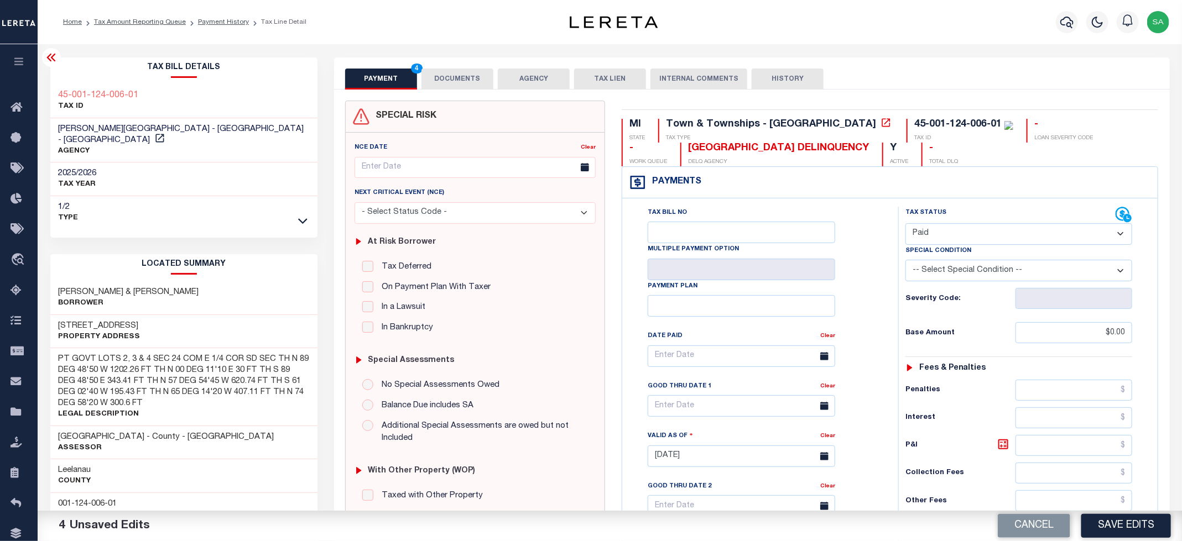
click at [448, 85] on button "DOCUMENTS" at bounding box center [457, 79] width 72 height 21
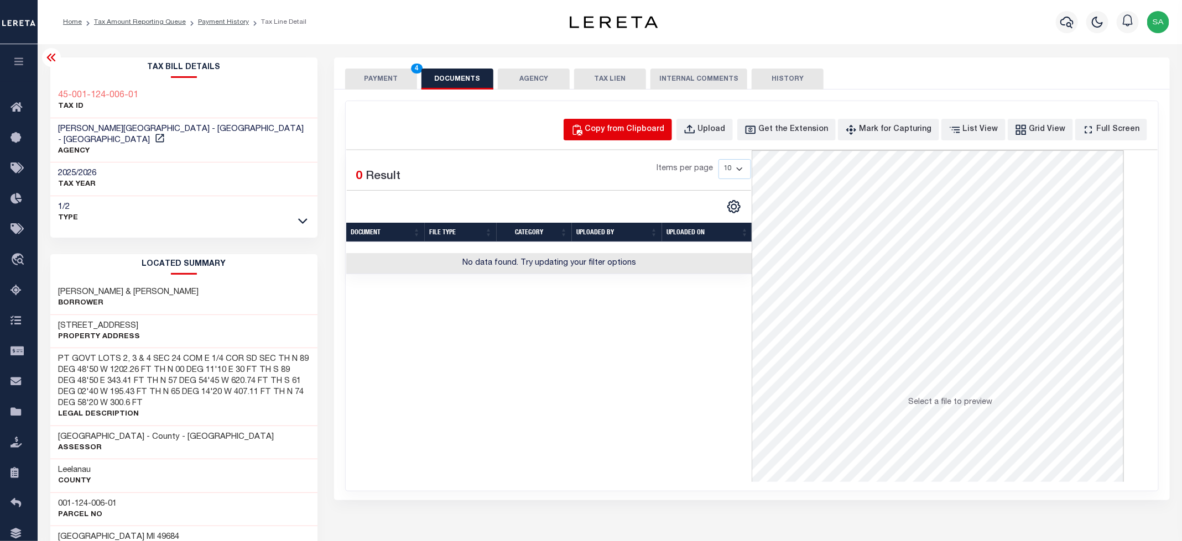
click at [644, 129] on div "Copy from Clipboard" at bounding box center [625, 130] width 80 height 12
select select "POP"
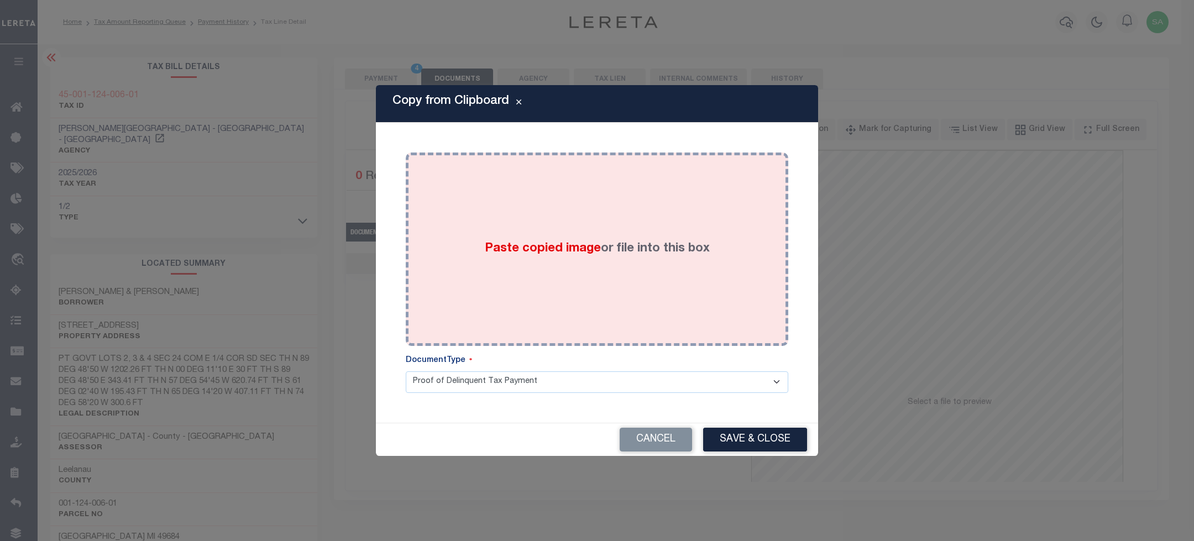
click at [625, 257] on label "Paste copied image or file into this box" at bounding box center [597, 249] width 225 height 18
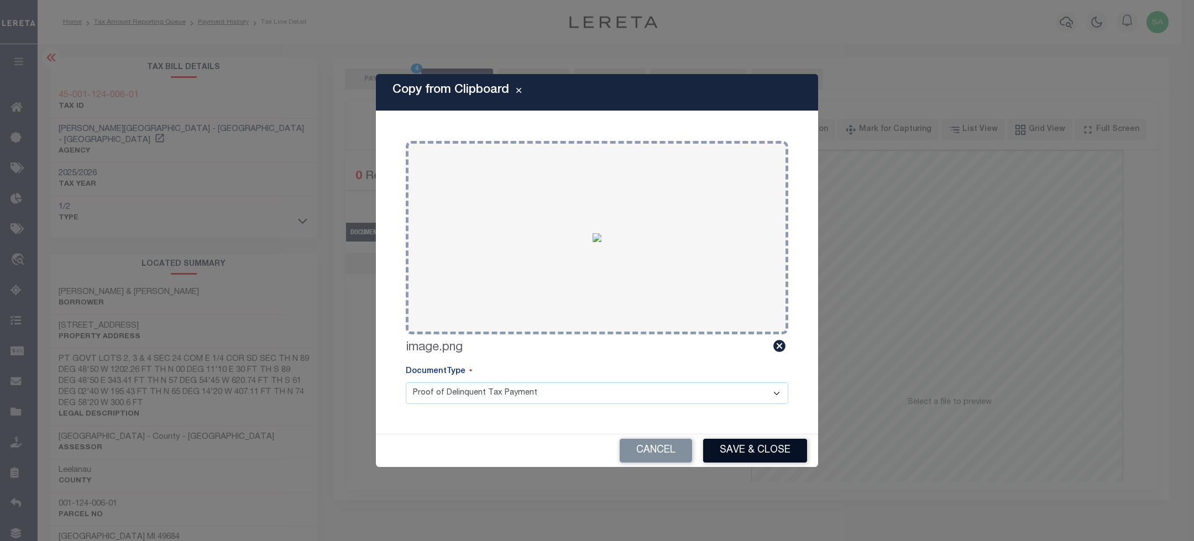
click at [753, 452] on button "Save & Close" at bounding box center [755, 451] width 104 height 24
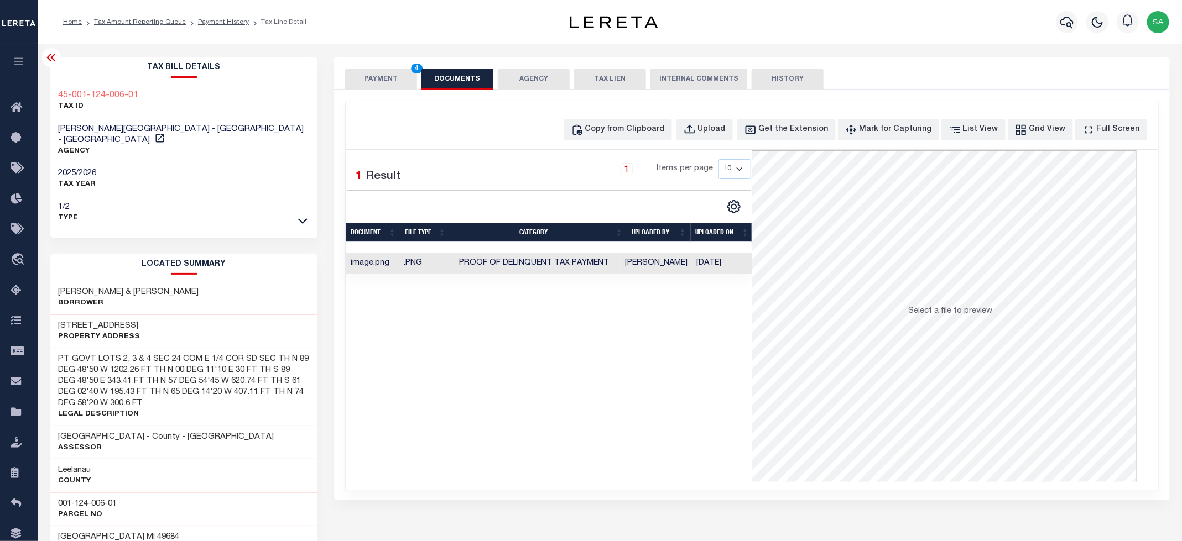
click at [390, 83] on button "PAYMENT 4" at bounding box center [381, 79] width 72 height 21
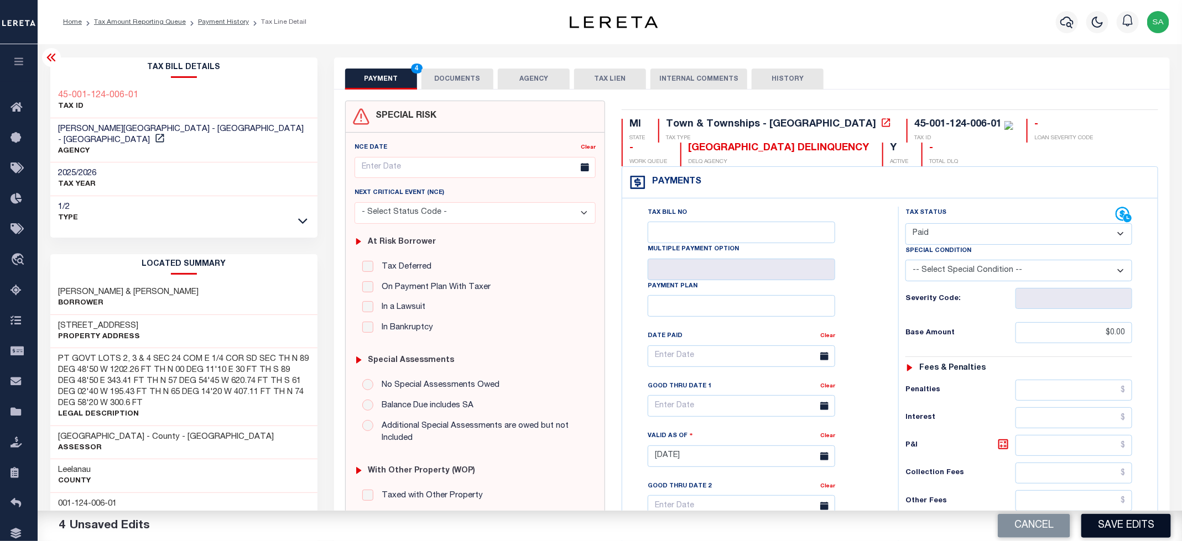
click at [1135, 527] on button "Save Edits" at bounding box center [1126, 526] width 90 height 24
checkbox input "false"
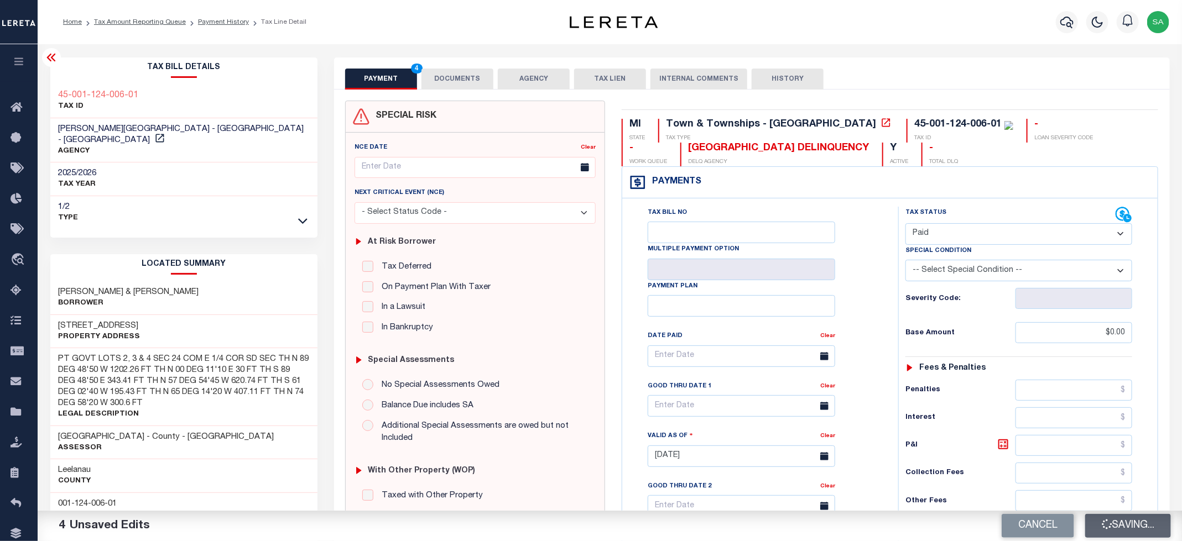
type input "$0"
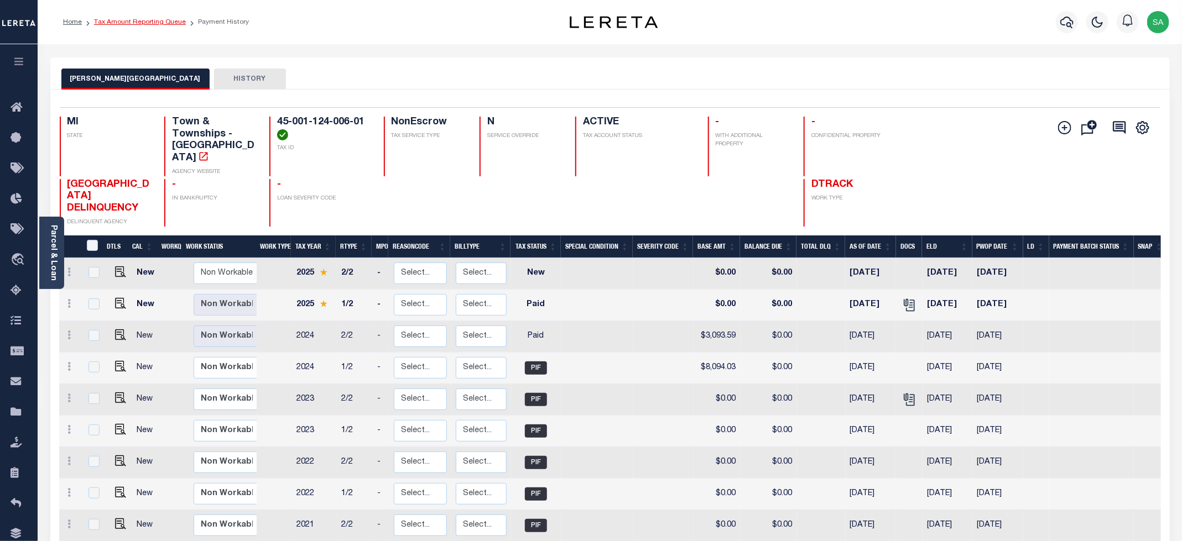
click at [165, 23] on link "Tax Amount Reporting Queue" at bounding box center [140, 22] width 92 height 7
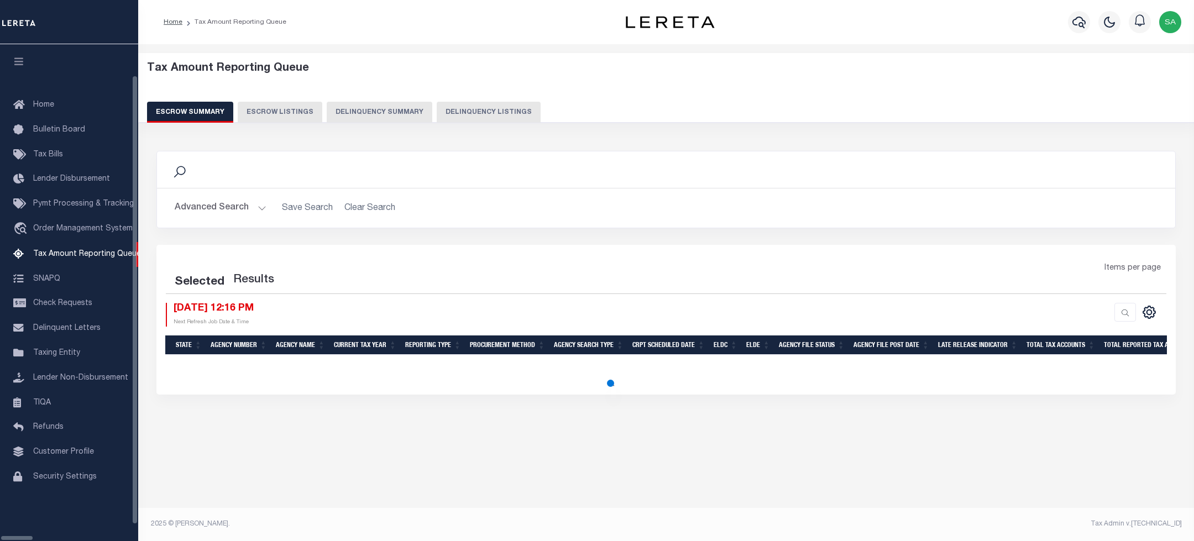
select select "100"
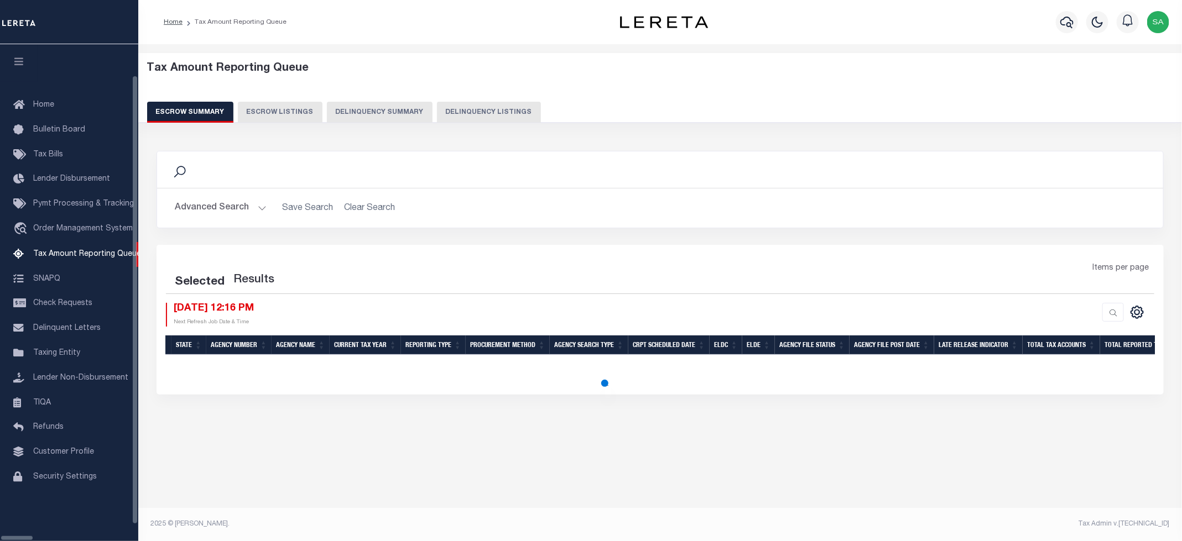
select select "100"
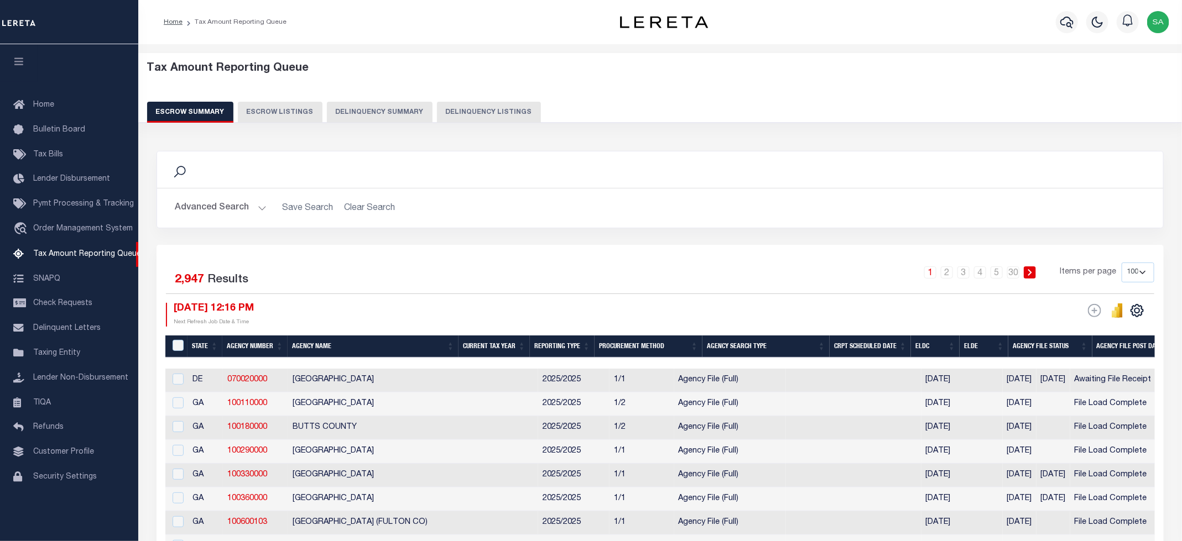
click at [457, 114] on button "Delinquency Listings" at bounding box center [489, 112] width 104 height 21
select select "100"
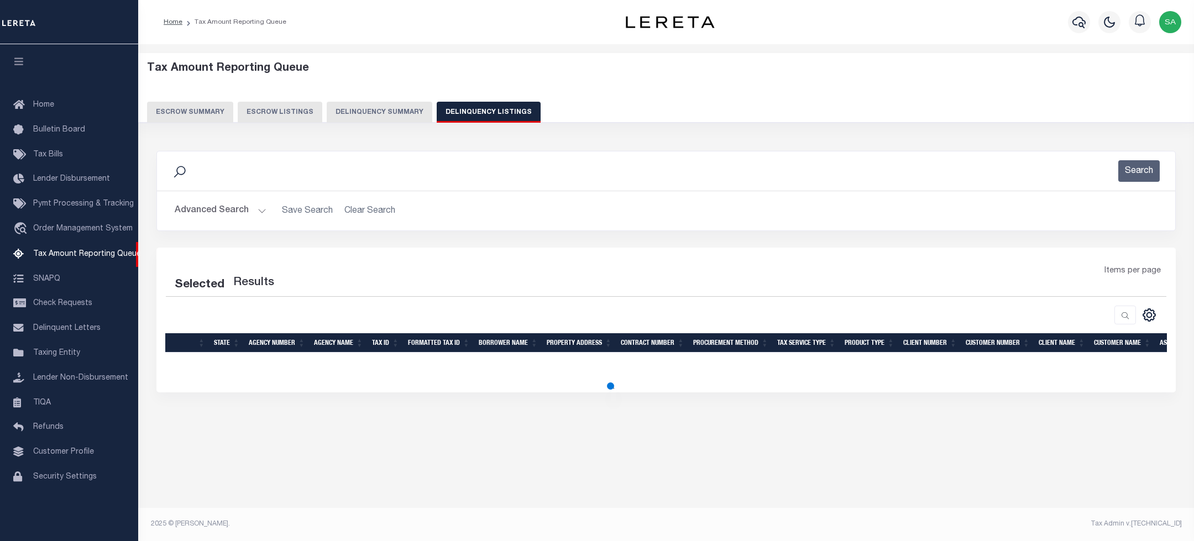
select select "100"
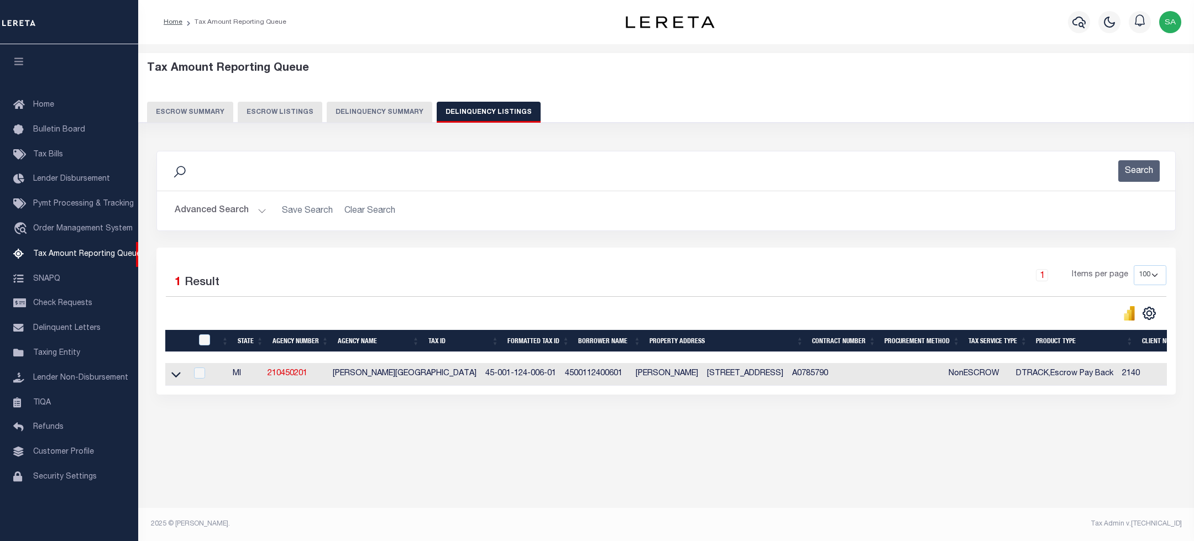
click at [189, 216] on button "Advanced Search" at bounding box center [221, 211] width 92 height 22
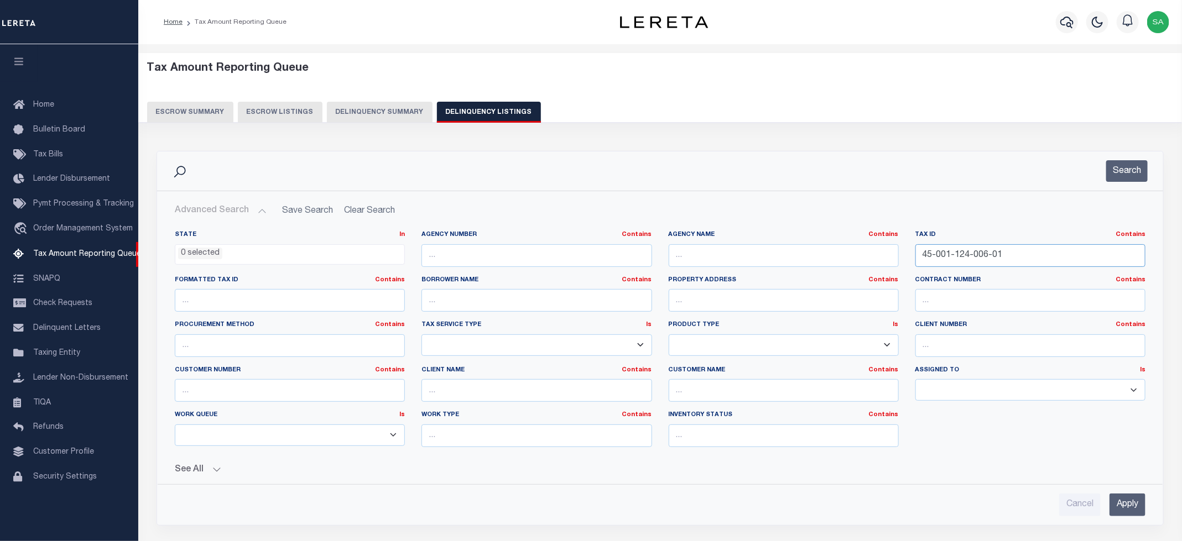
click at [1002, 260] on input "45-001-124-006-01" at bounding box center [1030, 255] width 230 height 23
drag, startPoint x: 1006, startPoint y: 254, endPoint x: 936, endPoint y: 249, distance: 70.4
click at [897, 243] on div "State In In AK AL AR AZ CA CO CT DC DE FL GA GU HI IA ID IL IN KS KY LA MA MD M…" at bounding box center [659, 344] width 987 height 226
paste input "22-00"
type input "45-001-124-022-00"
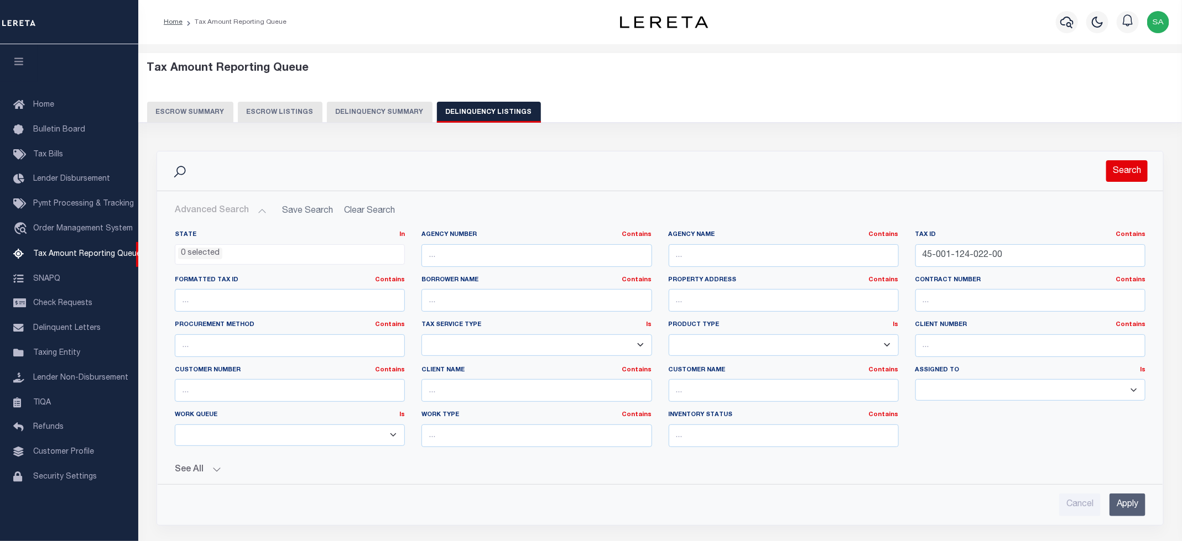
click at [1113, 181] on button "Search" at bounding box center [1126, 171] width 41 height 22
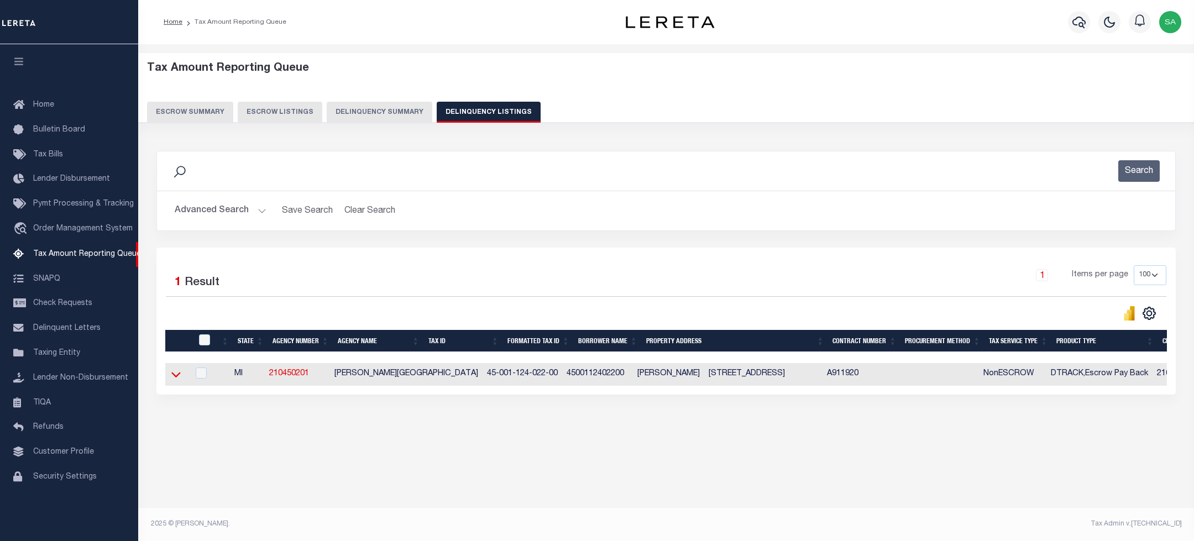
click at [175, 377] on icon at bounding box center [175, 375] width 9 height 12
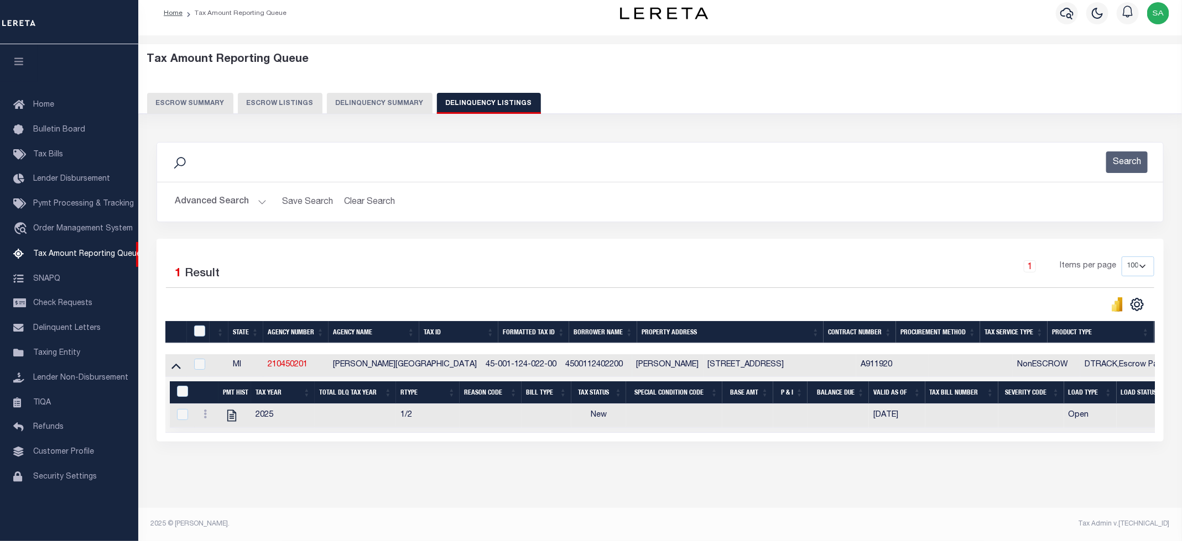
scroll to position [22, 0]
click at [232, 410] on icon at bounding box center [231, 416] width 9 height 12
checkbox input "true"
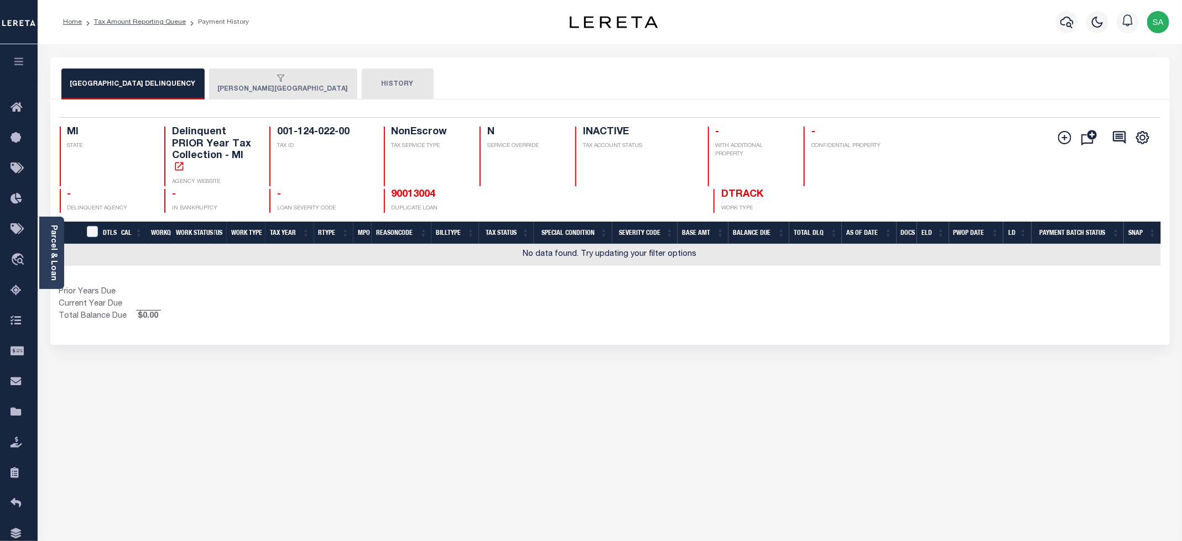
click at [228, 93] on button "[PERSON_NAME][GEOGRAPHIC_DATA]" at bounding box center [283, 84] width 148 height 31
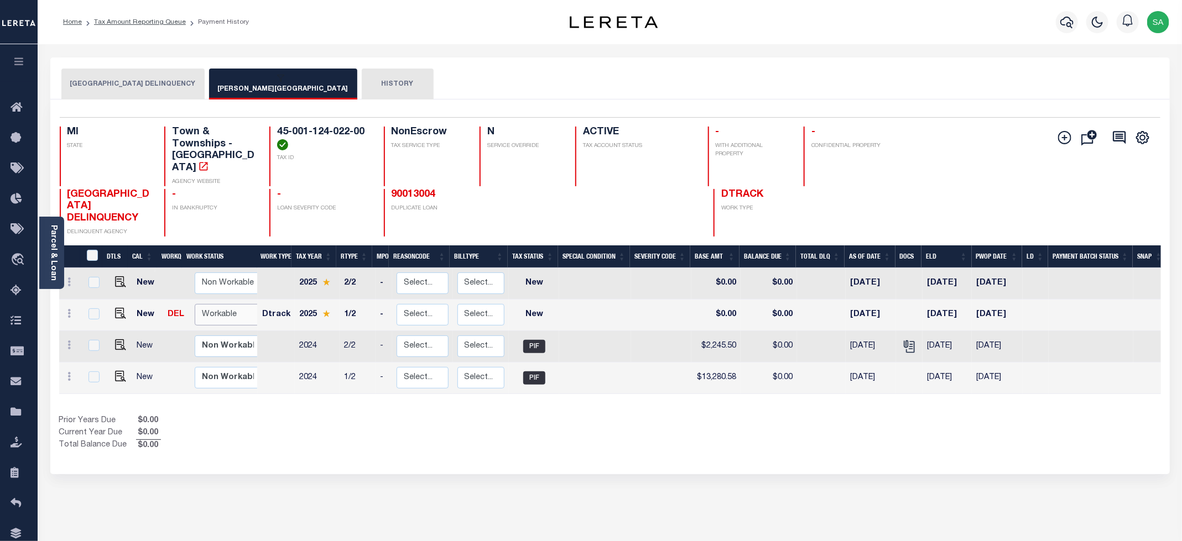
click at [224, 304] on select "Non Workable Workable" at bounding box center [228, 315] width 66 height 22
checkbox input "true"
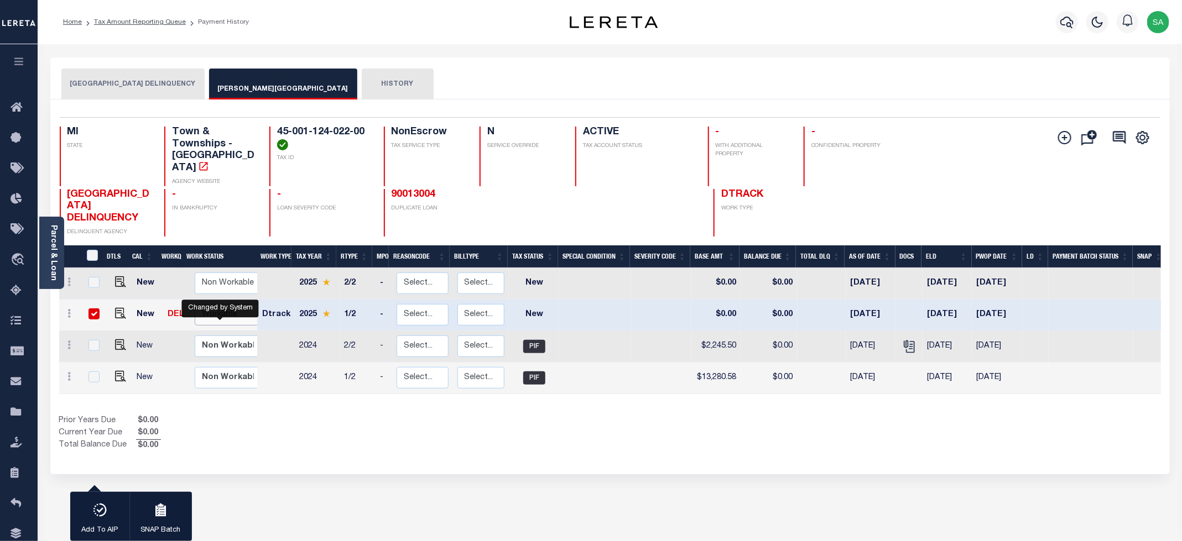
select select "true"
click at [195, 304] on select "Non Workable Workable" at bounding box center [228, 315] width 66 height 22
checkbox input "false"
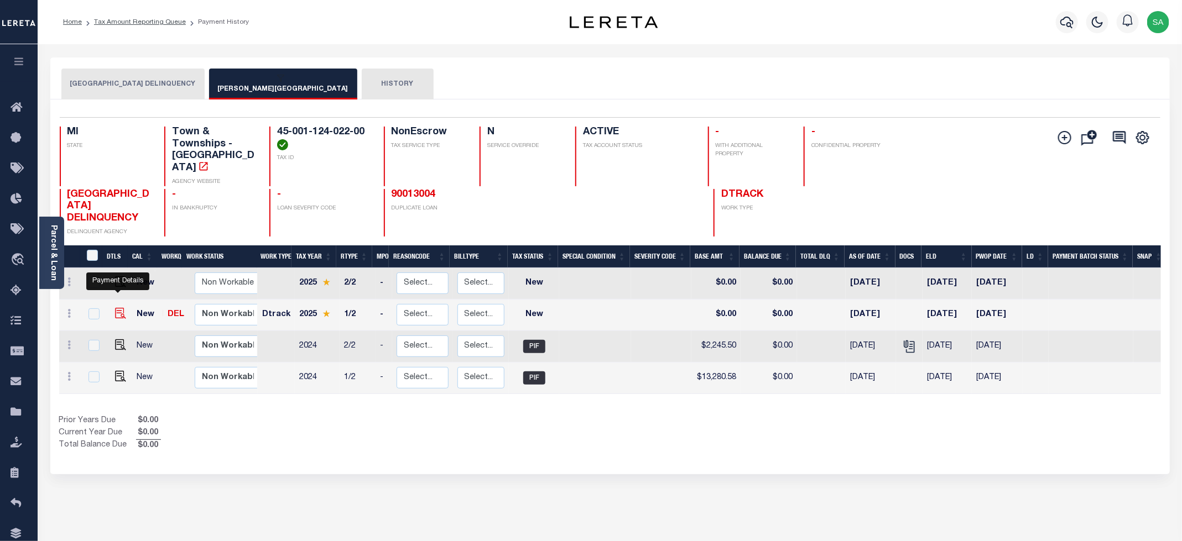
click at [118, 308] on img "" at bounding box center [120, 313] width 11 height 11
checkbox input "true"
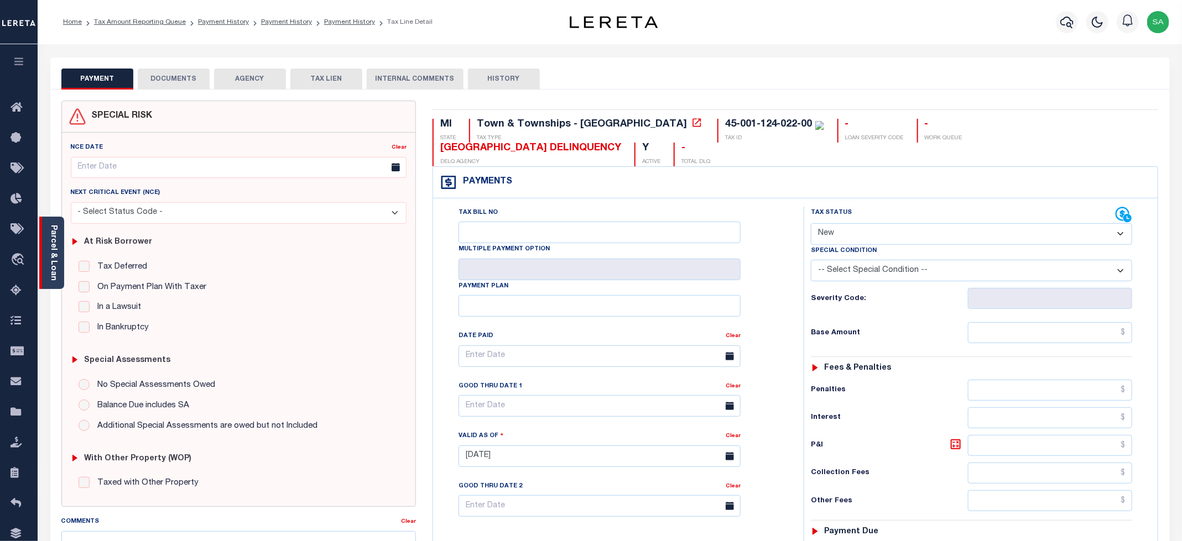
click at [59, 273] on div "Parcel & Loan" at bounding box center [51, 253] width 25 height 72
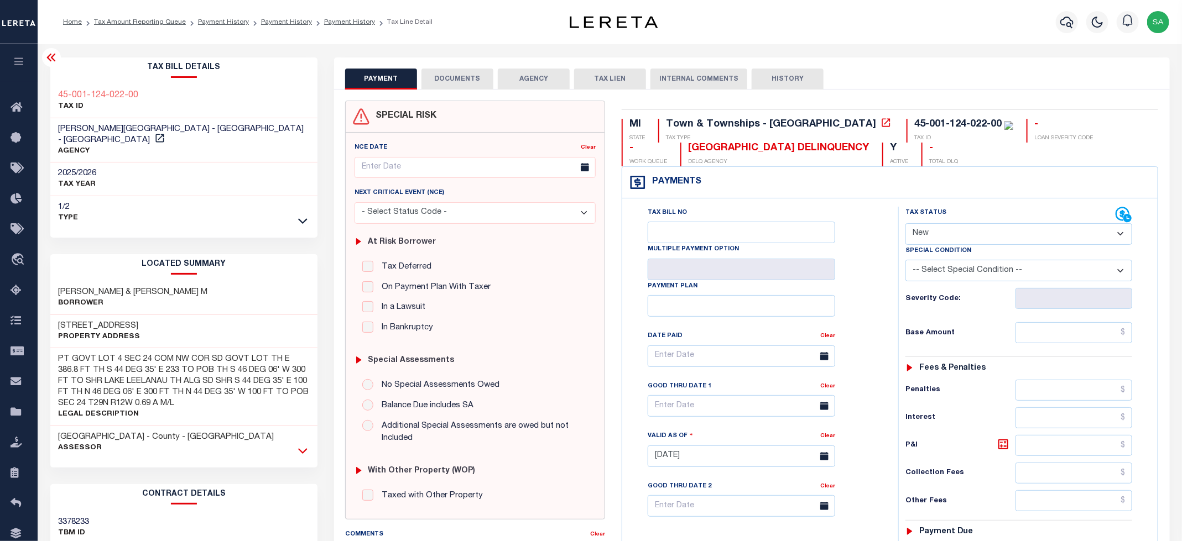
click at [300, 448] on icon at bounding box center [302, 451] width 9 height 6
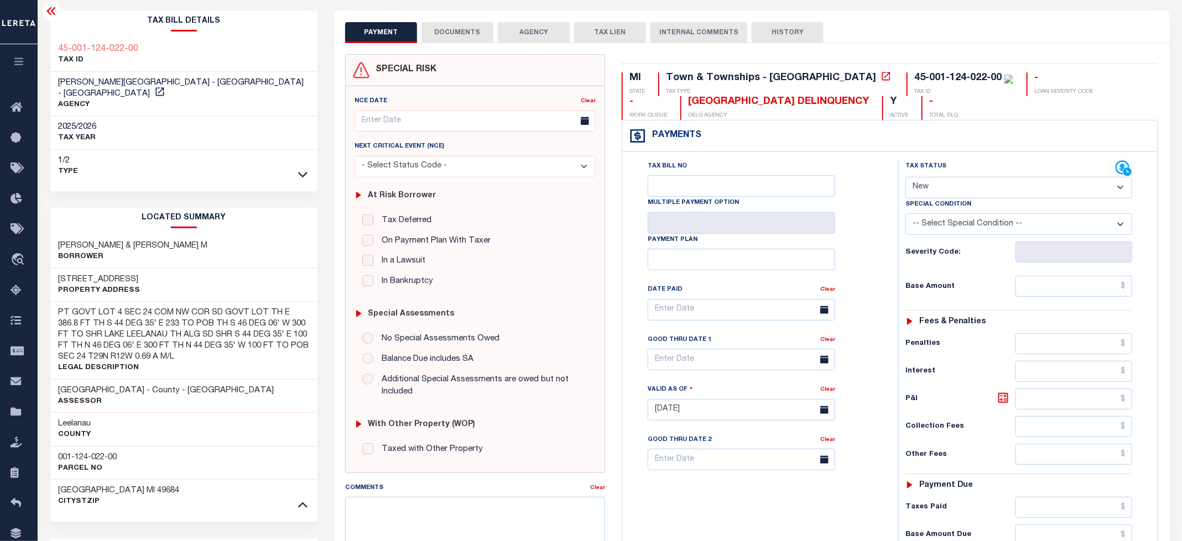
scroll to position [166, 0]
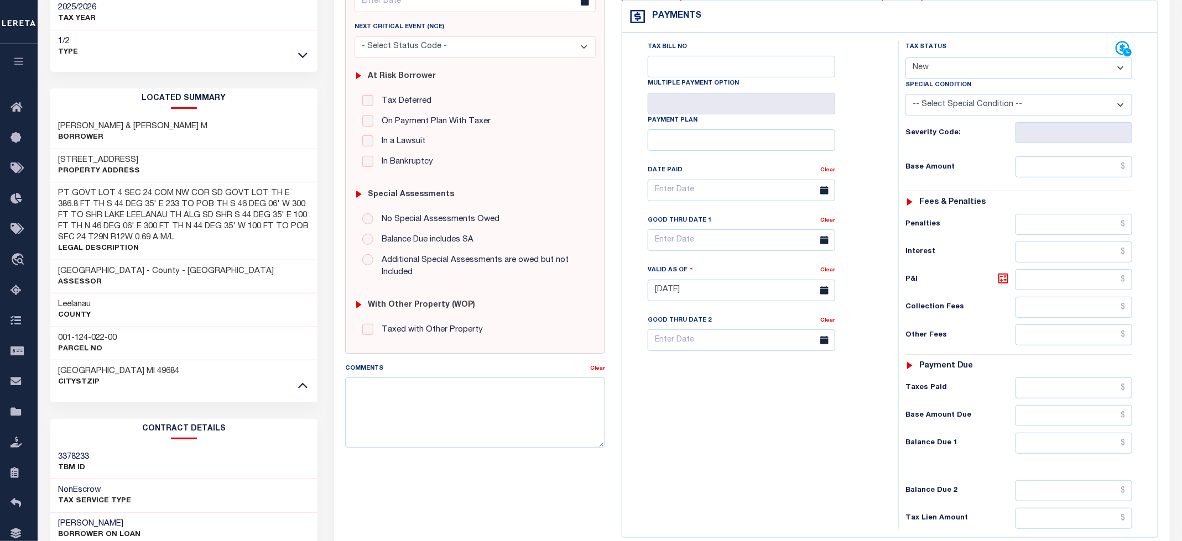
click at [68, 333] on h3 "001-124-022-00" at bounding box center [88, 338] width 59 height 11
copy div "001-124-022-00"
click at [955, 70] on select "- Select Status Code - Open Due/Unpaid Paid Incomplete No Tax Due Internal Refu…" at bounding box center [1018, 69] width 227 height 22
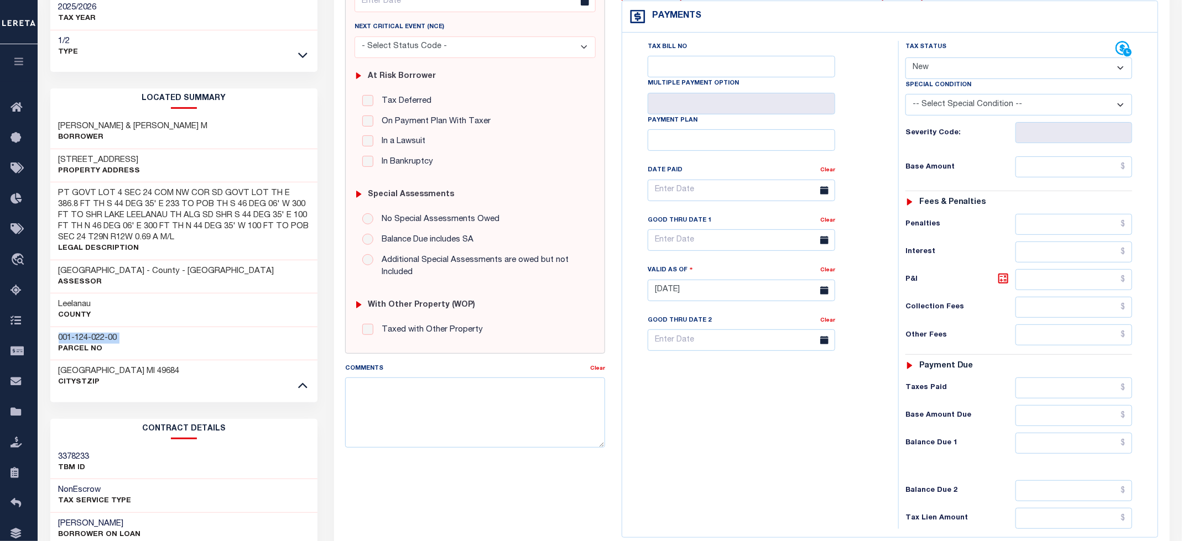
select select "DUE"
click at [906, 59] on select "- Select Status Code - Open Due/Unpaid Paid Incomplete No Tax Due Internal Refu…" at bounding box center [1018, 69] width 227 height 22
type input "[DATE]"
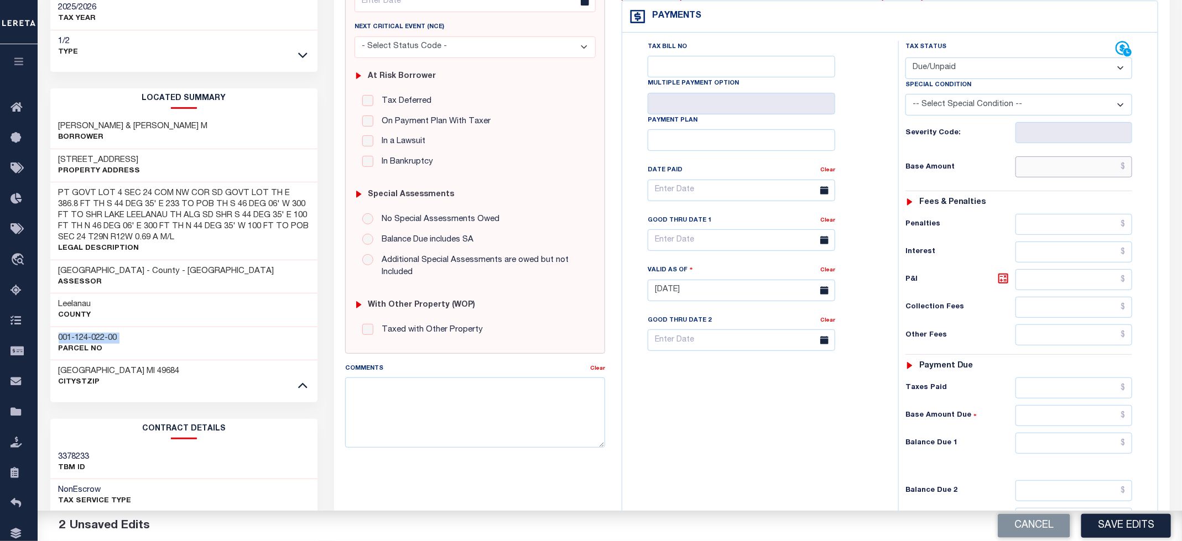
click at [1047, 170] on input "text" at bounding box center [1073, 166] width 117 height 21
type input "$0.00"
click at [1030, 290] on input "text" at bounding box center [1073, 279] width 117 height 21
paste input "81.24"
type input "$81.24"
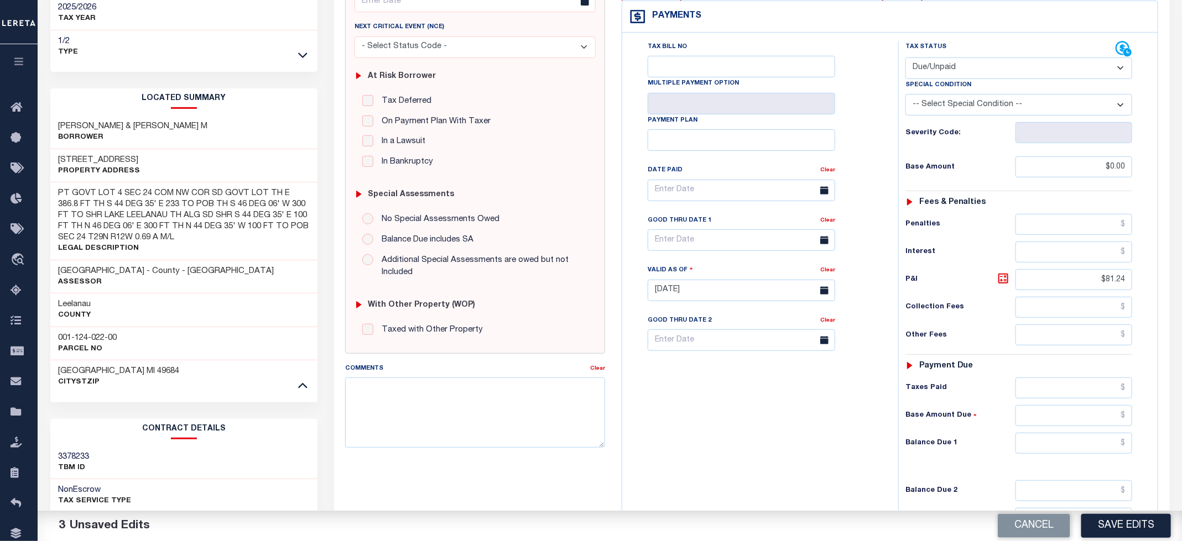
click at [831, 411] on div "Tax Bill No Multiple Payment Option Payment Plan Clear" at bounding box center [757, 285] width 265 height 488
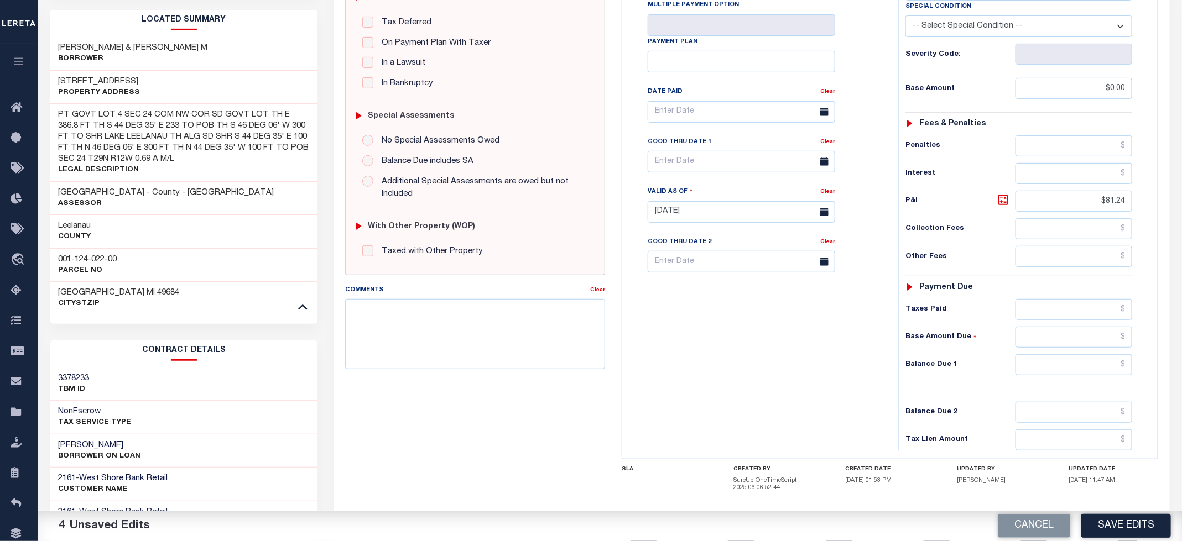
scroll to position [249, 0]
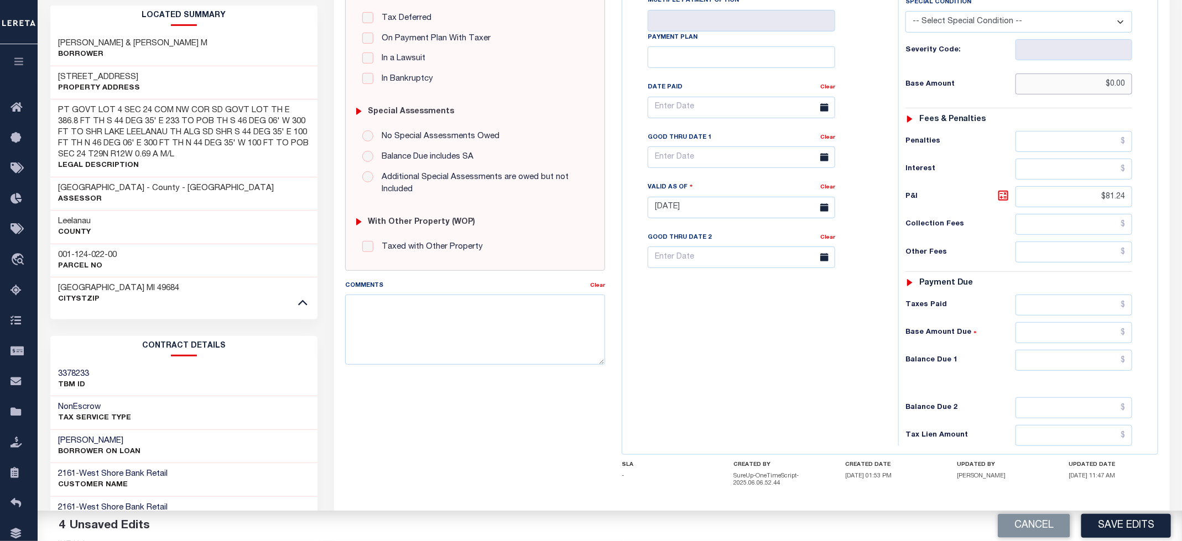
click at [1171, 91] on div "PAYMENT 4 DOCUMENTS AGENCY DELINQUENT PAYEE" at bounding box center [752, 232] width 852 height 846
paste input "8,124.37"
type input "$8,124.37"
click at [1070, 314] on input "text" at bounding box center [1073, 305] width 117 height 21
paste input "8,124.37"
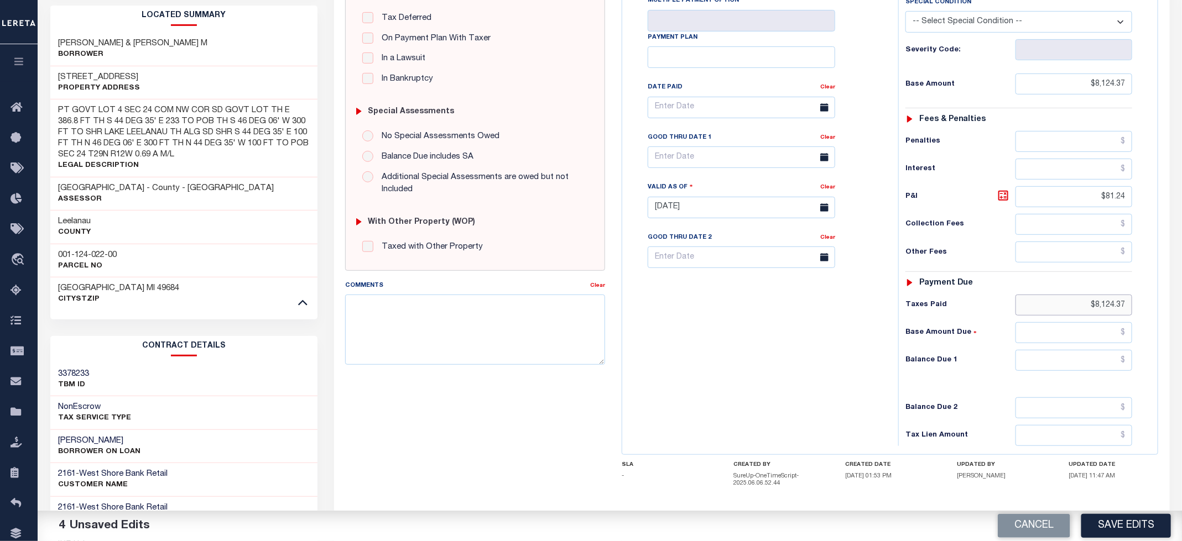
type input "$8,124.37"
click at [964, 20] on select "-- Select Special Condition -- 3RD PARTY TAX LIEN AGENCY TAX LIEN (A.K.A Inside…" at bounding box center [1018, 22] width 227 height 22
select select "15"
click at [906, 14] on select "-- Select Special Condition -- 3RD PARTY TAX LIEN AGENCY TAX LIEN (A.K.A Inside…" at bounding box center [1018, 22] width 227 height 22
click at [777, 372] on div "Tax Bill No Multiple Payment Option Payment Plan Clear" at bounding box center [757, 202] width 265 height 488
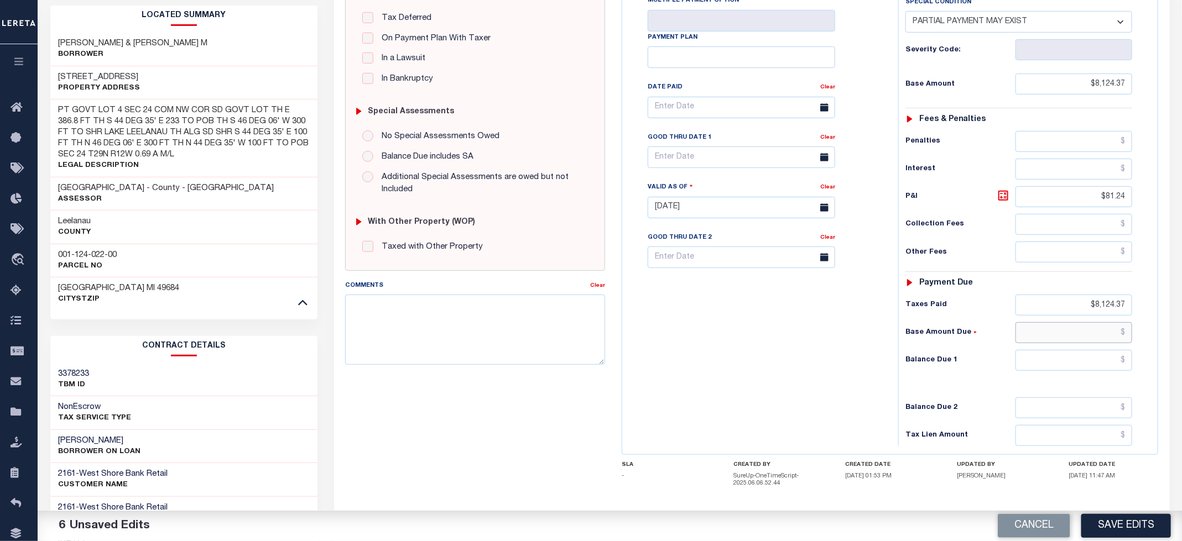
click at [1086, 340] on input "text" at bounding box center [1073, 332] width 117 height 21
click at [823, 389] on div "Tax Bill No Multiple Payment Option Payment Plan Clear" at bounding box center [757, 202] width 265 height 488
click at [1090, 369] on input "text" at bounding box center [1073, 360] width 117 height 21
type input "$2.81"
click at [763, 357] on div "Tax Bill No Multiple Payment Option Payment Plan Clear" at bounding box center [757, 202] width 265 height 488
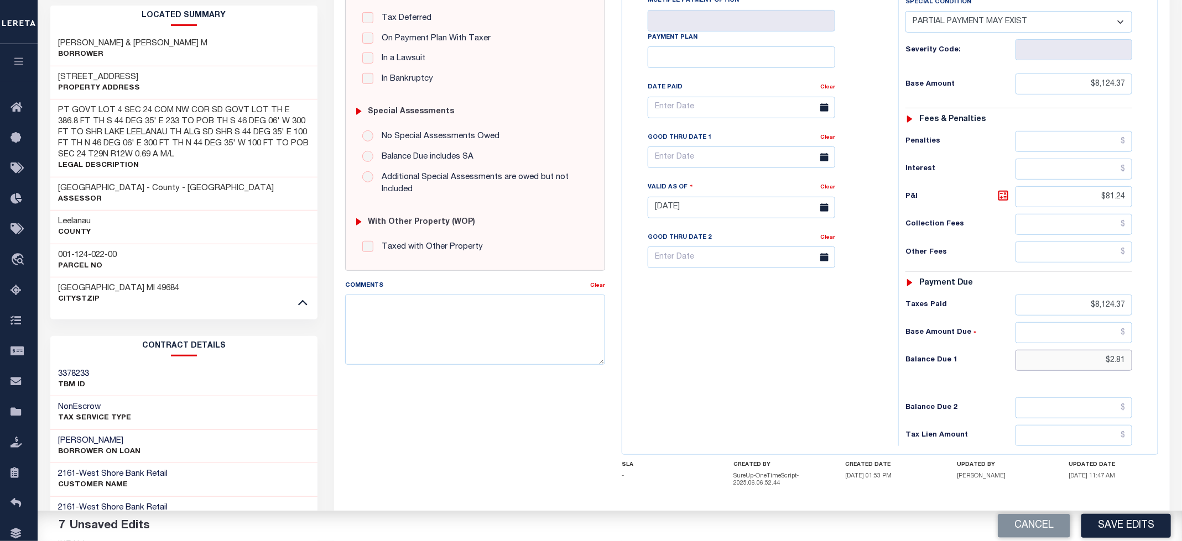
click at [1096, 371] on input "$2.81" at bounding box center [1073, 360] width 117 height 21
drag, startPoint x: 1097, startPoint y: 370, endPoint x: 1143, endPoint y: 370, distance: 46.4
click at [1143, 370] on div "Tax Status Status - Select Status Code -" at bounding box center [1022, 202] width 248 height 488
type input "$81.24"
click at [707, 377] on div "Tax Bill No Multiple Payment Option Payment Plan Clear" at bounding box center [757, 202] width 265 height 488
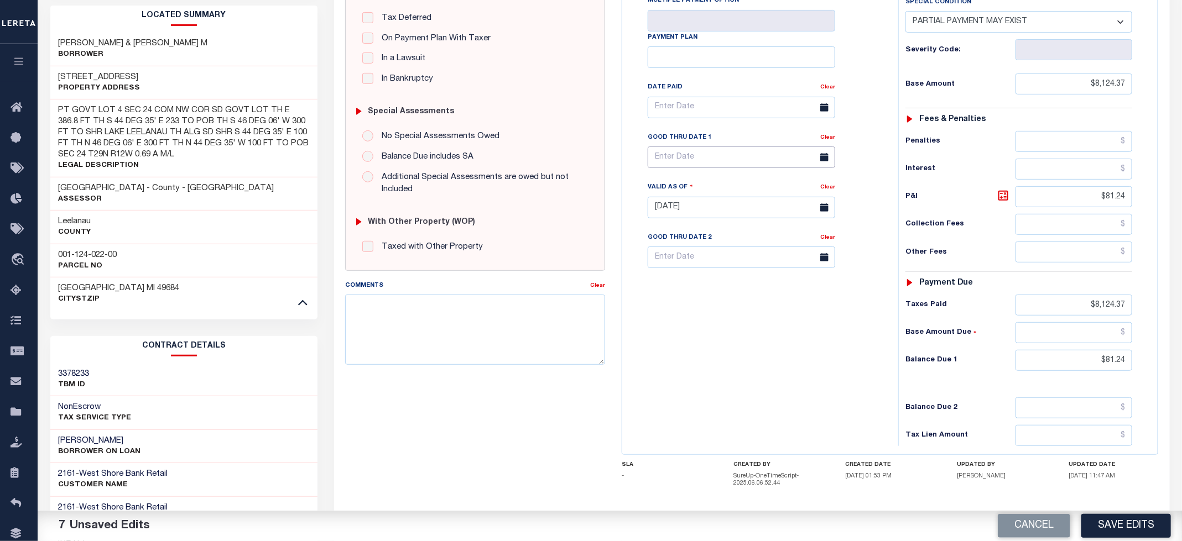
click at [677, 168] on input "text" at bounding box center [740, 158] width 187 height 22
click at [782, 318] on span "31" at bounding box center [782, 313] width 22 height 22
type input "10/31/2025"
click at [782, 360] on div "Tax Bill No Multiple Payment Option Payment Plan Clear" at bounding box center [757, 202] width 265 height 488
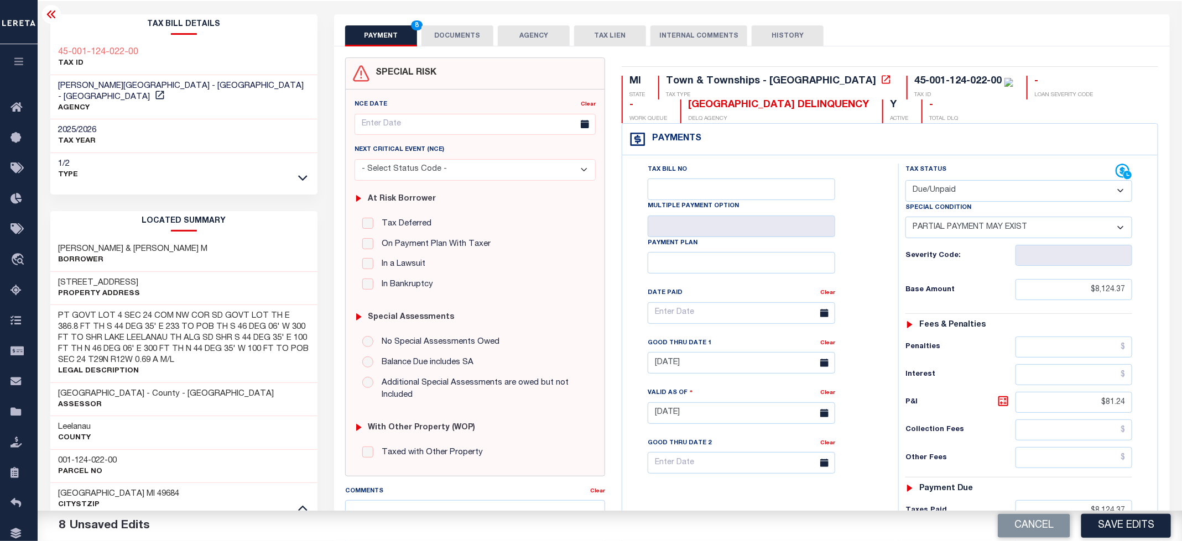
scroll to position [0, 0]
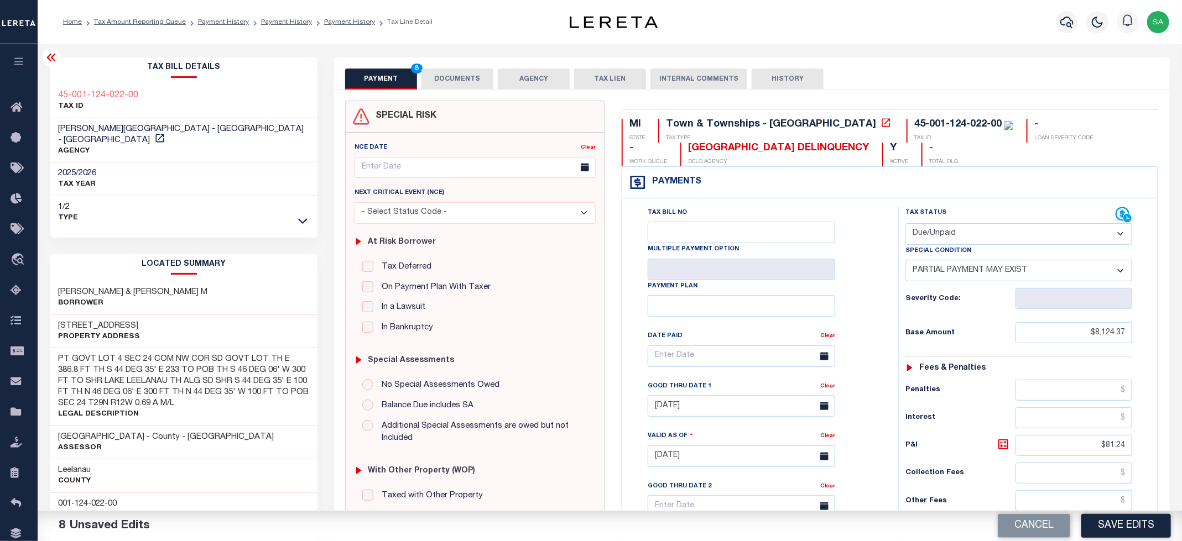
click at [452, 83] on button "DOCUMENTS" at bounding box center [457, 79] width 72 height 21
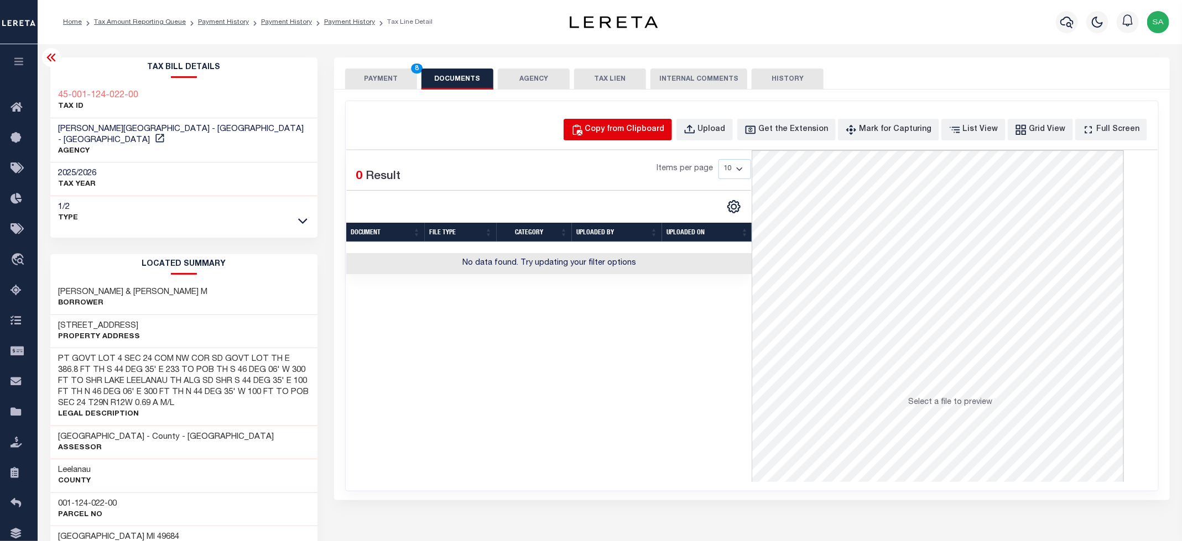
click at [649, 136] on div "Copy from Clipboard" at bounding box center [625, 130] width 80 height 12
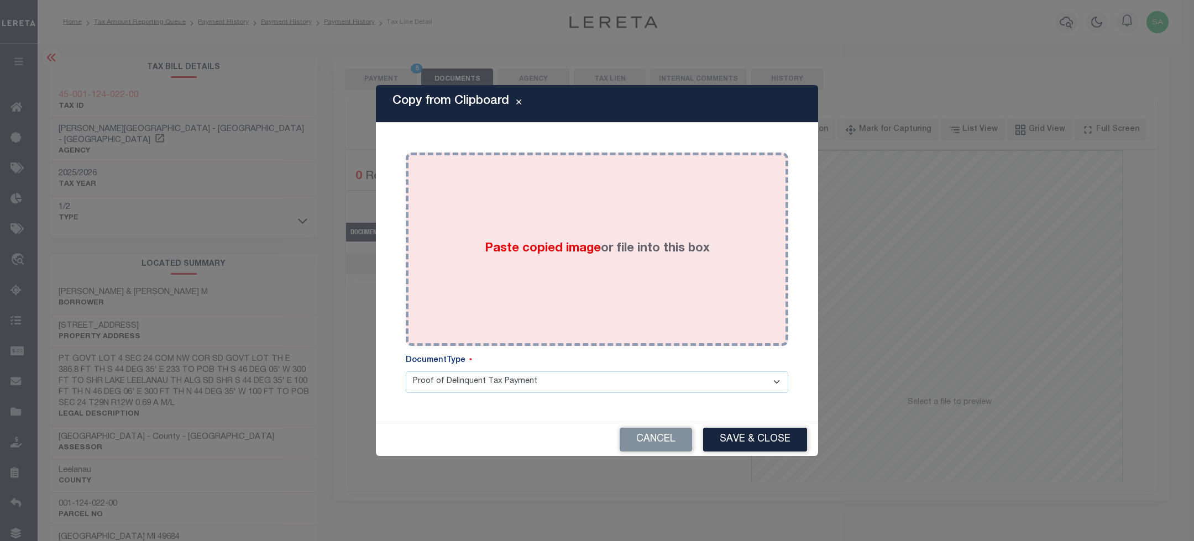
click at [637, 244] on label "Paste copied image or file into this box" at bounding box center [597, 249] width 225 height 18
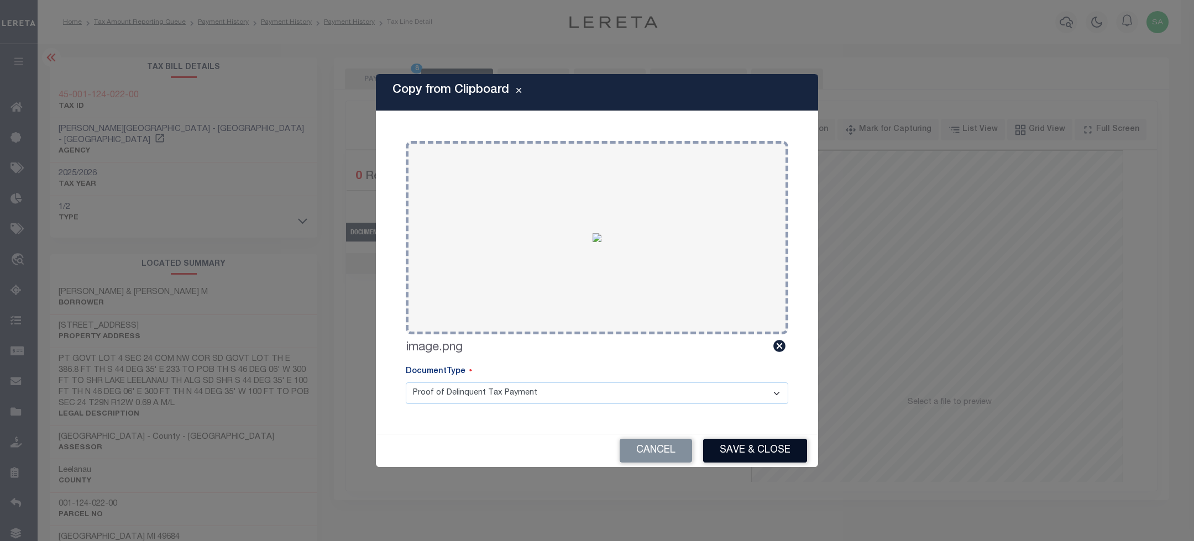
click at [735, 448] on button "Save & Close" at bounding box center [755, 451] width 104 height 24
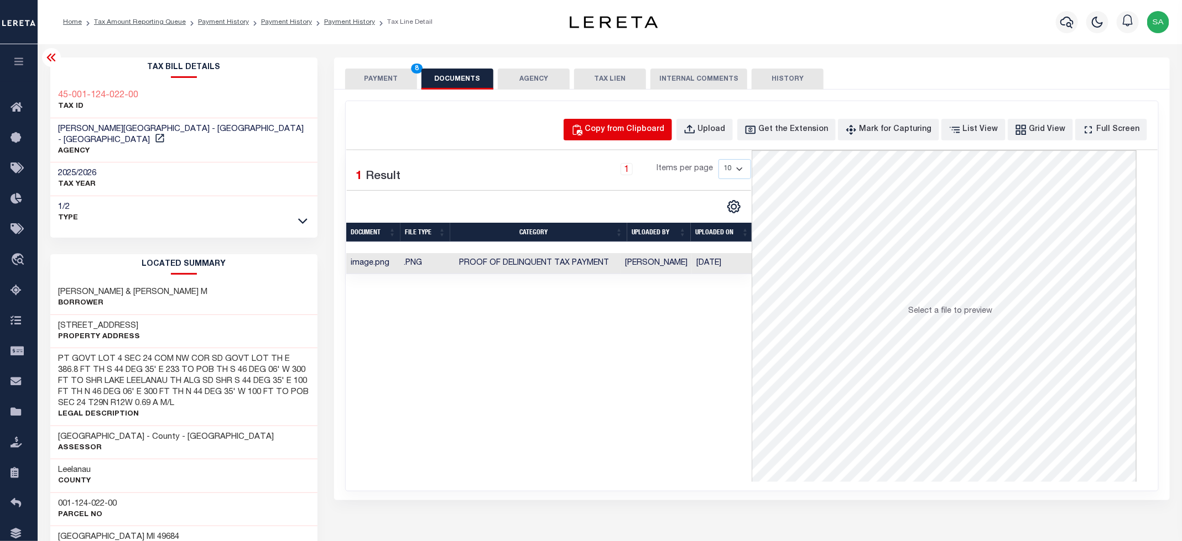
click at [629, 136] on div "Copy from Clipboard" at bounding box center [625, 130] width 80 height 12
select select "POP"
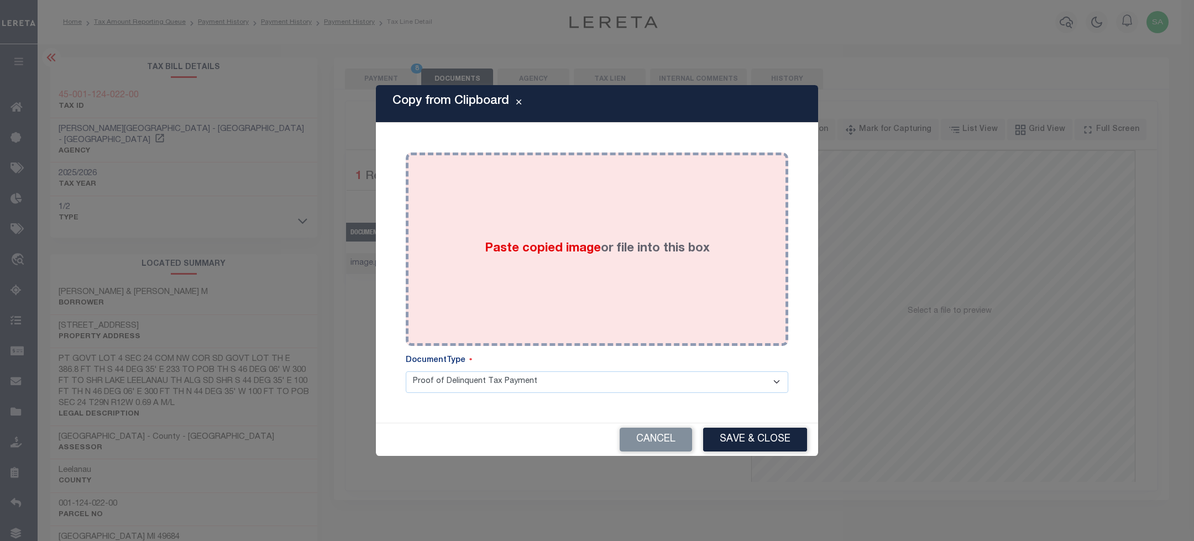
click at [644, 241] on label "Paste copied image or file into this box" at bounding box center [597, 249] width 225 height 18
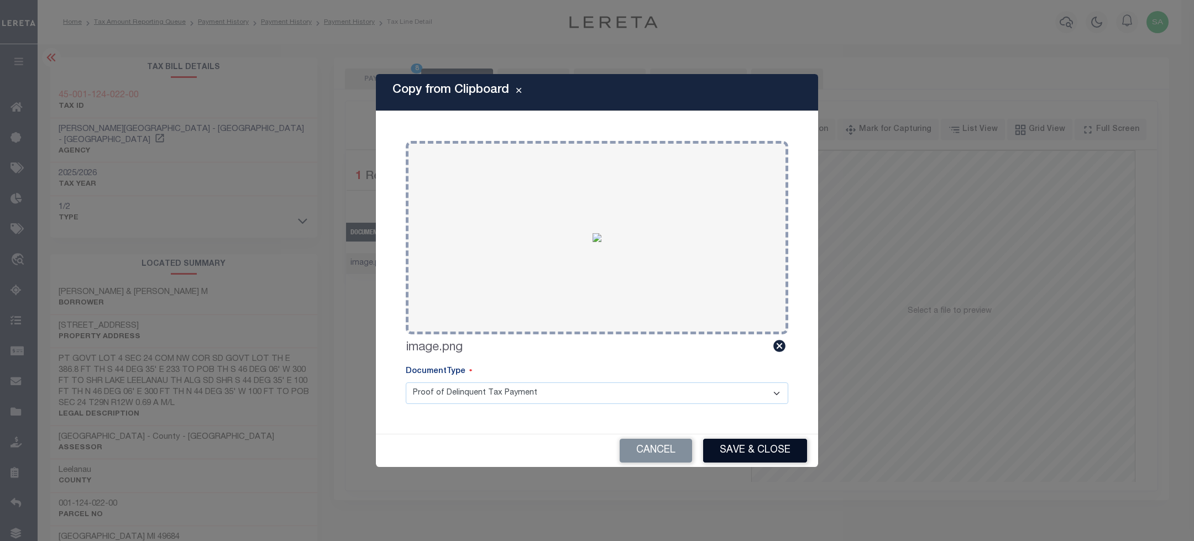
click at [740, 435] on div "Cancel Save & Close" at bounding box center [597, 451] width 442 height 33
click at [737, 442] on button "Save & Close" at bounding box center [755, 451] width 104 height 24
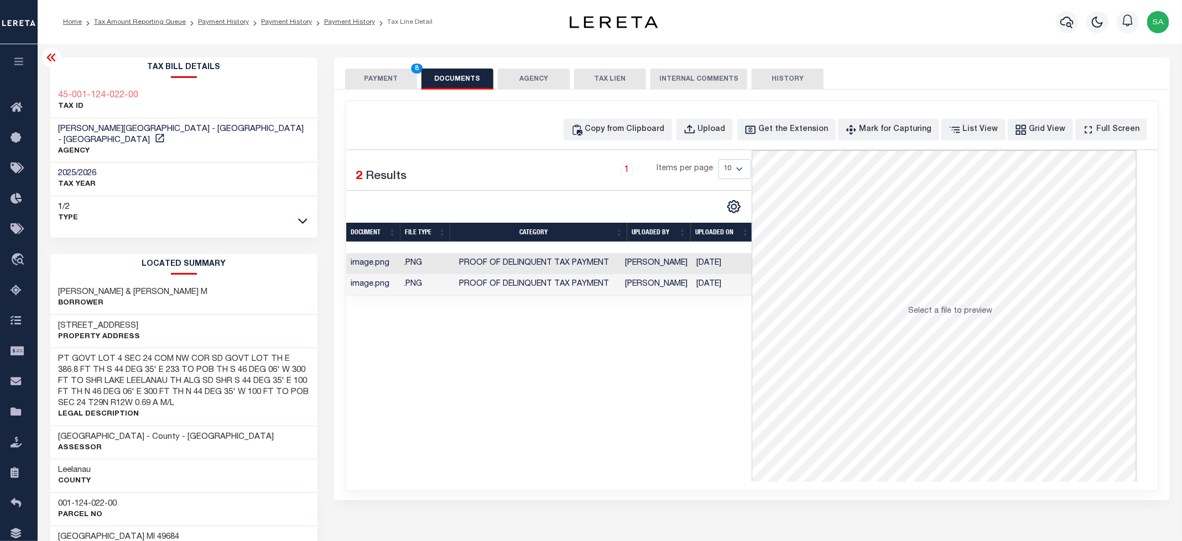
click at [362, 73] on button "PAYMENT 8" at bounding box center [381, 79] width 72 height 21
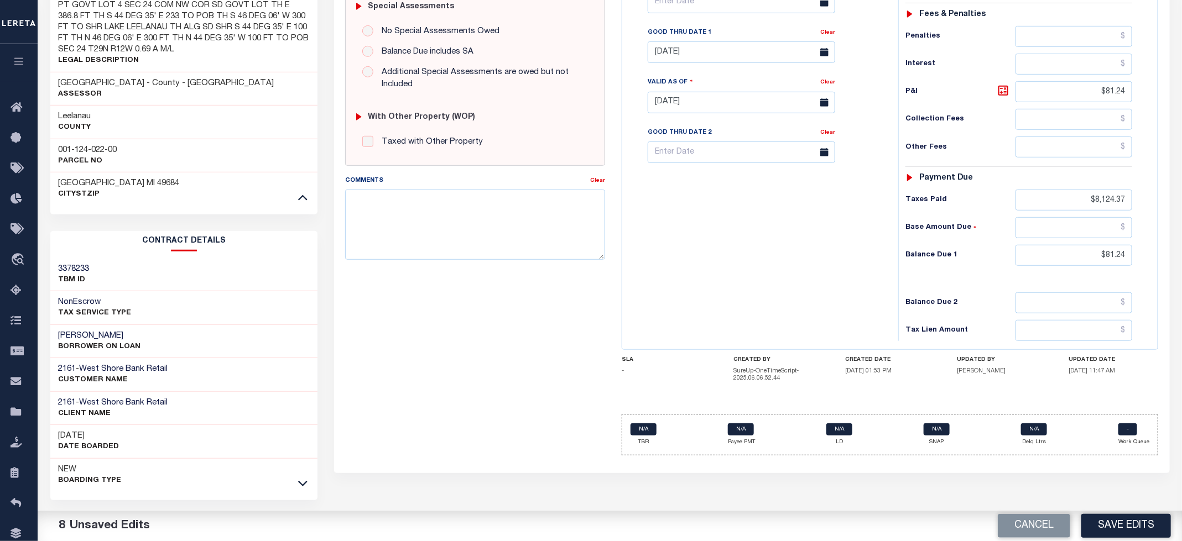
scroll to position [355, 0]
click at [1131, 526] on button "Save Edits" at bounding box center [1126, 526] width 90 height 24
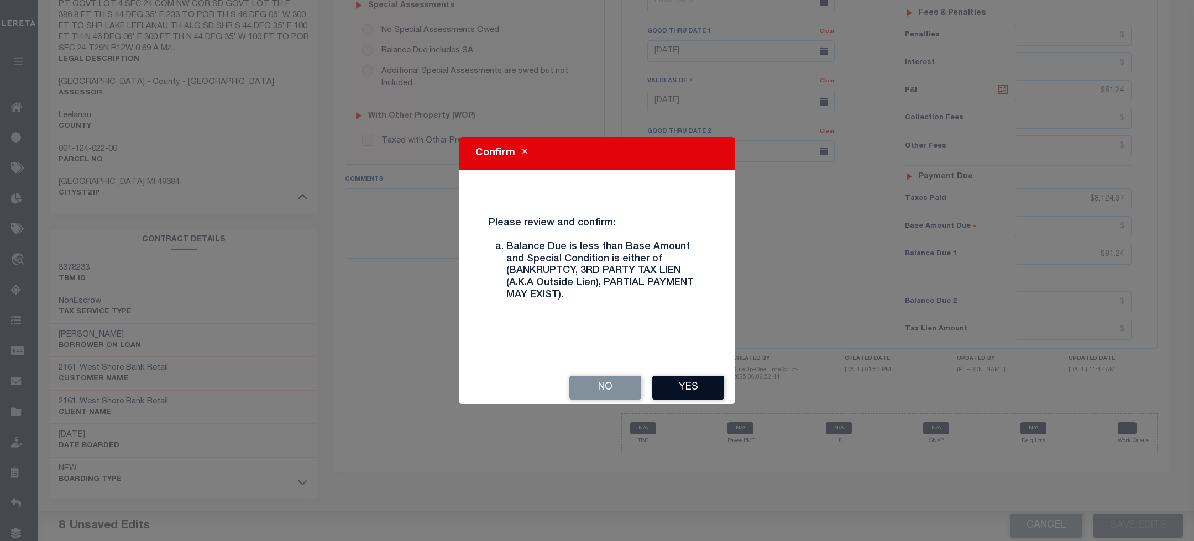
click at [710, 390] on button "Yes" at bounding box center [688, 388] width 72 height 24
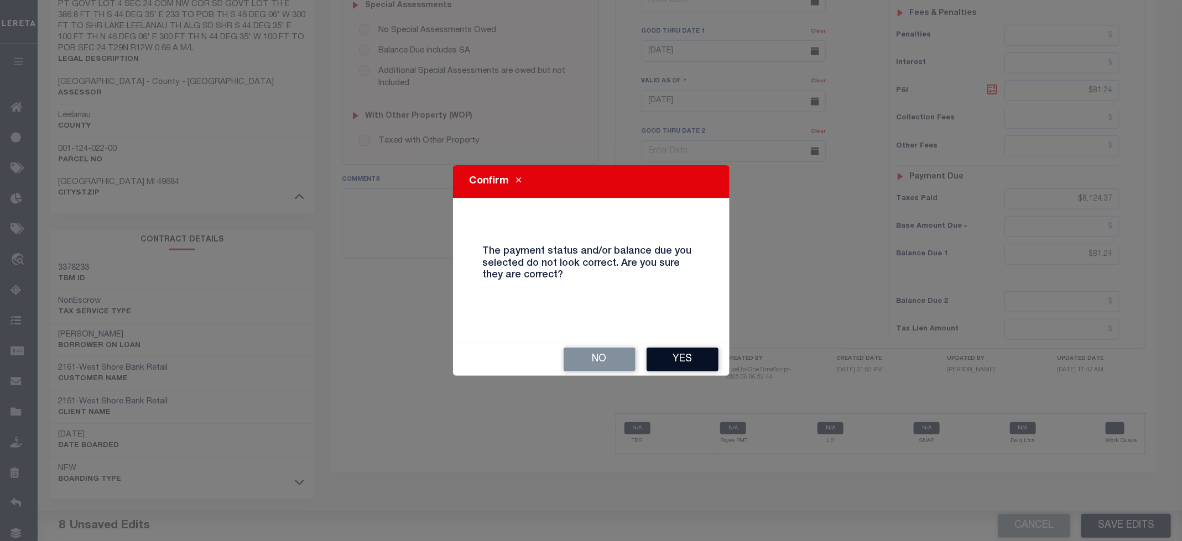
click at [672, 355] on button "Yes" at bounding box center [682, 360] width 72 height 24
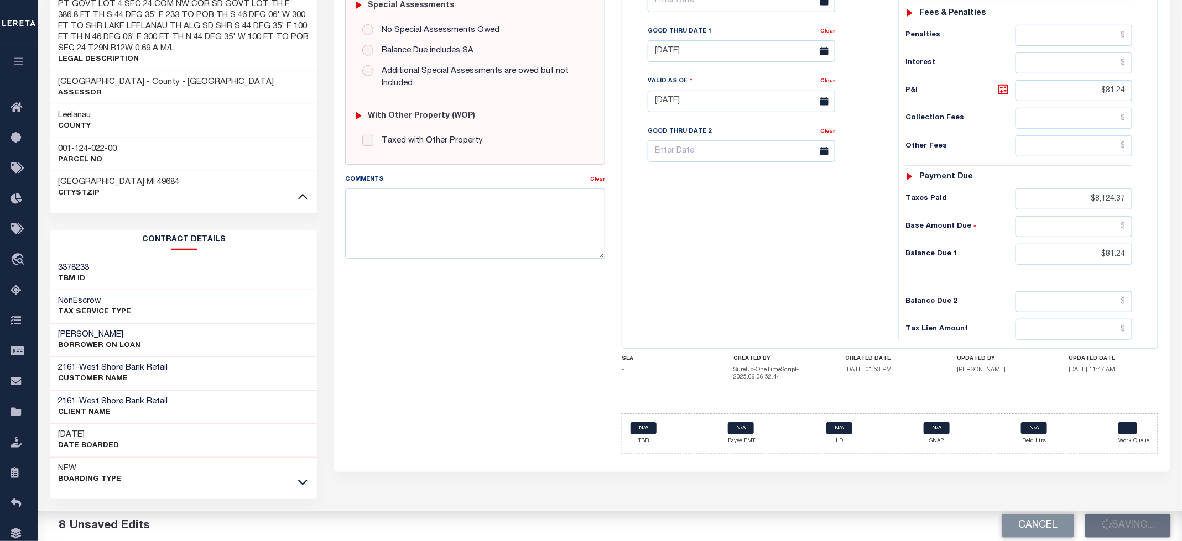
checkbox input "false"
type input "$8,124.37"
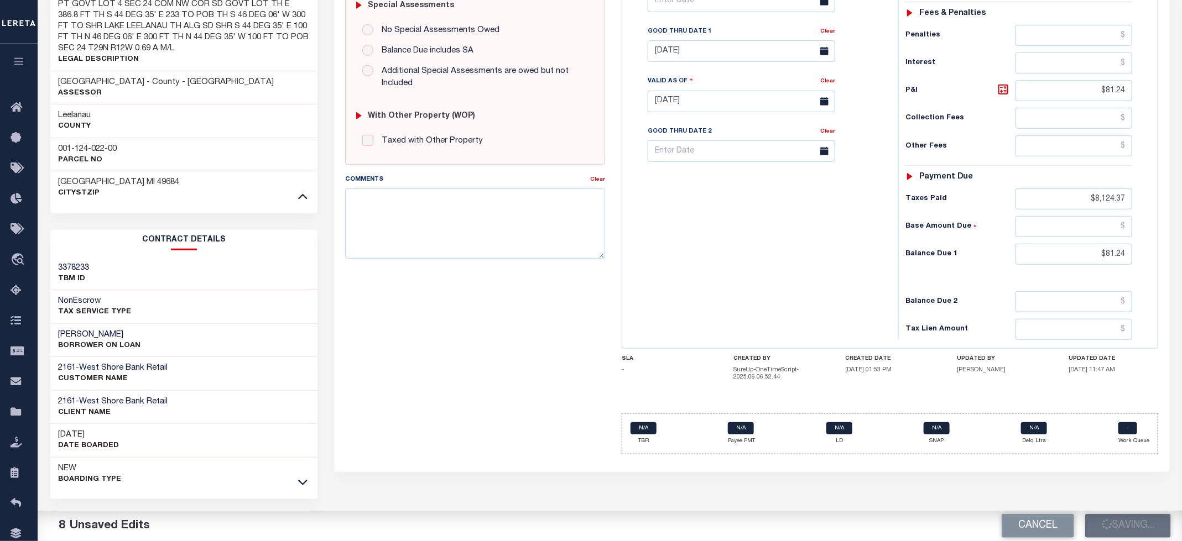
type input "$81.24"
type input "$8,124.37"
type input "$81.24"
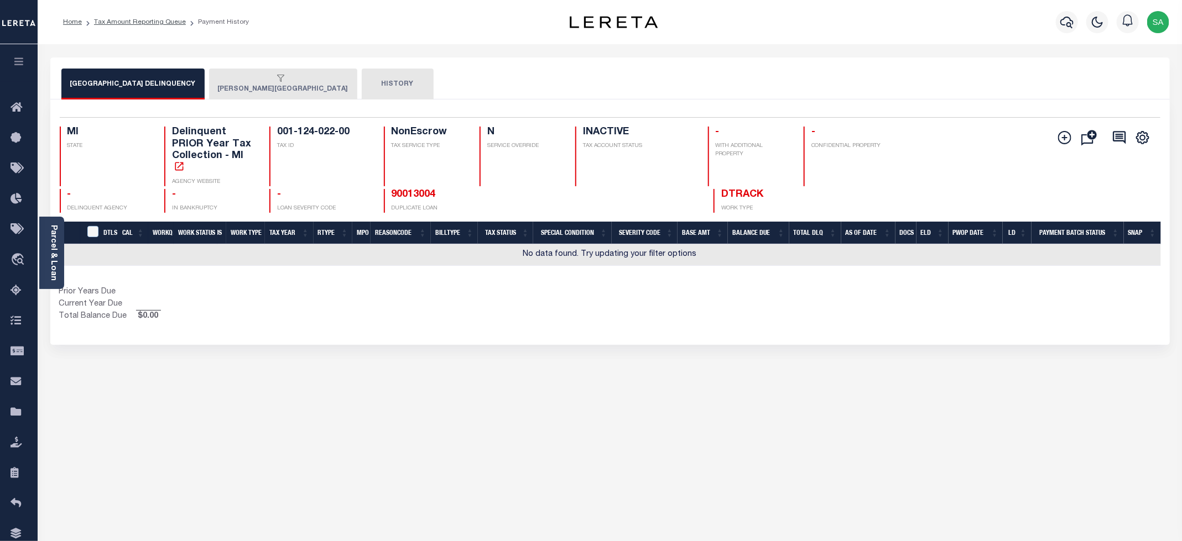
click at [209, 93] on button "[PERSON_NAME][GEOGRAPHIC_DATA]" at bounding box center [283, 84] width 148 height 31
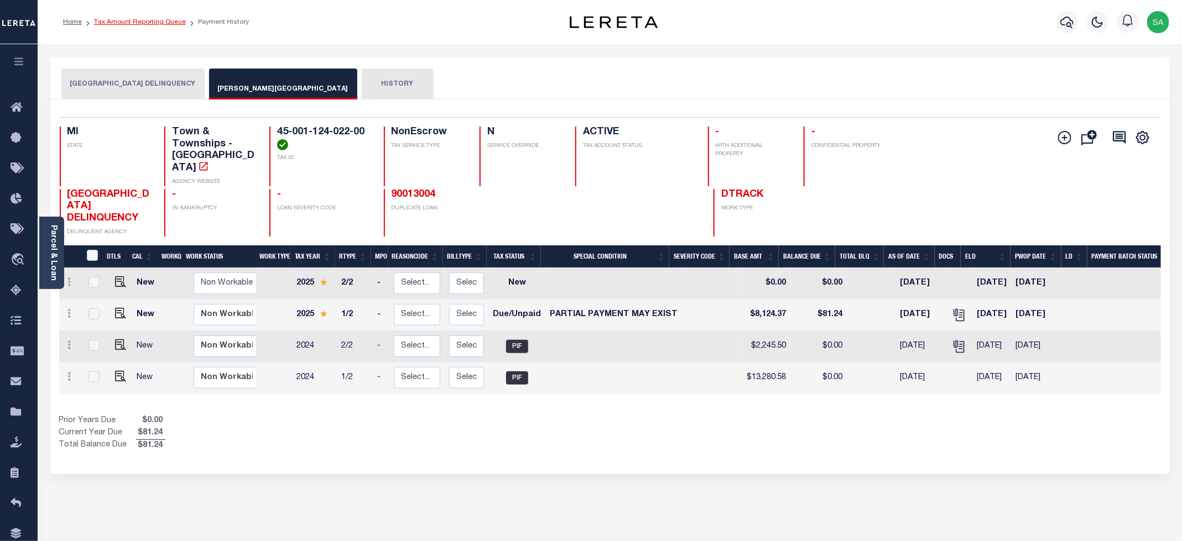
click at [128, 23] on link "Tax Amount Reporting Queue" at bounding box center [140, 22] width 92 height 7
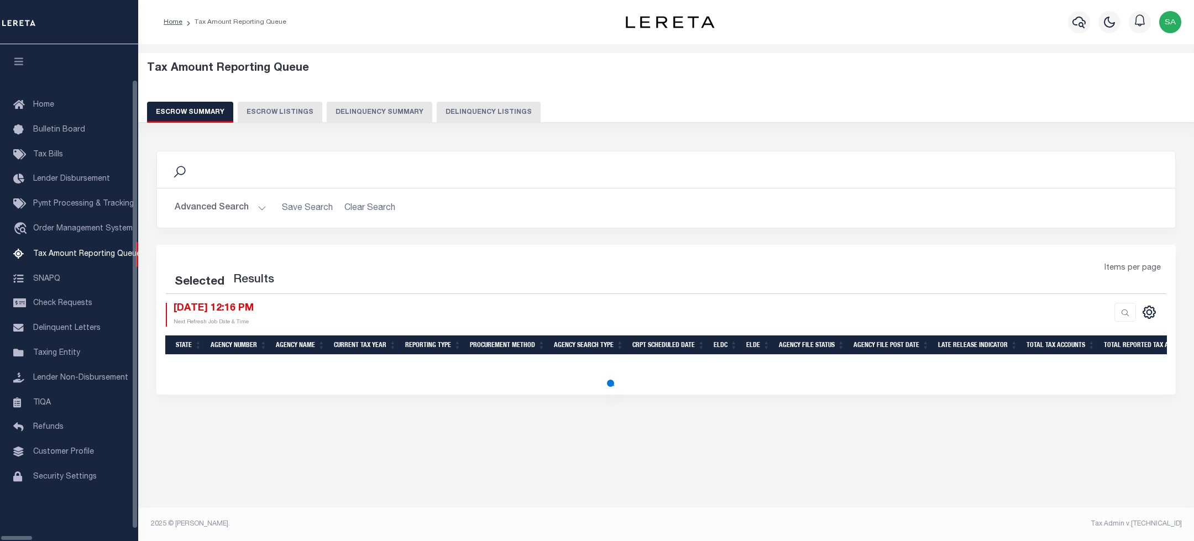
select select "100"
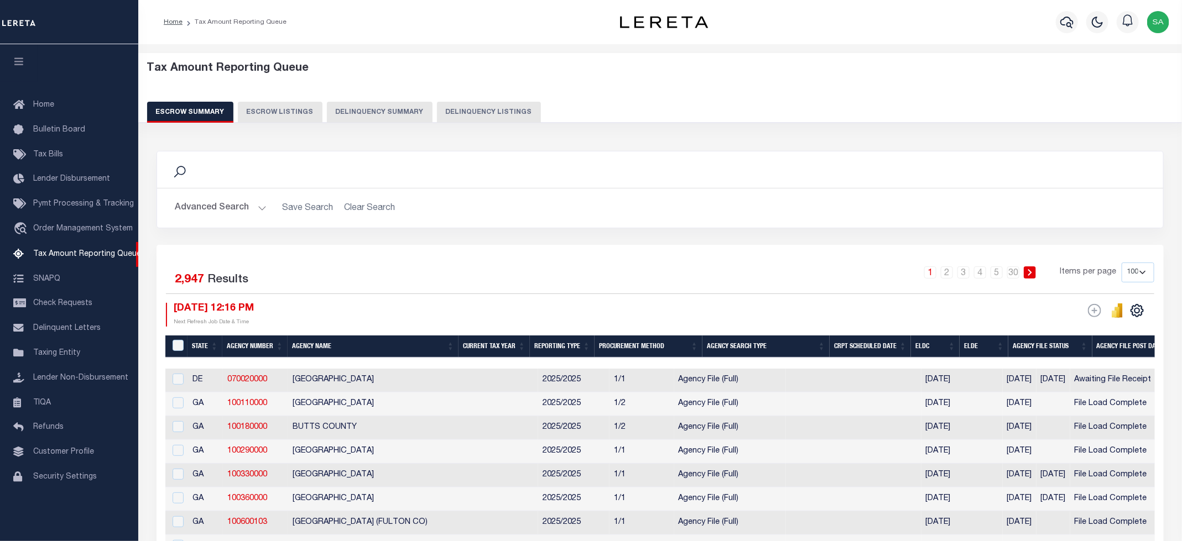
click at [437, 108] on button "Delinquency Listings" at bounding box center [489, 112] width 104 height 21
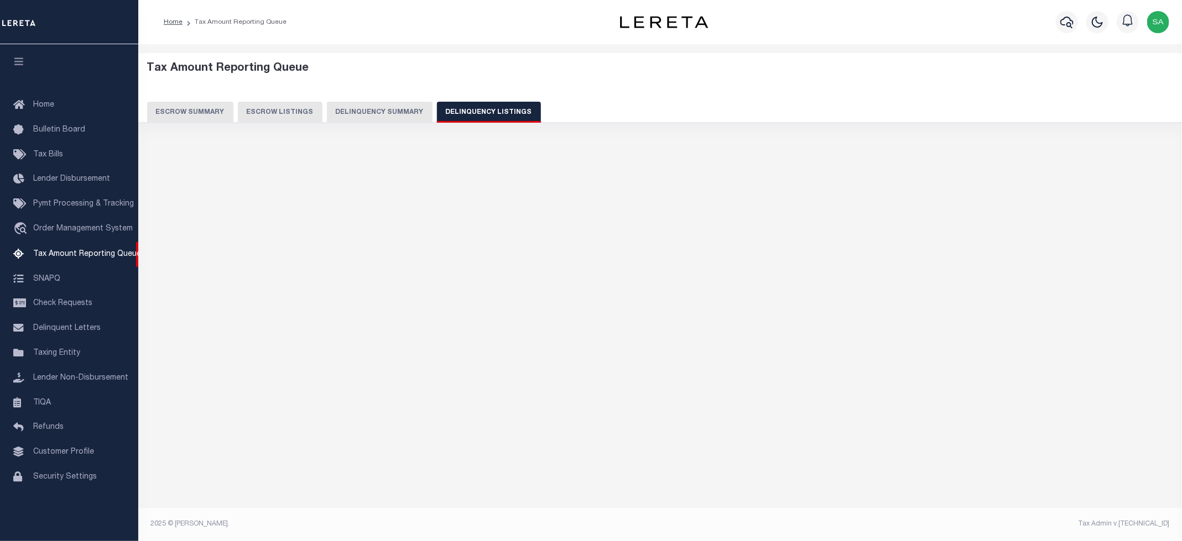
click at [451, 114] on button "Delinquency Listings" at bounding box center [489, 112] width 104 height 21
select select "100"
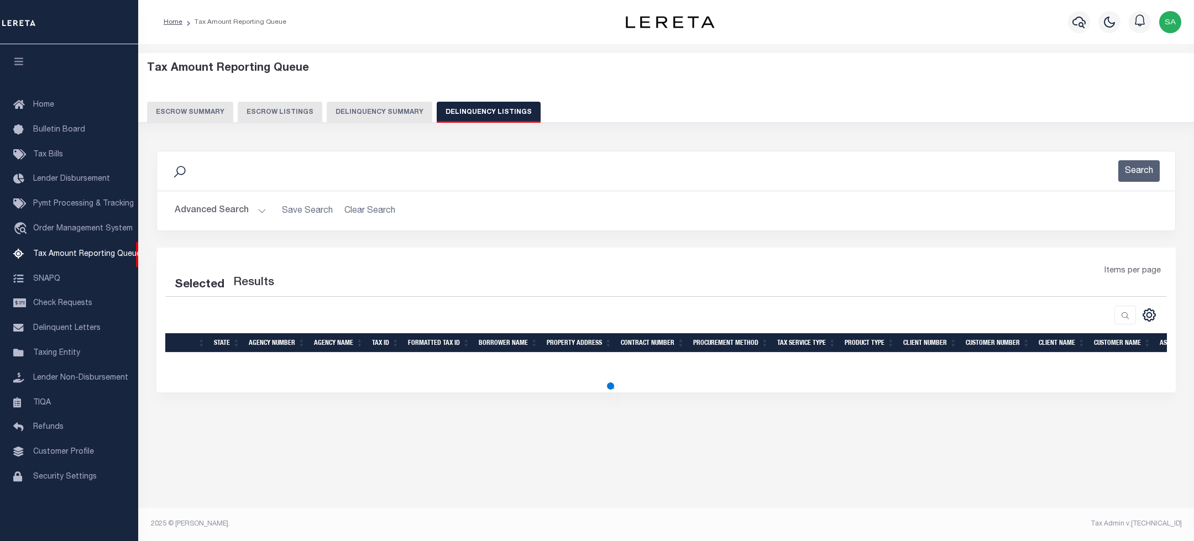
click at [219, 219] on button "Advanced Search" at bounding box center [221, 211] width 92 height 22
select select "100"
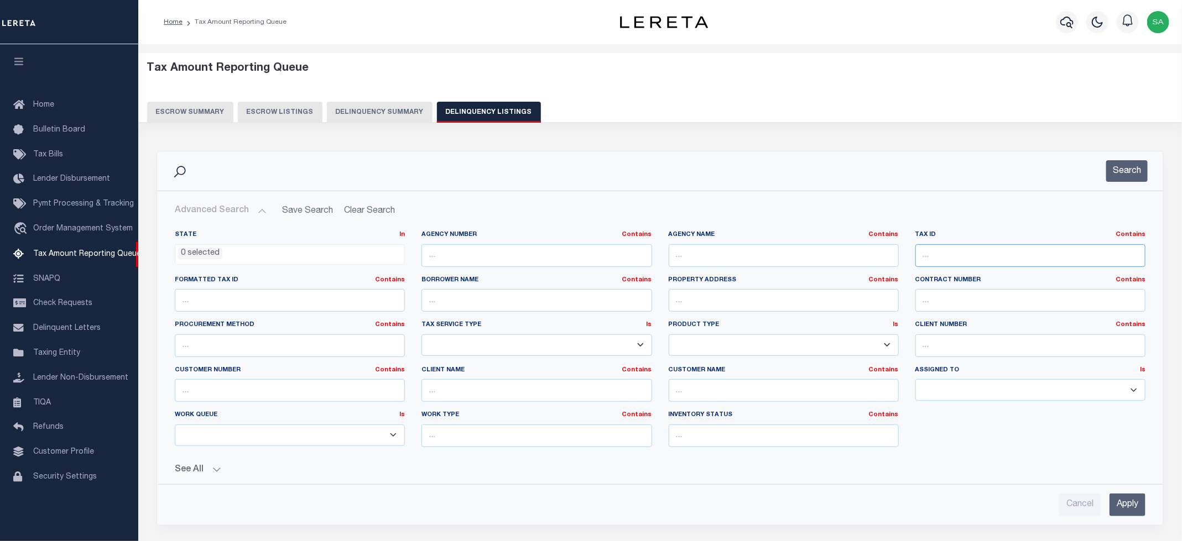
click at [968, 258] on input "text" at bounding box center [1030, 255] width 230 height 23
paste input "45-001-596-001-00"
type input "45-001-596-001-00"
click at [1125, 175] on button "Search" at bounding box center [1126, 171] width 41 height 22
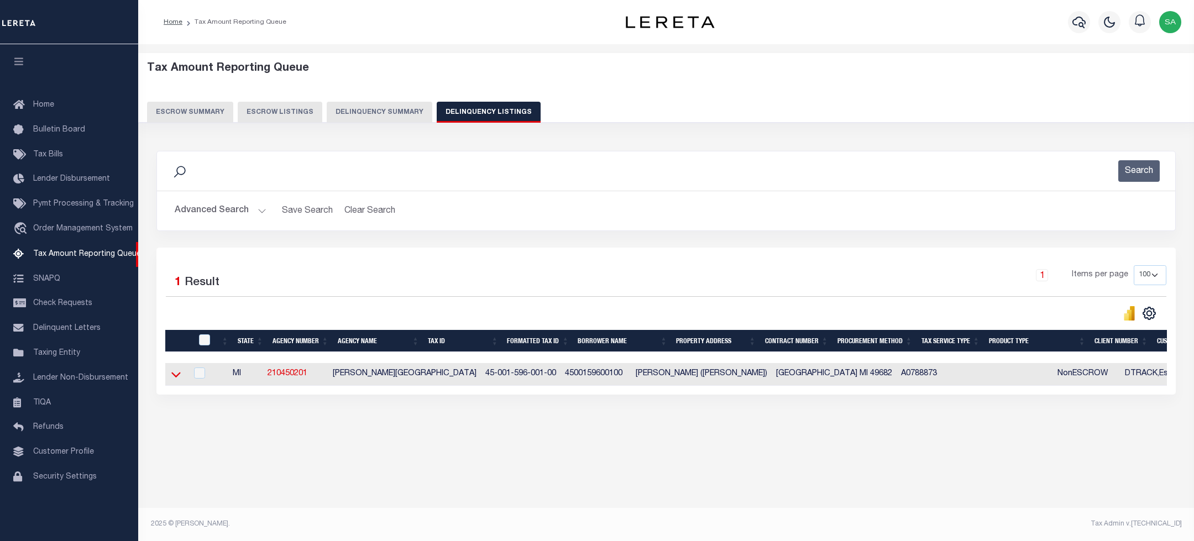
click at [171, 380] on icon at bounding box center [175, 375] width 9 height 12
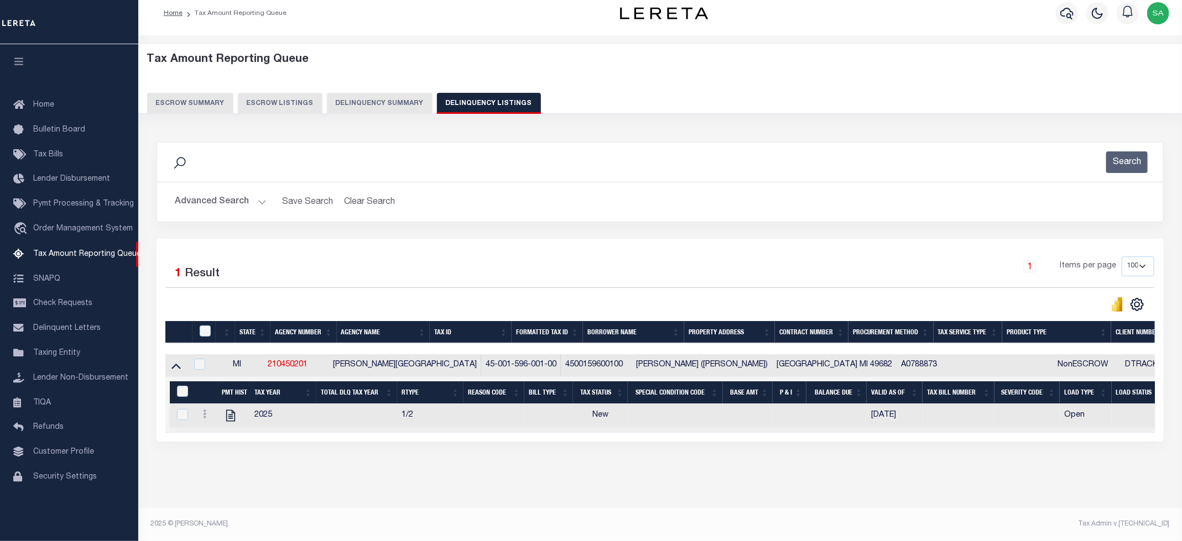
scroll to position [22, 0]
click at [229, 410] on icon "" at bounding box center [230, 416] width 9 height 12
checkbox input "true"
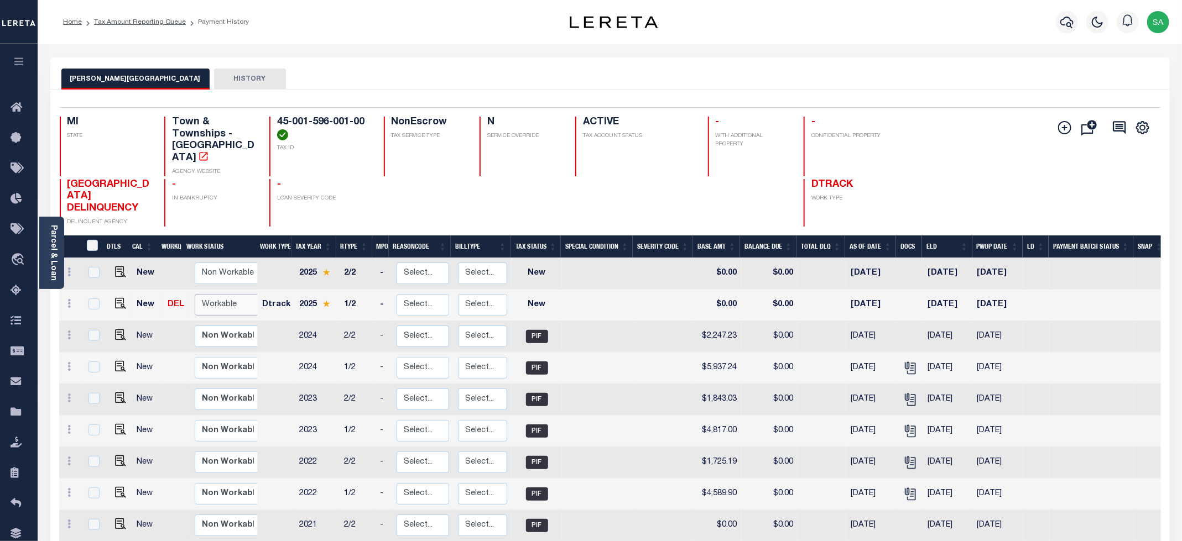
click at [239, 294] on select "Non Workable Workable" at bounding box center [228, 305] width 66 height 22
checkbox input "true"
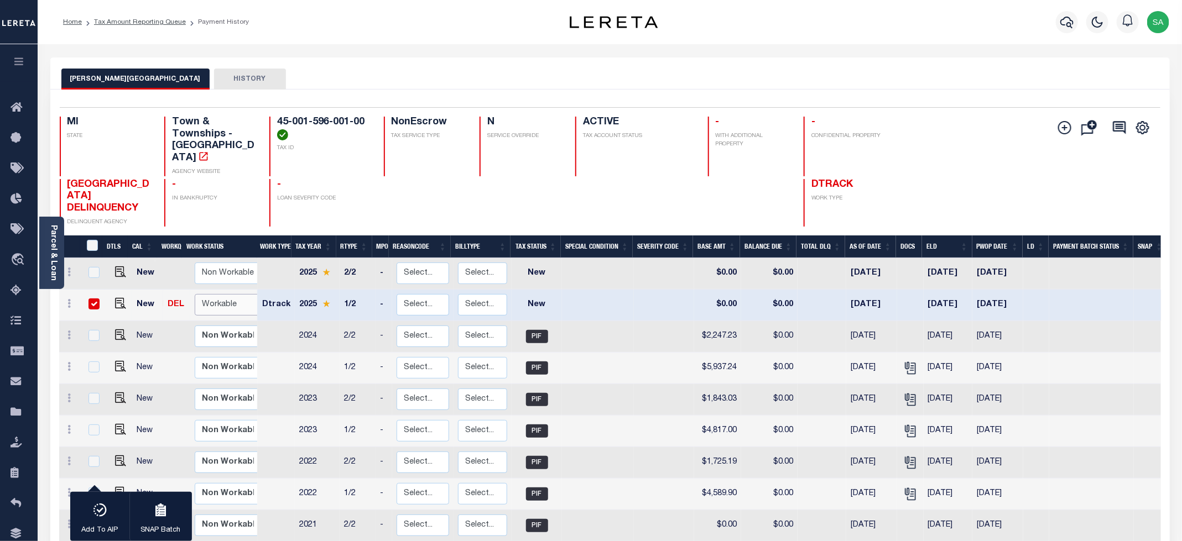
select select "true"
click at [195, 294] on select "Non Workable Workable" at bounding box center [228, 305] width 66 height 22
checkbox input "false"
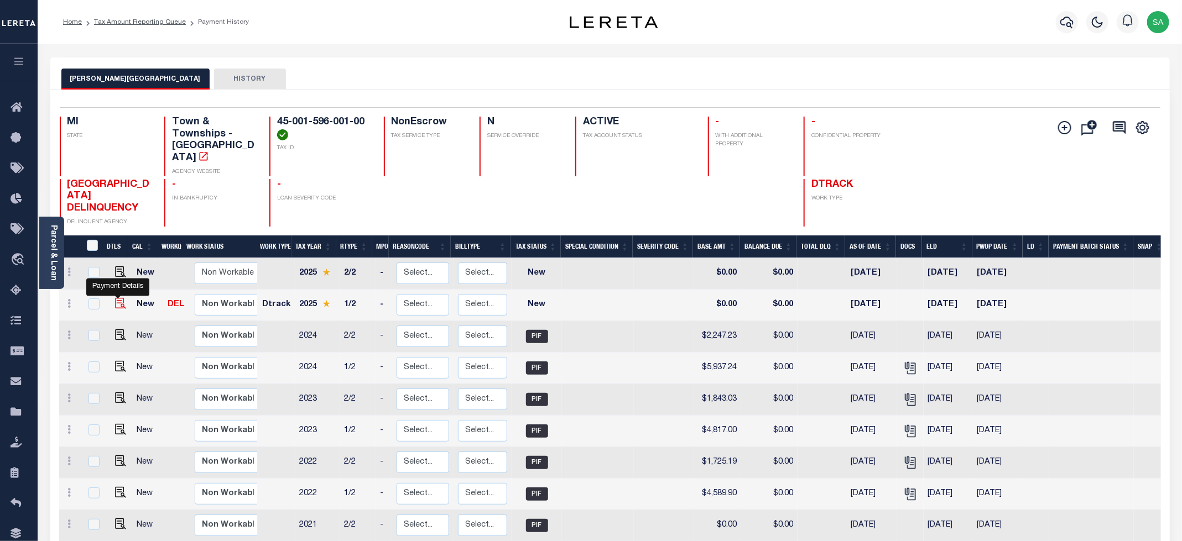
click at [118, 298] on img "" at bounding box center [120, 303] width 11 height 11
checkbox input "true"
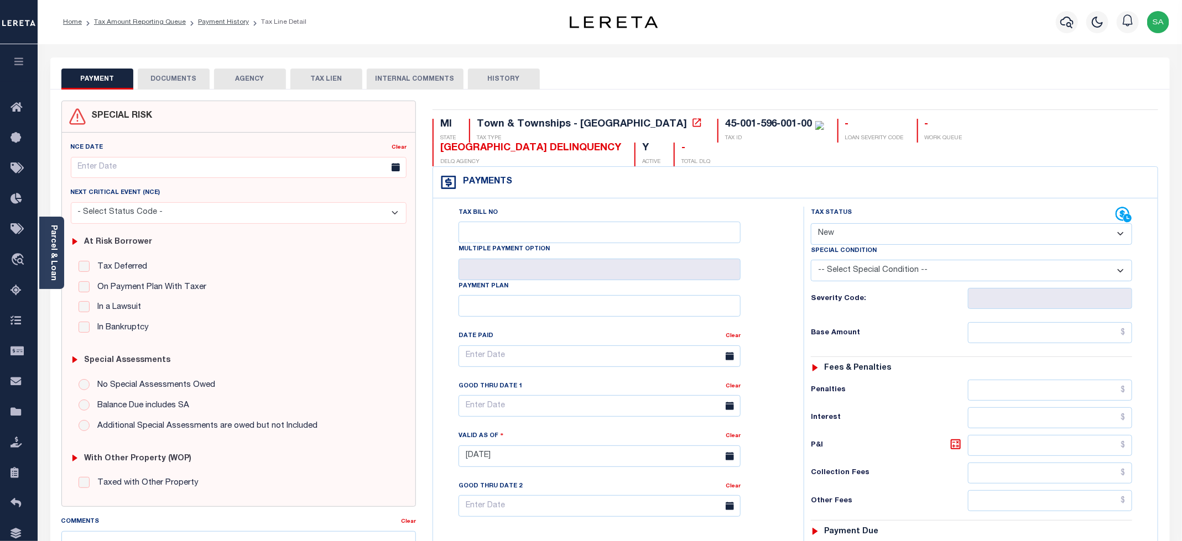
click at [59, 269] on div "Parcel & Loan" at bounding box center [51, 253] width 25 height 72
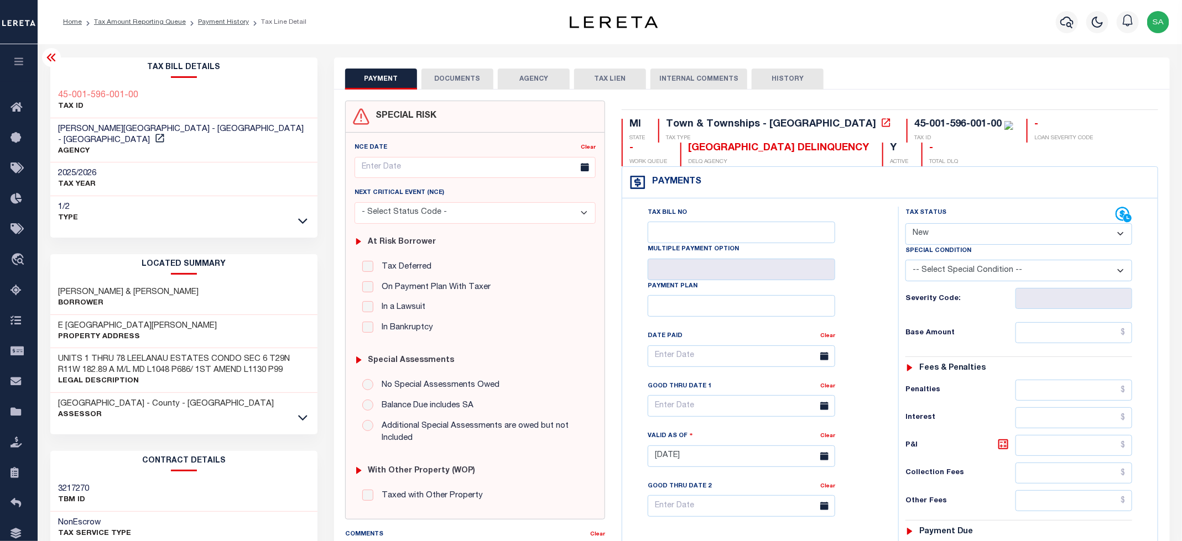
click at [301, 415] on icon at bounding box center [302, 418] width 9 height 6
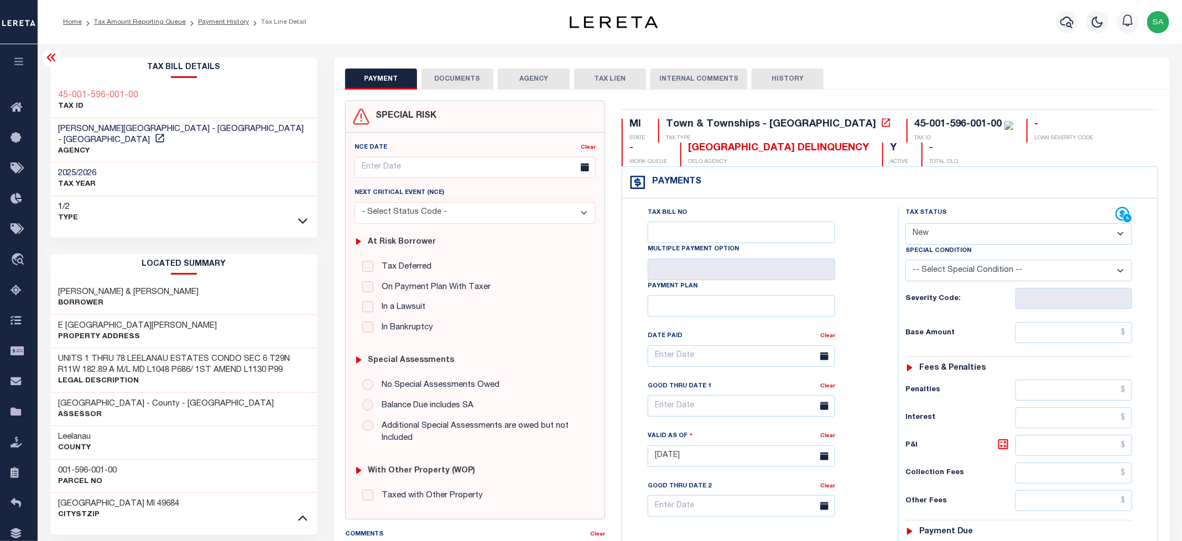
click at [104, 466] on h3 "001-596-001-00" at bounding box center [88, 471] width 59 height 11
copy div "001-596-001-00"
click at [922, 231] on select "- Select Status Code - Open Due/Unpaid Paid Incomplete No Tax Due Internal Refu…" at bounding box center [1018, 234] width 227 height 22
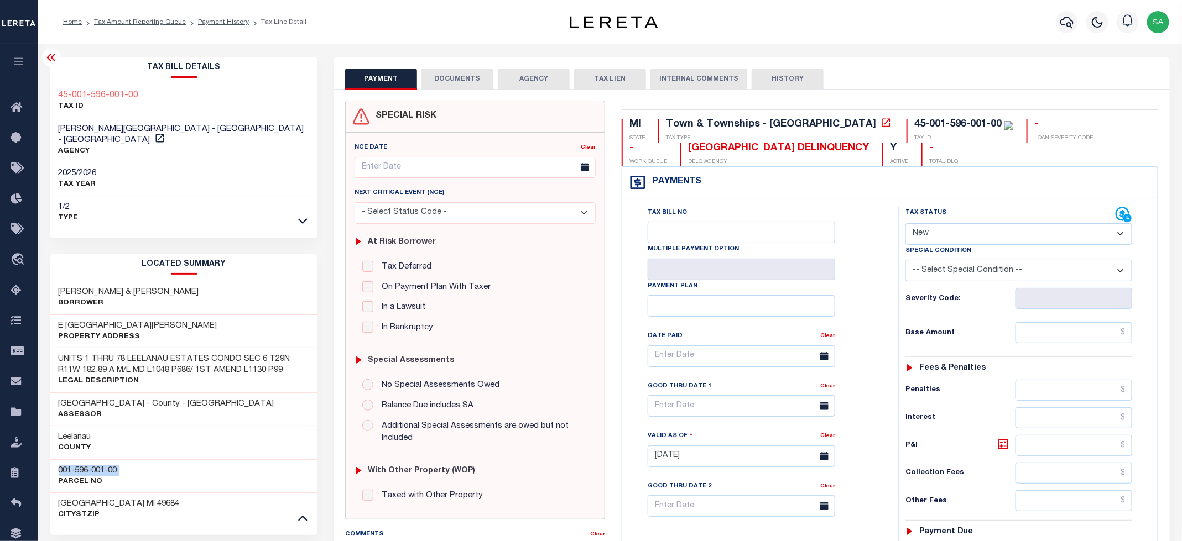
select select "PYD"
click at [906, 224] on select "- Select Status Code - Open Due/Unpaid Paid Incomplete No Tax Due Internal Refu…" at bounding box center [1018, 234] width 227 height 22
type input "[DATE]"
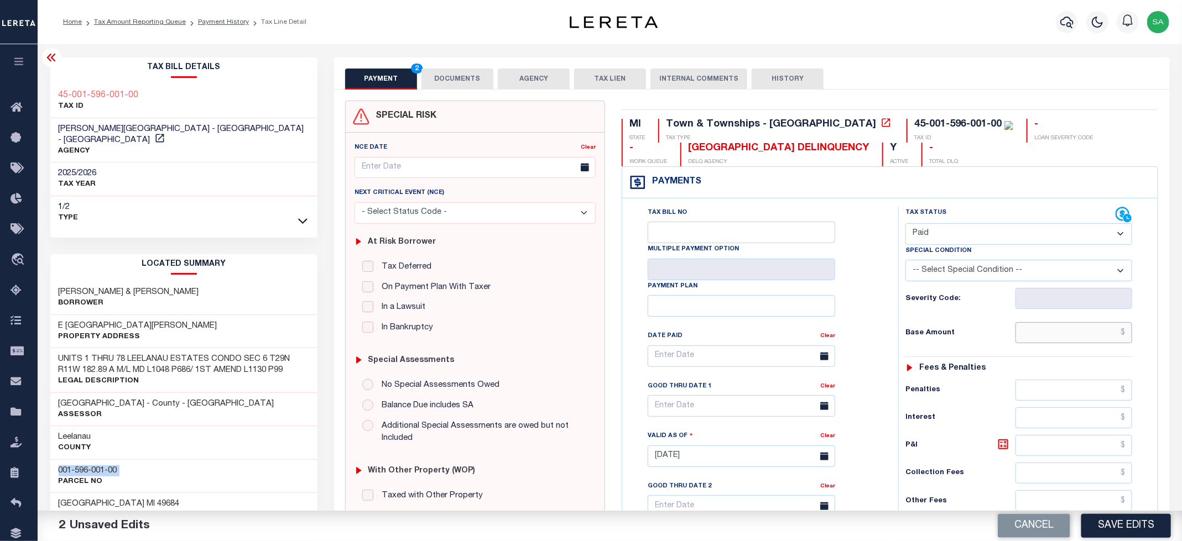
click at [1046, 330] on input "text" at bounding box center [1073, 332] width 117 height 21
type input "$0.00"
click at [853, 284] on div "Tax Bill No Multiple Payment Option Payment Plan Clear" at bounding box center [757, 362] width 248 height 310
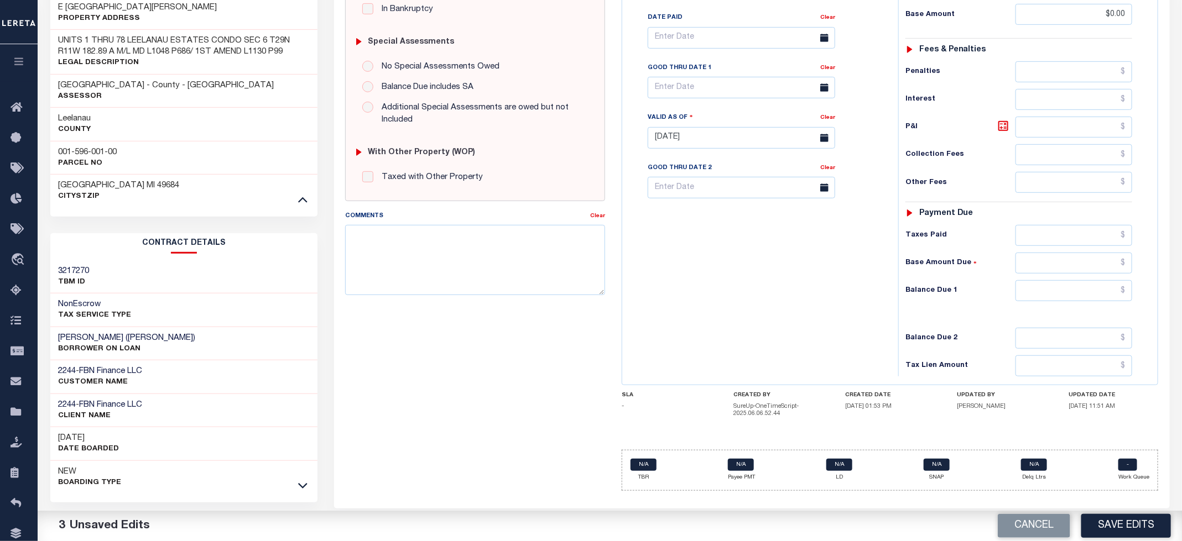
scroll to position [322, 0]
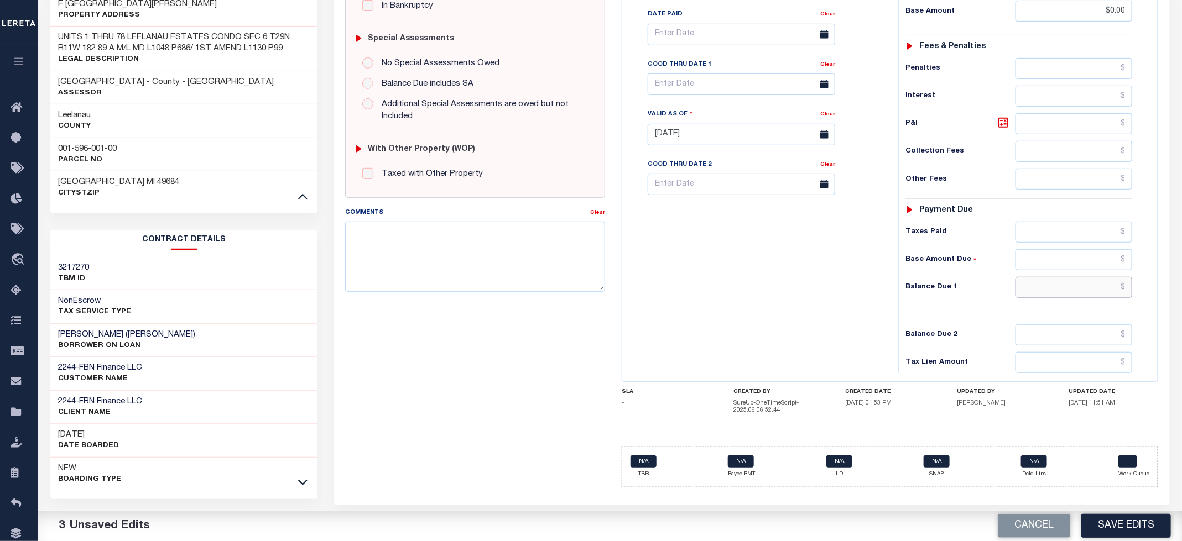
click at [1052, 298] on input "text" at bounding box center [1073, 287] width 117 height 21
type input "$0.00"
click at [682, 283] on div "Tax Bill No Multiple Payment Option Payment Plan Clear" at bounding box center [757, 129] width 265 height 488
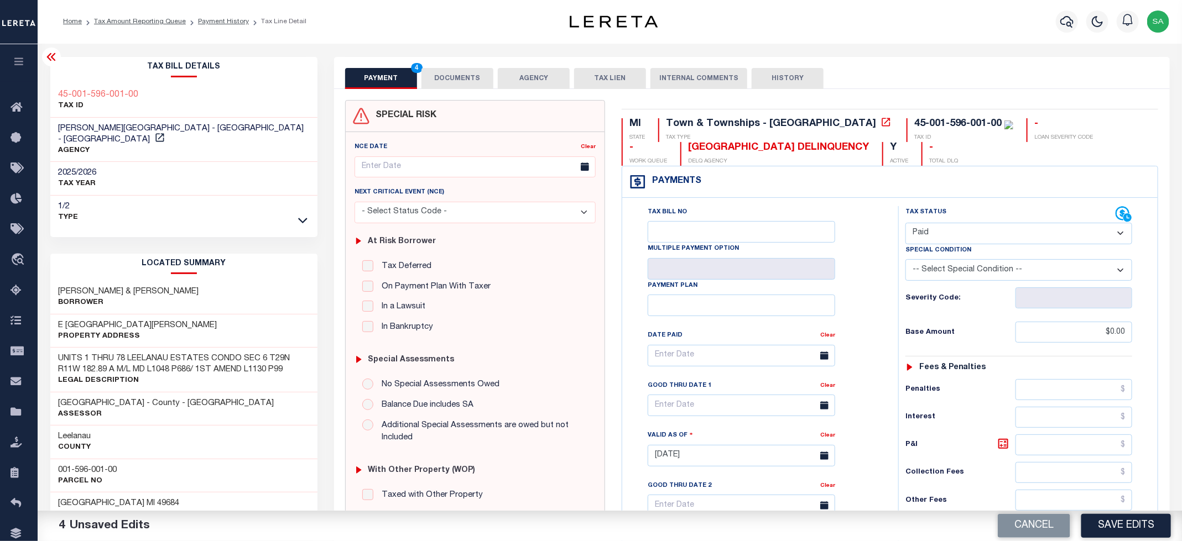
scroll to position [0, 0]
click at [445, 83] on button "DOCUMENTS" at bounding box center [457, 79] width 72 height 21
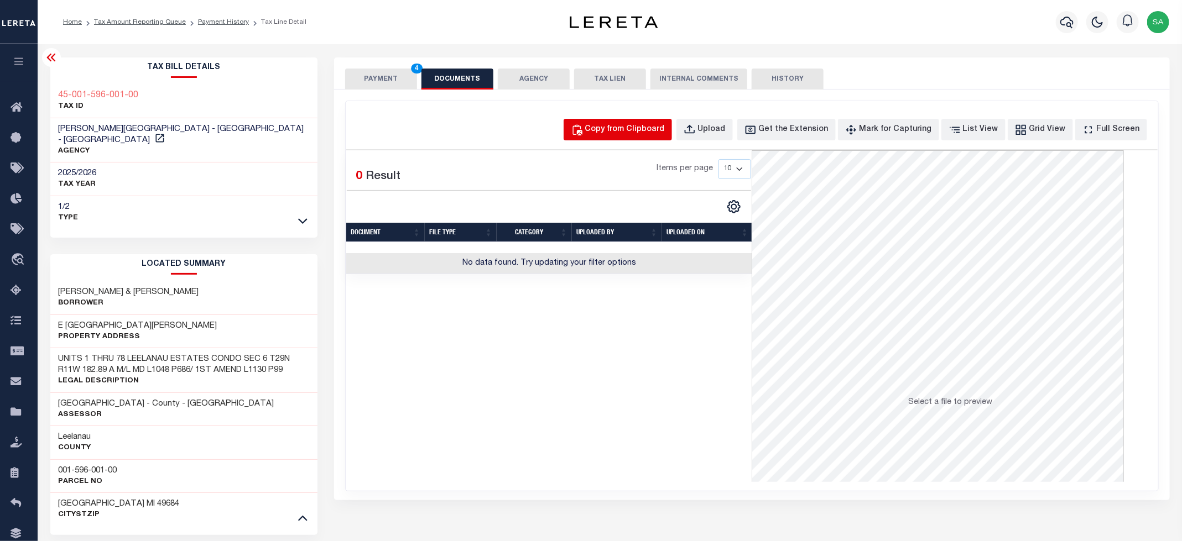
click at [642, 135] on div "Copy from Clipboard" at bounding box center [625, 130] width 80 height 12
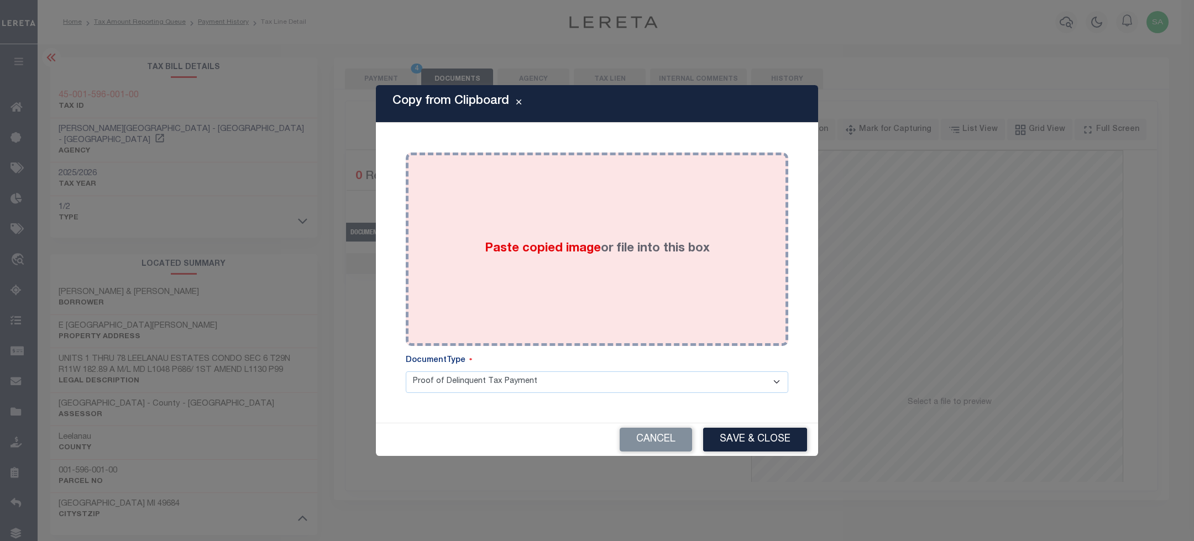
click at [637, 226] on div "Paste copied image or file into this box" at bounding box center [597, 249] width 366 height 177
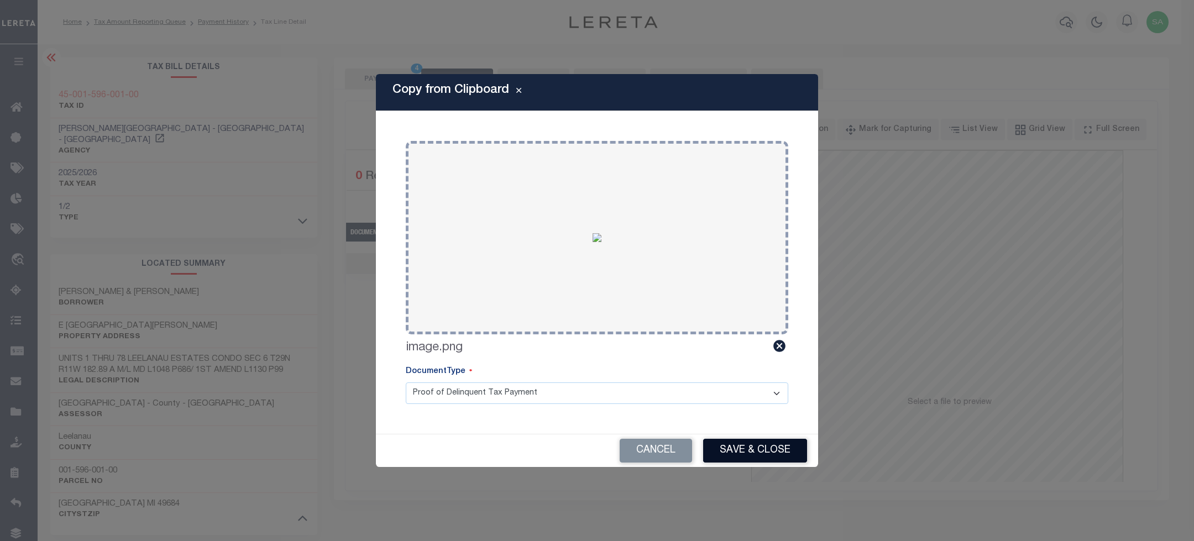
click at [745, 456] on button "Save & Close" at bounding box center [755, 451] width 104 height 24
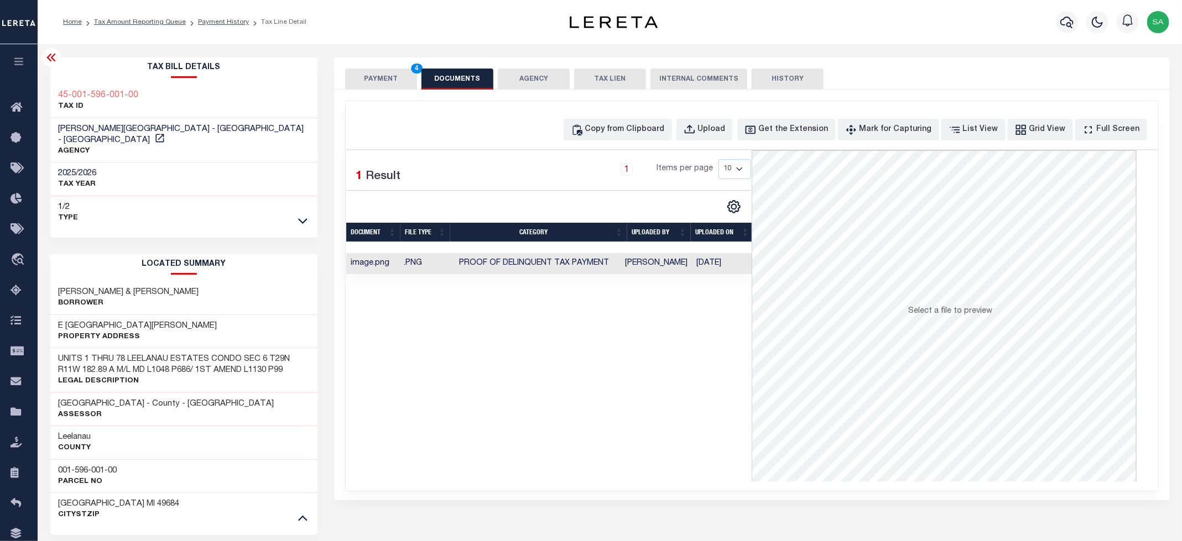
click at [378, 79] on button "PAYMENT 4" at bounding box center [381, 79] width 72 height 21
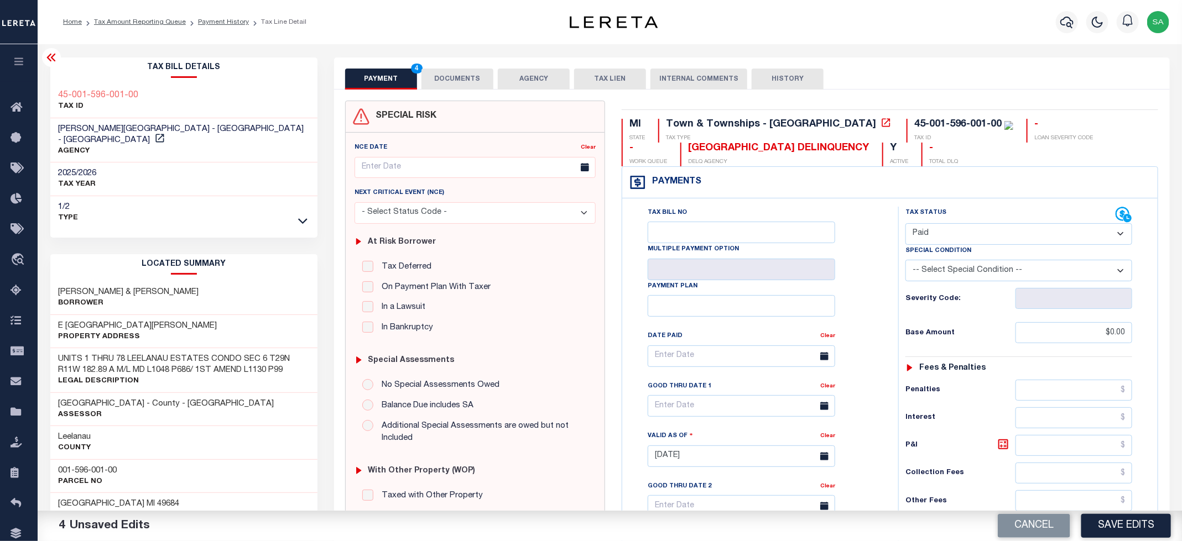
scroll to position [322, 0]
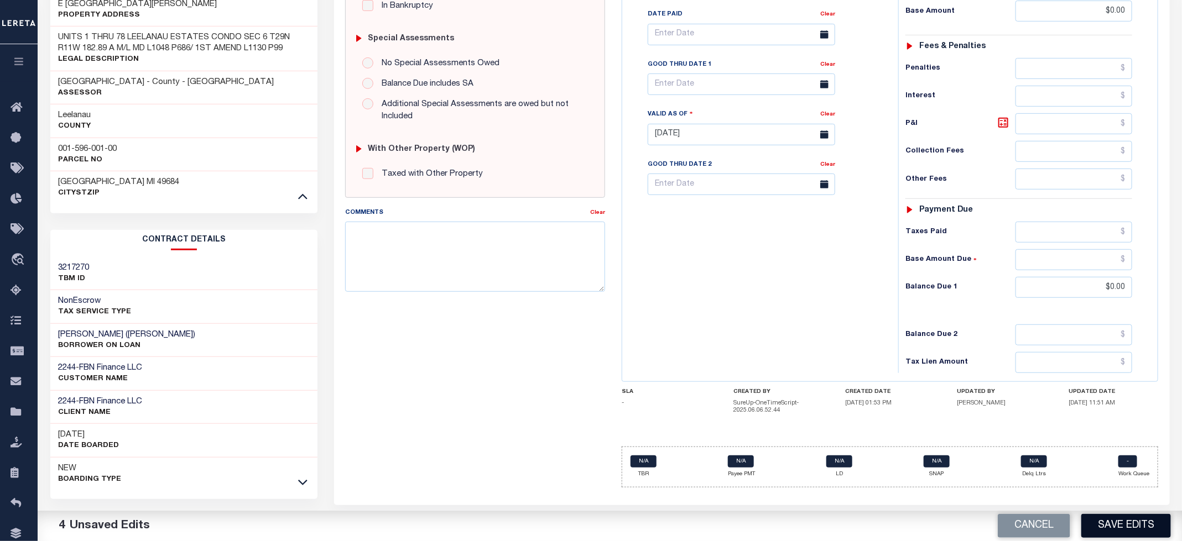
click at [1133, 524] on button "Save Edits" at bounding box center [1126, 526] width 90 height 24
